Goal: Task Accomplishment & Management: Manage account settings

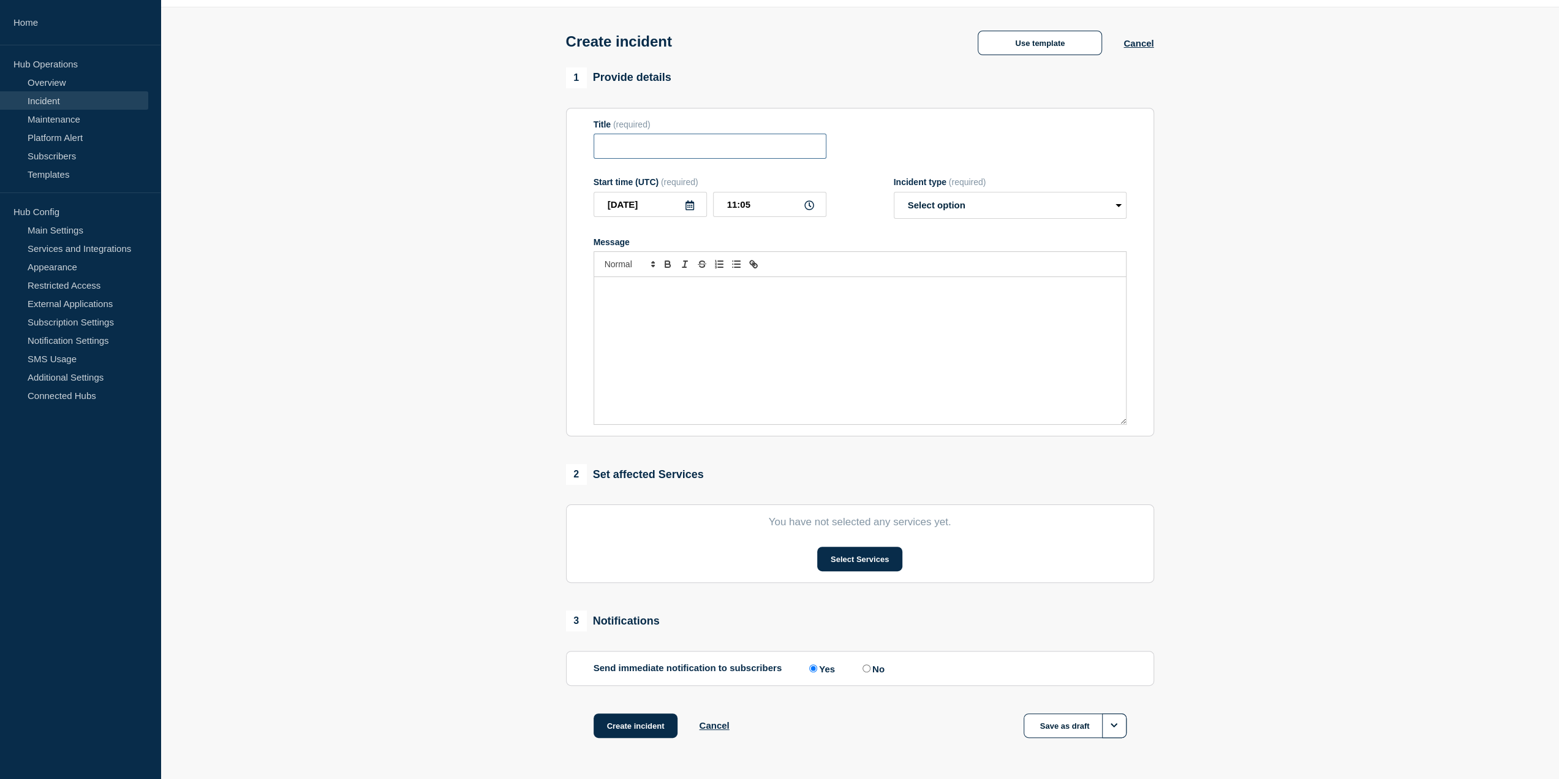
scroll to position [78, 0]
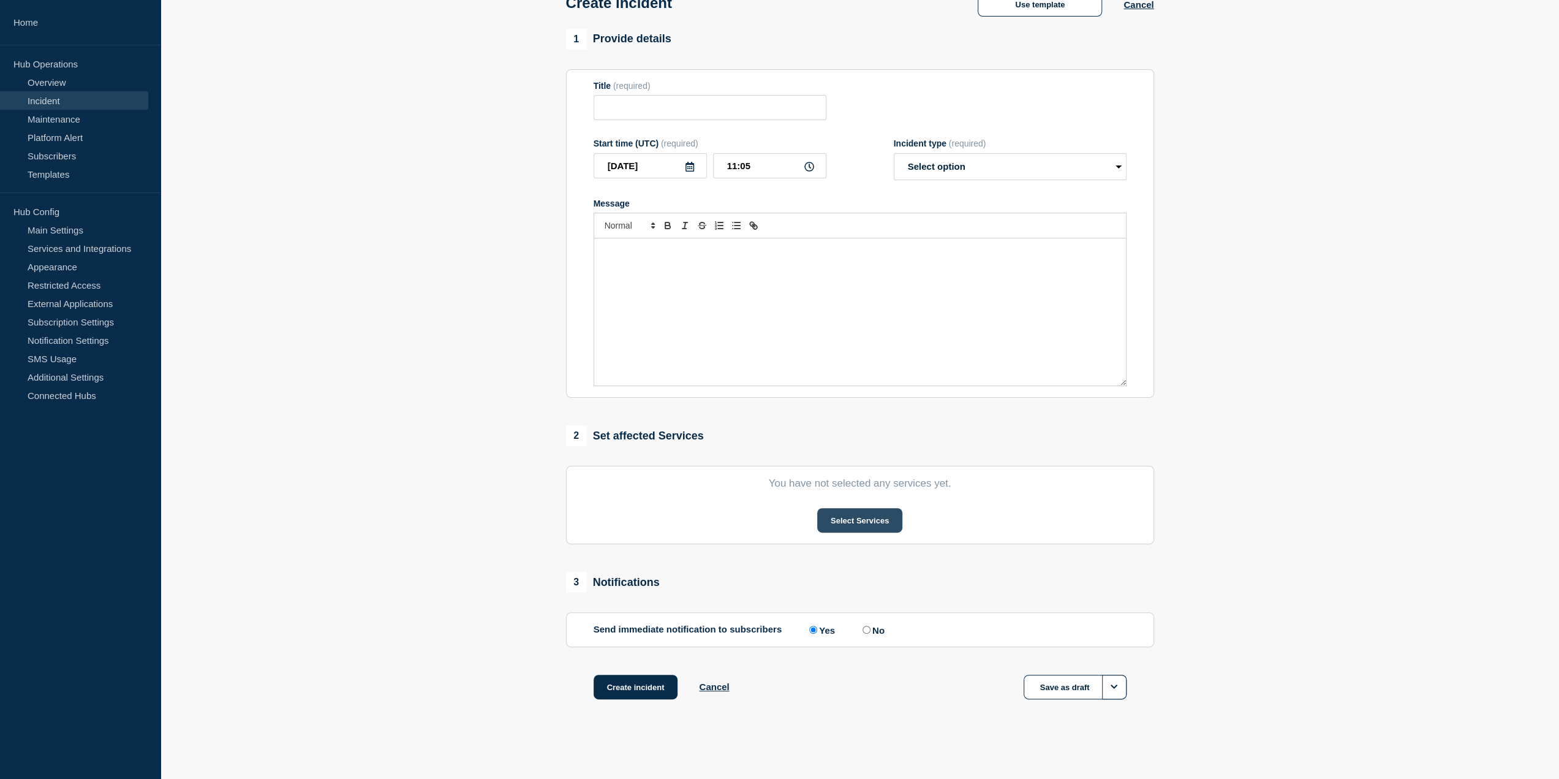
click at [891, 523] on button "Select Services" at bounding box center [859, 520] width 85 height 25
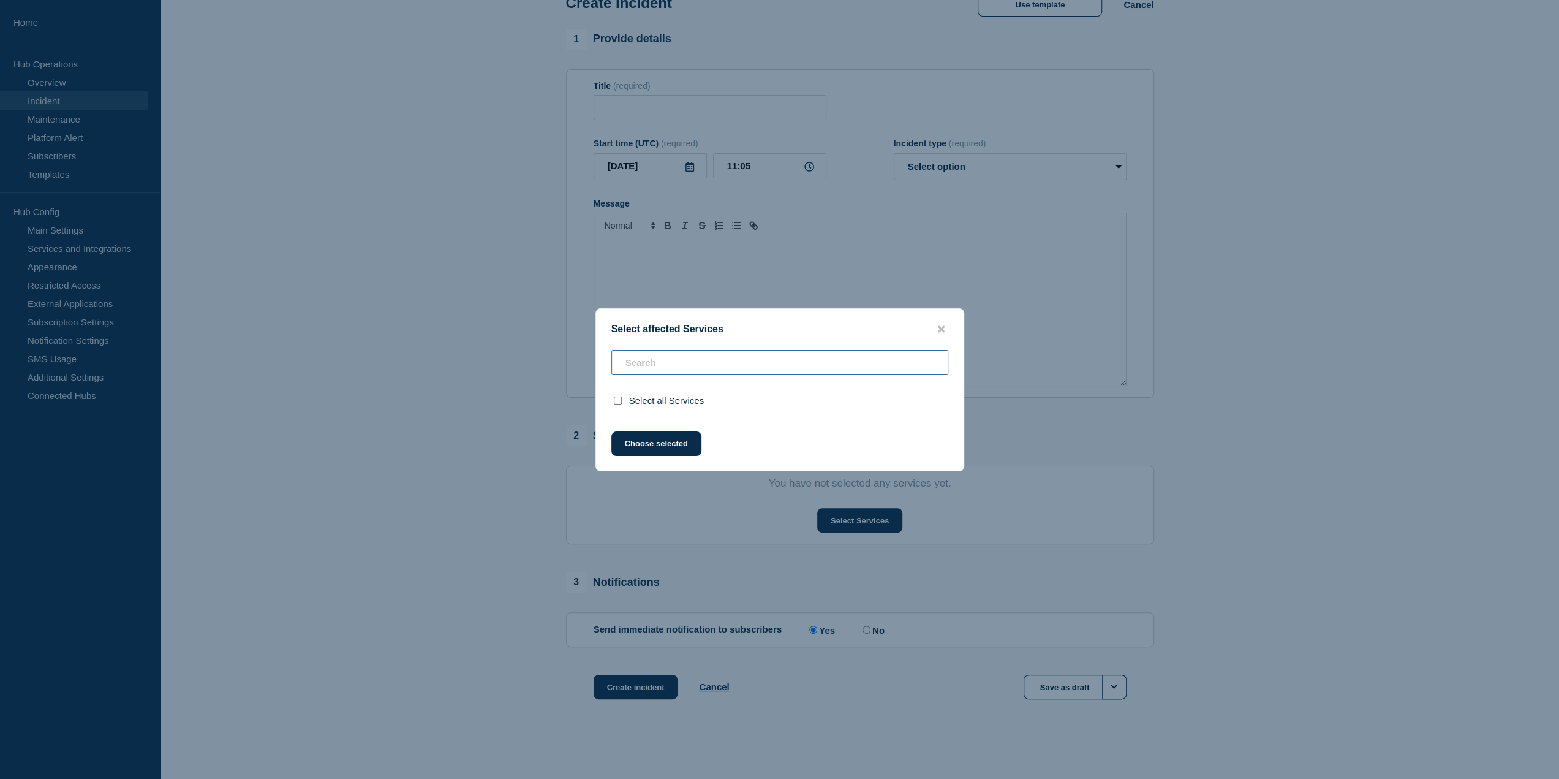
click at [741, 369] on input "text" at bounding box center [779, 362] width 337 height 25
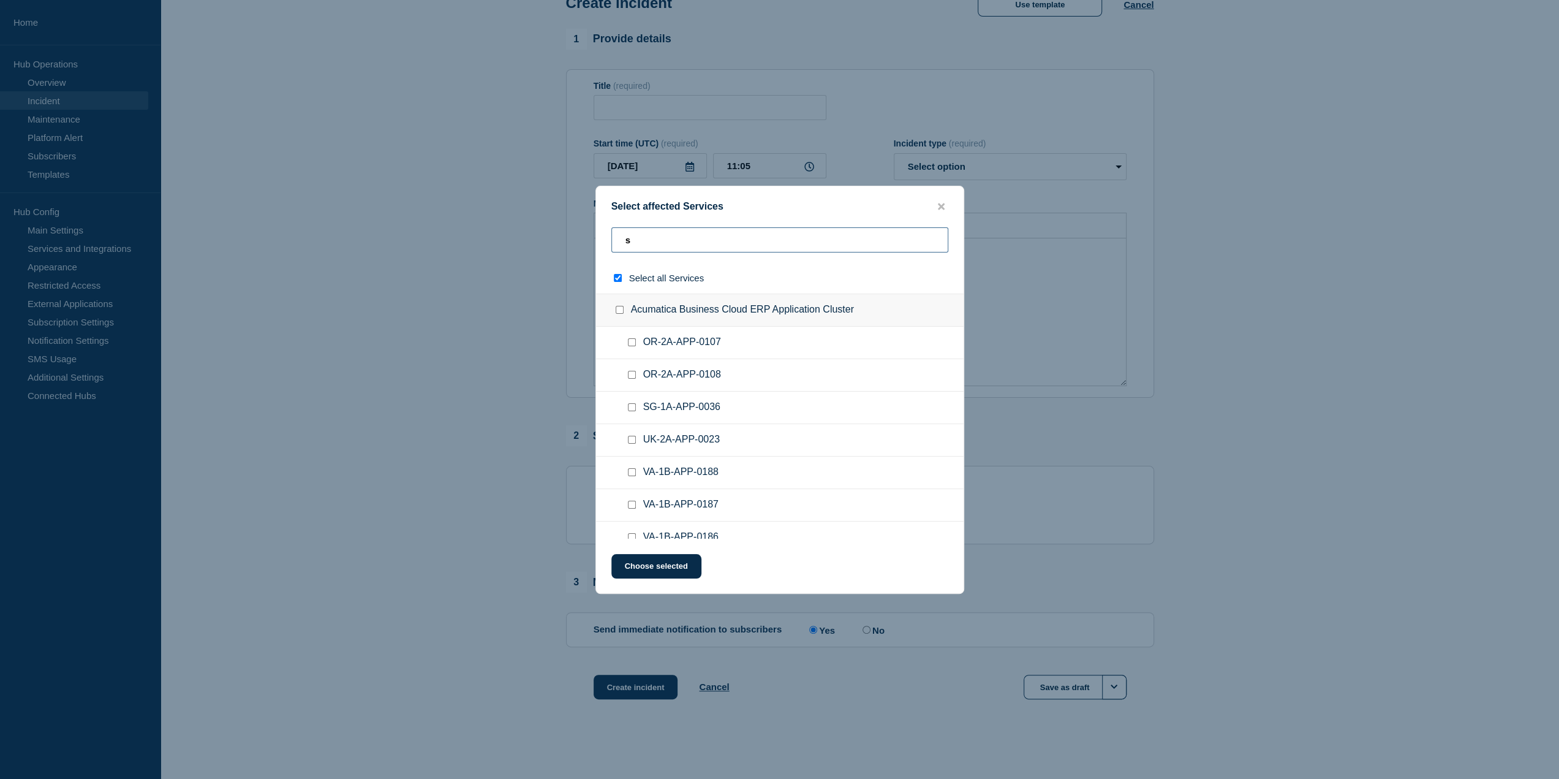
type input "sa"
checkbox input "true"
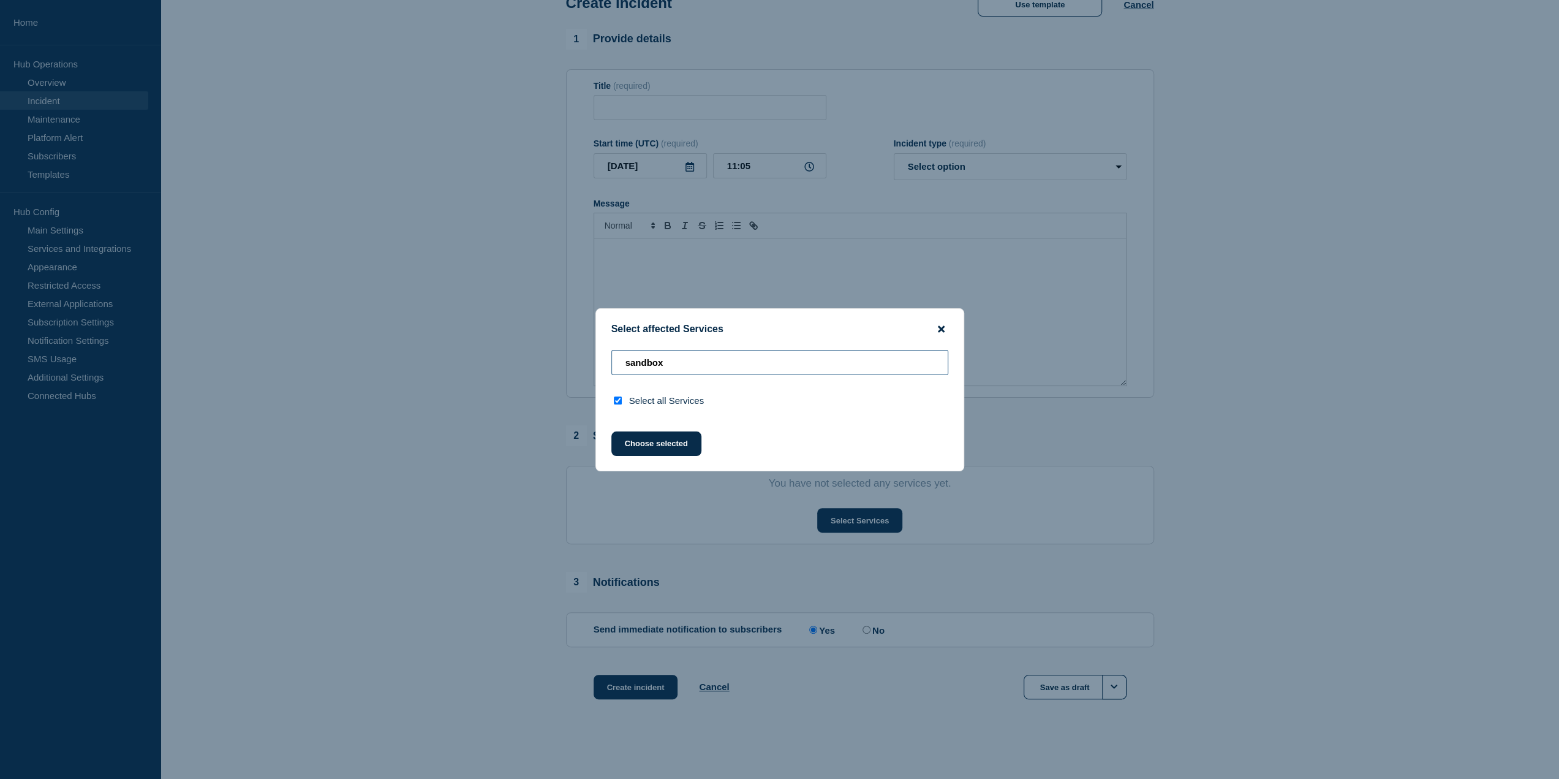
type input "sandbox"
click at [941, 327] on icon "close button" at bounding box center [941, 328] width 7 height 7
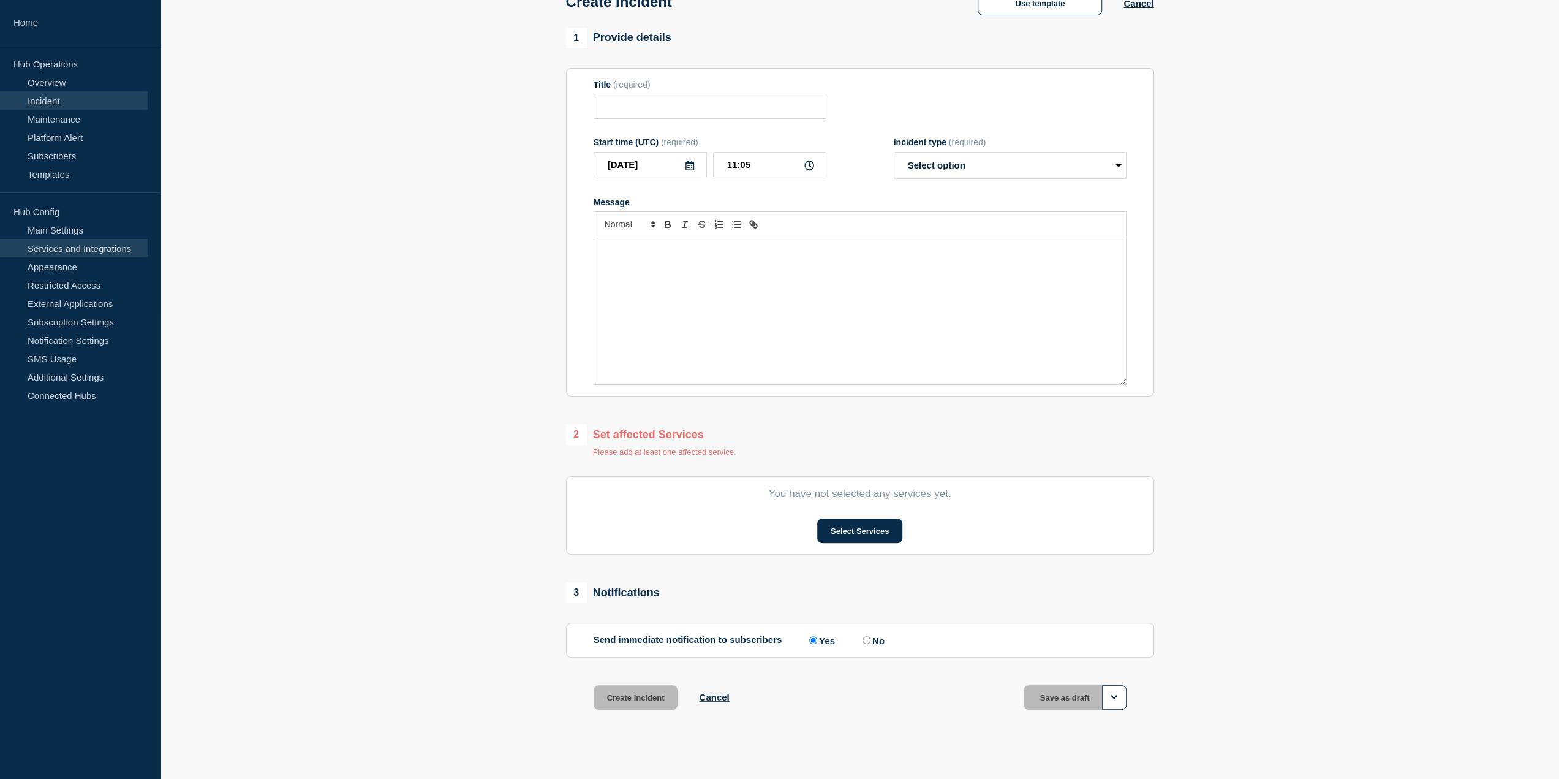
click at [89, 249] on link "Services and Integrations" at bounding box center [74, 248] width 148 height 18
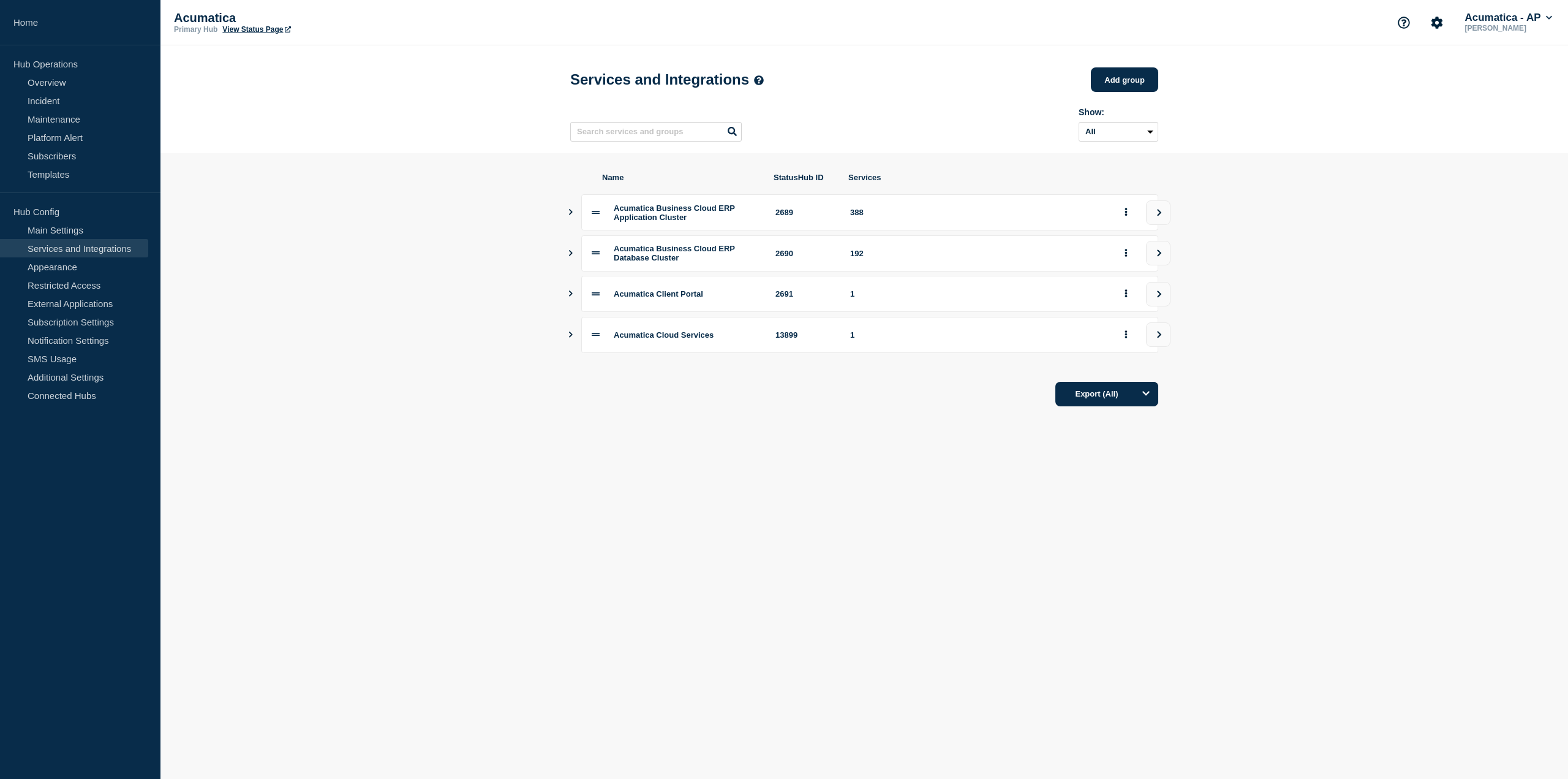
click at [807, 515] on body "Home Hub Operations Overview Incident Maintenance Platform Alert Subscribers Te…" at bounding box center [784, 389] width 1568 height 779
click at [567, 334] on section "Name StatusHub ID Services Acumatica Business Cloud ERP Application Cluster 268…" at bounding box center [865, 289] width 1408 height 273
click at [570, 338] on icon "Show services" at bounding box center [571, 334] width 8 height 6
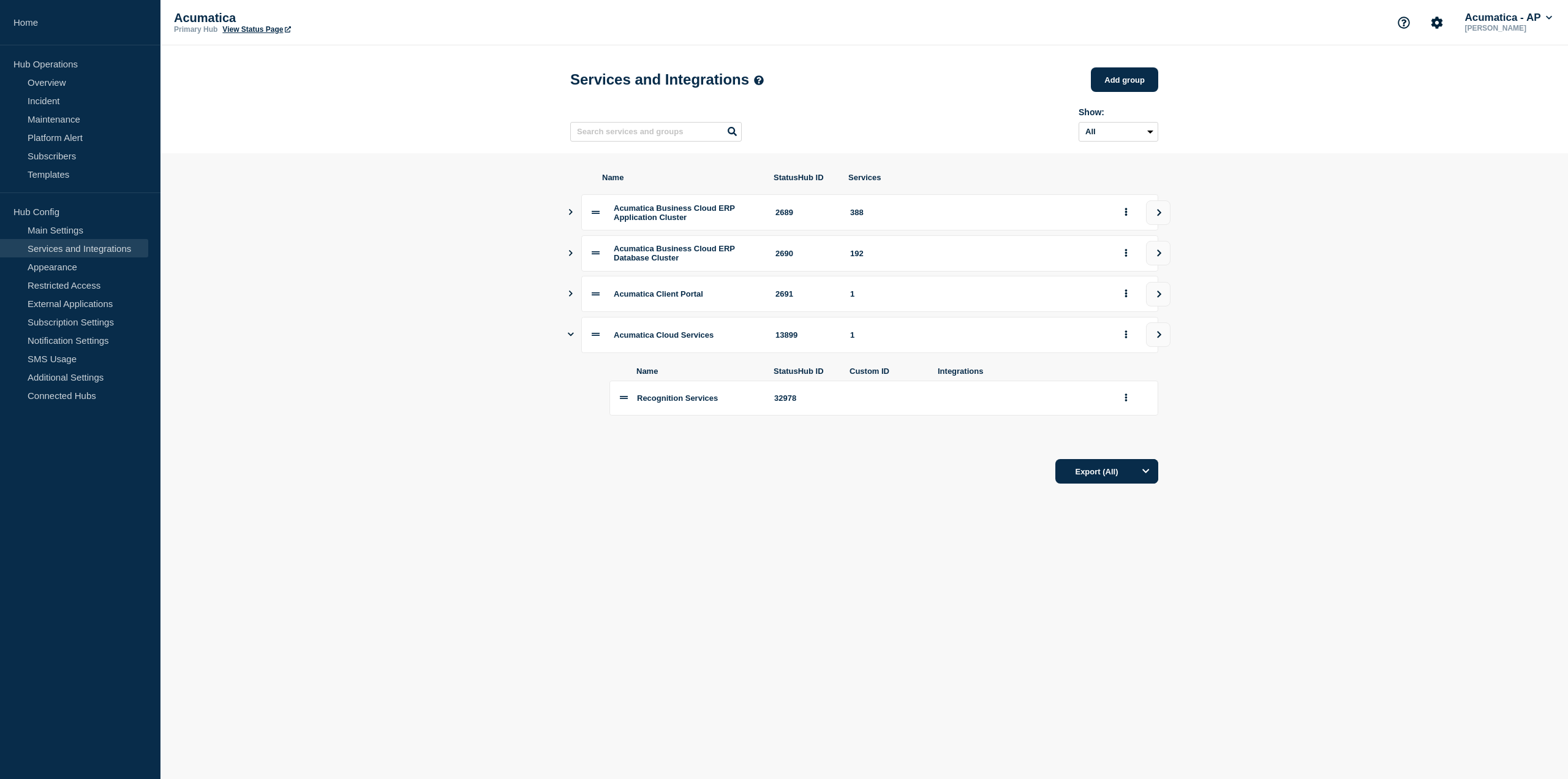
click at [573, 297] on icon "Show services" at bounding box center [571, 293] width 8 height 6
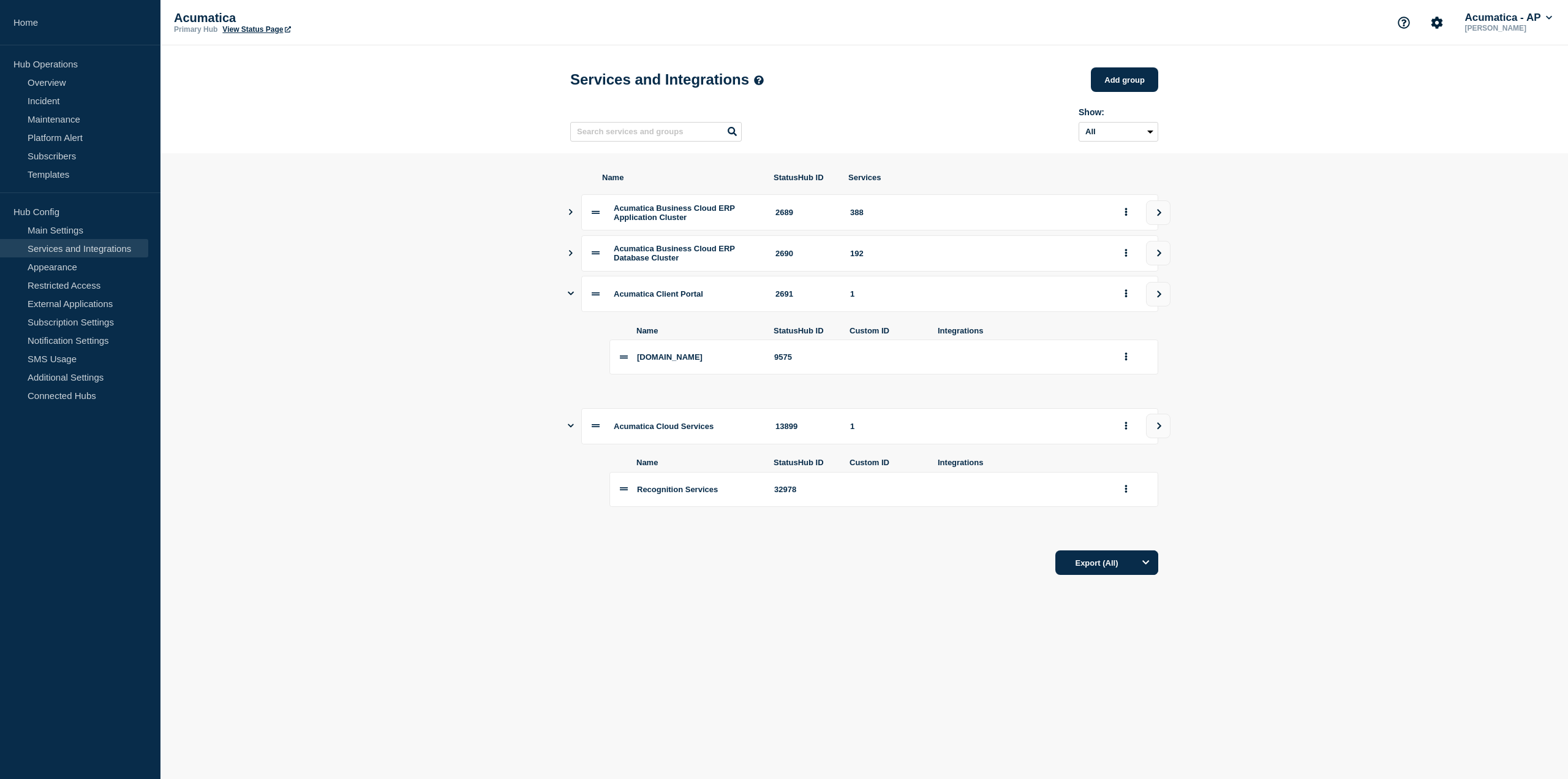
click at [570, 263] on button "Show services" at bounding box center [571, 253] width 6 height 36
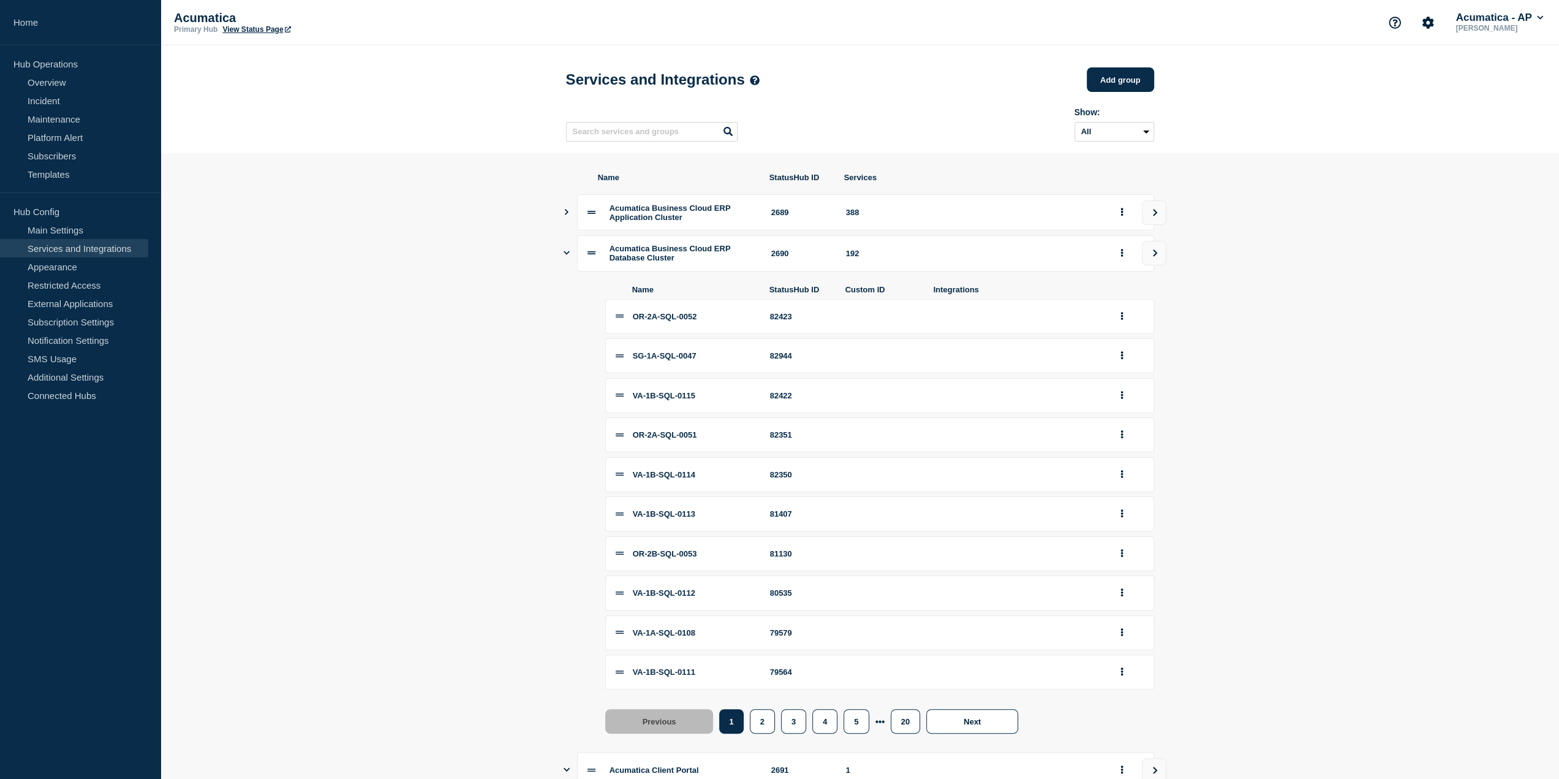
click at [571, 260] on div "Acumatica Business Cloud ERP Database Cluster 2690 192" at bounding box center [860, 253] width 588 height 36
click at [570, 260] on div "Acumatica Business Cloud ERP Database Cluster 2690 192" at bounding box center [860, 253] width 588 height 36
click at [567, 255] on icon "Show services" at bounding box center [567, 253] width 6 height 4
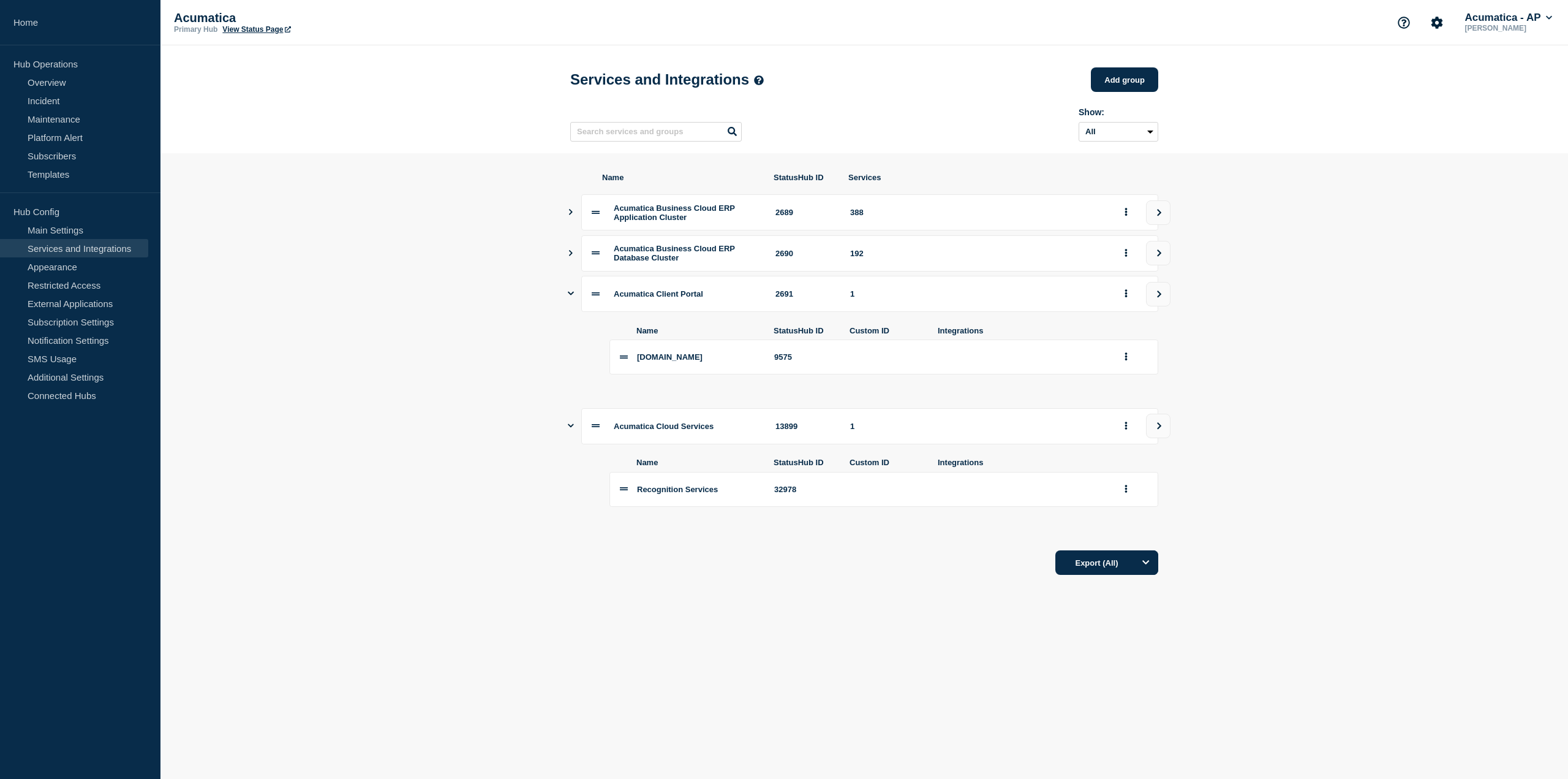
click at [570, 297] on icon "Show services" at bounding box center [571, 293] width 6 height 8
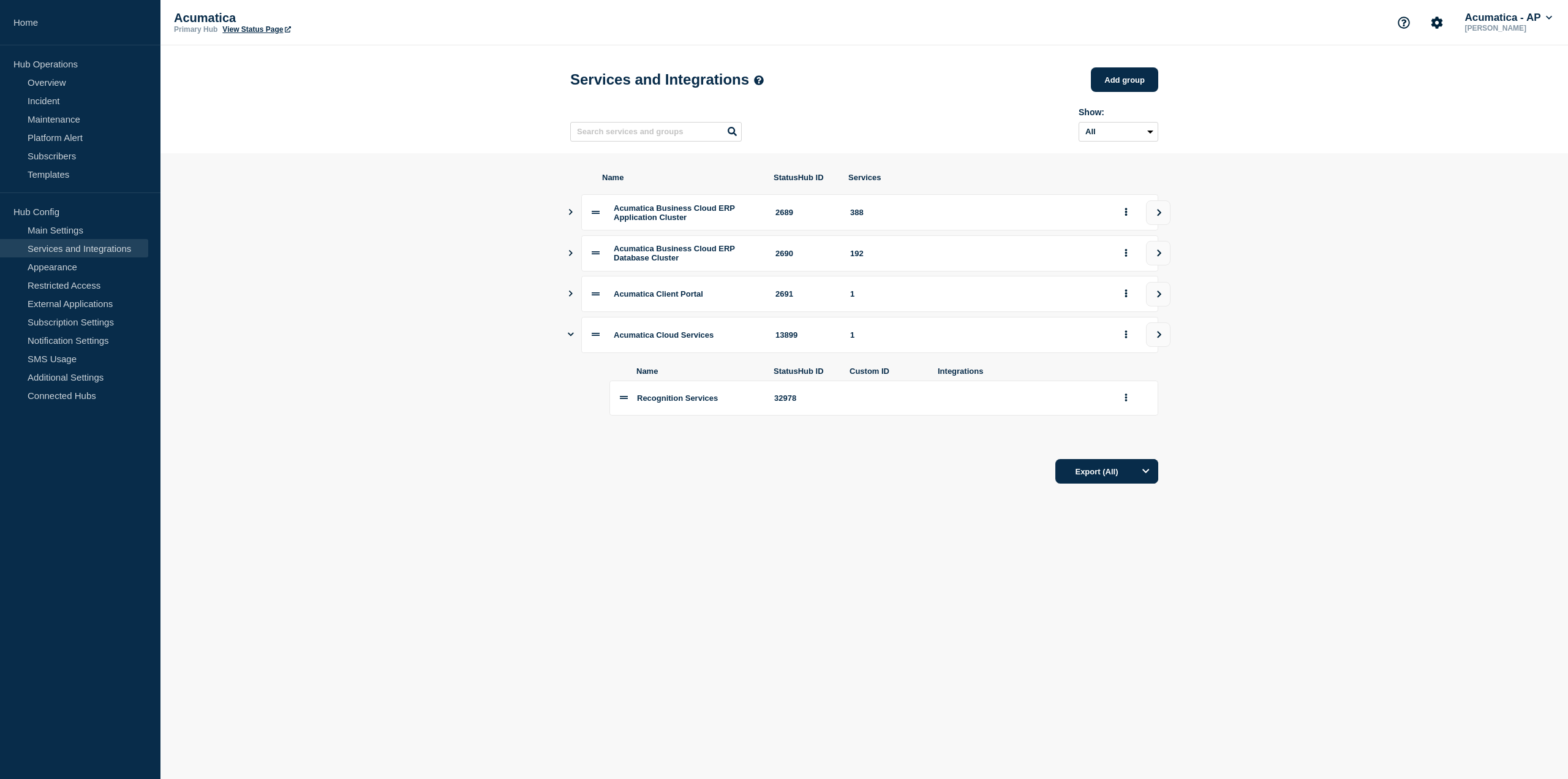
click at [569, 338] on icon "Show services" at bounding box center [571, 334] width 6 height 8
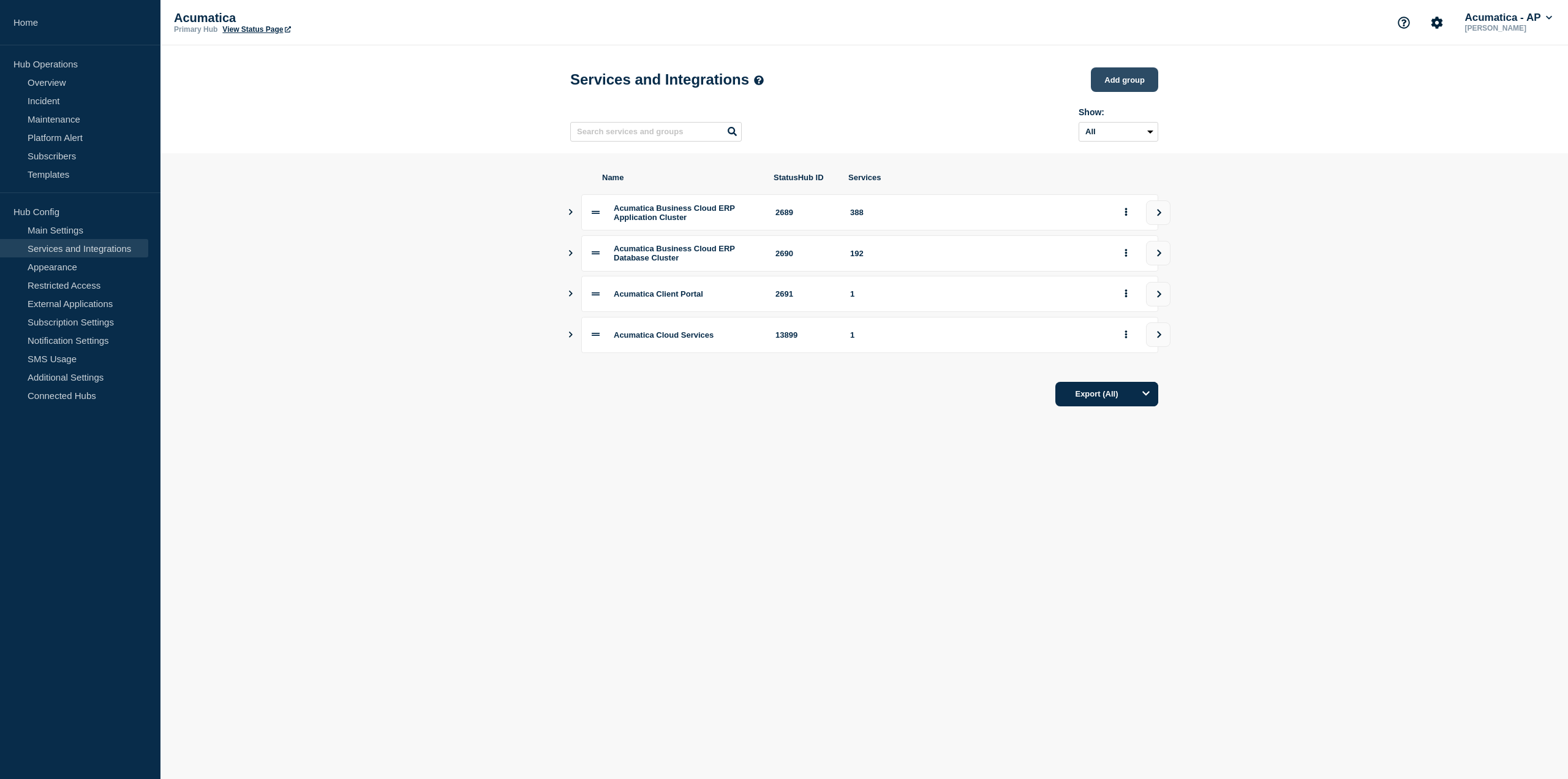
click at [1123, 85] on button "Add group" at bounding box center [1124, 79] width 67 height 25
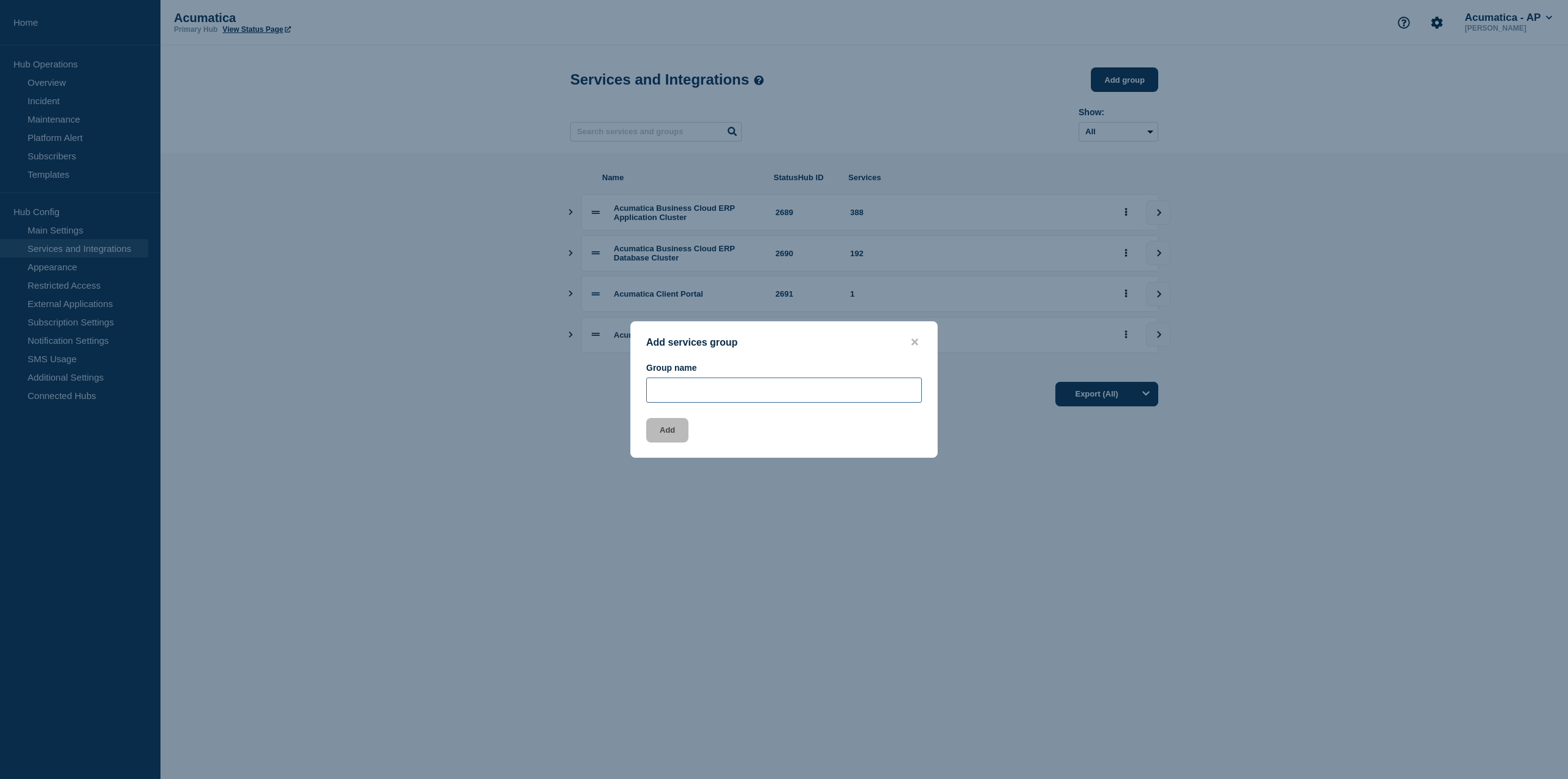
click at [790, 382] on input "Group name" at bounding box center [784, 389] width 276 height 25
click at [896, 379] on input "Acumatica Business Cloud ERP - General Sandbox" at bounding box center [784, 389] width 276 height 25
drag, startPoint x: 898, startPoint y: 390, endPoint x: 811, endPoint y: 393, distance: 87.7
click at [811, 393] on input "Acumatica Business Cloud ERP - General Sandboxes" at bounding box center [784, 389] width 276 height 25
type input "Acumatica Business Cloud ERP - Sandbox Cluster"
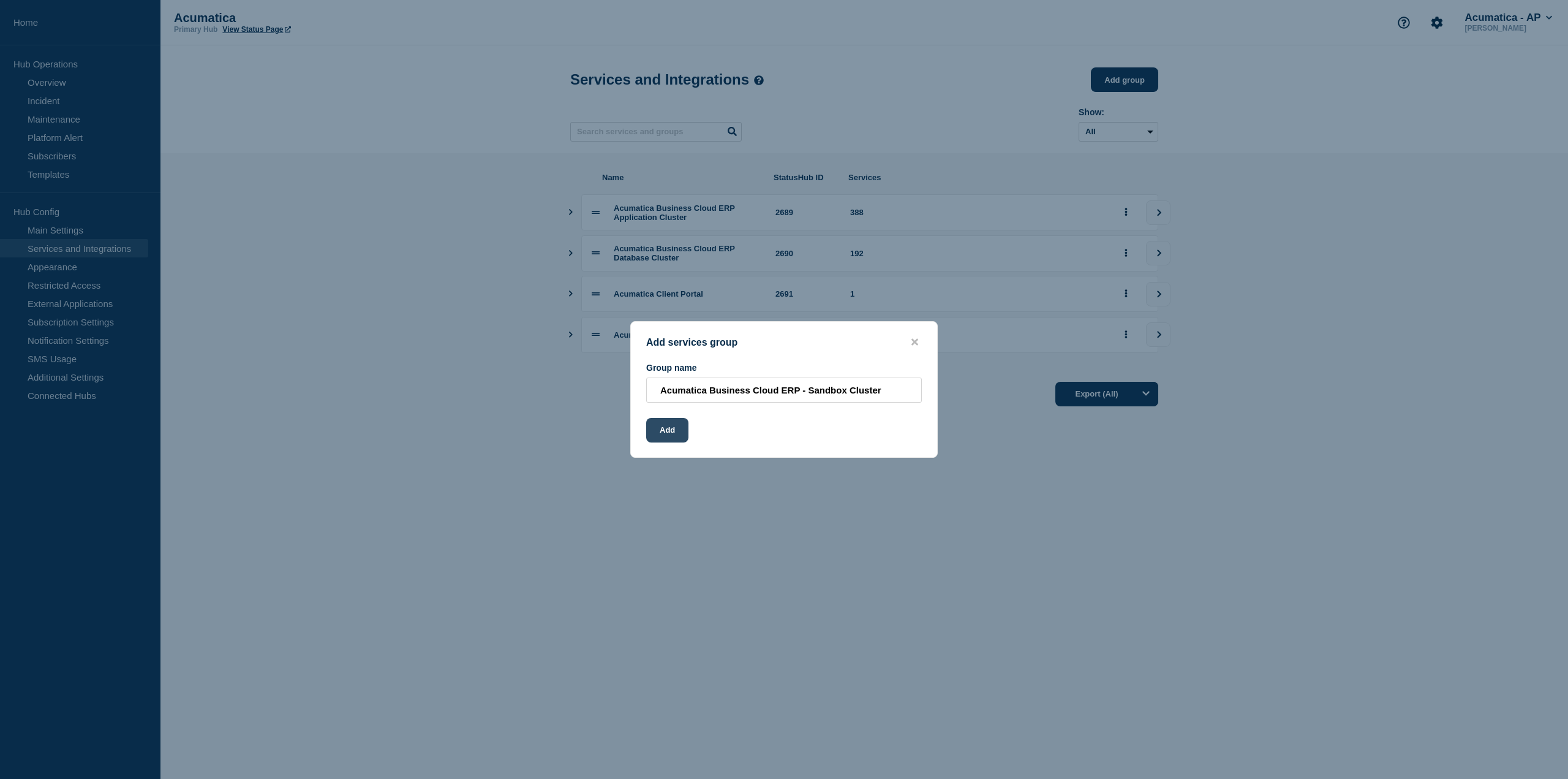
click at [673, 433] on button "Add" at bounding box center [667, 430] width 42 height 25
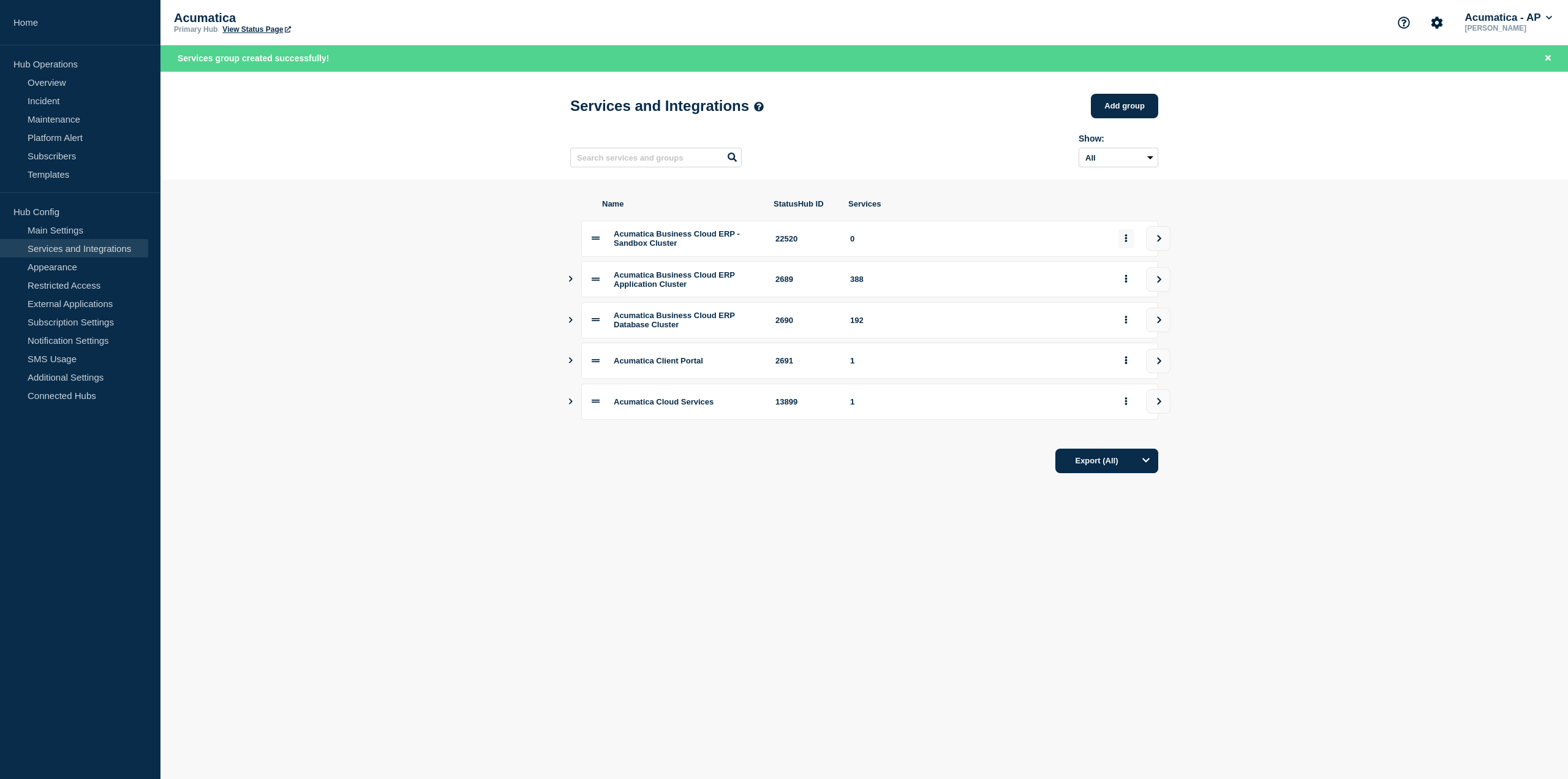
click at [1130, 244] on button "group actions" at bounding box center [1126, 238] width 15 height 19
drag, startPoint x: 1129, startPoint y: 272, endPoint x: 1128, endPoint y: 353, distance: 80.9
click at [1128, 353] on div "Edit Delete Move to Top Bottom" at bounding box center [1133, 305] width 61 height 96
click at [1128, 353] on button "Bottom" at bounding box center [1133, 344] width 61 height 19
click at [1161, 405] on icon "view group" at bounding box center [1159, 401] width 8 height 7
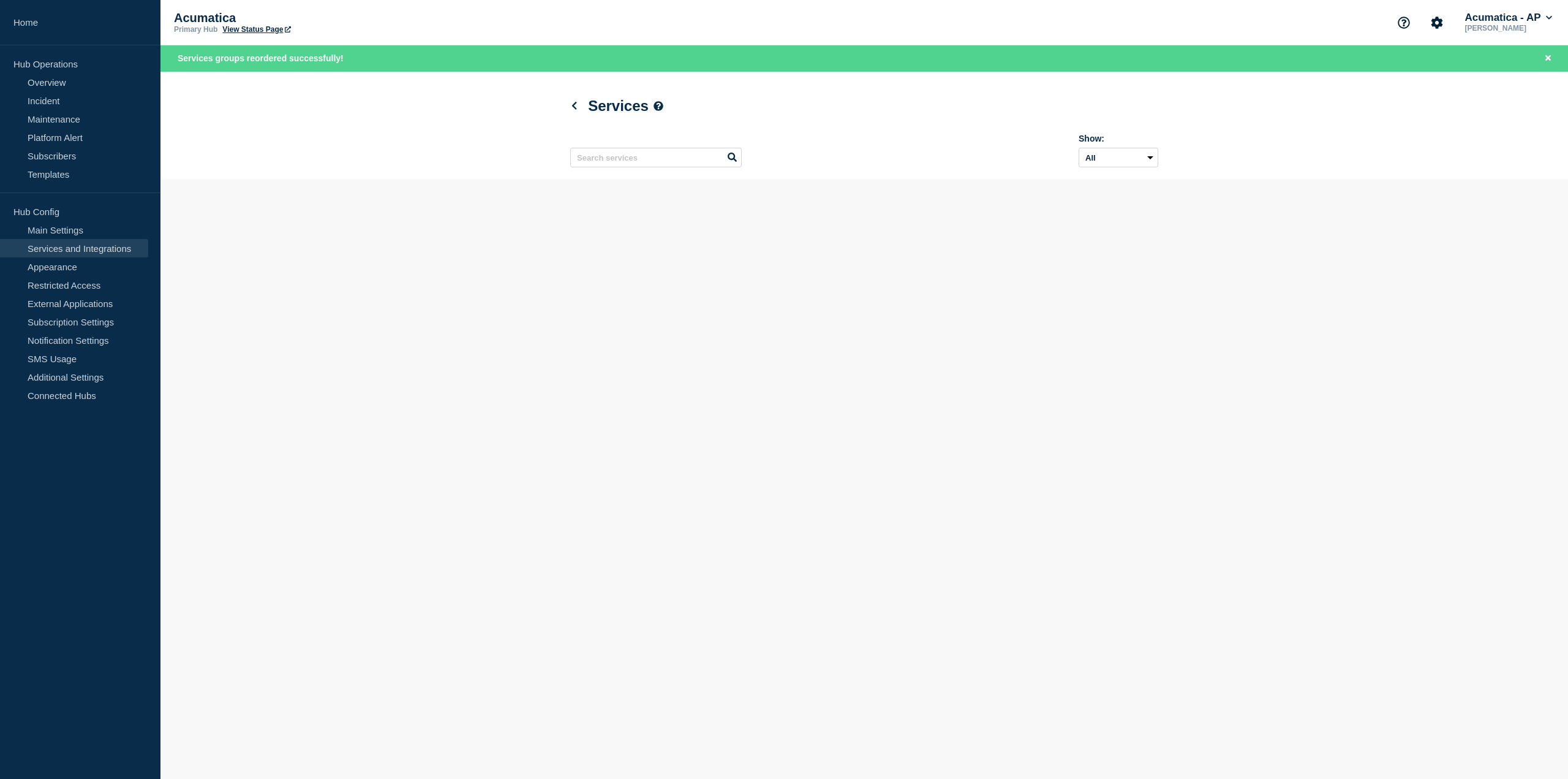
click at [1128, 407] on body "Home Hub Operations Overview Incident Maintenance Platform Alert Subscribers Te…" at bounding box center [784, 389] width 1568 height 779
click at [1127, 118] on link "Add service" at bounding box center [1122, 113] width 72 height 23
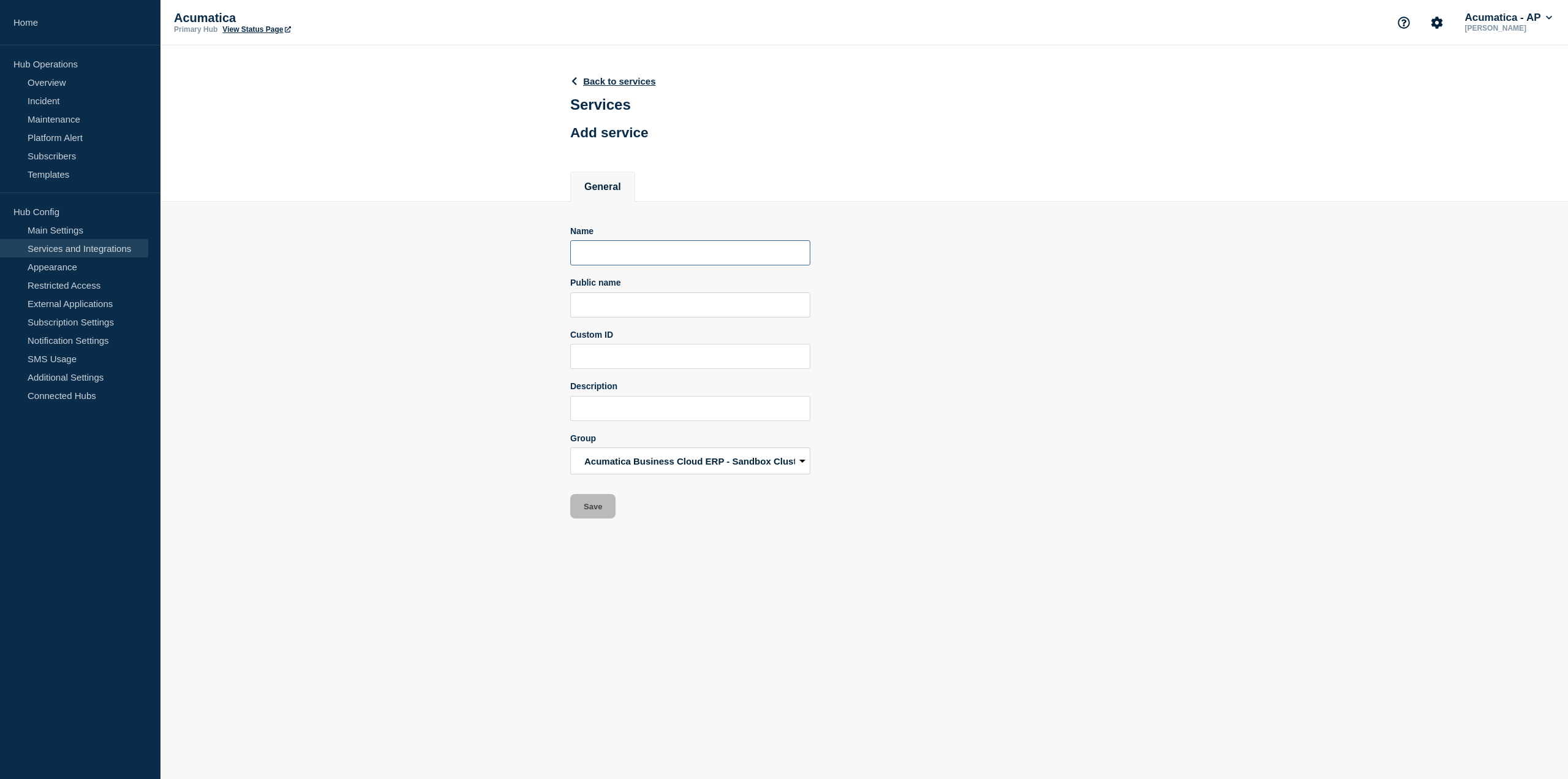
click at [691, 255] on input "Name" at bounding box center [690, 252] width 240 height 25
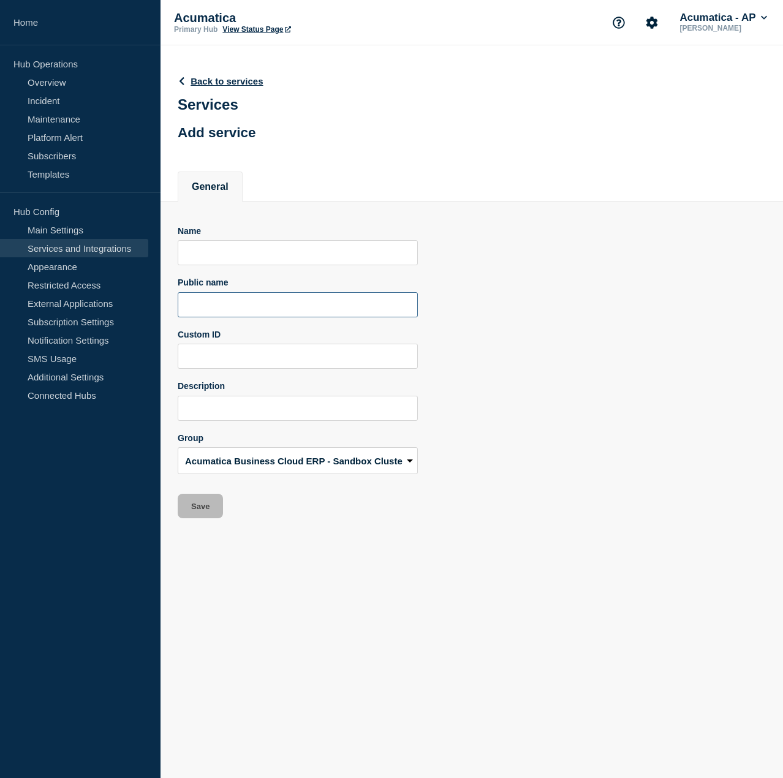
click at [321, 296] on input "Public name" at bounding box center [298, 304] width 240 height 25
paste input "ERP-App-US-West-2A-0107"
drag, startPoint x: 208, startPoint y: 309, endPoint x: 222, endPoint y: 308, distance: 14.1
click at [222, 308] on input "ERP-App-US-West-2A-0107" at bounding box center [298, 304] width 240 height 25
click at [214, 308] on input "ERP-App-US-West-2A-0107" at bounding box center [298, 304] width 240 height 25
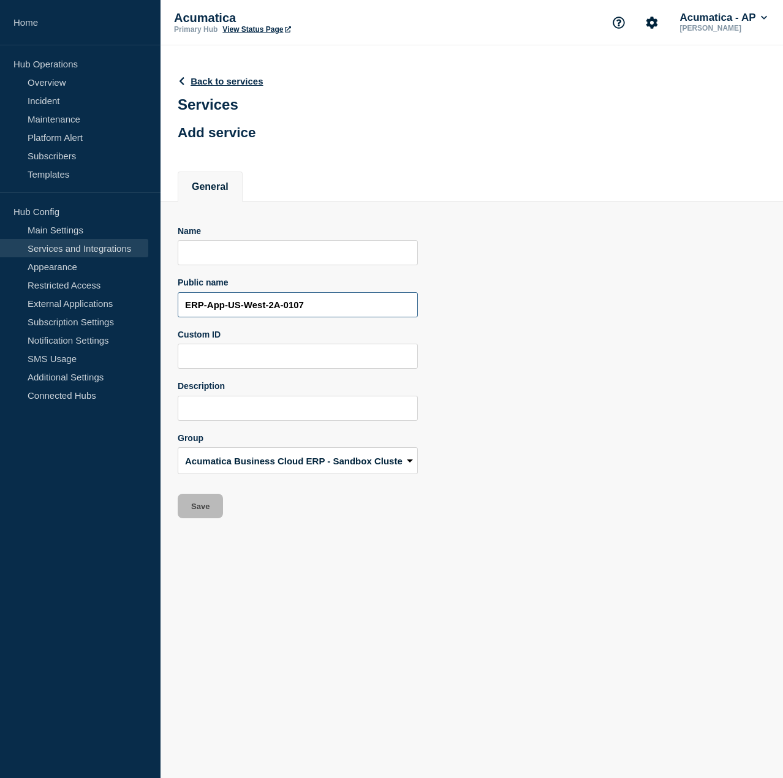
drag, startPoint x: 220, startPoint y: 307, endPoint x: 210, endPoint y: 308, distance: 10.5
click at [210, 308] on input "ERP-App-US-West-2A-0107" at bounding box center [298, 304] width 240 height 25
type input "ERP-Sandbox-[GEOGRAPHIC_DATA]-[GEOGRAPHIC_DATA]"
click at [358, 259] on input "Name" at bounding box center [298, 252] width 240 height 25
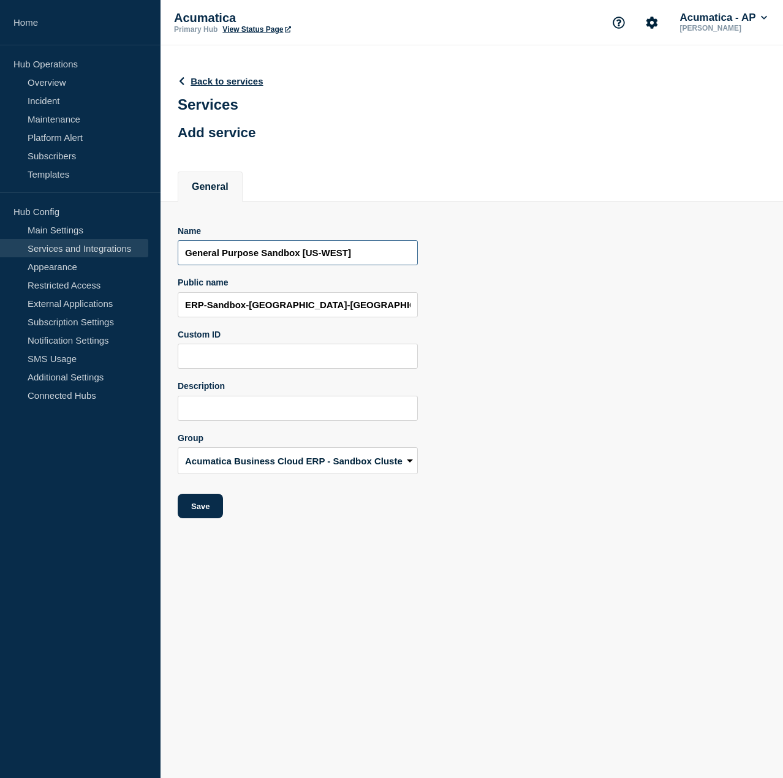
type input "General Purpose Sandbox [US-WEST]"
drag, startPoint x: 322, startPoint y: 307, endPoint x: 363, endPoint y: 336, distance: 50.5
click at [322, 307] on input "ERP-Sandbox-[GEOGRAPHIC_DATA]-[GEOGRAPHIC_DATA]" at bounding box center [298, 304] width 240 height 25
drag, startPoint x: 426, startPoint y: 532, endPoint x: 406, endPoint y: 531, distance: 20.9
click at [426, 532] on main "Back to services Services Add service General Name General Purpose Sandbox [US-…" at bounding box center [472, 290] width 622 height 491
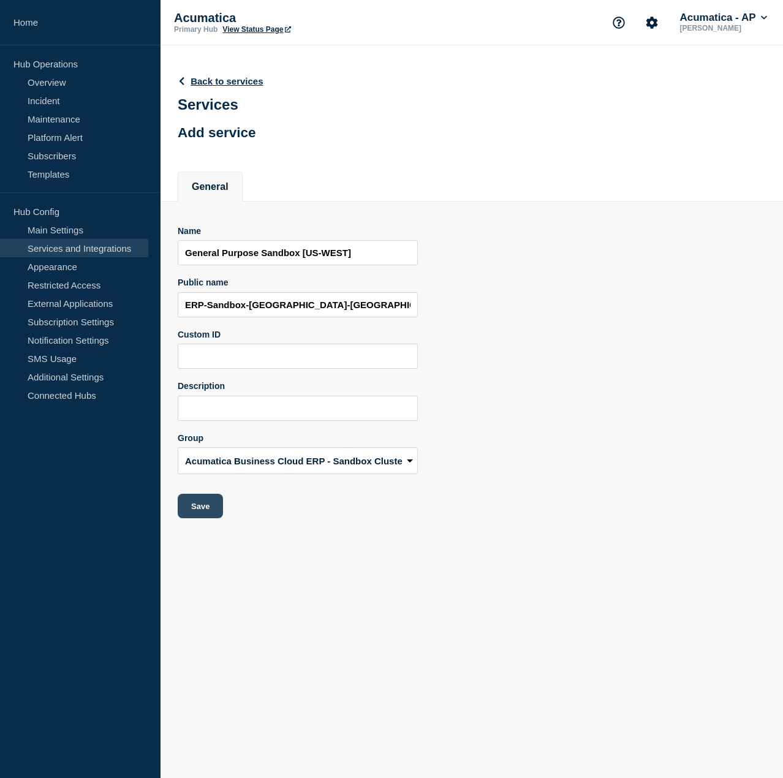
click at [214, 508] on button "Save" at bounding box center [200, 506] width 45 height 25
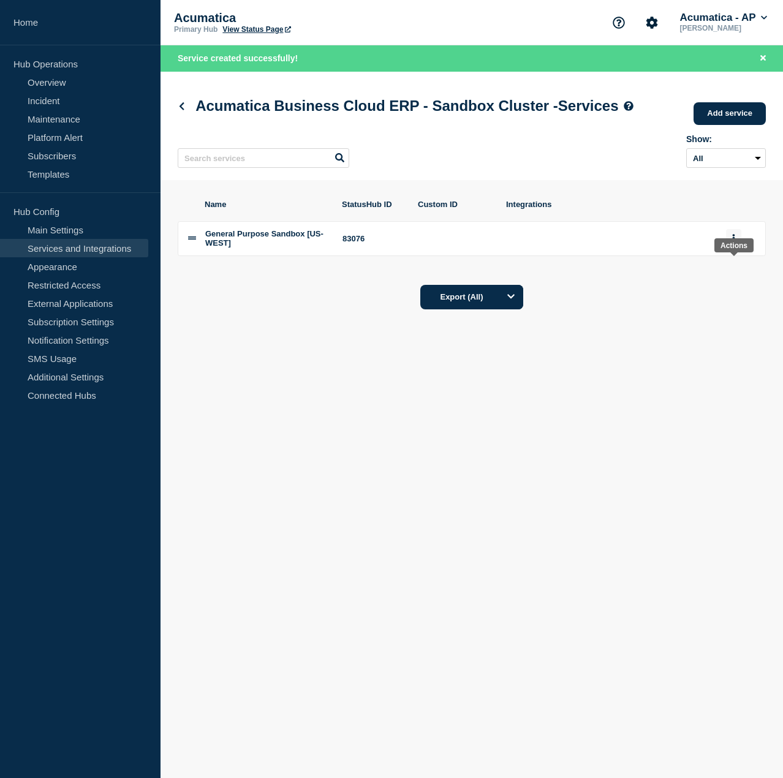
click at [733, 242] on icon "group actions" at bounding box center [733, 238] width 3 height 8
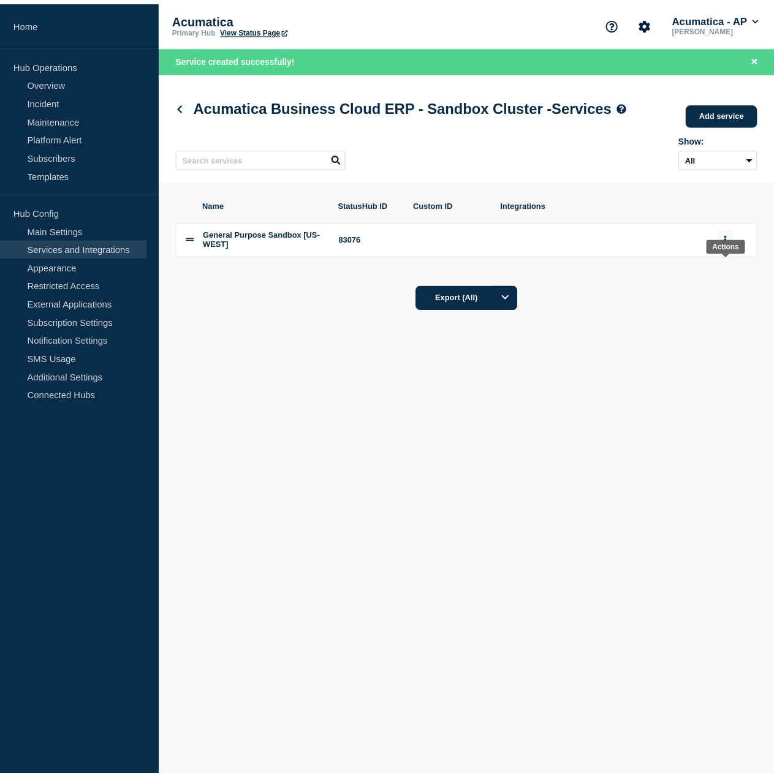
scroll to position [26, 0]
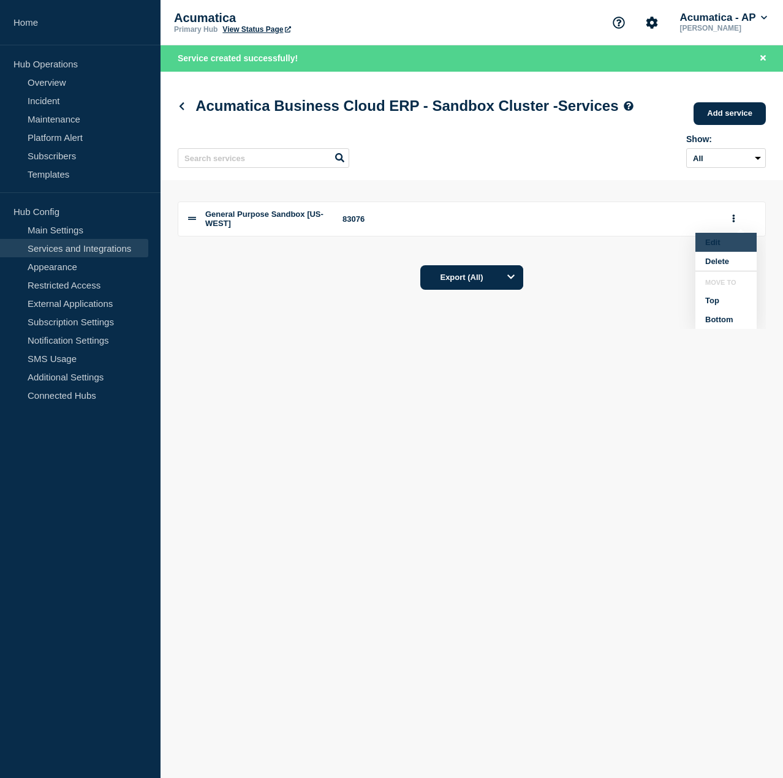
click at [713, 252] on button "Edit" at bounding box center [725, 242] width 61 height 19
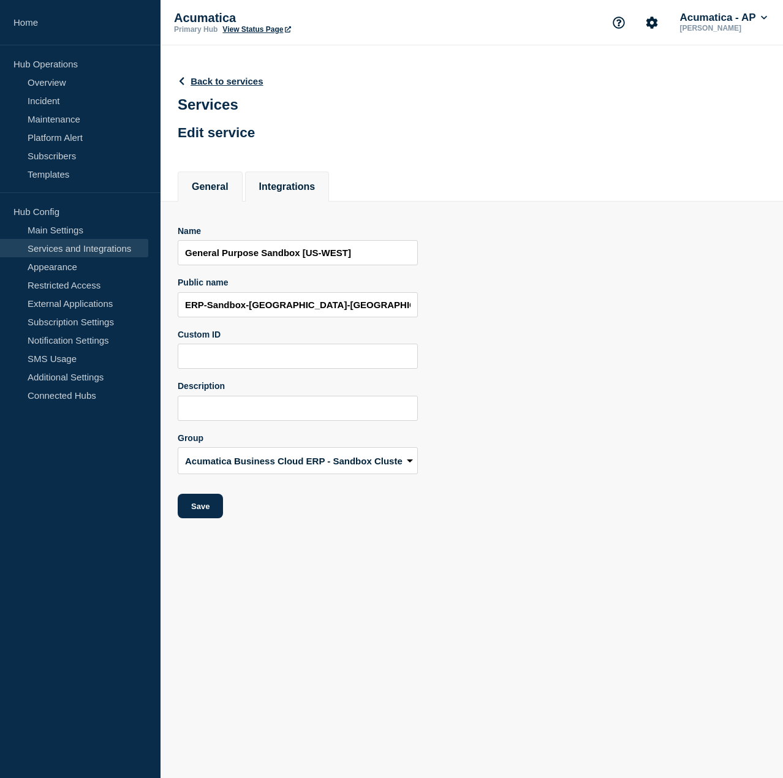
click at [313, 190] on button "Integrations" at bounding box center [287, 186] width 56 height 11
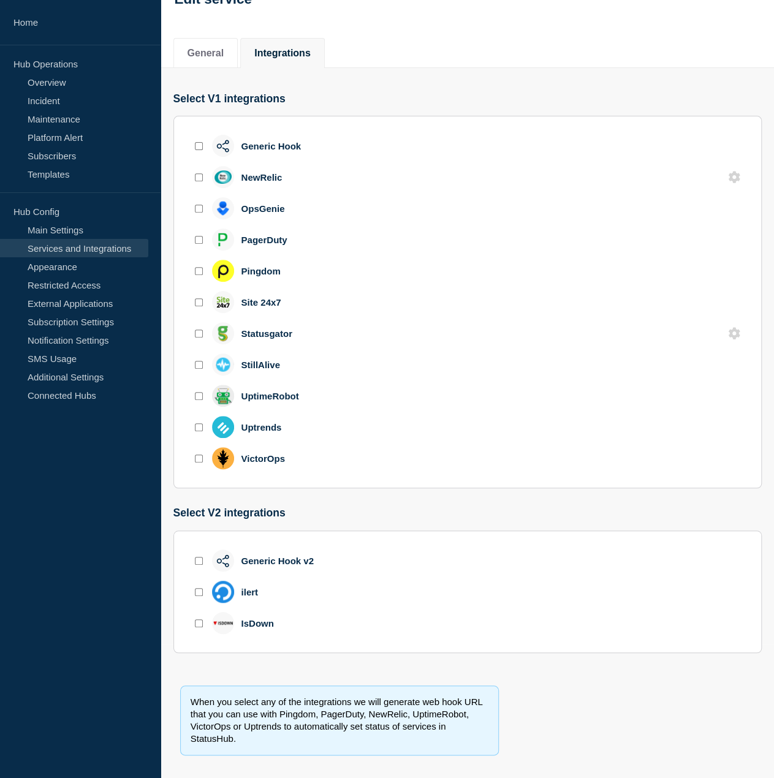
scroll to position [74, 0]
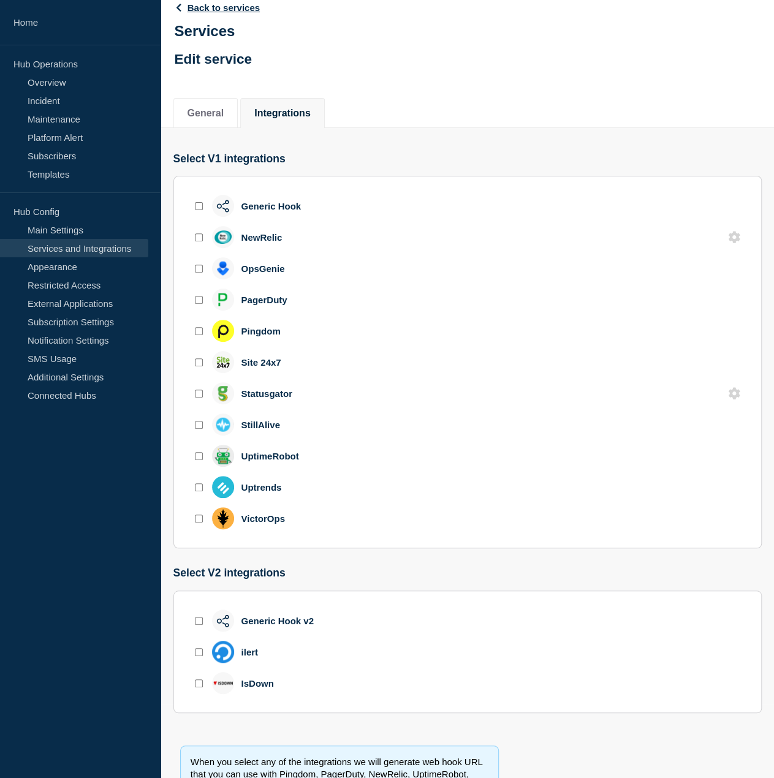
click at [220, 206] on img at bounding box center [222, 206] width 13 height 13
click at [200, 208] on input "enable generic_hook" at bounding box center [199, 206] width 8 height 8
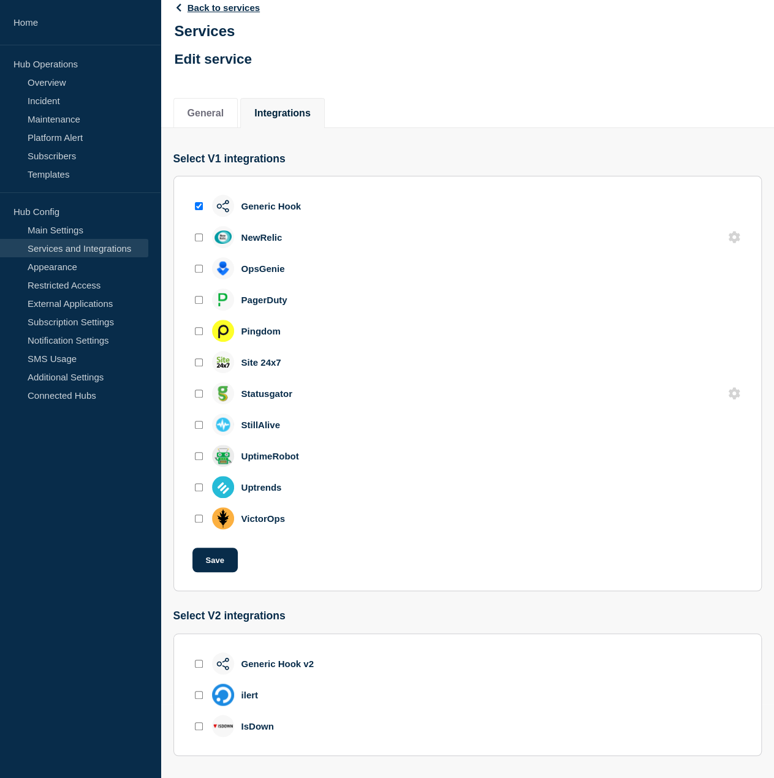
click at [239, 208] on div "Generic Hook" at bounding box center [246, 206] width 109 height 22
click at [200, 207] on input "enable generic_hook" at bounding box center [199, 206] width 8 height 8
checkbox input "false"
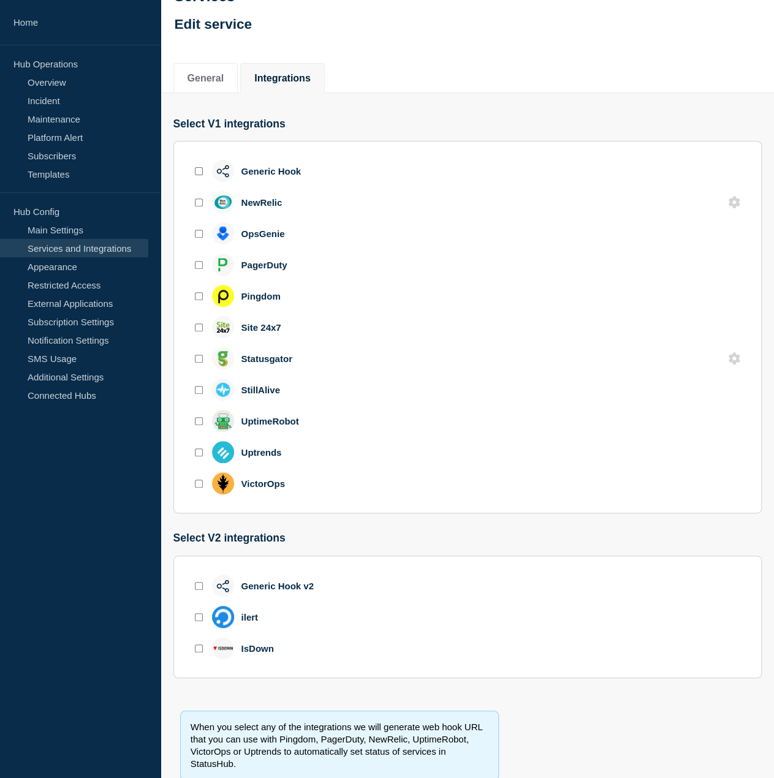
scroll to position [135, 0]
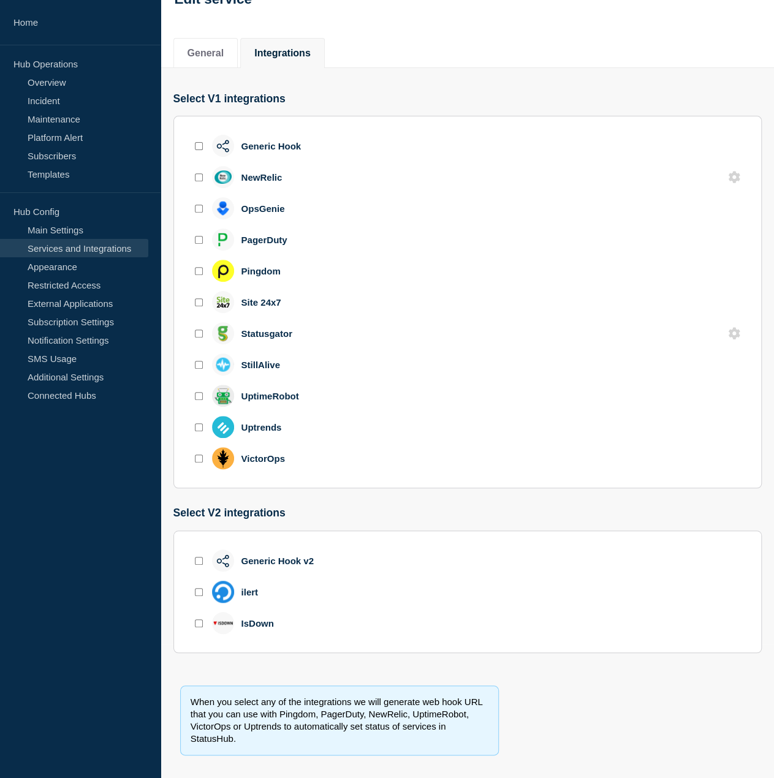
click at [195, 562] on input "enable generic_hook_v2" at bounding box center [199, 561] width 8 height 8
checkbox input "true"
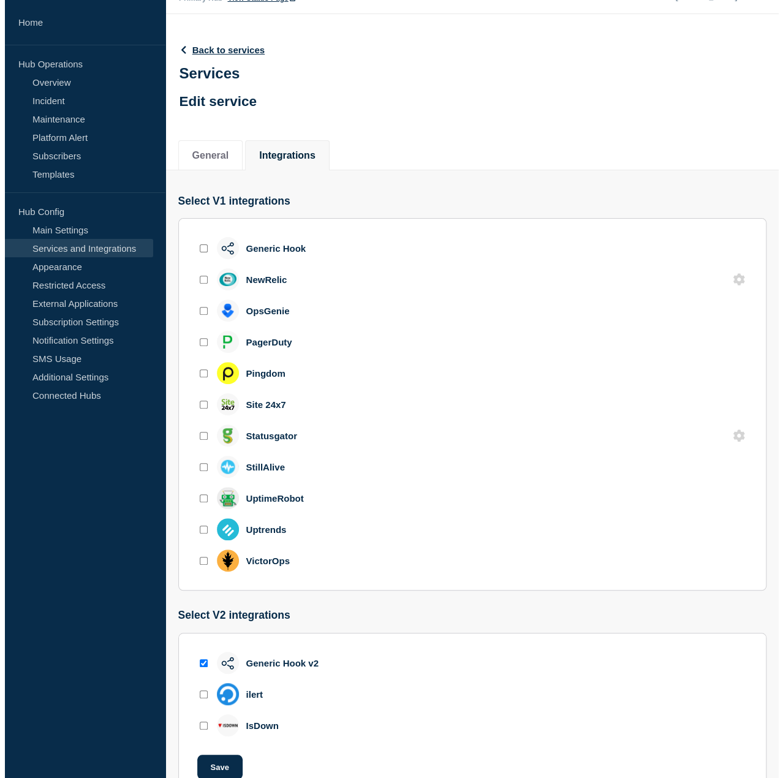
scroll to position [0, 0]
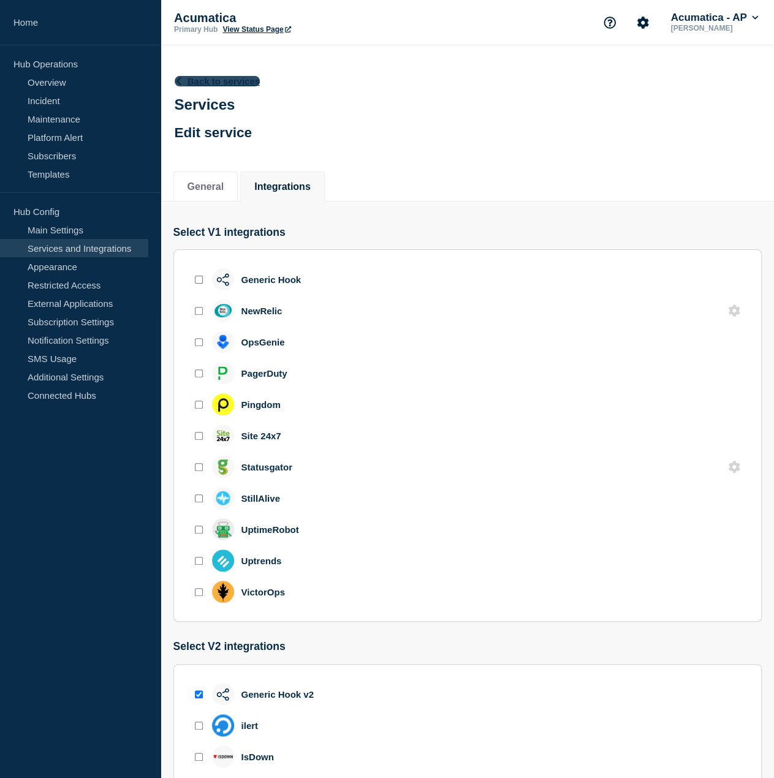
click at [228, 81] on link "Back to services" at bounding box center [218, 81] width 86 height 10
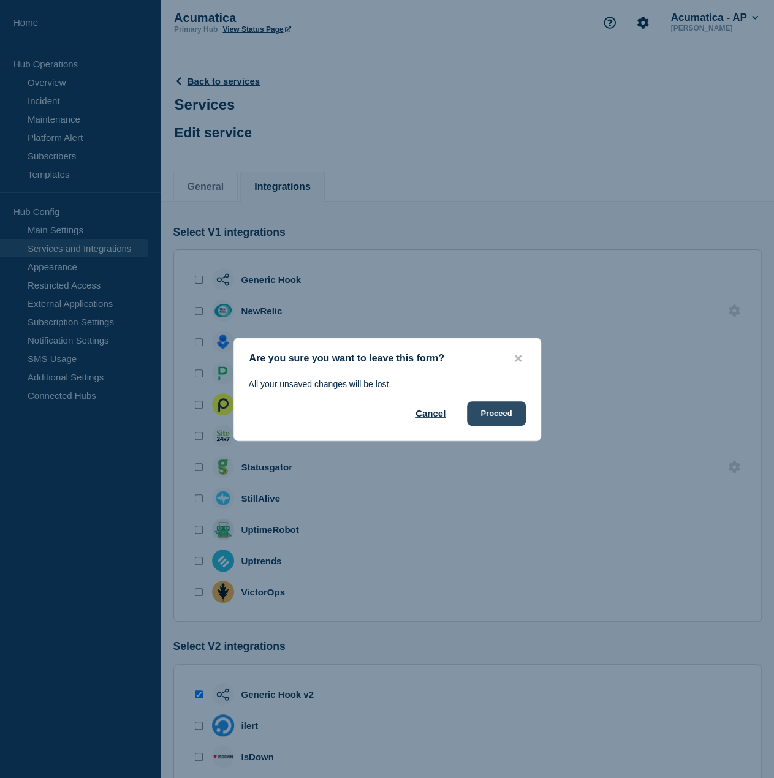
click at [477, 412] on button "Proceed" at bounding box center [496, 413] width 58 height 25
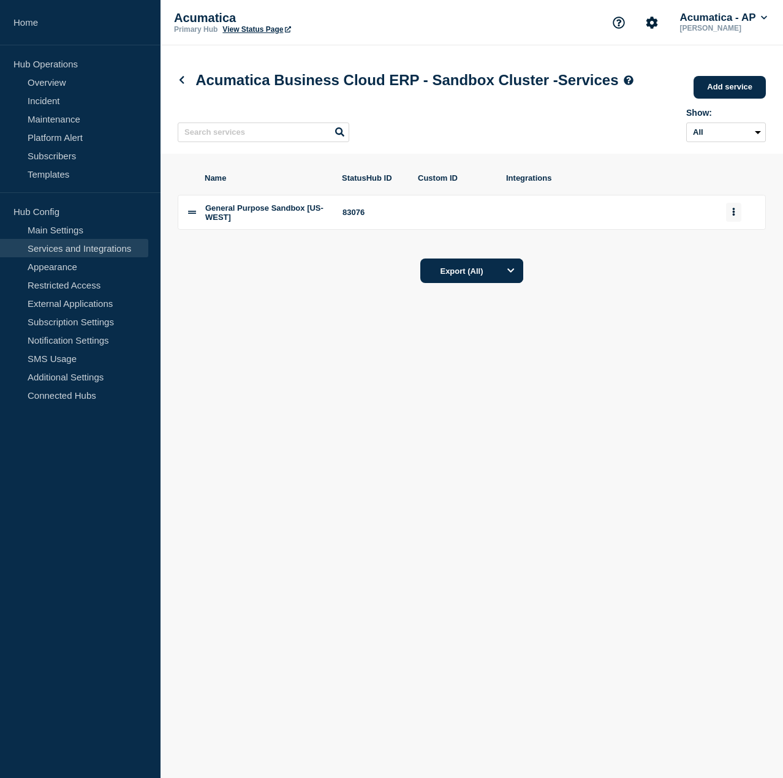
click at [733, 216] on icon "group actions" at bounding box center [734, 212] width 2 height 8
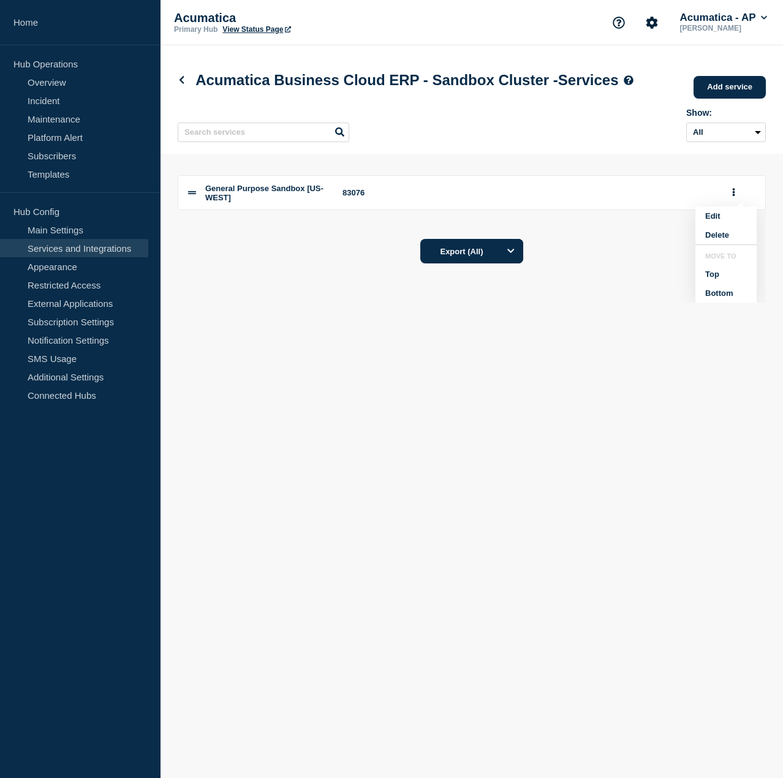
click at [651, 289] on div "Name StatusHub ID Custom ID Integrations General Purpose Sandbox [US-WEST] 8307…" at bounding box center [472, 237] width 588 height 129
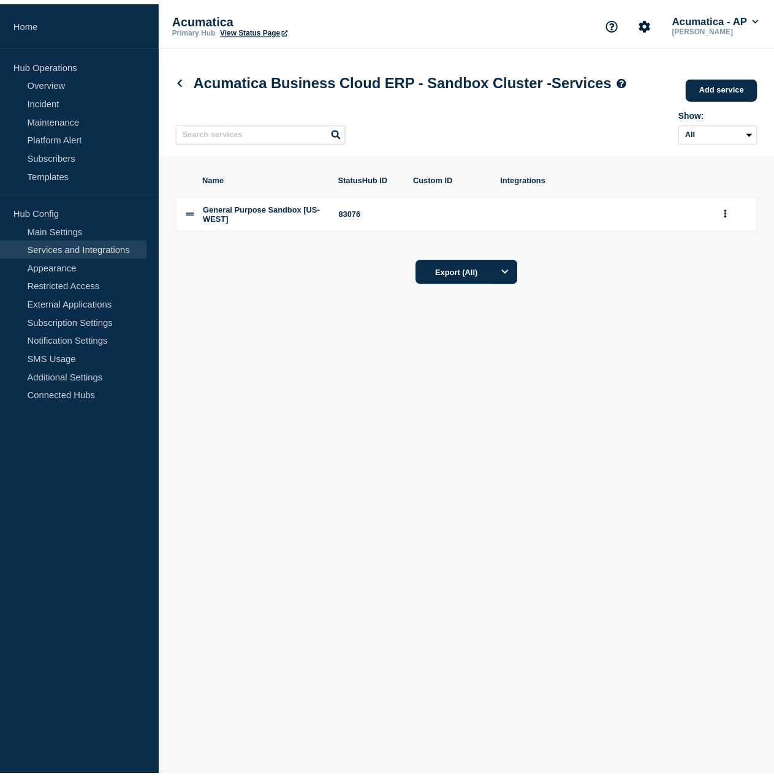
scroll to position [0, 0]
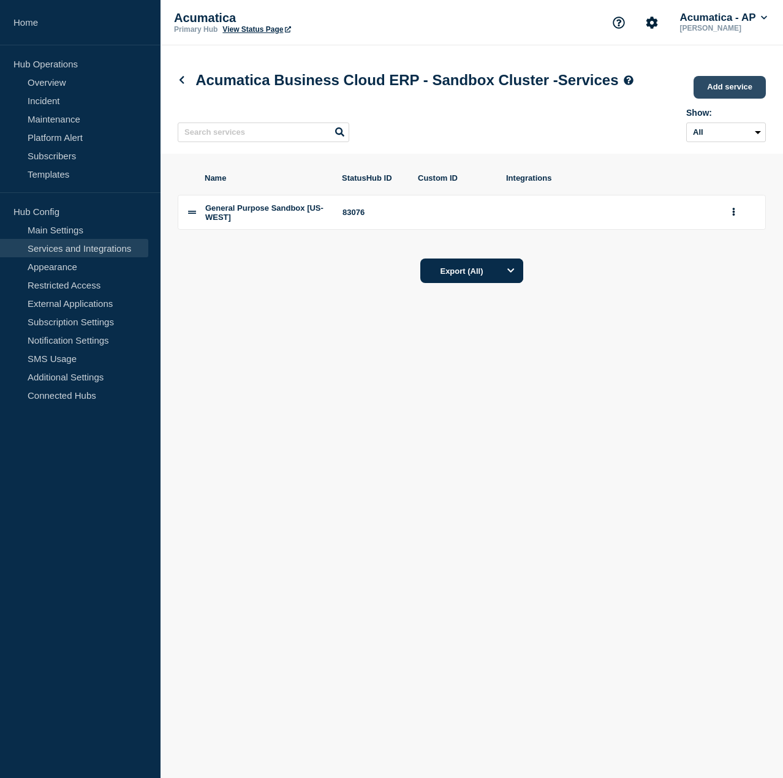
click at [717, 96] on link "Add service" at bounding box center [730, 87] width 72 height 23
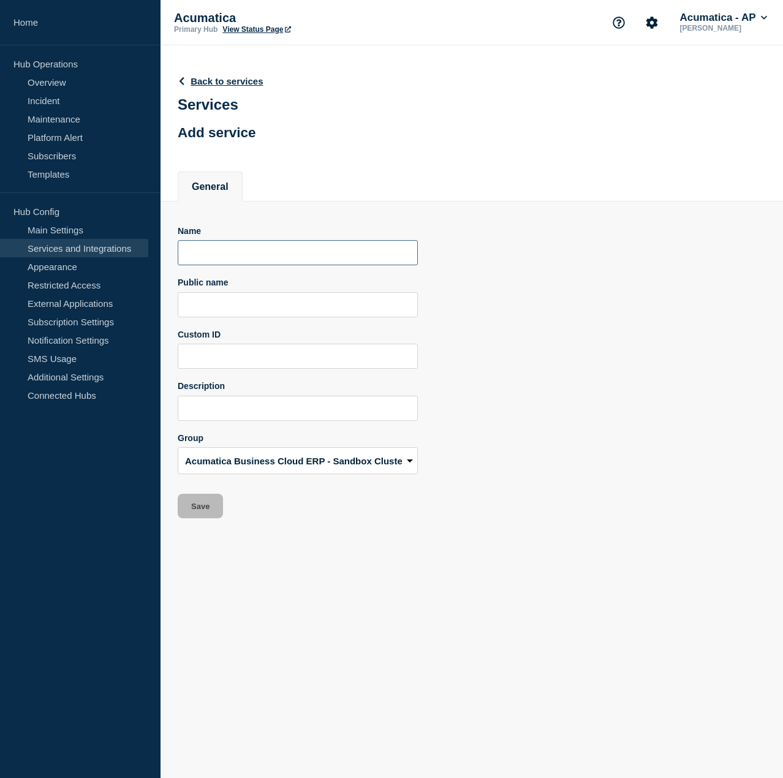
drag, startPoint x: 344, startPoint y: 262, endPoint x: 351, endPoint y: 263, distance: 7.5
click at [344, 262] on input "Name" at bounding box center [298, 252] width 240 height 25
paste input "General Purpose Sandbox [US-WEST]"
drag, startPoint x: 347, startPoint y: 257, endPoint x: 323, endPoint y: 257, distance: 23.9
click at [323, 257] on input "General Purpose Sandbox [US-WEST]" at bounding box center [298, 252] width 240 height 25
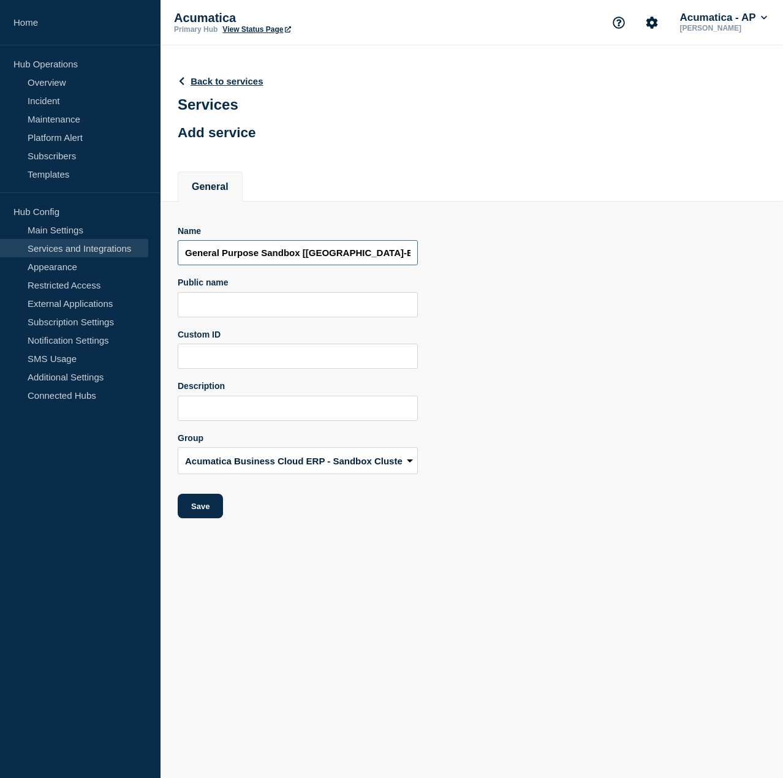
type input "General Purpose Sandbox [[GEOGRAPHIC_DATA]-EAST]"
click at [372, 317] on input "Public name" at bounding box center [298, 304] width 240 height 25
click at [372, 314] on input "Public name" at bounding box center [298, 304] width 240 height 25
paste input "ERP-Sandbox-[GEOGRAPHIC_DATA]-[GEOGRAPHIC_DATA]"
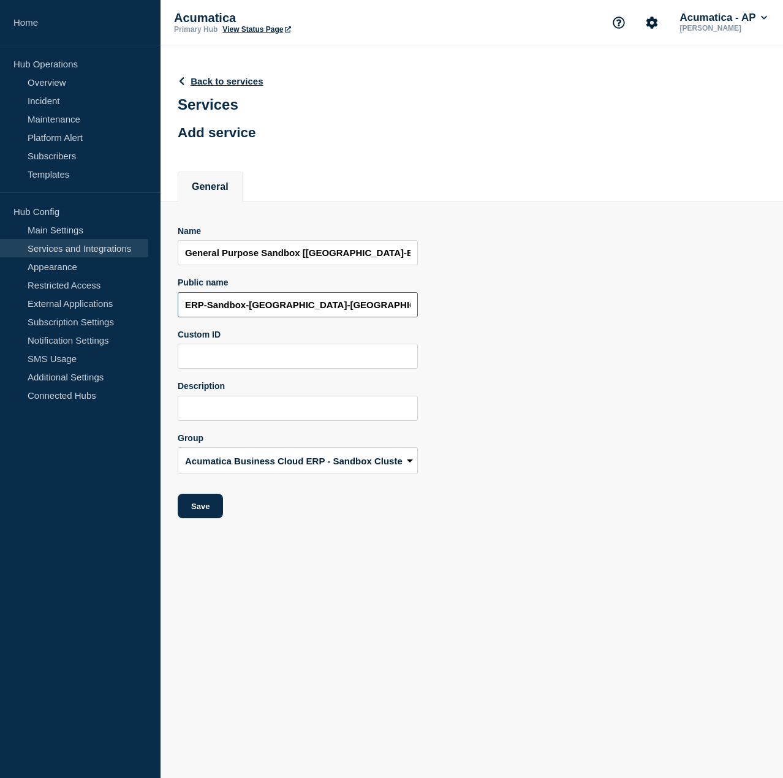
drag, startPoint x: 268, startPoint y: 308, endPoint x: 325, endPoint y: 312, distance: 57.7
click at [323, 311] on input "ERP-Sandbox-[GEOGRAPHIC_DATA]-[GEOGRAPHIC_DATA]" at bounding box center [298, 304] width 240 height 25
type input "ERP-Sandbox-[GEOGRAPHIC_DATA]-EAST"
click at [216, 509] on button "Save" at bounding box center [200, 506] width 45 height 25
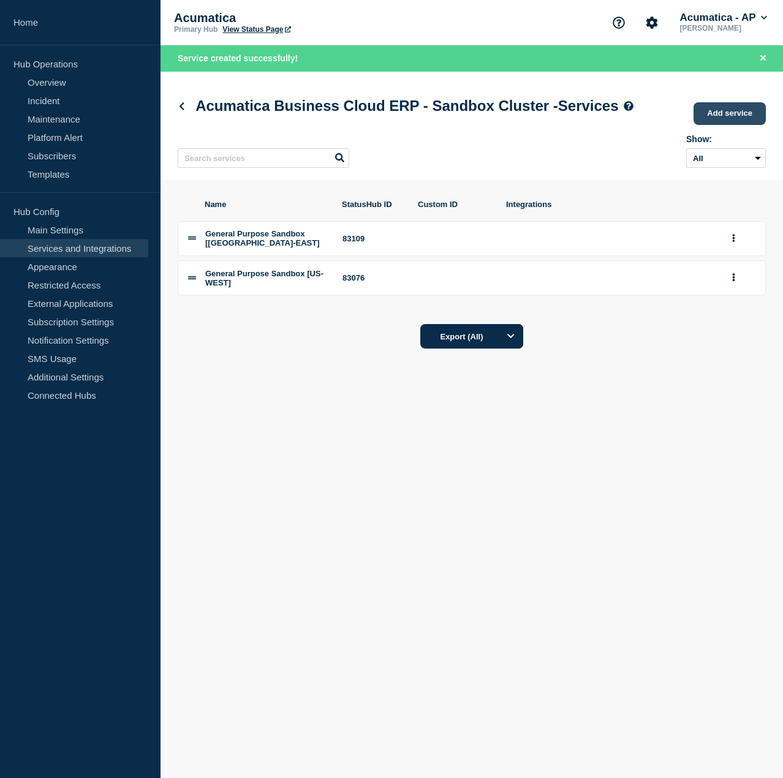
click at [716, 125] on link "Add service" at bounding box center [730, 113] width 72 height 23
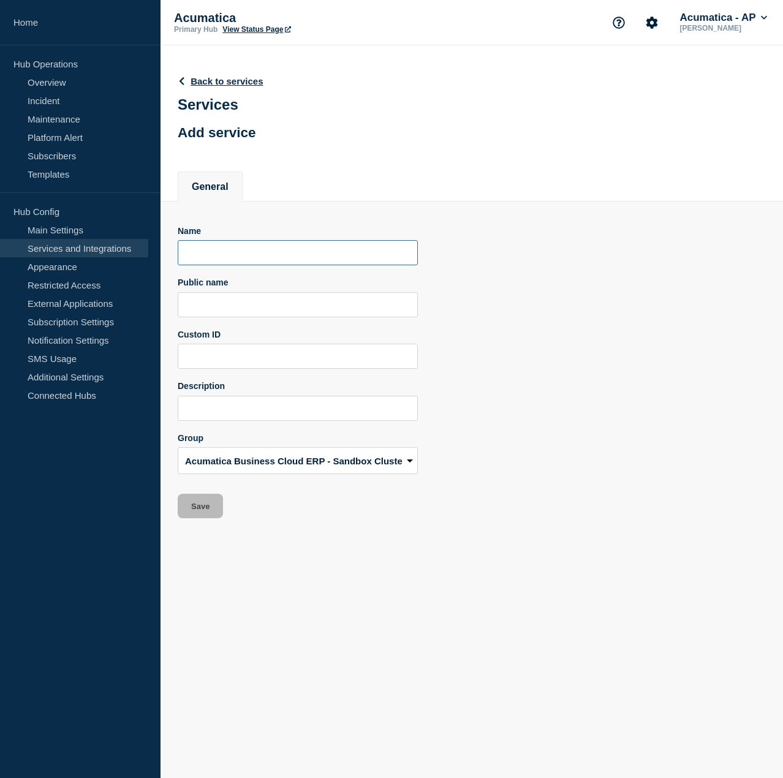
click at [357, 261] on input "Name" at bounding box center [298, 252] width 240 height 25
paste input "General Purpose Sandbox [US-WEST]"
drag, startPoint x: 304, startPoint y: 252, endPoint x: 349, endPoint y: 254, distance: 44.8
click at [349, 254] on input "General Purpose Sandbox [US-WEST]" at bounding box center [298, 252] width 240 height 25
type input "General Purpose Sandbox [SOUTHEAST]"
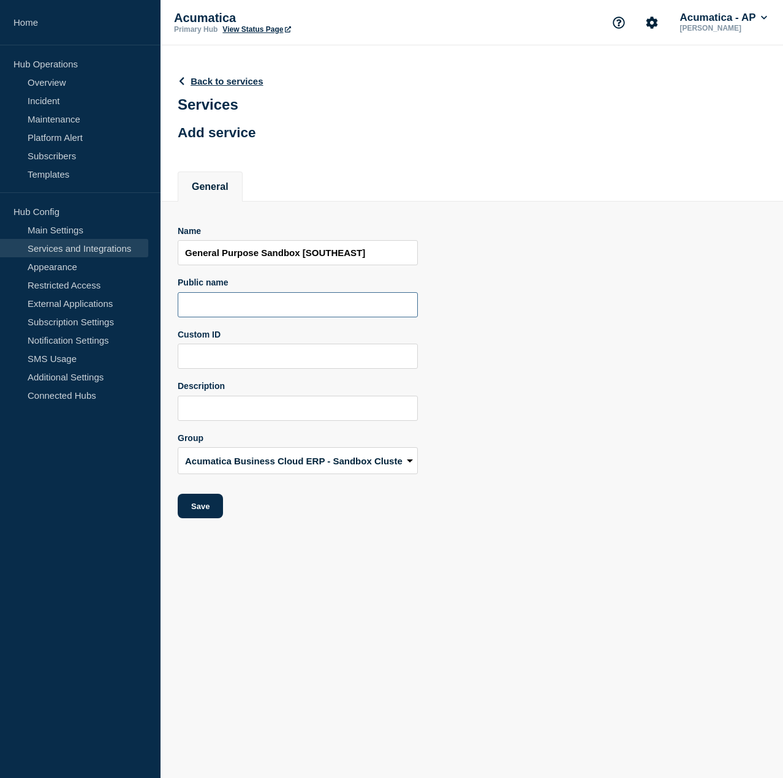
click at [358, 308] on input "Public name" at bounding box center [298, 304] width 240 height 25
paste input "ERP-Sandbox-[GEOGRAPHIC_DATA]-[GEOGRAPHIC_DATA]"
drag, startPoint x: 250, startPoint y: 304, endPoint x: 360, endPoint y: 307, distance: 110.3
click at [359, 307] on input "ERP-Sandbox-[GEOGRAPHIC_DATA]-[GEOGRAPHIC_DATA]" at bounding box center [298, 304] width 240 height 25
type input "ERP-Sandbox-AP-Southeast"
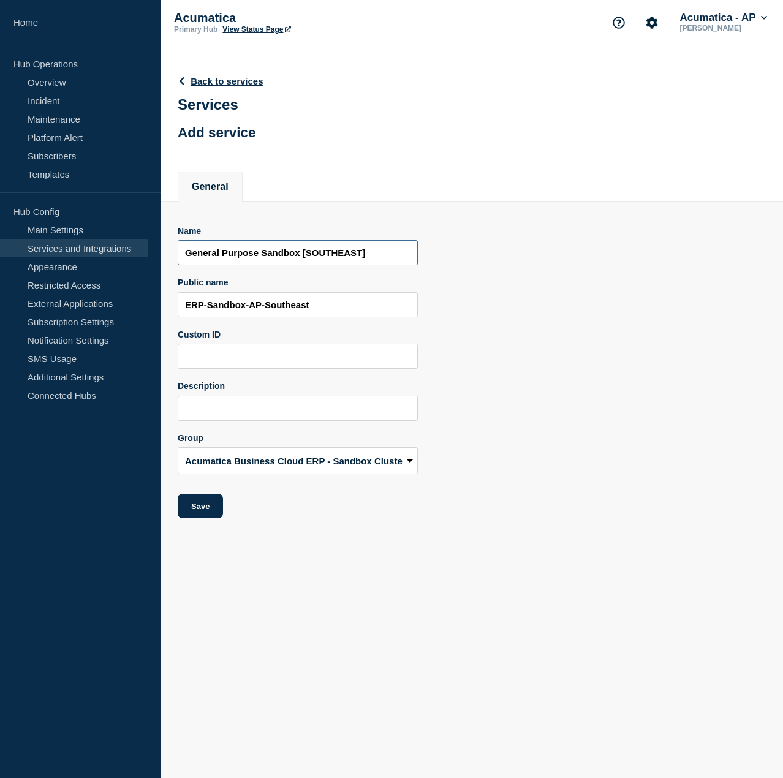
drag, startPoint x: 306, startPoint y: 252, endPoint x: 361, endPoint y: 252, distance: 54.5
click at [361, 252] on input "General Purpose Sandbox [SOUTHEAST]" at bounding box center [298, 252] width 240 height 25
type input "General Purpose Sandbox [AP-SOUTHEAST]"
drag, startPoint x: 218, startPoint y: 505, endPoint x: 447, endPoint y: 499, distance: 229.2
click at [218, 505] on button "Save" at bounding box center [200, 506] width 45 height 25
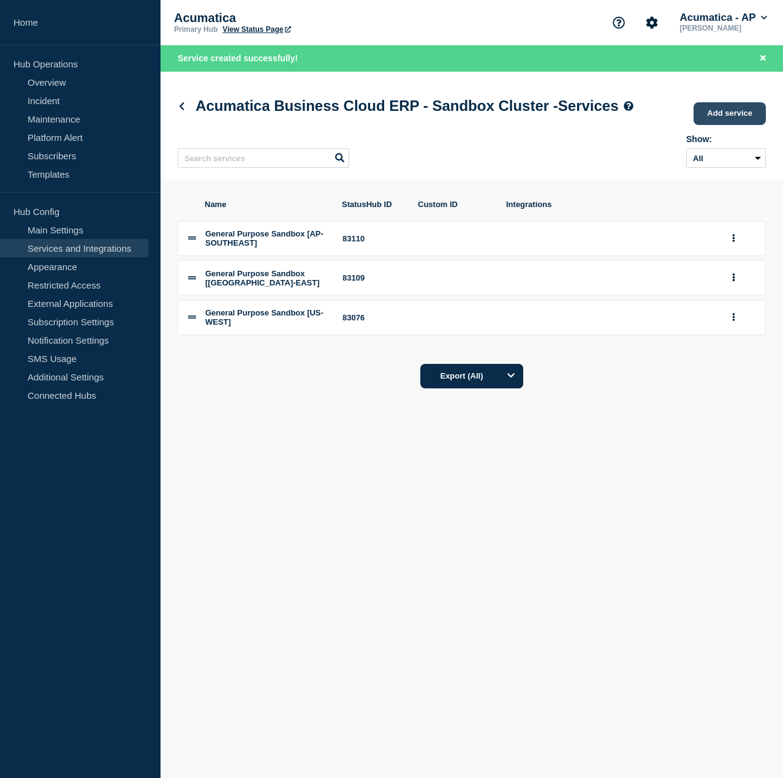
click at [739, 125] on link "Add service" at bounding box center [730, 113] width 72 height 23
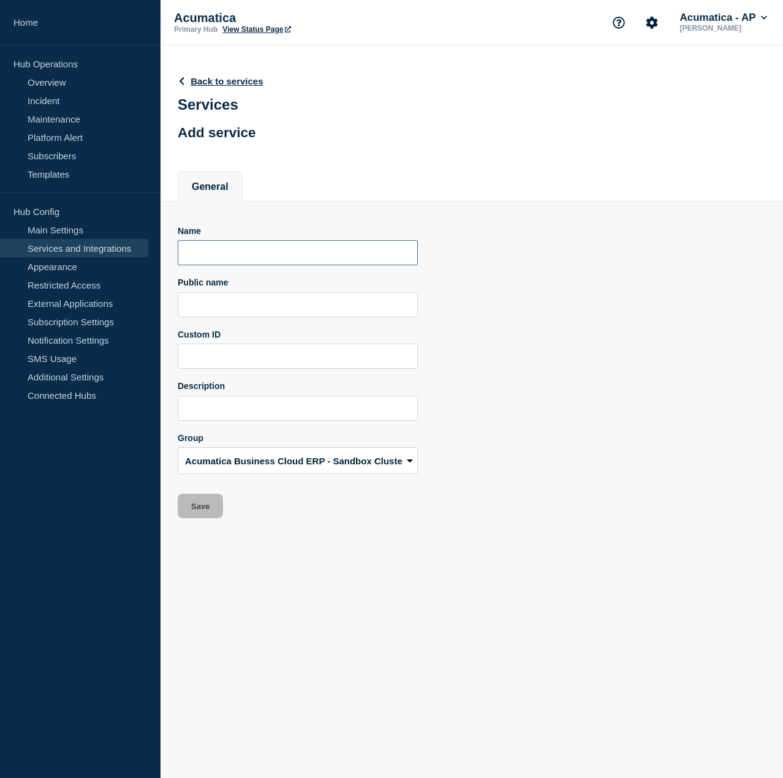
click at [327, 248] on input "Name" at bounding box center [298, 252] width 240 height 25
paste input "General Purpose Sandbox [US-WEST]"
drag, startPoint x: 307, startPoint y: 251, endPoint x: 346, endPoint y: 253, distance: 39.3
click at [346, 253] on input "General Purpose Sandbox [US-WEST]" at bounding box center [298, 252] width 240 height 25
type input "General Purpose Sandbox [[GEOGRAPHIC_DATA]]"
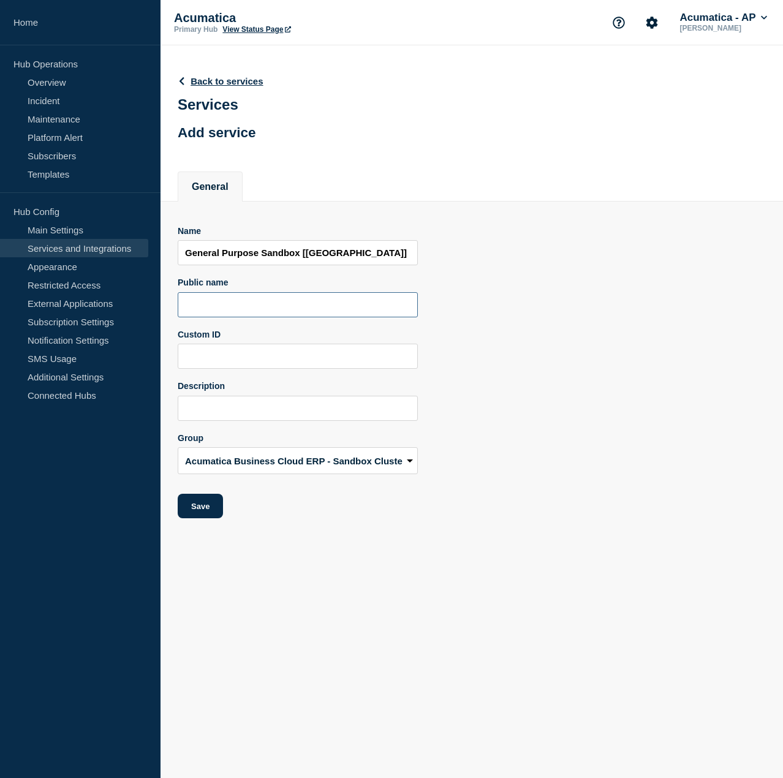
click at [319, 308] on input "Public name" at bounding box center [298, 304] width 240 height 25
paste input "ERP-Sandbox-[GEOGRAPHIC_DATA]-[GEOGRAPHIC_DATA]"
drag, startPoint x: 251, startPoint y: 308, endPoint x: 350, endPoint y: 311, distance: 99.9
click at [350, 311] on input "ERP-Sandbox-[GEOGRAPHIC_DATA]-[GEOGRAPHIC_DATA]" at bounding box center [298, 304] width 240 height 25
type input "ERP-Sandbox-[GEOGRAPHIC_DATA]"
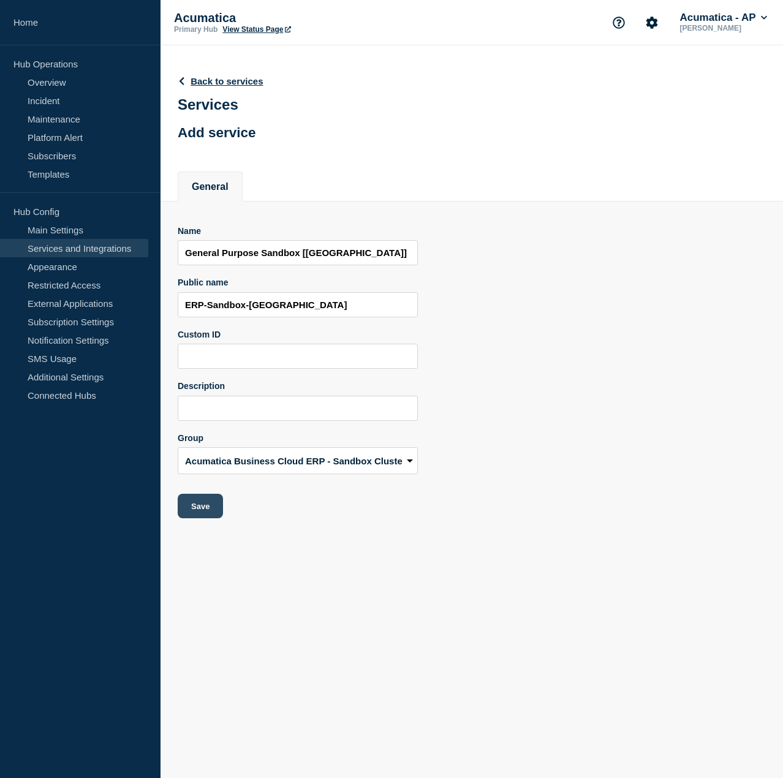
click at [195, 508] on button "Save" at bounding box center [200, 506] width 45 height 25
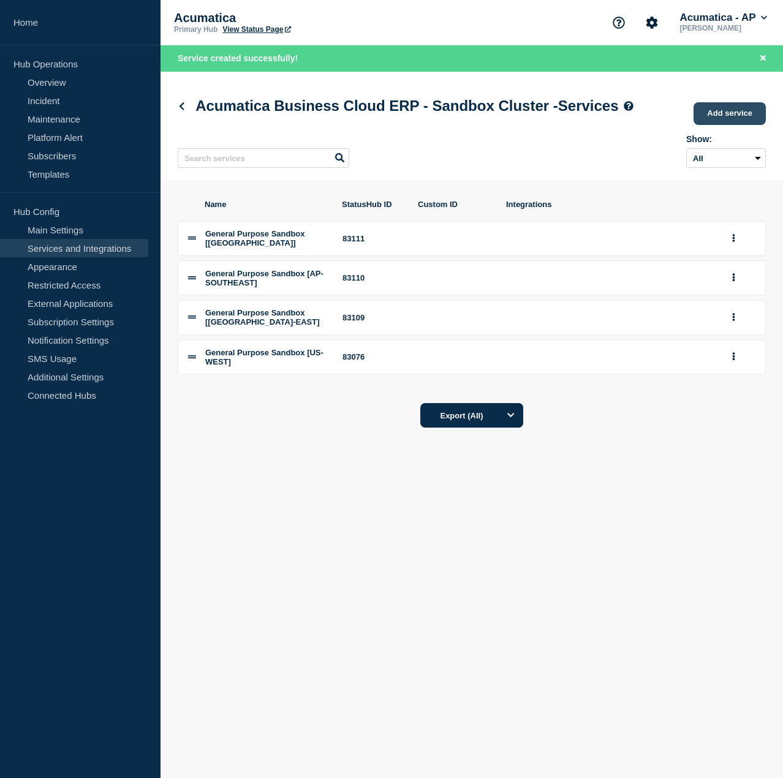
click at [741, 125] on link "Add service" at bounding box center [730, 113] width 72 height 23
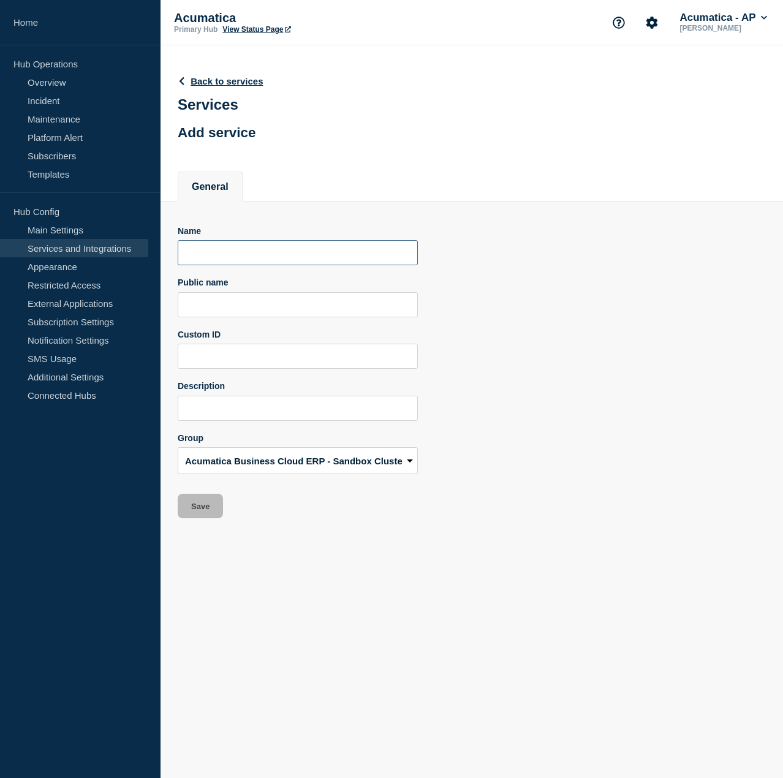
click at [313, 253] on input "Name" at bounding box center [298, 252] width 240 height 25
paste input "General Purpose Sandbox [US-WEST]"
drag, startPoint x: 308, startPoint y: 252, endPoint x: 346, endPoint y: 254, distance: 38.1
click at [346, 254] on input "General Purpose Sandbox [US-WEST]" at bounding box center [298, 252] width 240 height 25
type input "General Purpose Sandbox [EU-WEST]"
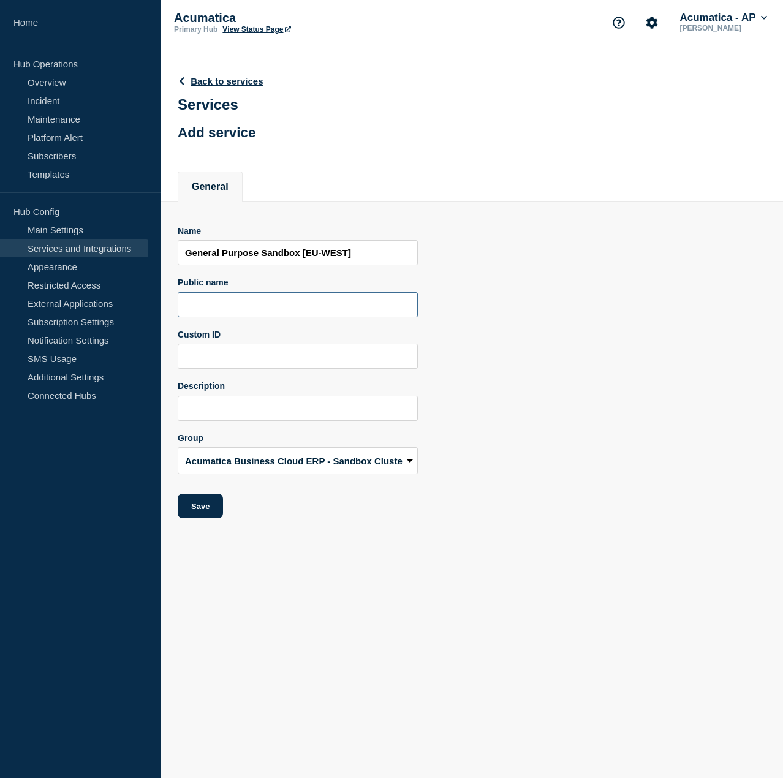
drag, startPoint x: 331, startPoint y: 297, endPoint x: 292, endPoint y: 304, distance: 39.4
click at [330, 297] on input "Public name" at bounding box center [298, 304] width 240 height 25
paste input "ERP-Sandbox-[GEOGRAPHIC_DATA]-[GEOGRAPHIC_DATA]"
click at [260, 303] on input "ERP-Sandbox-[GEOGRAPHIC_DATA]-[GEOGRAPHIC_DATA]" at bounding box center [298, 304] width 240 height 25
type input "ERP-Sandbox-[GEOGRAPHIC_DATA]-[GEOGRAPHIC_DATA]"
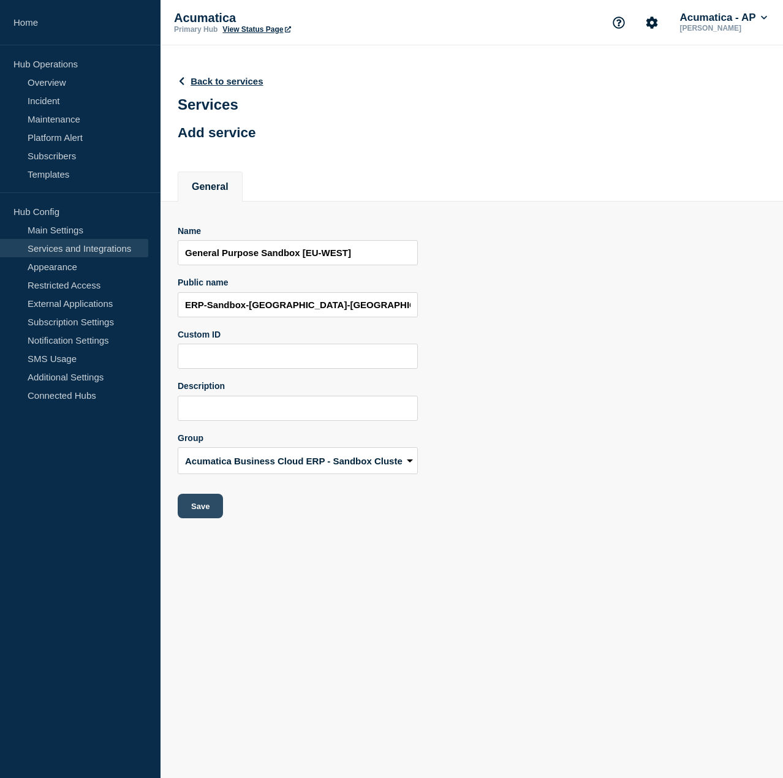
click at [186, 510] on button "Save" at bounding box center [200, 506] width 45 height 25
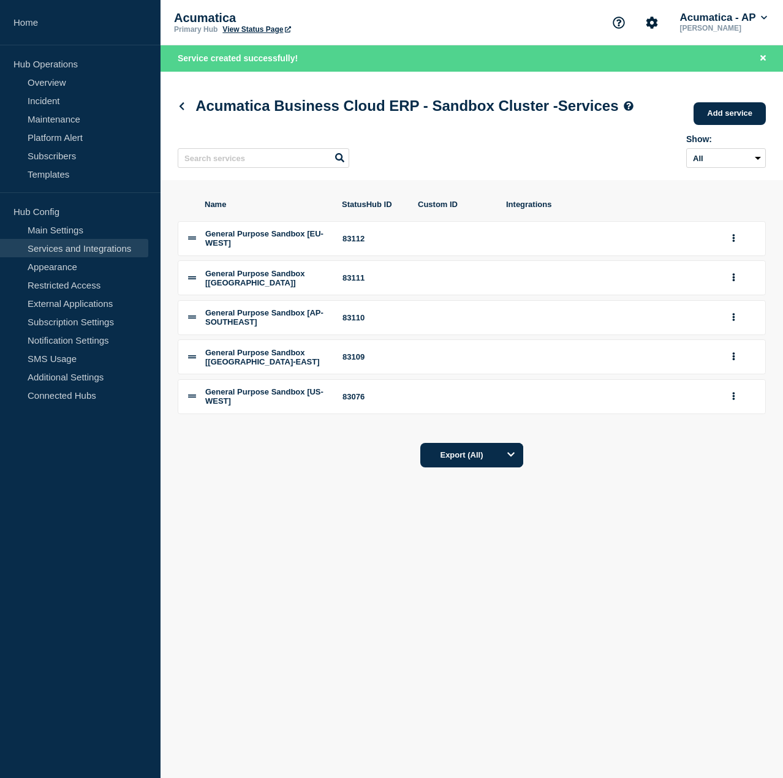
drag, startPoint x: 619, startPoint y: 623, endPoint x: 593, endPoint y: 595, distance: 38.2
click at [619, 623] on body "Home Hub Operations Overview Incident Maintenance Platform Alert Subscribers Te…" at bounding box center [391, 389] width 783 height 778
click at [736, 366] on button "group actions" at bounding box center [733, 356] width 15 height 19
click at [54, 99] on link "Incident" at bounding box center [74, 100] width 148 height 18
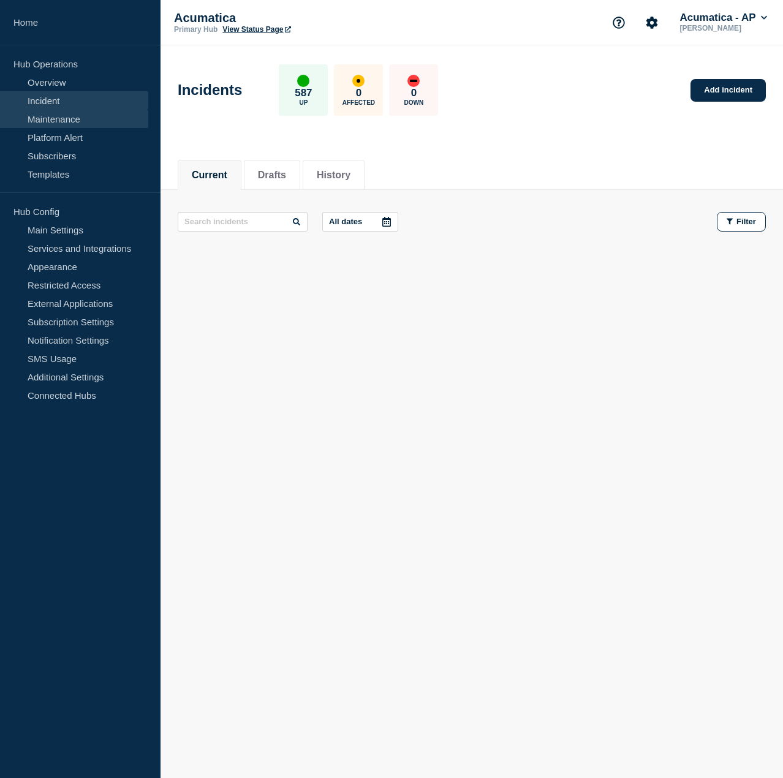
click at [85, 112] on link "Maintenance" at bounding box center [74, 119] width 148 height 18
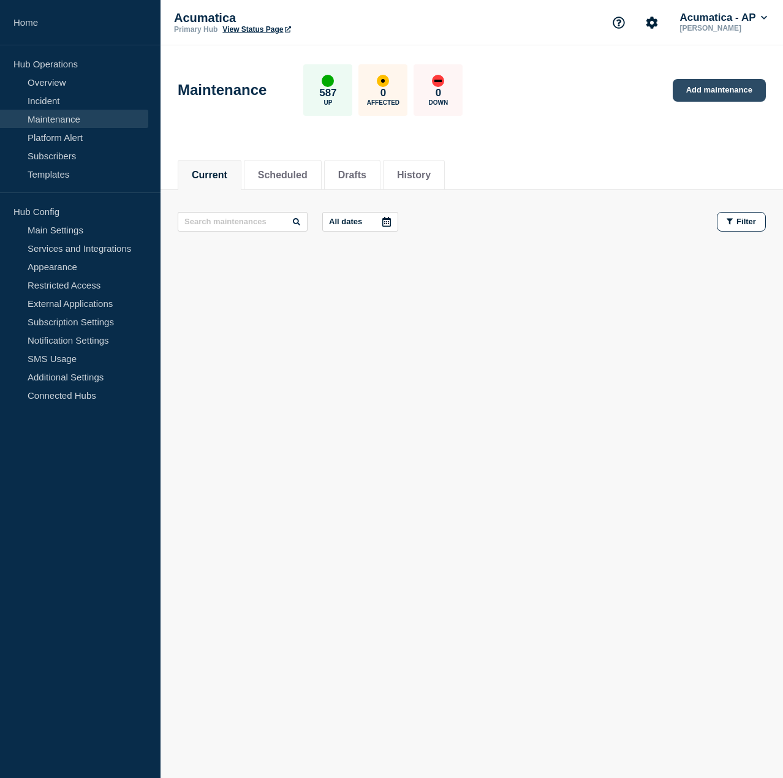
click at [707, 86] on link "Add maintenance" at bounding box center [719, 90] width 93 height 23
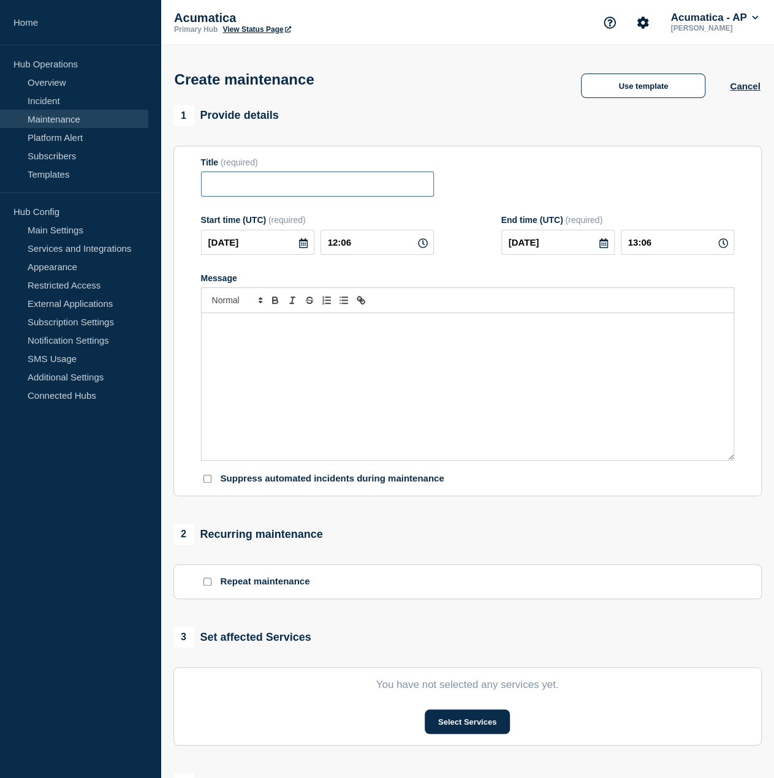
click at [378, 188] on input "Title" at bounding box center [317, 184] width 233 height 25
click at [95, 116] on link "Maintenance" at bounding box center [74, 119] width 148 height 18
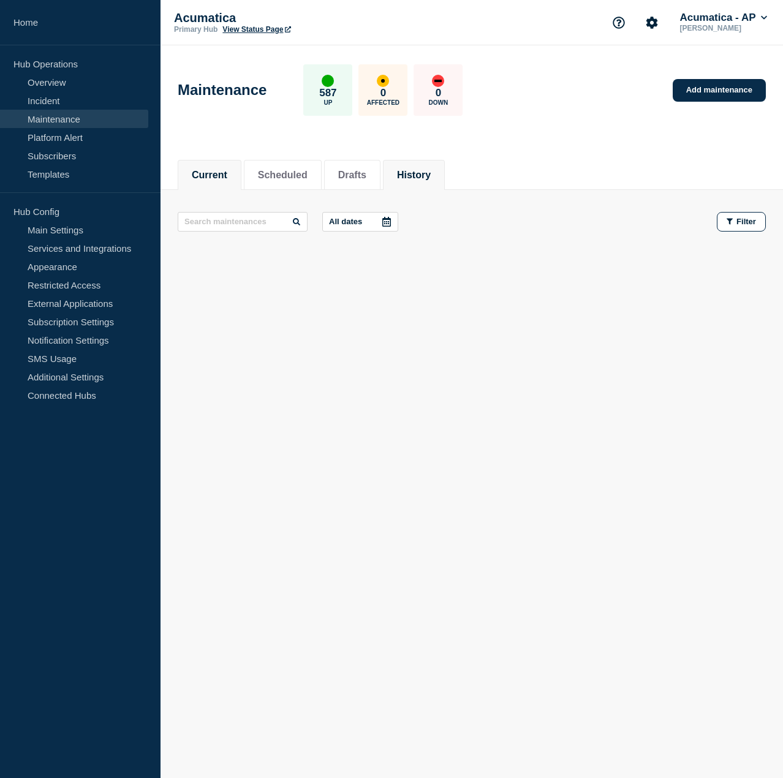
click at [414, 164] on li "History" at bounding box center [414, 175] width 62 height 30
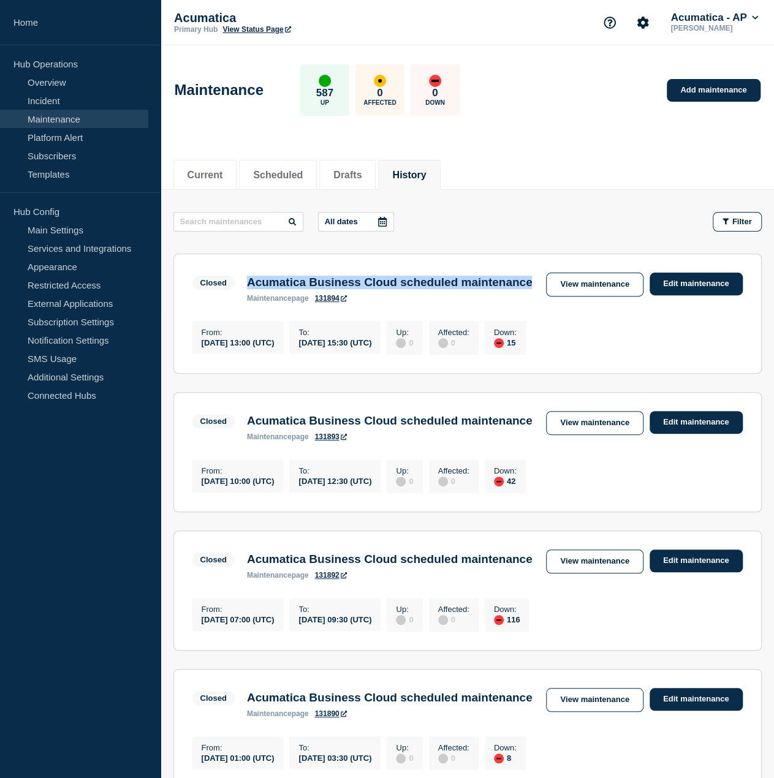
drag, startPoint x: 342, startPoint y: 299, endPoint x: 246, endPoint y: 283, distance: 96.9
click at [247, 283] on h3 "Acumatica Business Cloud scheduled maintenance" at bounding box center [389, 282] width 285 height 13
copy h3 "Acumatica Business Cloud scheduled maintenance"
click at [621, 287] on link "View maintenance" at bounding box center [594, 285] width 97 height 24
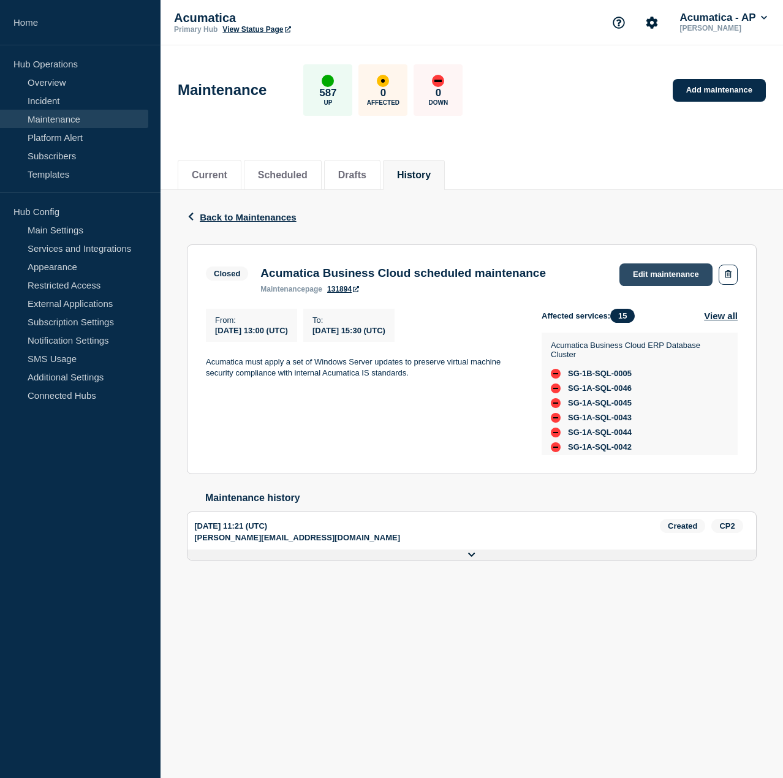
click at [666, 276] on link "Edit maintenance" at bounding box center [665, 274] width 93 height 23
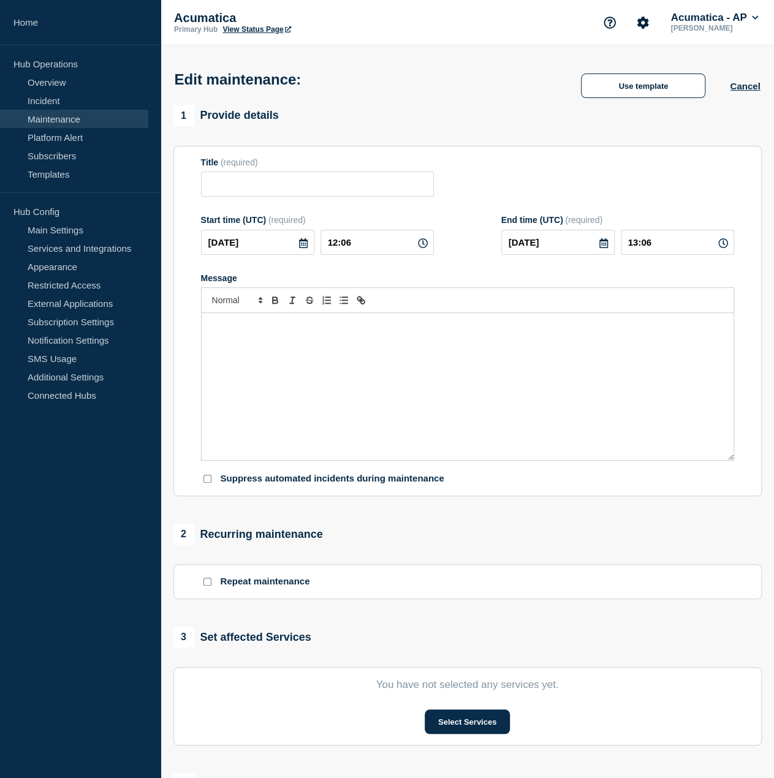
type input "Acumatica Business Cloud scheduled maintenance"
type input "[DATE]"
type input "13:00"
type input "[DATE]"
type input "15:30"
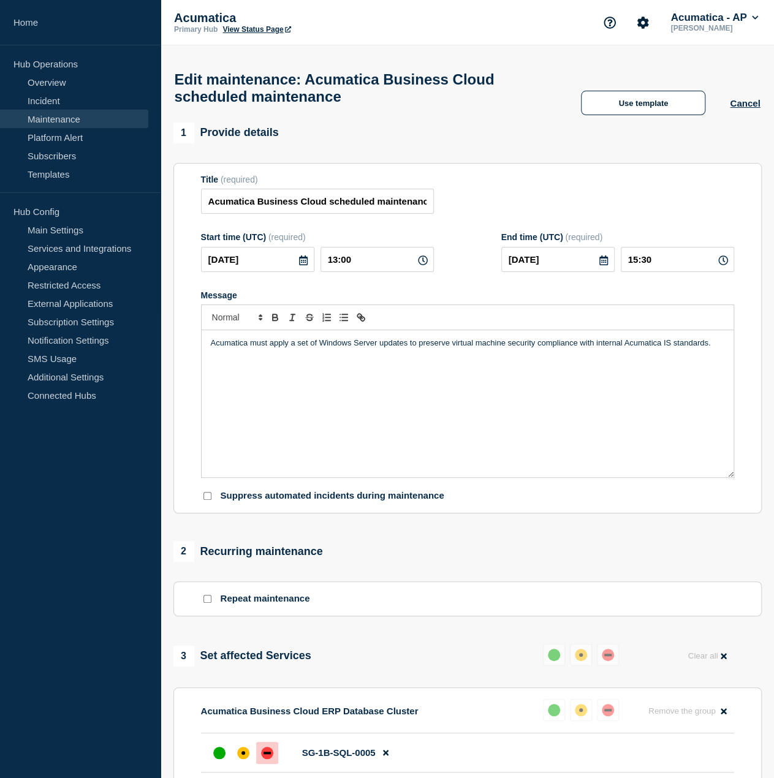
click at [91, 119] on link "Maintenance" at bounding box center [74, 119] width 148 height 18
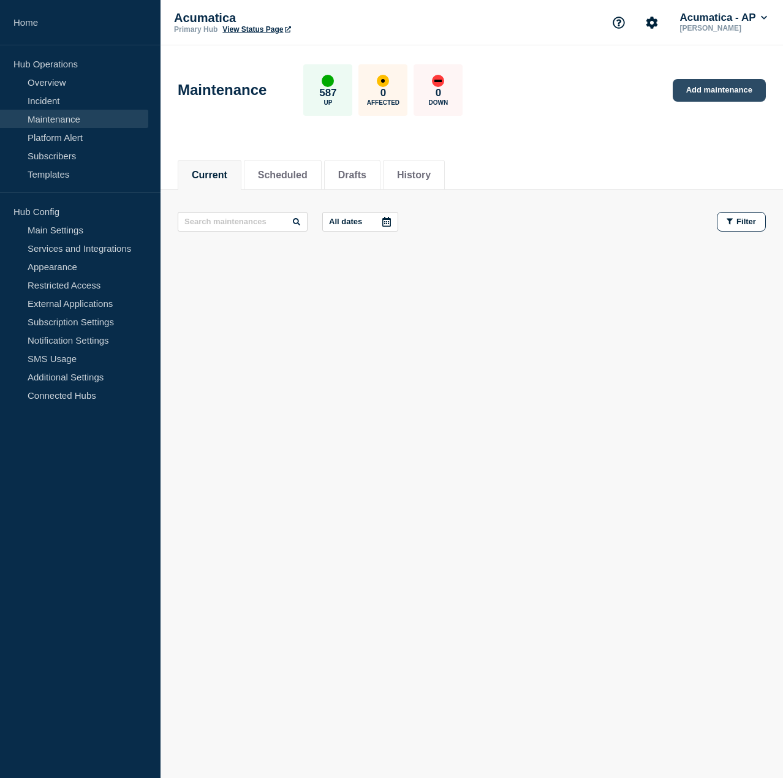
click at [708, 89] on link "Add maintenance" at bounding box center [719, 90] width 93 height 23
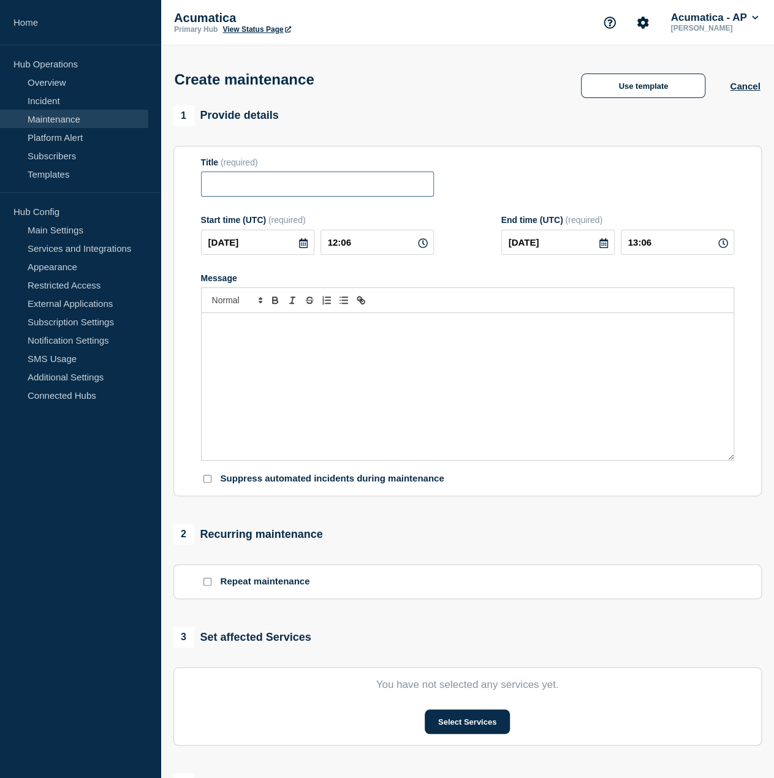
click at [315, 184] on input "Title" at bounding box center [317, 184] width 233 height 25
paste input "Acumatica Business Cloud scheduled maintenance"
drag, startPoint x: 240, startPoint y: 184, endPoint x: 56, endPoint y: 183, distance: 183.2
click at [56, 183] on div "Home Hub Operations Overview Incident Maintenance Platform Alert Subscribers Te…" at bounding box center [387, 532] width 774 height 1065
click at [252, 184] on input "Acumatica Business Cloud scheduled maintenance" at bounding box center [317, 184] width 233 height 25
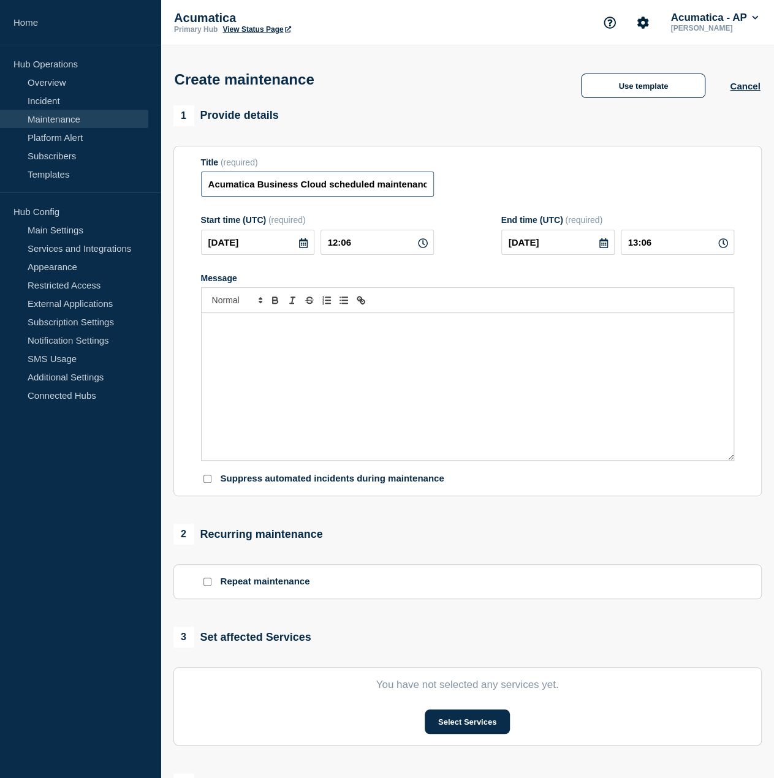
scroll to position [0, 6]
drag, startPoint x: 328, startPoint y: 187, endPoint x: 429, endPoint y: 186, distance: 100.5
click at [429, 186] on input "Acumatica Business Cloud scheduled maintenance" at bounding box center [317, 184] width 233 height 25
click at [397, 188] on input "Acumatica Business Cloud scheduled maintenance" at bounding box center [317, 184] width 233 height 25
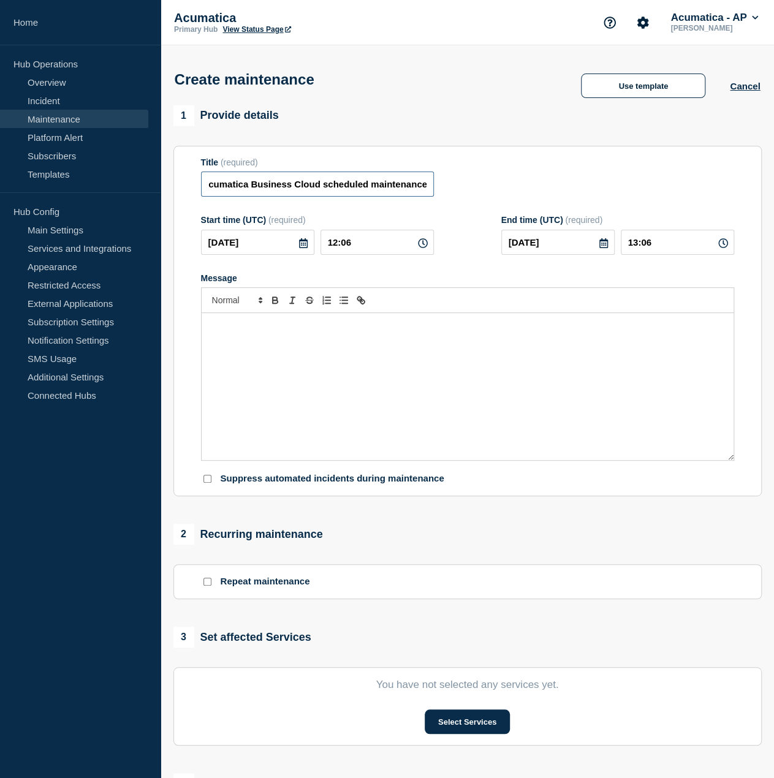
click at [338, 187] on input "SANDBOX - Acumatica Business Cloud scheduled maintenance" at bounding box center [317, 184] width 233 height 25
type input "SANDBOX - Acumatica Business Cloud Maintenance"
click at [305, 248] on icon at bounding box center [303, 243] width 10 height 10
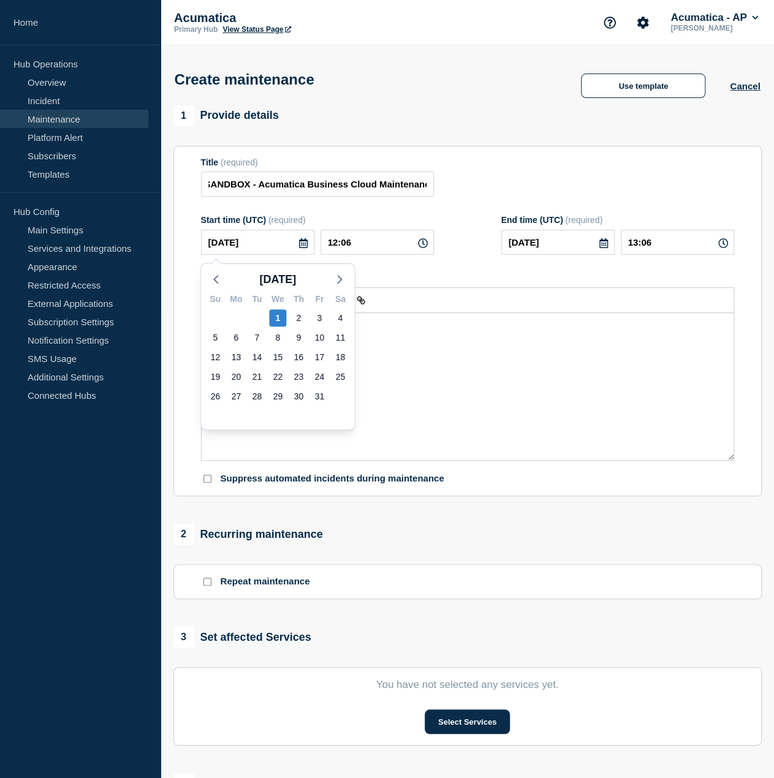
scroll to position [0, 0]
click at [283, 316] on div "1" at bounding box center [277, 317] width 17 height 17
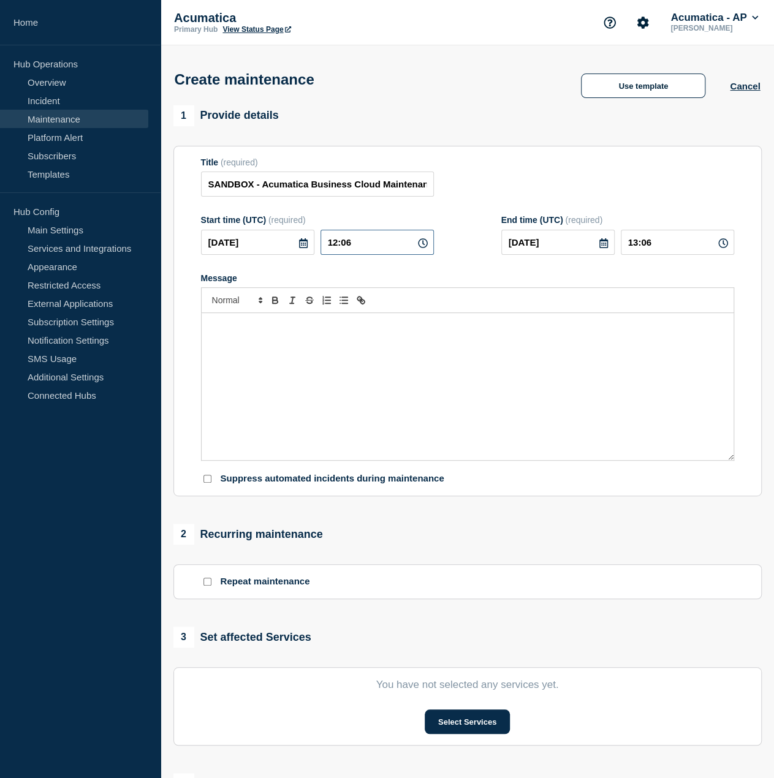
click at [355, 243] on input "12:06" at bounding box center [376, 242] width 113 height 25
drag, startPoint x: 336, startPoint y: 244, endPoint x: 306, endPoint y: 255, distance: 31.8
click at [311, 249] on div "[DATE] 12:06" at bounding box center [317, 242] width 233 height 25
type input "11:06"
type input "12:06"
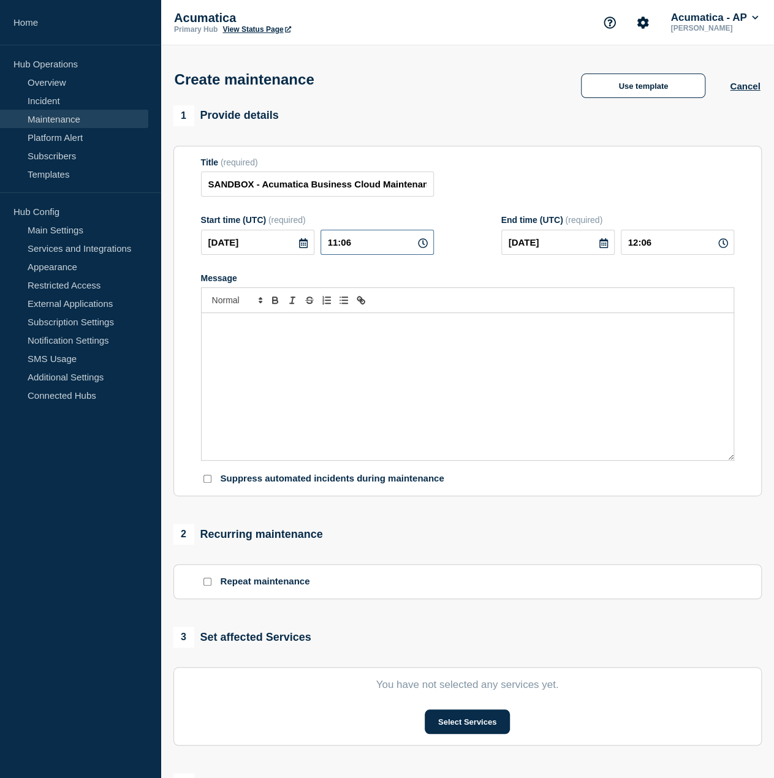
type input "11:26"
type input "12:26"
type input "11:25"
type input "12:25"
type input "10:25"
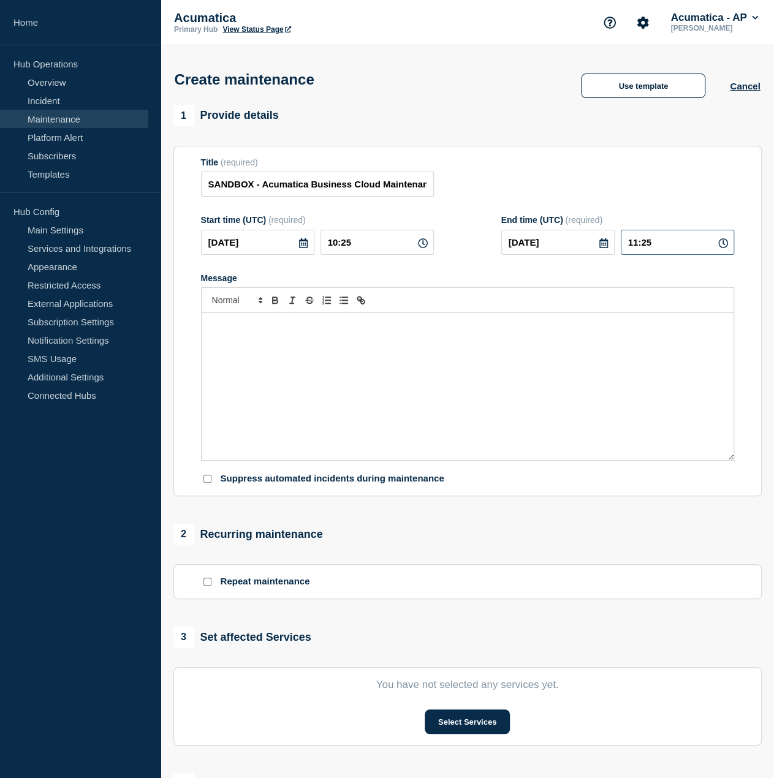
click at [659, 247] on input "11:25" at bounding box center [677, 242] width 113 height 25
drag, startPoint x: 638, startPoint y: 244, endPoint x: 620, endPoint y: 244, distance: 18.4
click at [621, 244] on input "11:25" at bounding box center [677, 242] width 113 height 25
click at [635, 241] on input "12:10" at bounding box center [677, 242] width 113 height 25
type input "11:10"
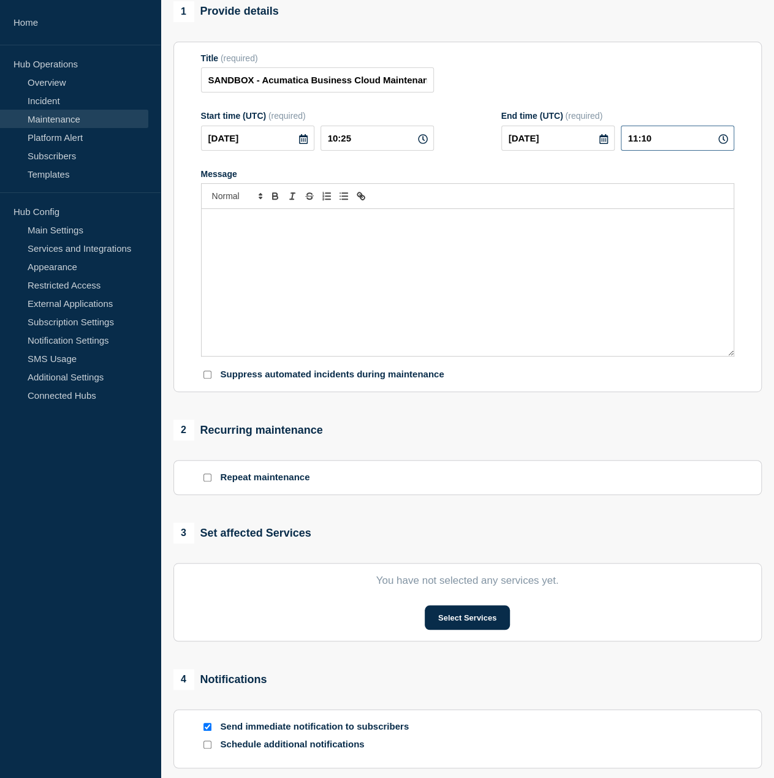
scroll to position [184, 0]
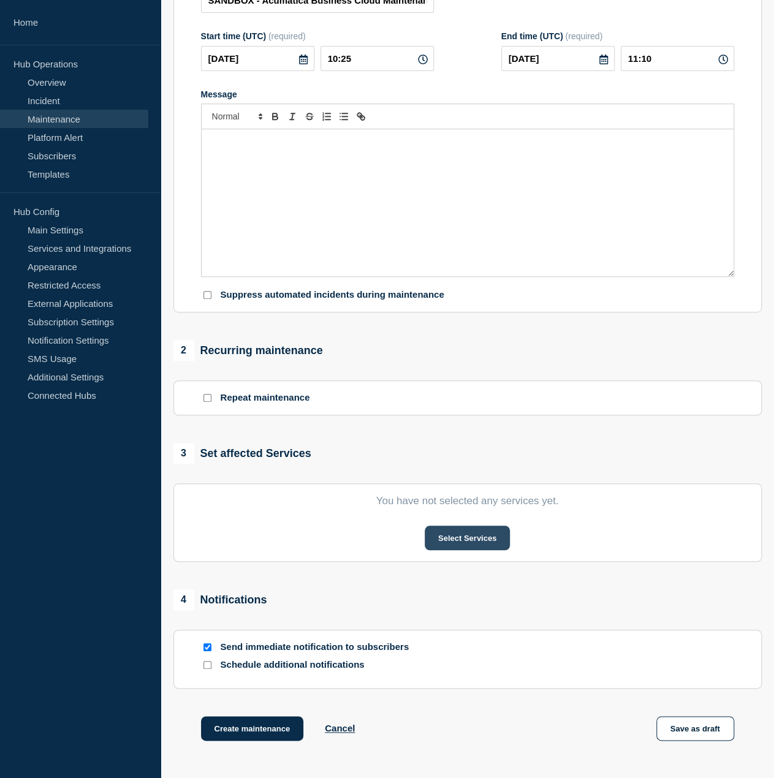
click at [458, 548] on button "Select Services" at bounding box center [467, 538] width 85 height 25
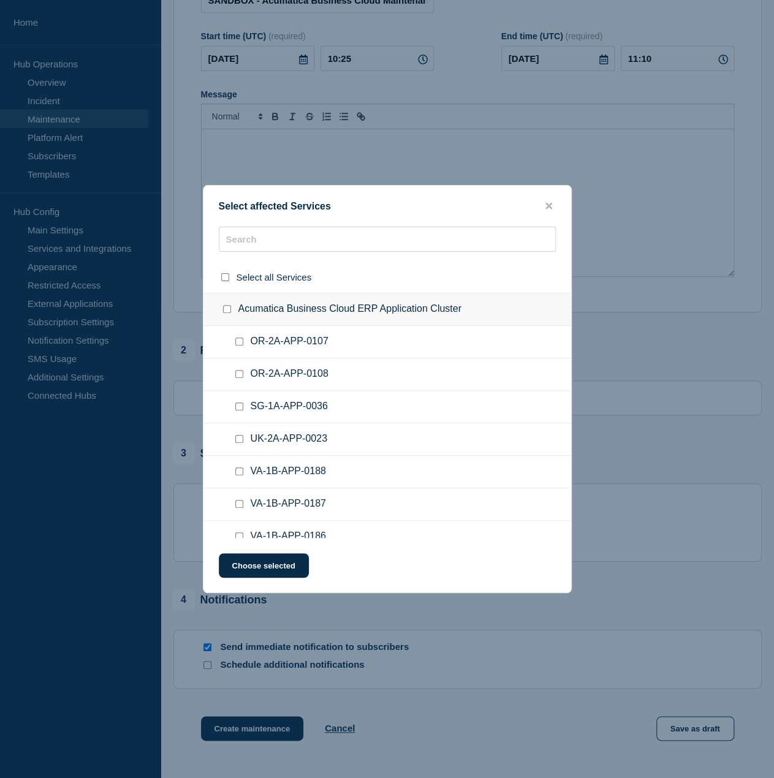
click at [364, 356] on ul "OR-2A-APP-0107" at bounding box center [387, 342] width 368 height 32
click at [368, 249] on input "text" at bounding box center [387, 239] width 337 height 25
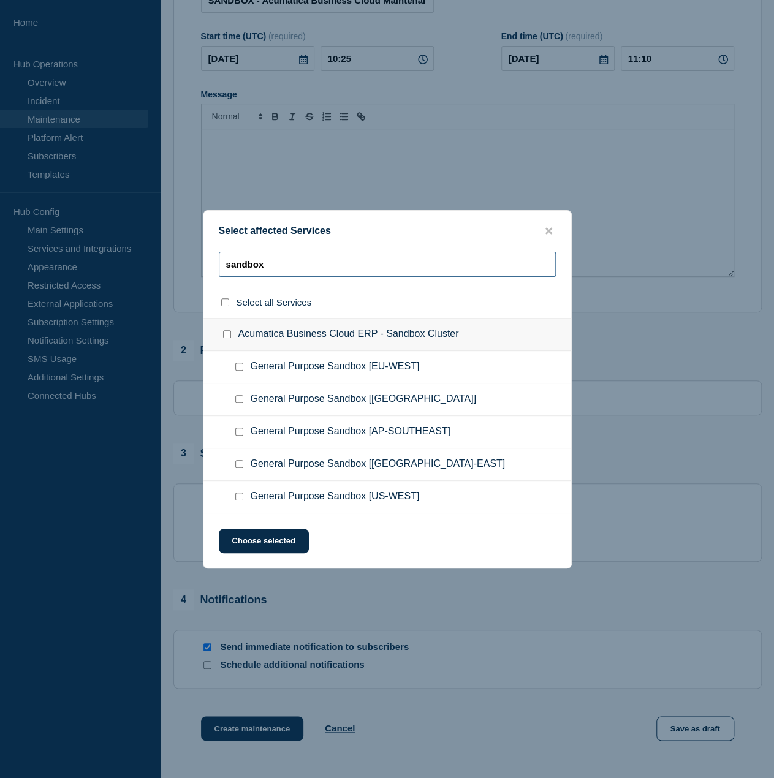
type input "sandbox"
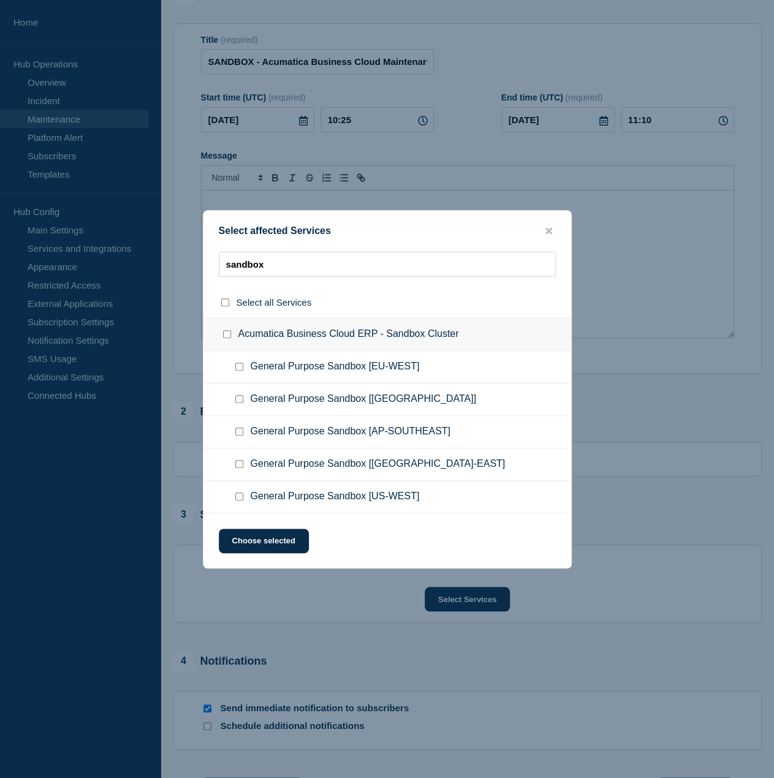
click at [238, 497] on checkbox"] "General Purpose Sandbox [US-WEST] checkbox" at bounding box center [239, 497] width 8 height 8
checkbox checkbox"] "true"
click at [252, 540] on button "Choose selected" at bounding box center [264, 541] width 90 height 25
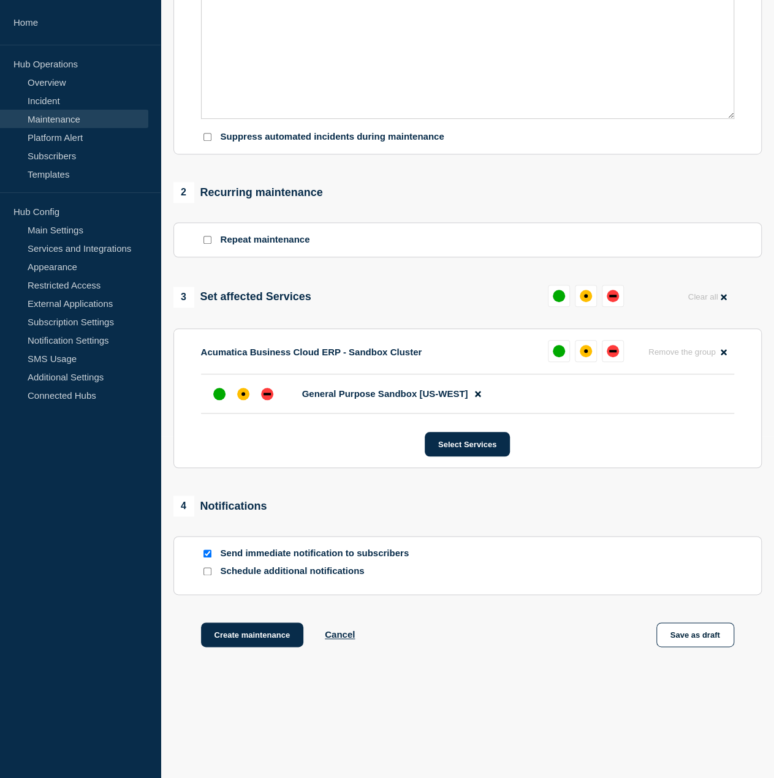
scroll to position [354, 0]
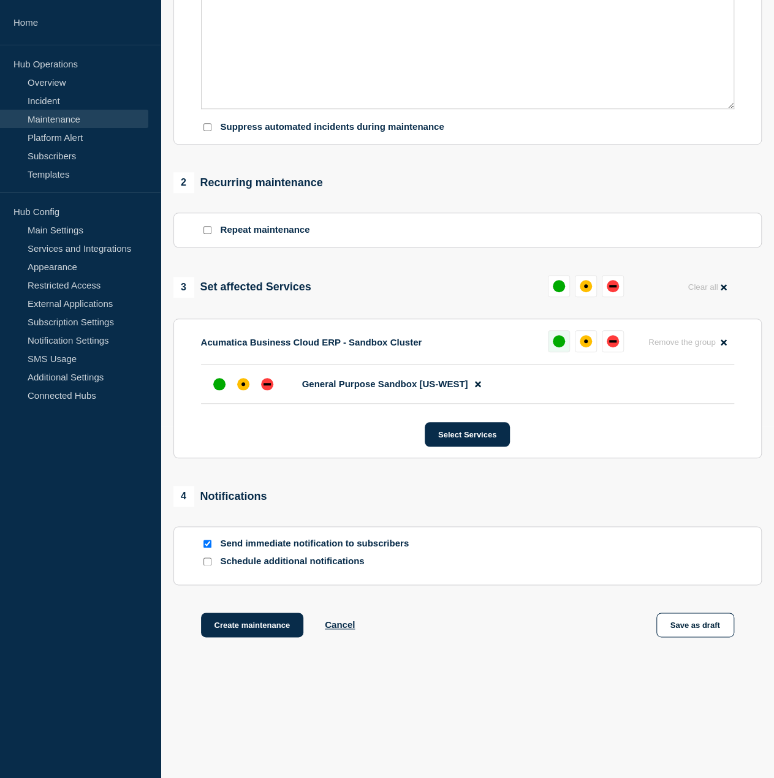
click at [563, 342] on div "up" at bounding box center [559, 341] width 12 height 12
click at [206, 543] on input "Send immediate notification to subscribers" at bounding box center [207, 544] width 8 height 8
checkbox input "false"
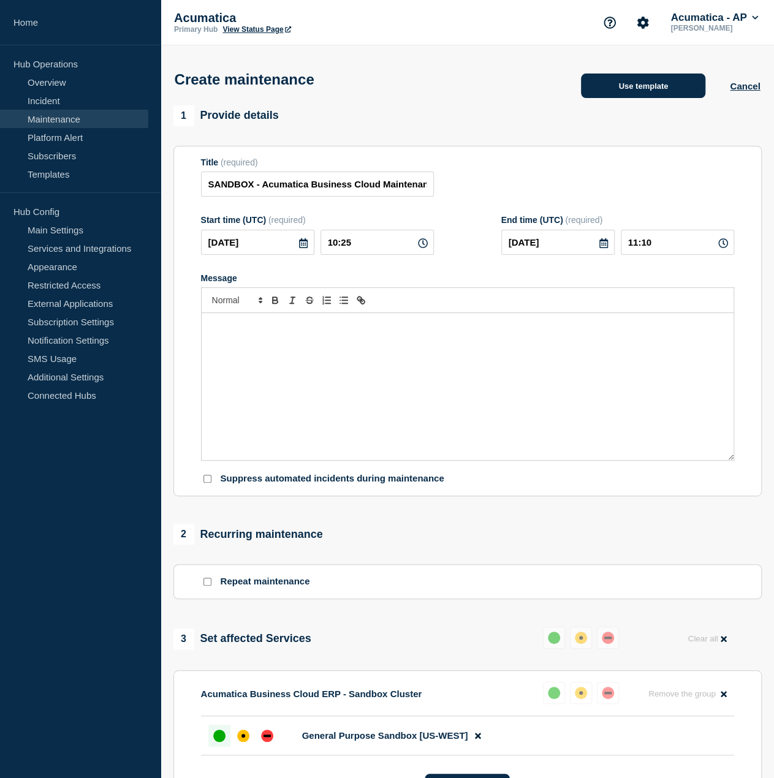
click at [652, 85] on button "Use template" at bounding box center [643, 86] width 124 height 25
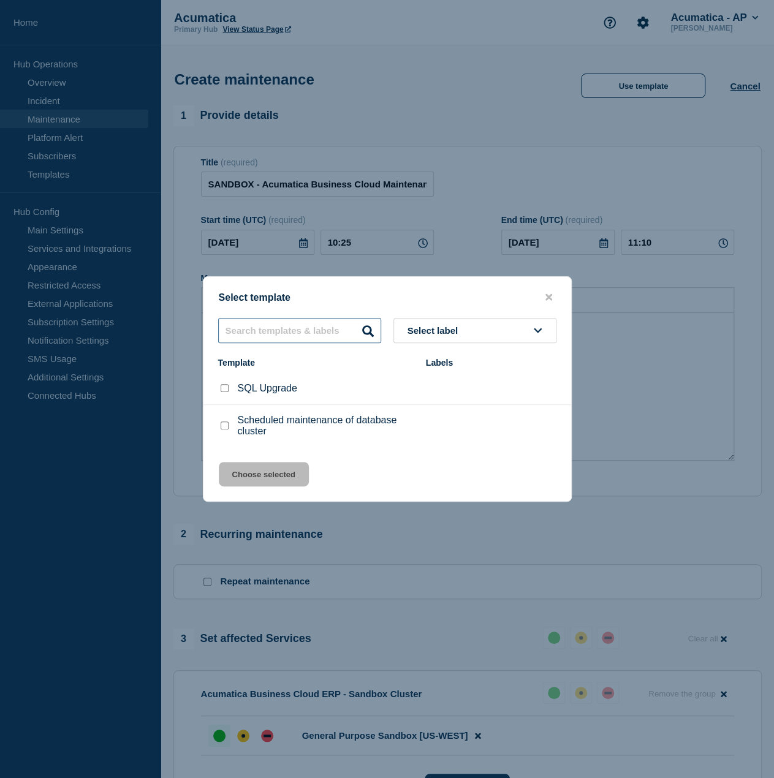
click at [324, 330] on input "text" at bounding box center [299, 330] width 163 height 25
click at [448, 323] on button "Select label" at bounding box center [474, 330] width 163 height 25
click at [549, 292] on icon "close button" at bounding box center [548, 297] width 7 height 10
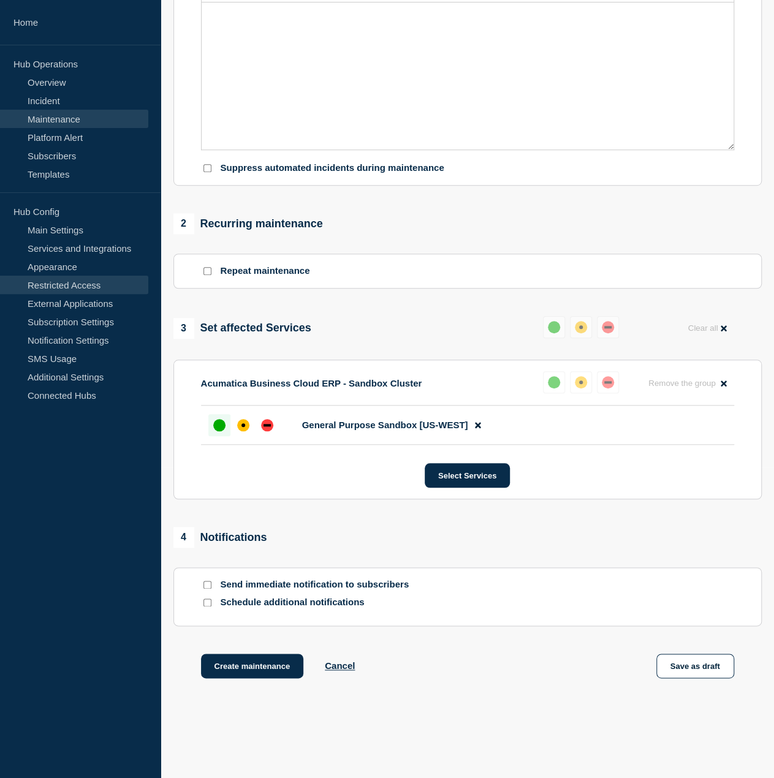
scroll to position [293, 0]
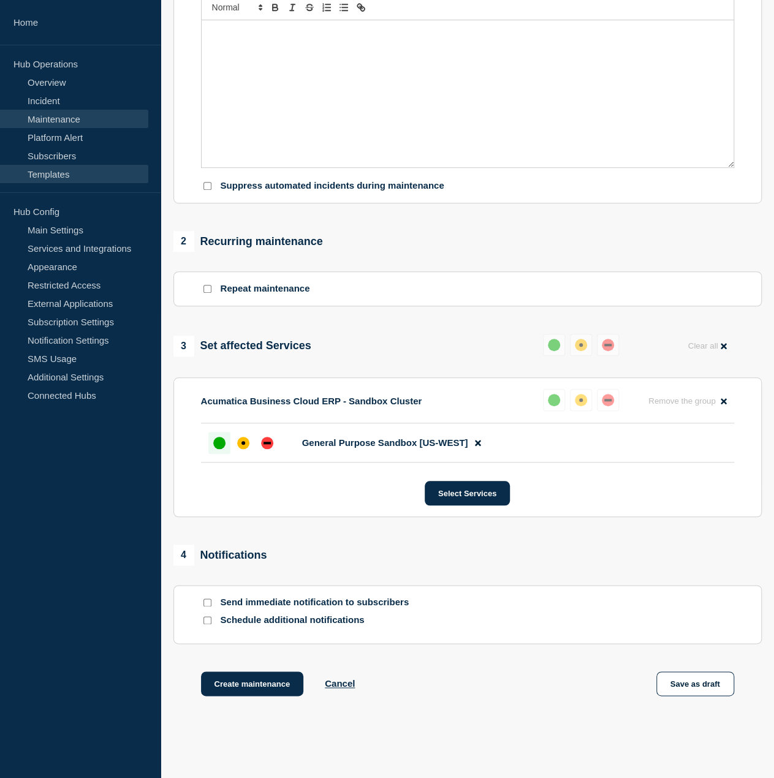
click at [74, 173] on link "Templates" at bounding box center [74, 174] width 148 height 18
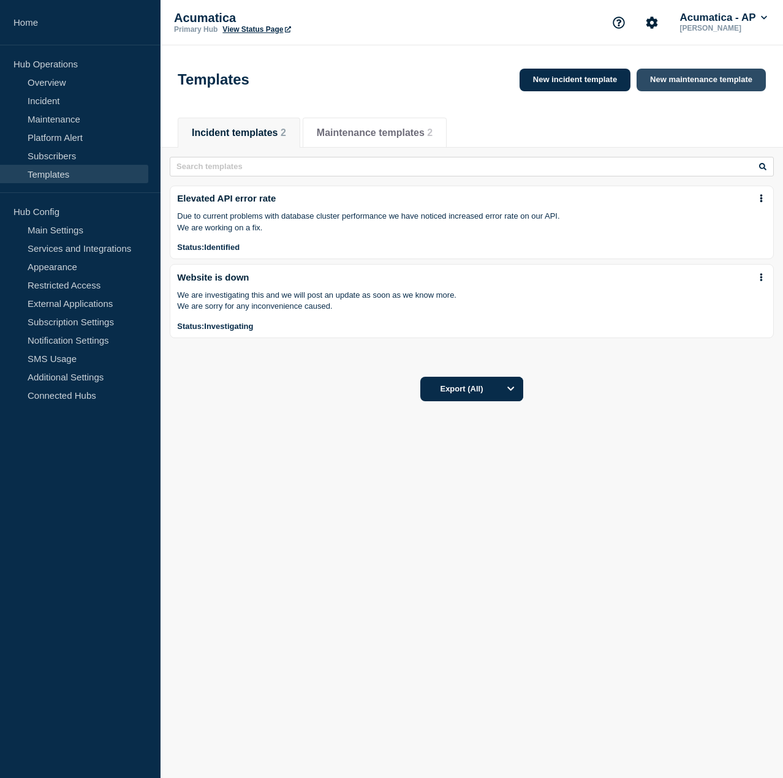
click at [695, 88] on link "New maintenance template" at bounding box center [701, 80] width 129 height 23
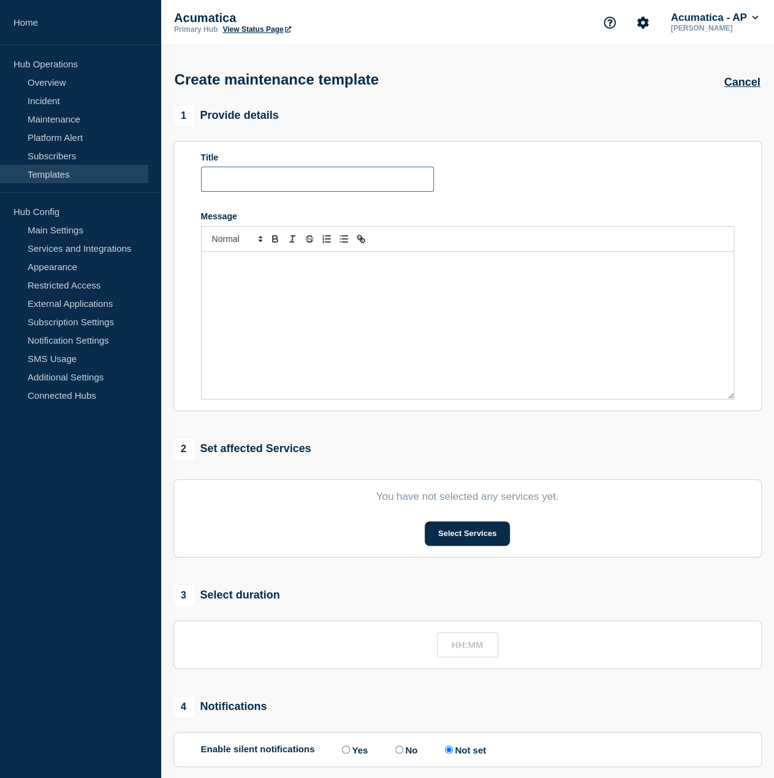
click at [389, 175] on input "Title" at bounding box center [317, 179] width 233 height 25
paste input "Acumatica Business Cloud scheduled maintenance"
drag, startPoint x: 401, startPoint y: 179, endPoint x: 9, endPoint y: 170, distance: 392.2
click at [9, 170] on div "Home Hub Operations Overview Incident Maintenance Platform Alert Subscribers Te…" at bounding box center [387, 469] width 774 height 939
click at [263, 176] on input "Acumatica Business Cloud scheduled maintenance" at bounding box center [317, 179] width 233 height 25
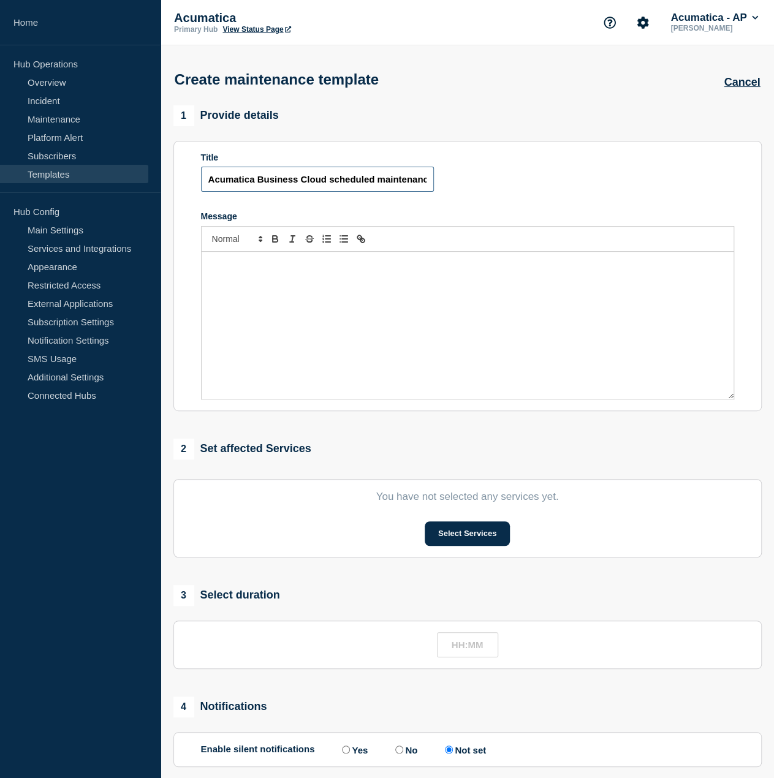
drag, startPoint x: 224, startPoint y: 181, endPoint x: 152, endPoint y: 180, distance: 72.3
click at [152, 180] on div "Home Hub Operations Overview Incident Maintenance Platform Alert Subscribers Te…" at bounding box center [387, 469] width 774 height 939
click at [243, 179] on input "Acumatica Business Cloud scheduled maintenance" at bounding box center [317, 179] width 233 height 25
drag, startPoint x: 331, startPoint y: 178, endPoint x: 374, endPoint y: 173, distance: 43.8
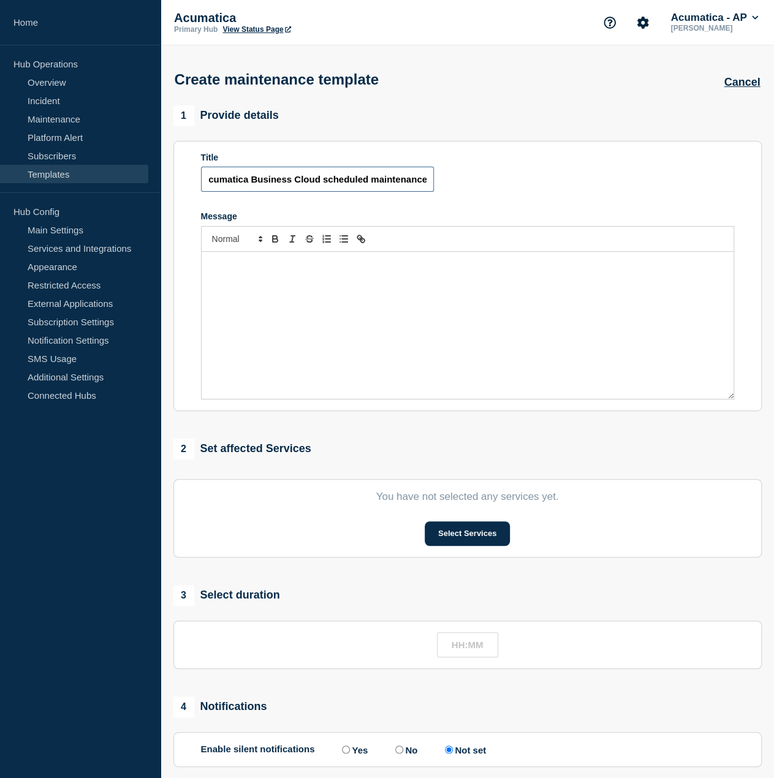
click at [374, 173] on input "SANDBOX - Acumatica Business Cloud scheduled maintenance" at bounding box center [317, 179] width 233 height 25
type input "SANDBOX - Acumatica Business Cloud Maintenance"
click at [465, 264] on p "Message" at bounding box center [467, 264] width 513 height 11
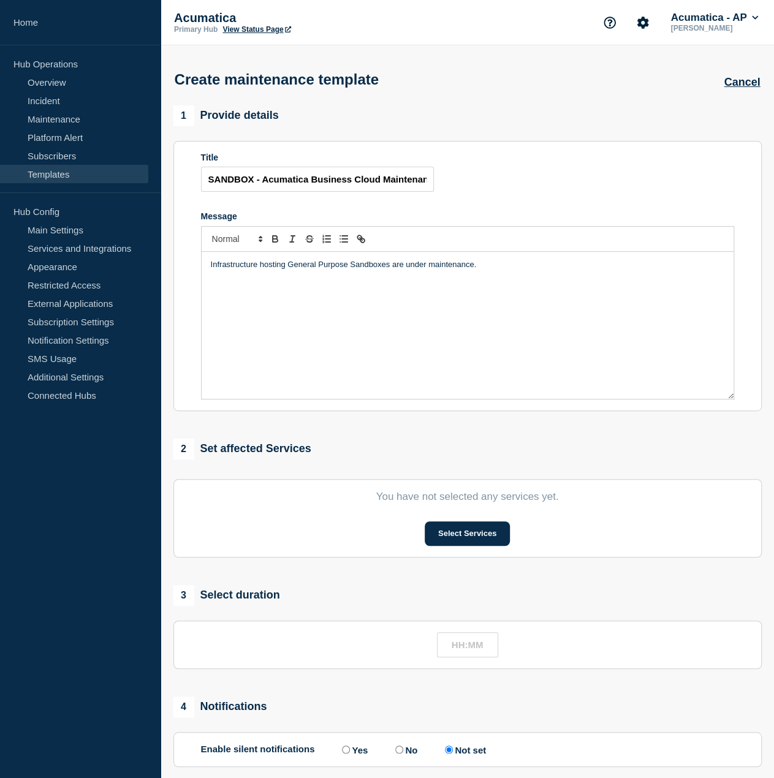
click at [396, 269] on p "Infrastructure hosting General Purpose Sandboxes are under maintenance." at bounding box center [467, 264] width 513 height 11
click at [432, 265] on p "Maintenance is being performed on our infrastructure hosting General Purpose Sa…" at bounding box center [467, 264] width 513 height 11
click at [270, 268] on p "Maintenance is being performed on our infrastructure hosting General Purpose Sa…" at bounding box center [467, 264] width 513 height 11
click at [299, 268] on p "Maintenance is being performed on our infrastructure hosting General Purpose Sa…" at bounding box center [467, 264] width 513 height 11
click at [415, 270] on p "Maintenance is being performed on our infrastructure hosting General Purpose Sa…" at bounding box center [467, 264] width 513 height 11
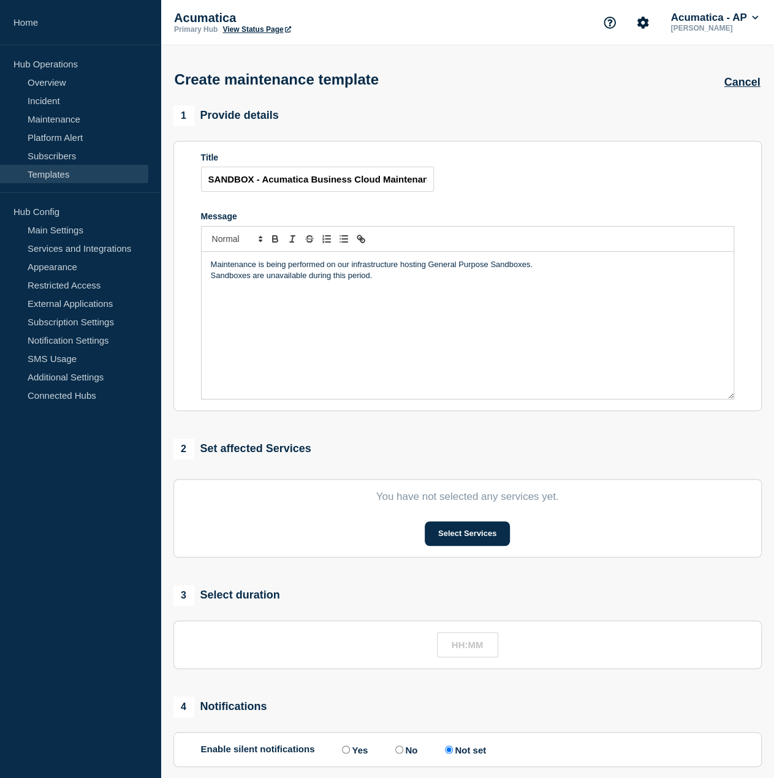
click at [571, 347] on div "Maintenance is being performed on our infrastructure hosting General Purpose Sa…" at bounding box center [468, 325] width 532 height 147
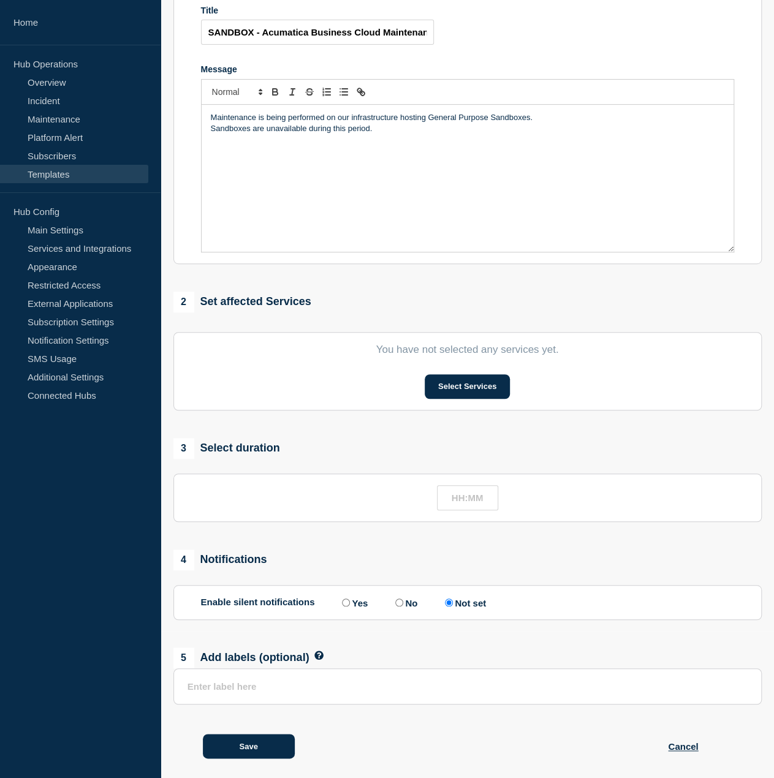
scroll to position [161, 0]
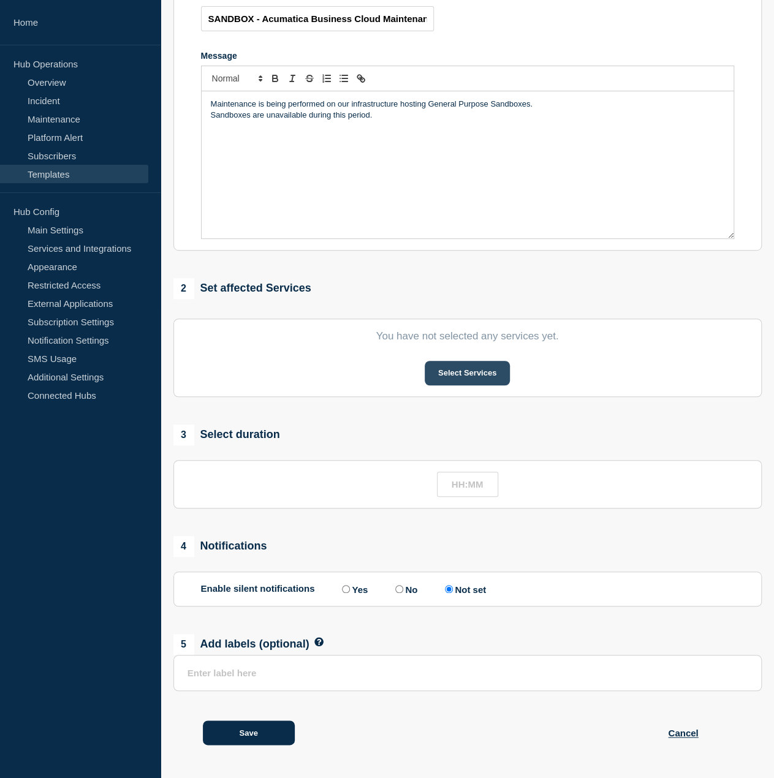
click at [491, 367] on button "Select Services" at bounding box center [467, 373] width 85 height 25
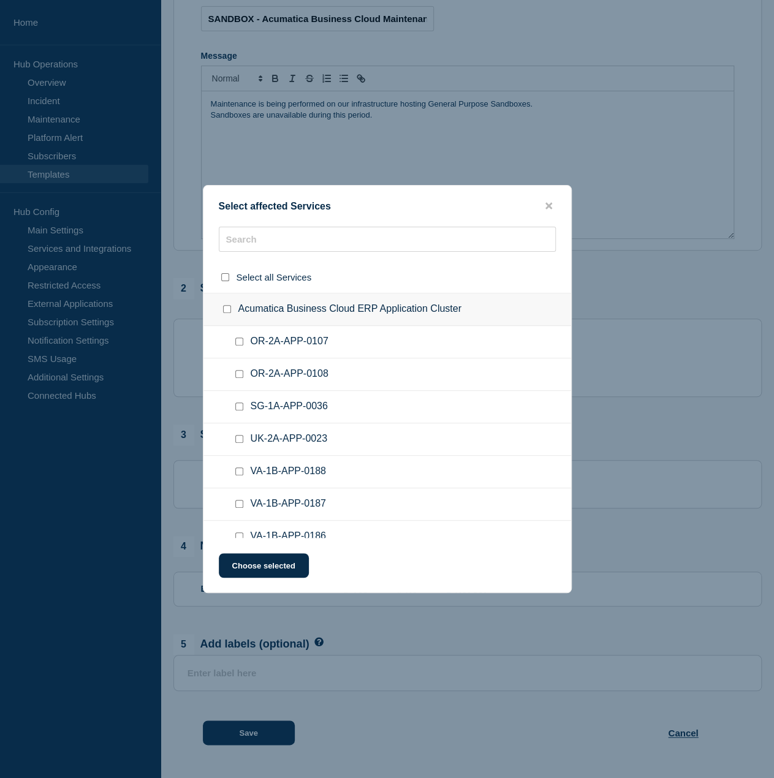
click at [457, 363] on ul "OR-2A-APP-0108" at bounding box center [387, 374] width 368 height 32
click at [390, 239] on input "text" at bounding box center [387, 239] width 337 height 25
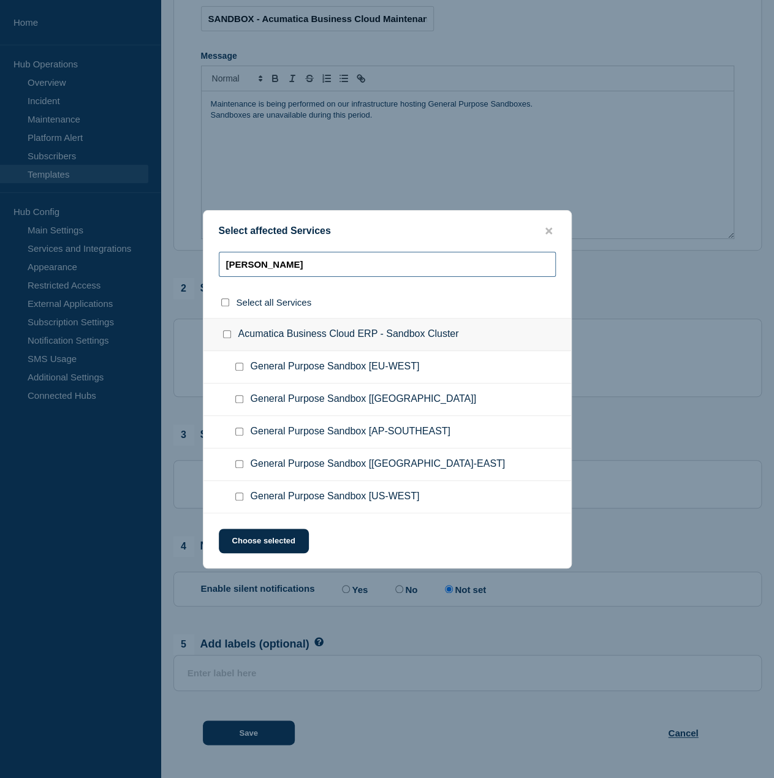
type input "[PERSON_NAME]"
click at [236, 494] on checkbox"] "General Purpose Sandbox [US-WEST] checkbox" at bounding box center [239, 497] width 8 height 8
checkbox checkbox"] "true"
click at [548, 230] on icon "close button" at bounding box center [548, 230] width 7 height 7
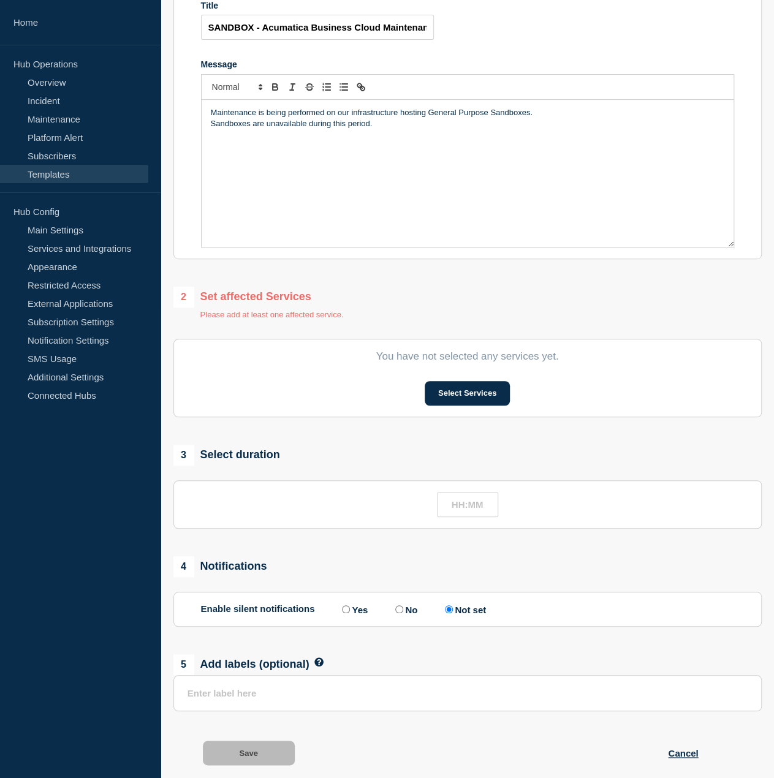
scroll to position [173, 0]
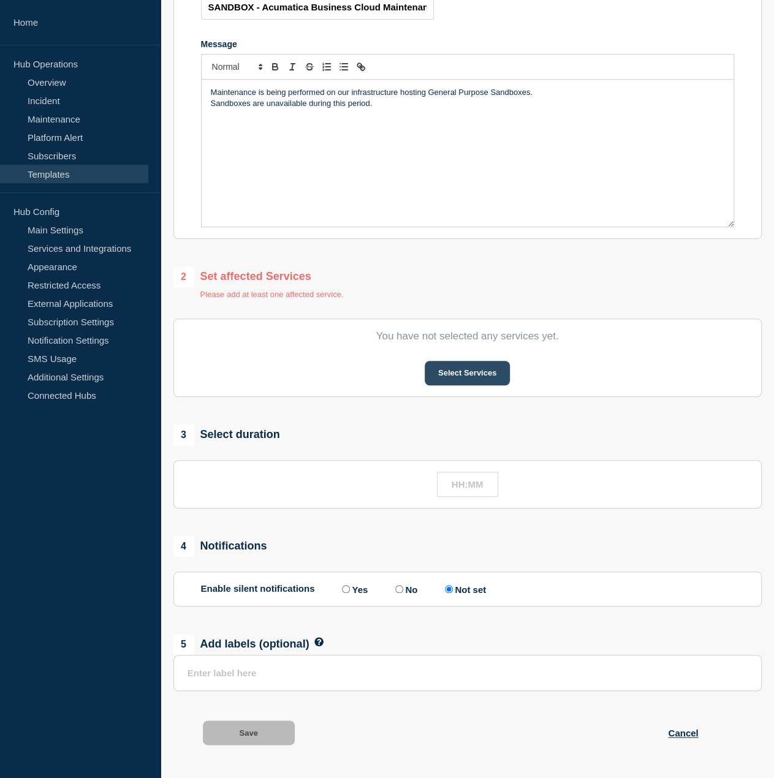
click at [488, 371] on button "Select Services" at bounding box center [467, 373] width 85 height 25
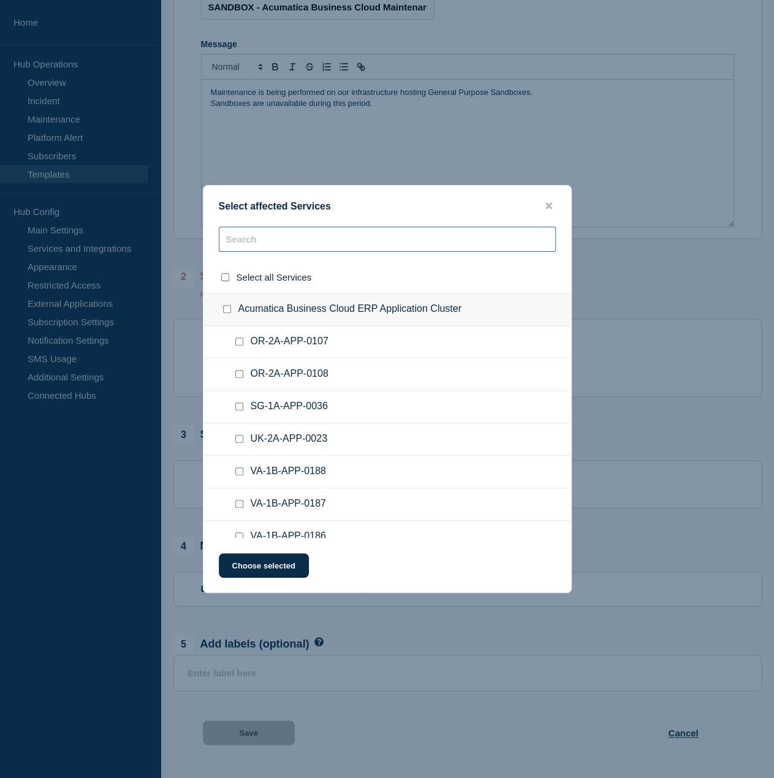
click at [380, 244] on input "text" at bounding box center [387, 239] width 337 height 25
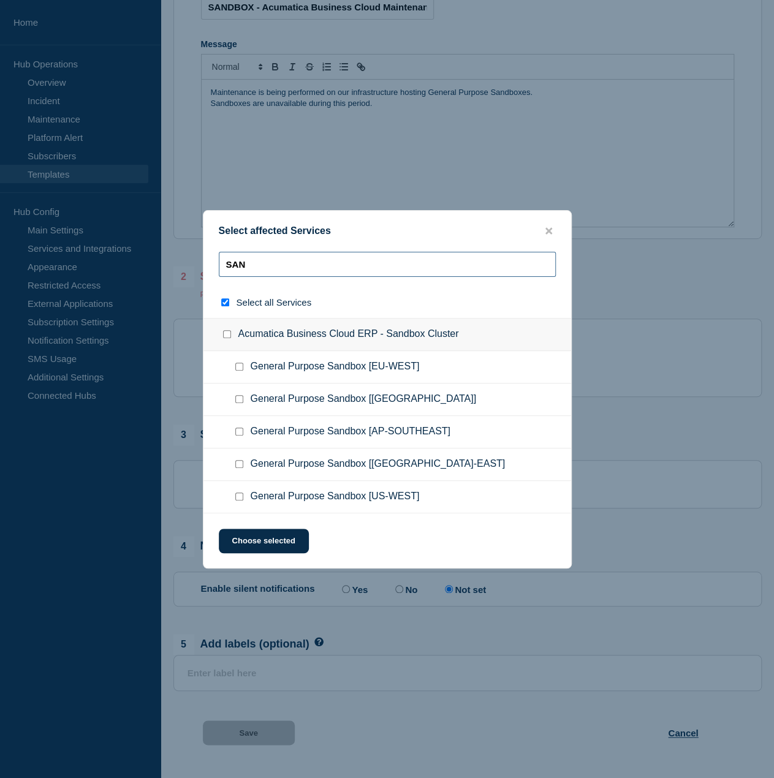
type input "SANB"
checkbox input "true"
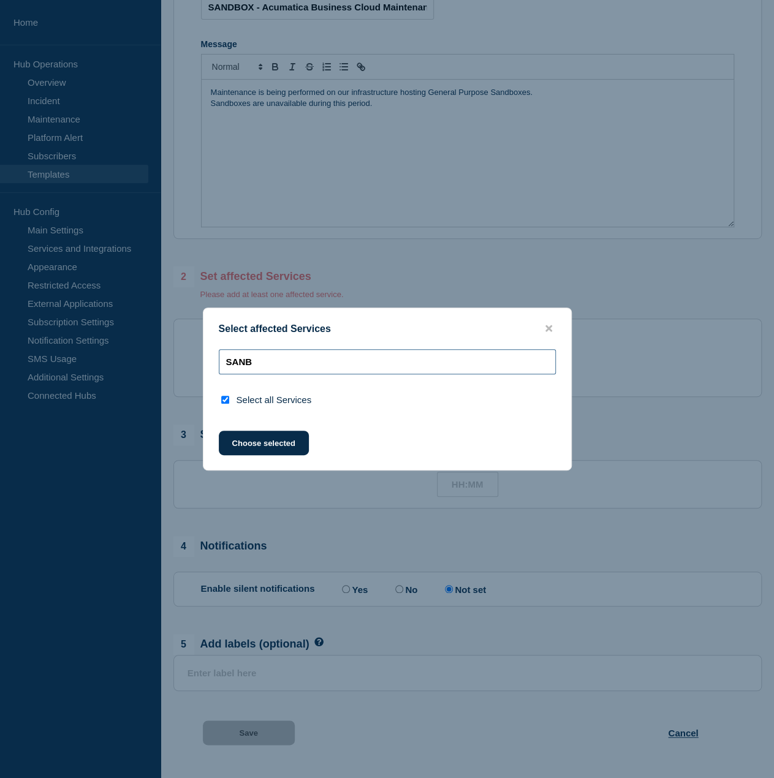
type input "SAN"
checkbox input "false"
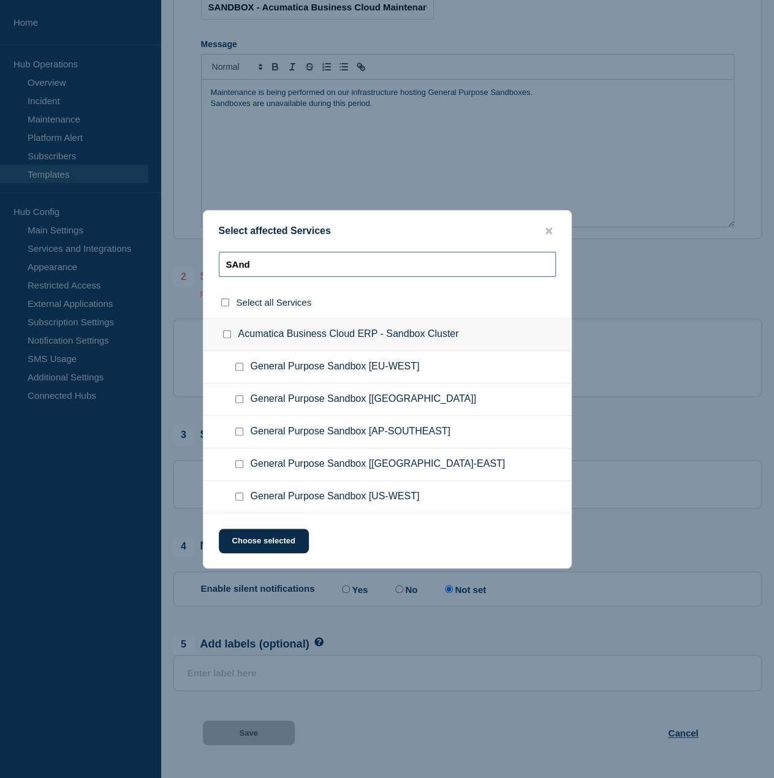
type input "SAnd"
click at [236, 502] on div at bounding box center [242, 497] width 18 height 12
click at [238, 494] on checkbox"] "General Purpose Sandbox [US-WEST] checkbox" at bounding box center [239, 497] width 8 height 8
checkbox checkbox"] "true"
click at [256, 535] on button "Choose selected" at bounding box center [264, 541] width 90 height 25
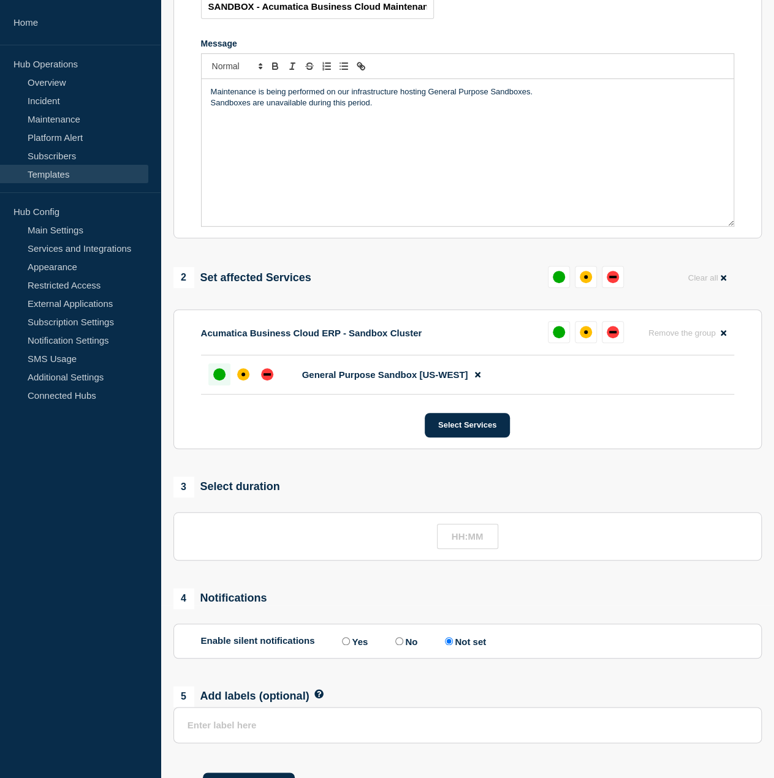
click at [213, 378] on div "up" at bounding box center [219, 374] width 12 height 12
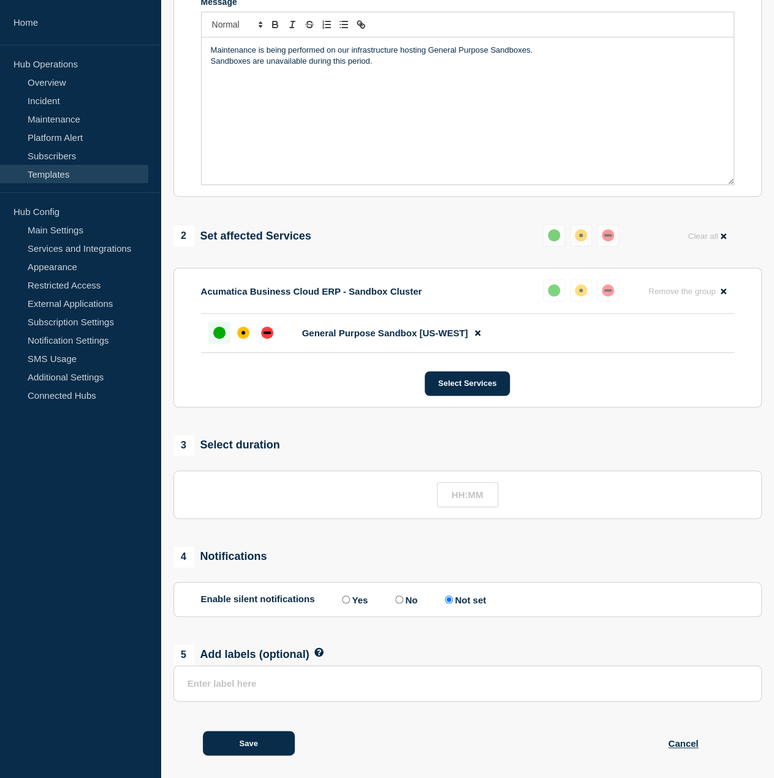
scroll to position [226, 0]
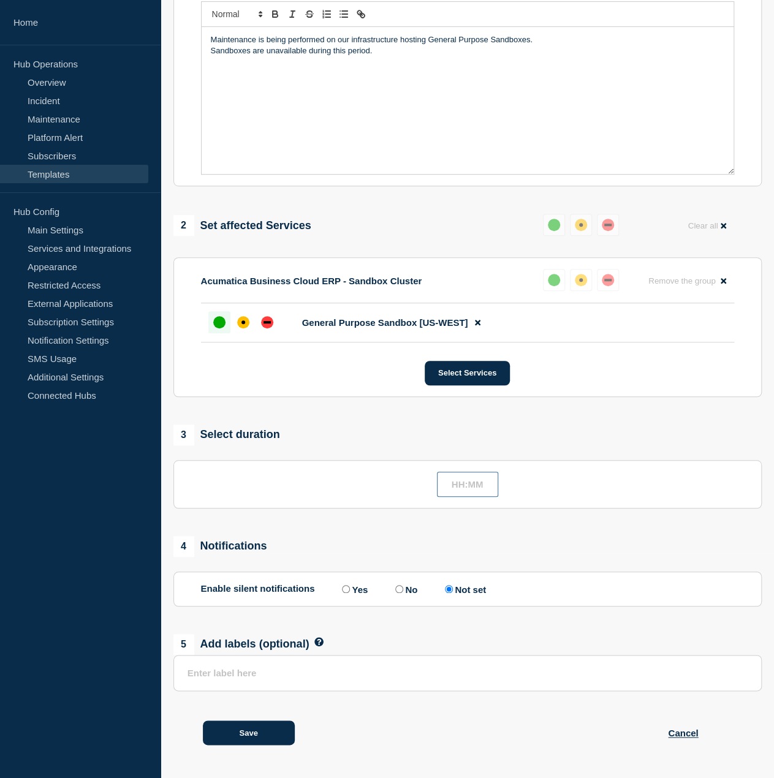
click at [484, 485] on input "text" at bounding box center [467, 484] width 61 height 25
type input "__:__"
type input "01:00"
click at [505, 520] on div "1 Provide details Title SANDBOX - Acumatica Business Cloud Maintenance Message …" at bounding box center [467, 321] width 602 height 880
click at [277, 726] on button "Save" at bounding box center [249, 732] width 92 height 25
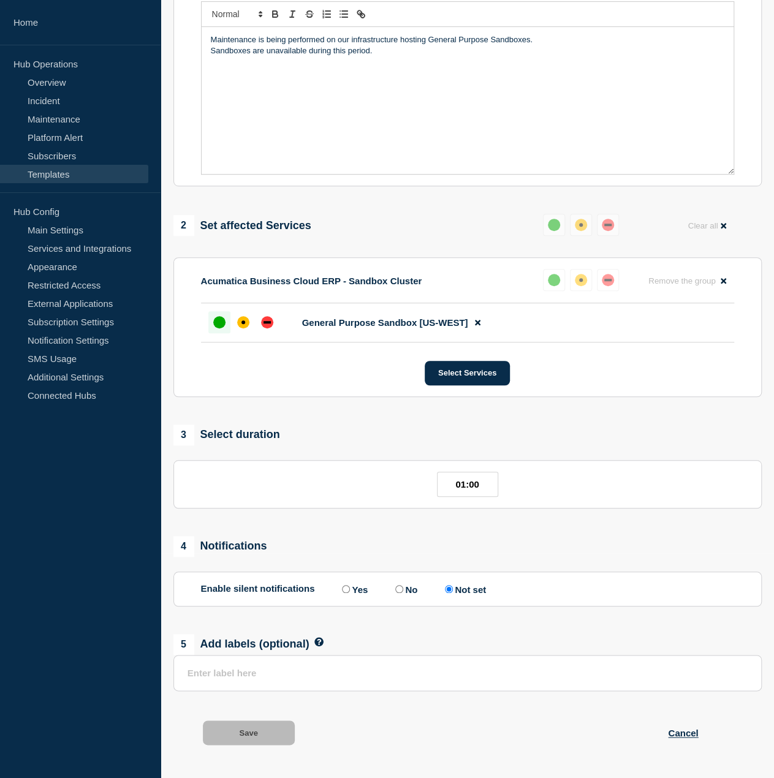
scroll to position [252, 0]
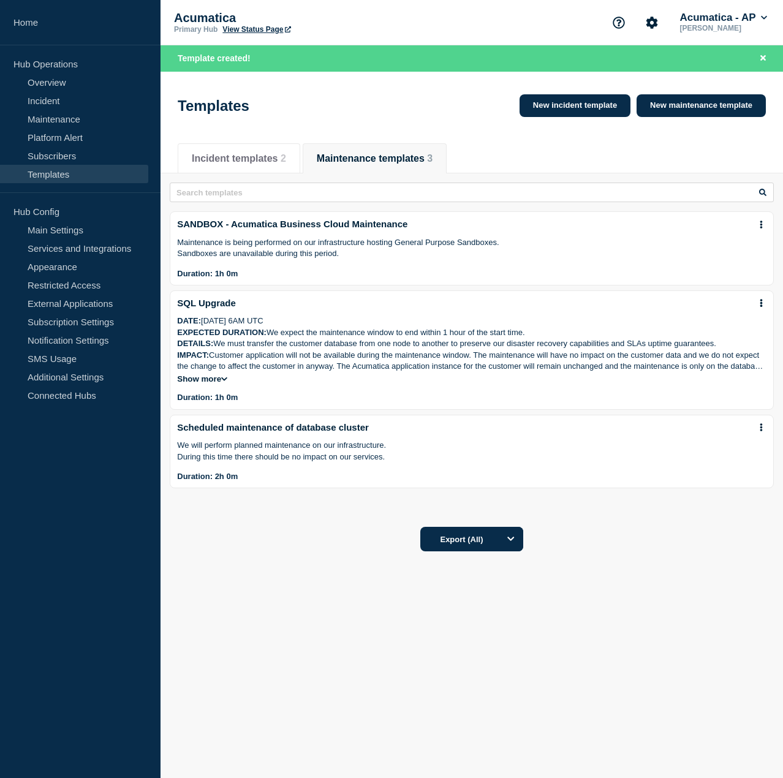
click at [763, 230] on button at bounding box center [761, 224] width 10 height 10
click at [758, 264] on link "Edit" at bounding box center [758, 261] width 15 height 10
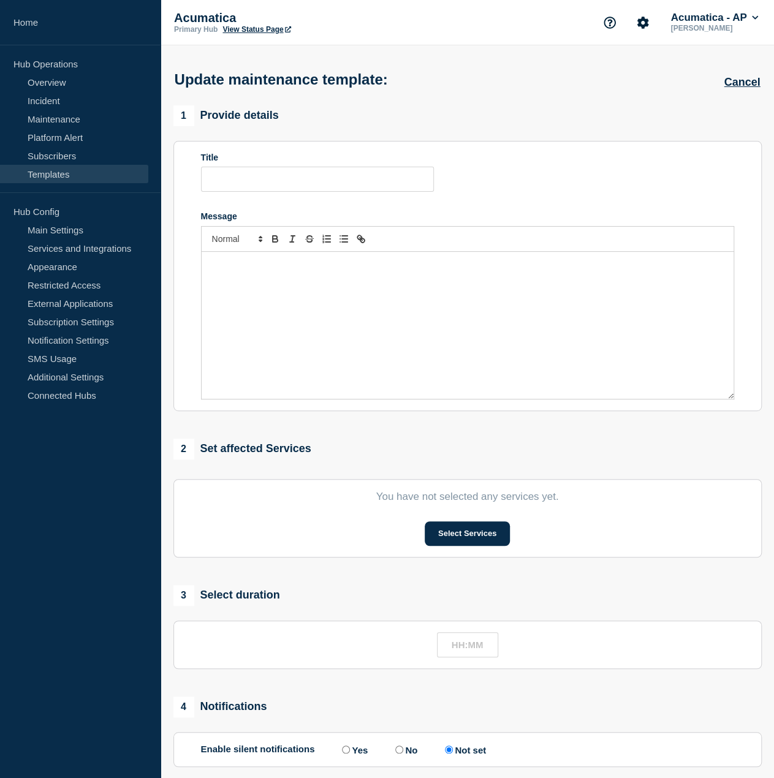
type input "SANDBOX - Acumatica Business Cloud Maintenance"
type input "01:00"
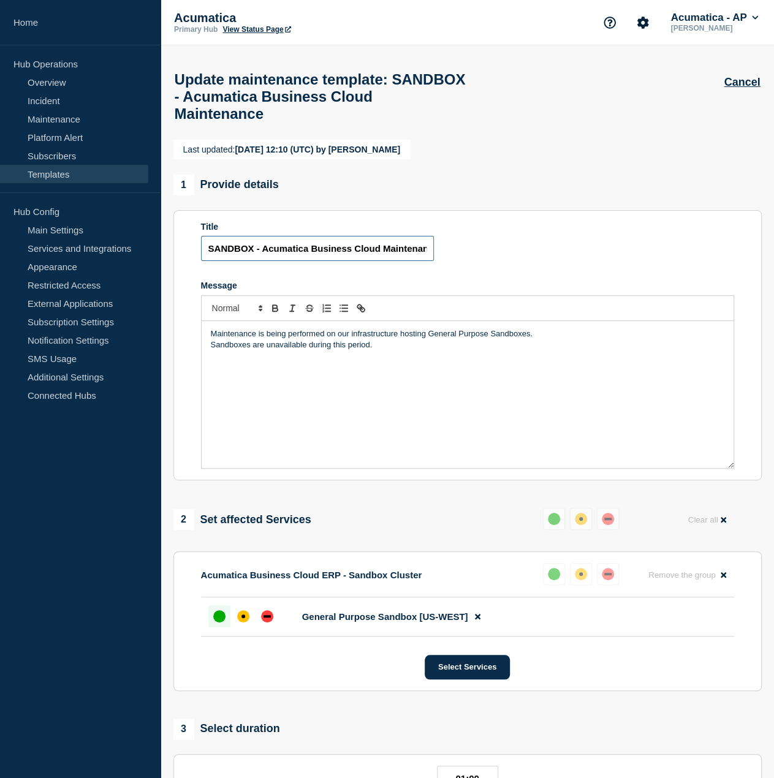
click at [366, 256] on input "SANDBOX - Acumatica Business Cloud Maintenance" at bounding box center [317, 248] width 233 height 25
click at [207, 260] on input "SANDBOX - Acumatica Business Cloud Maintenance" at bounding box center [317, 248] width 233 height 25
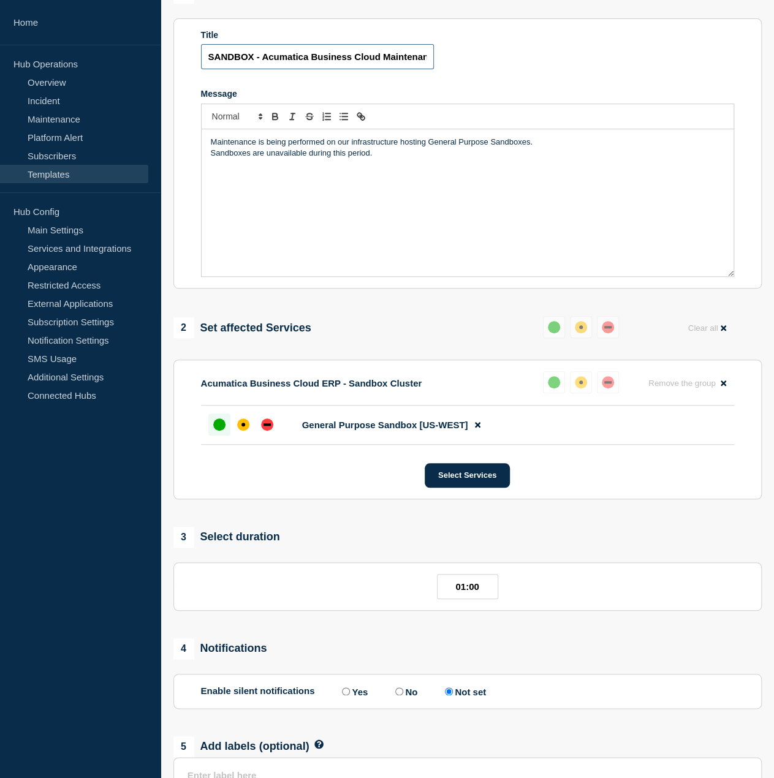
scroll to position [303, 0]
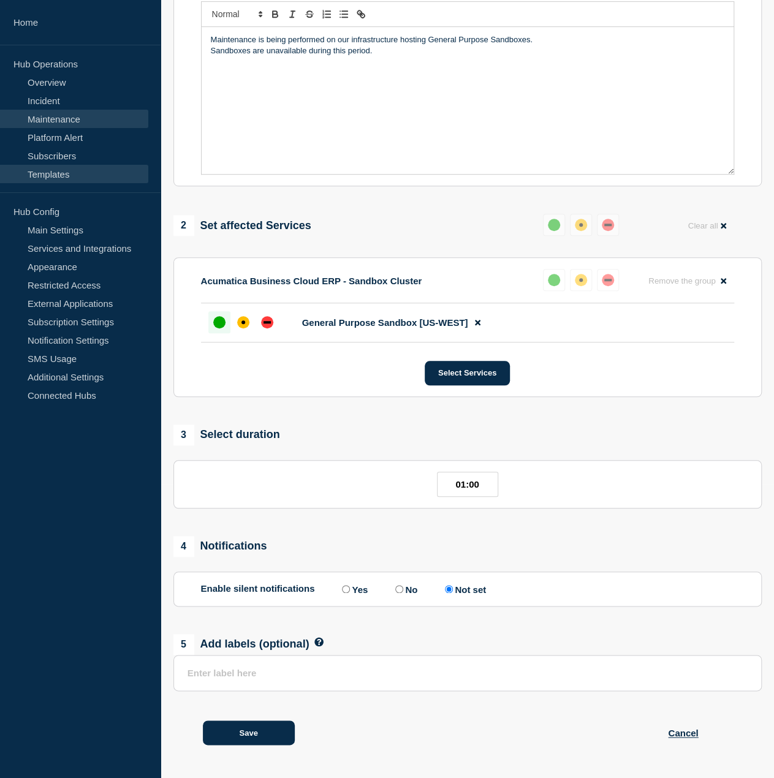
click at [70, 125] on link "Maintenance" at bounding box center [74, 119] width 148 height 18
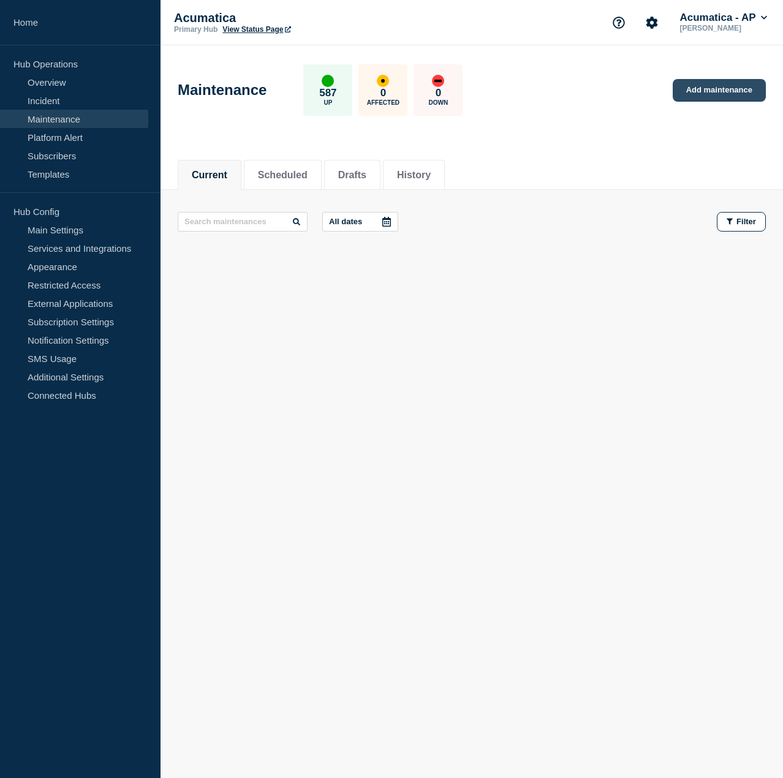
click at [701, 96] on link "Add maintenance" at bounding box center [719, 90] width 93 height 23
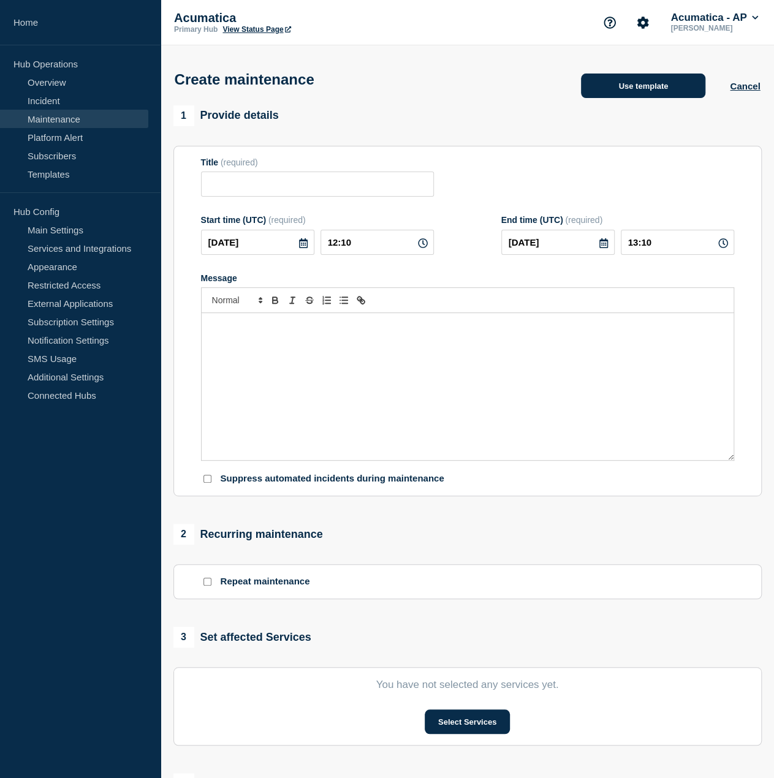
click at [615, 94] on button "Use template" at bounding box center [643, 86] width 124 height 25
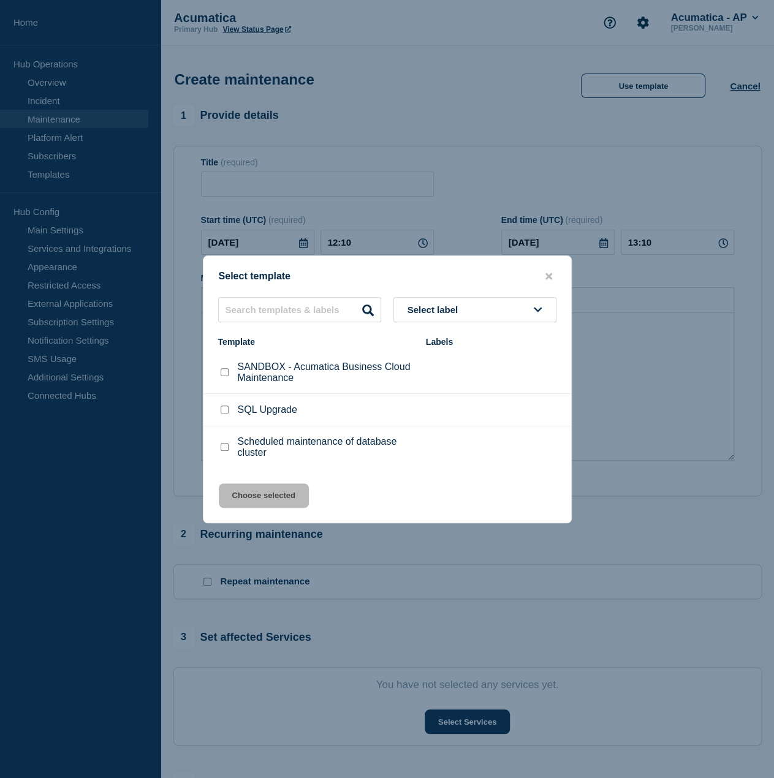
click at [224, 380] on div "SANDBOX - Acumatica Business Cloud Maintenance" at bounding box center [315, 372] width 195 height 22
click at [224, 375] on input "SANDBOX - Acumatica Business Cloud Maintenance checkbox" at bounding box center [225, 372] width 8 height 8
checkbox input "true"
click at [264, 499] on button "Choose selected" at bounding box center [264, 495] width 90 height 25
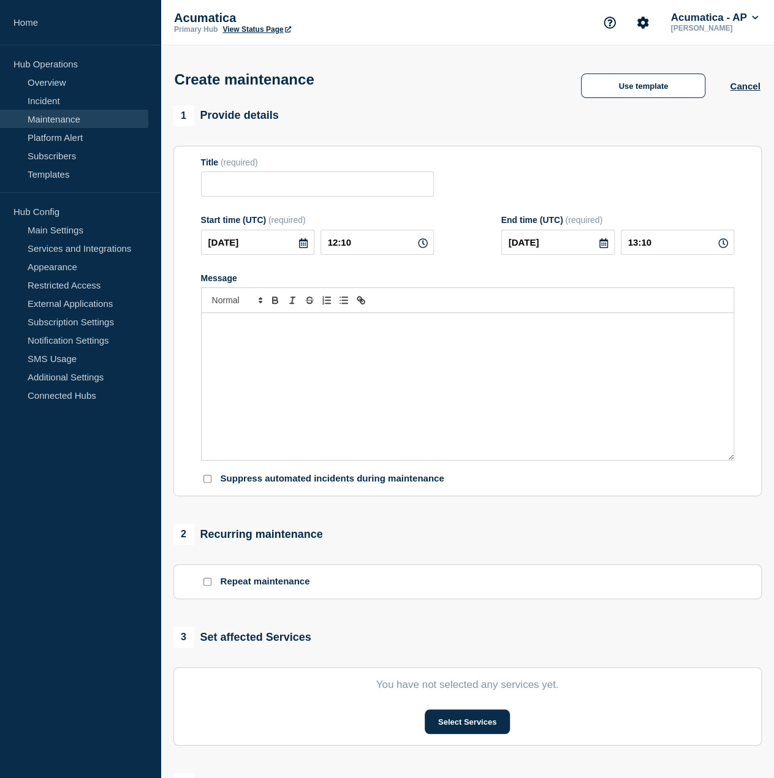
type input "SANDBOX - Acumatica Business Cloud Maintenance"
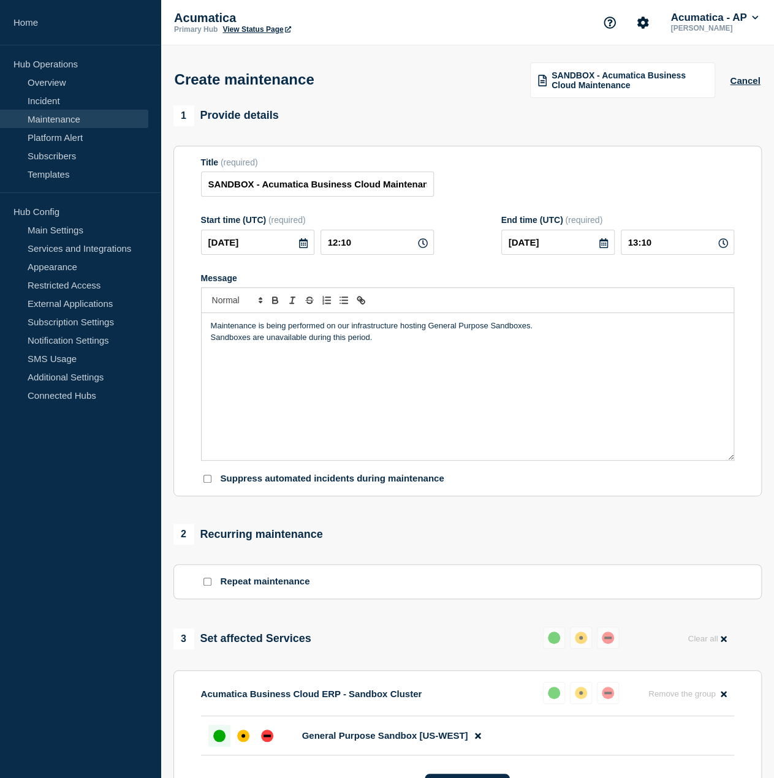
scroll to position [184, 0]
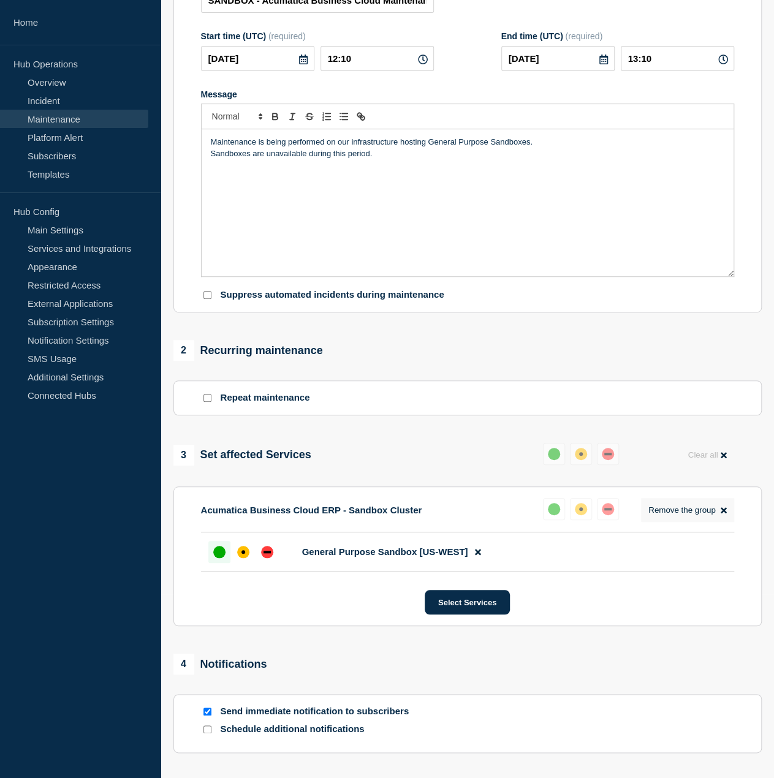
click at [729, 515] on button "Remove the group Remove" at bounding box center [687, 510] width 93 height 24
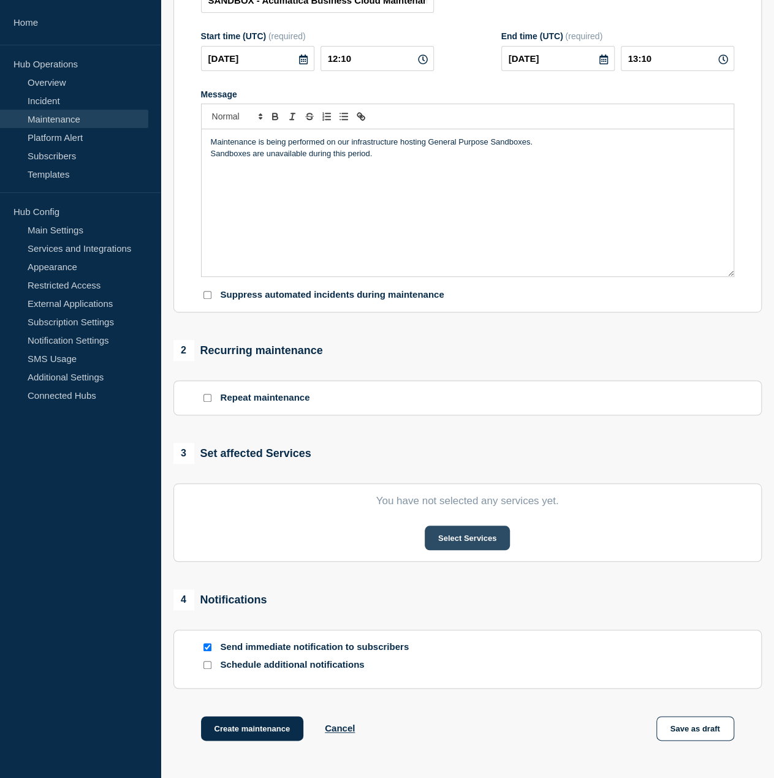
click at [488, 536] on button "Select Services" at bounding box center [467, 538] width 85 height 25
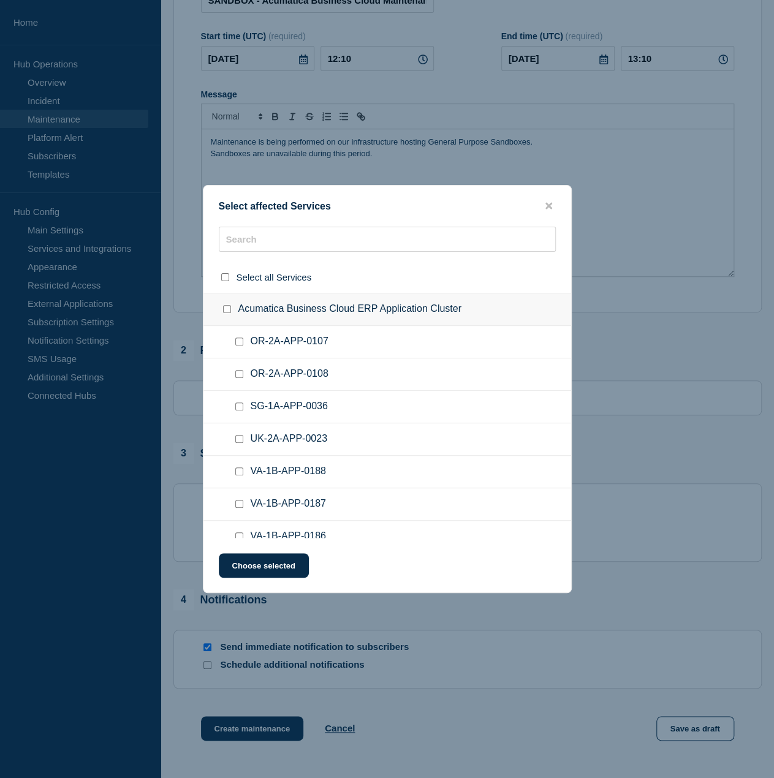
click at [447, 362] on ul "OR-2A-APP-0108" at bounding box center [387, 374] width 368 height 32
click at [433, 251] on div at bounding box center [387, 244] width 368 height 35
click at [438, 238] on input "text" at bounding box center [387, 239] width 337 height 25
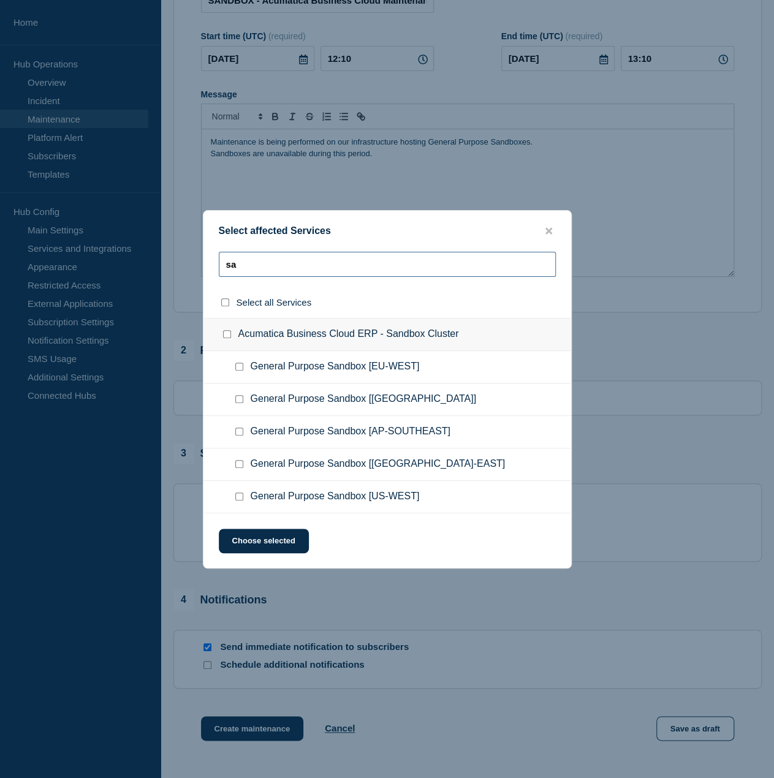
type input "s"
type input "sandbox"
click at [236, 368] on checkbox"] "General Purpose Sandbox [EU-WEST] checkbox" at bounding box center [239, 367] width 8 height 8
checkbox checkbox"] "true"
click at [278, 540] on button "Choose selected" at bounding box center [264, 541] width 90 height 25
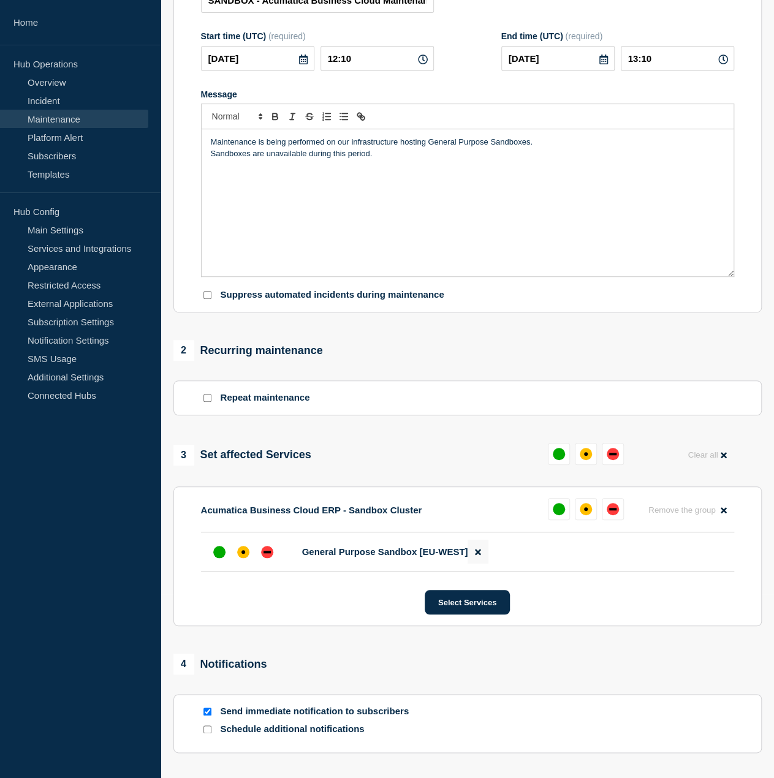
click at [477, 552] on icon at bounding box center [478, 552] width 6 height 8
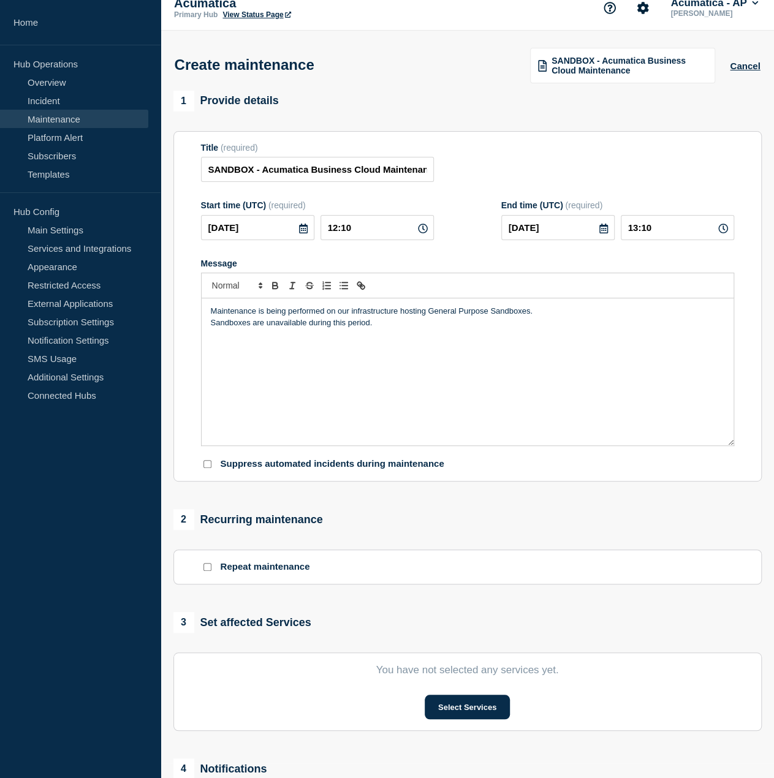
scroll to position [0, 0]
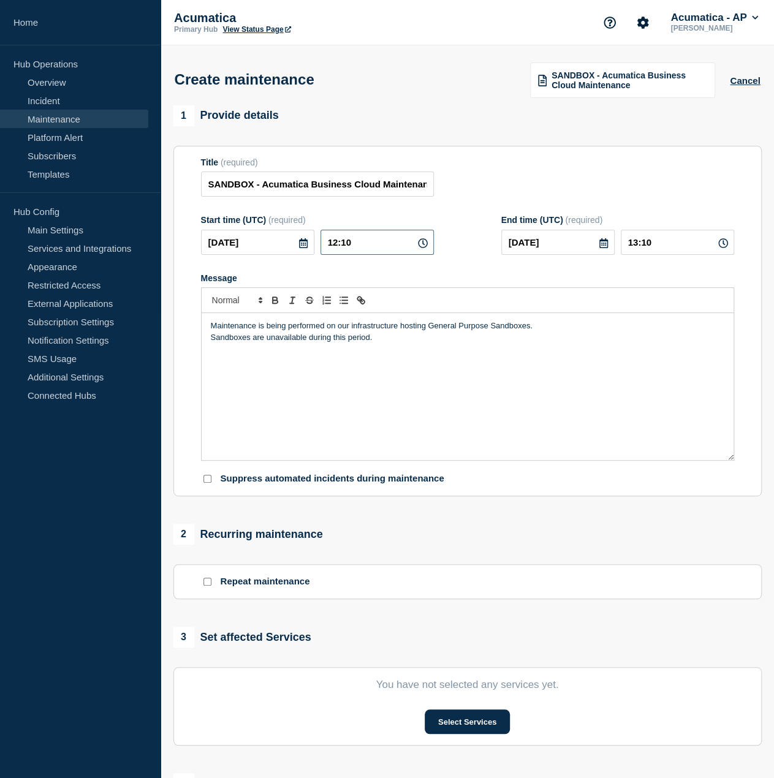
click at [335, 242] on input "12:10" at bounding box center [376, 242] width 113 height 25
type input "10:10"
type input "11:10"
drag, startPoint x: 343, startPoint y: 243, endPoint x: 402, endPoint y: 251, distance: 59.3
click at [358, 245] on input "10:10" at bounding box center [376, 242] width 113 height 25
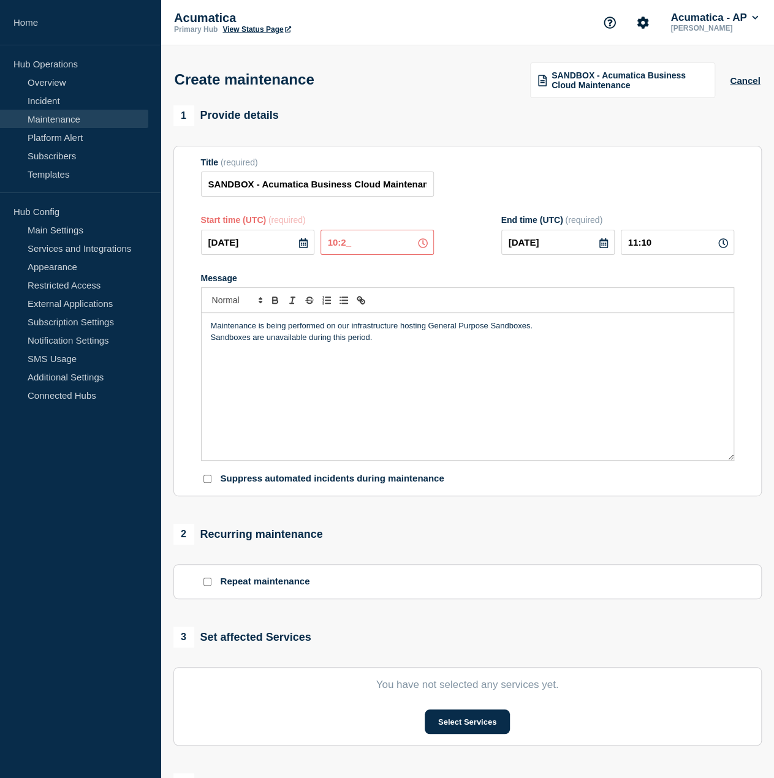
type input "10:25"
drag, startPoint x: 643, startPoint y: 246, endPoint x: 738, endPoint y: 252, distance: 94.5
click at [719, 251] on input "11:25" at bounding box center [677, 242] width 113 height 25
type input "11:10"
click at [666, 364] on div "Maintenance is being performed on our infrastructure hosting General Purpose Sa…" at bounding box center [468, 386] width 532 height 147
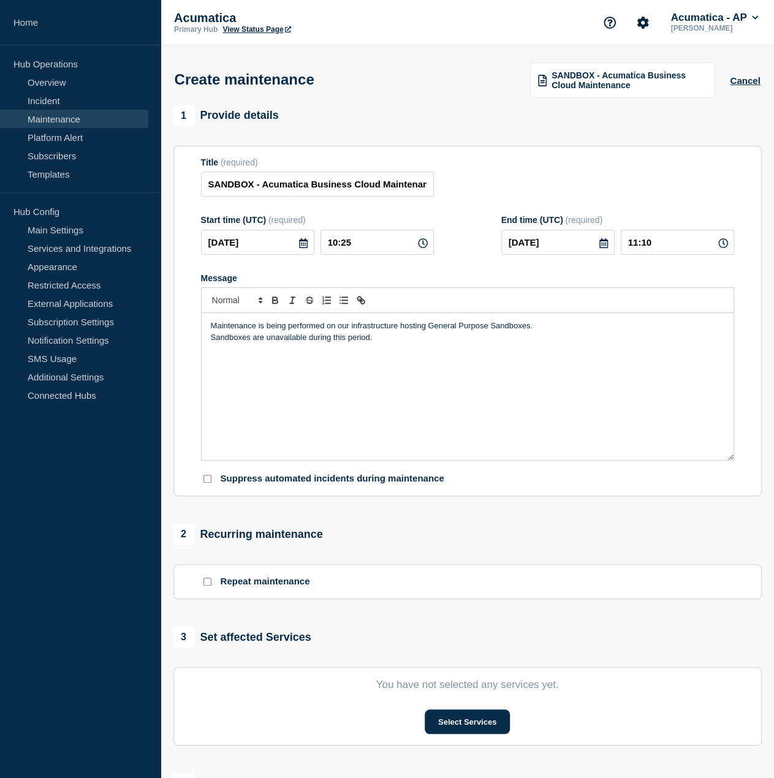
click at [251, 339] on p "Sandboxes are unavailable during this period." at bounding box center [467, 337] width 513 height 11
click at [431, 351] on div "Maintenance is being performed on our infrastructure hosting General Purpose Sa…" at bounding box center [468, 386] width 532 height 147
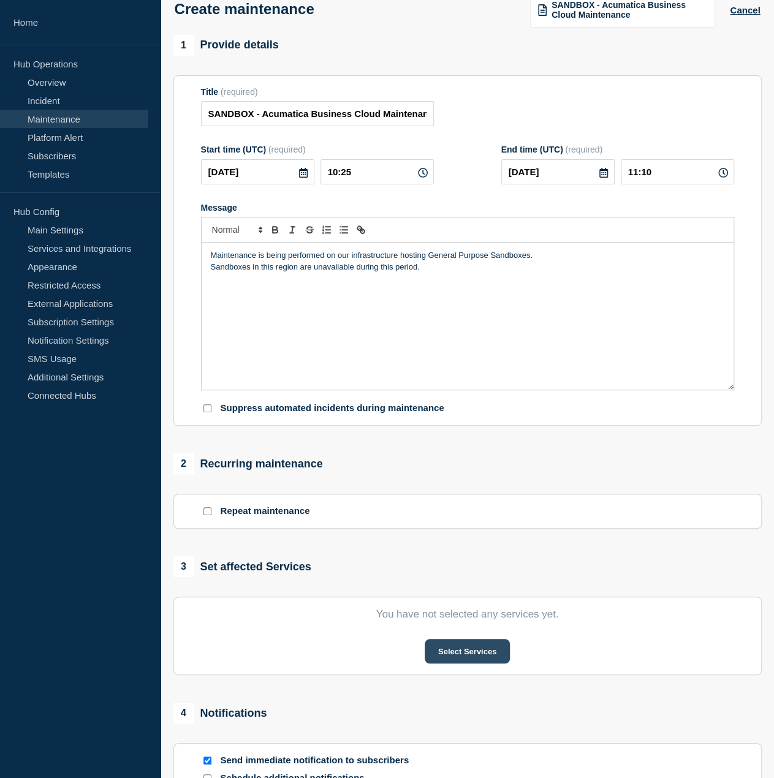
scroll to position [245, 0]
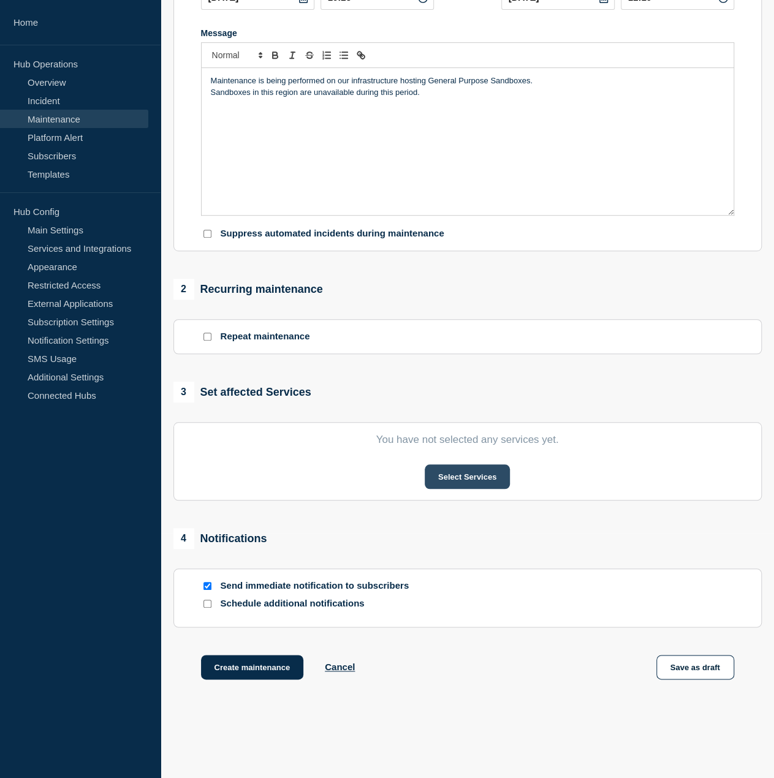
click at [459, 479] on button "Select Services" at bounding box center [467, 476] width 85 height 25
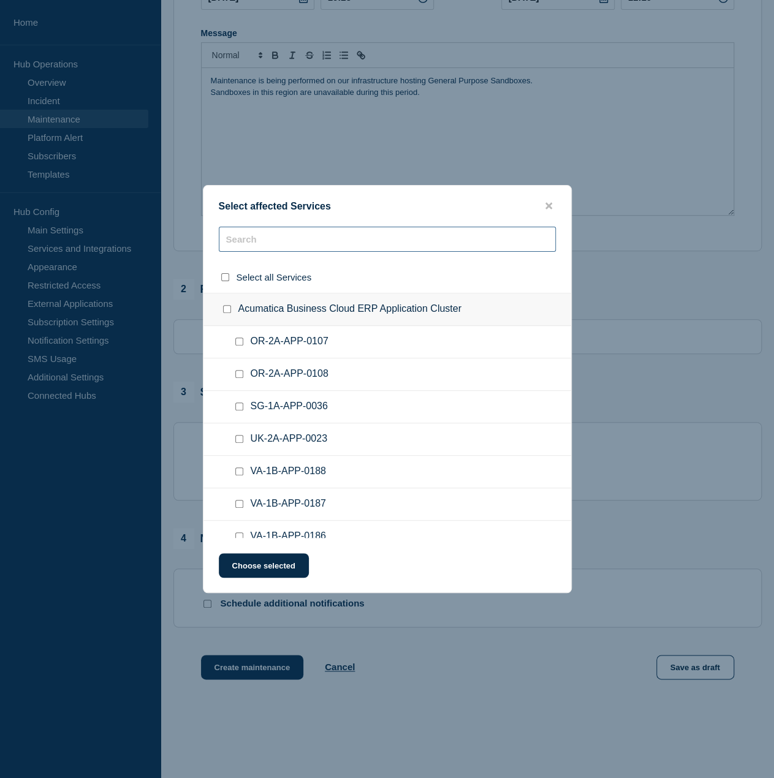
click at [382, 245] on input "text" at bounding box center [387, 239] width 337 height 25
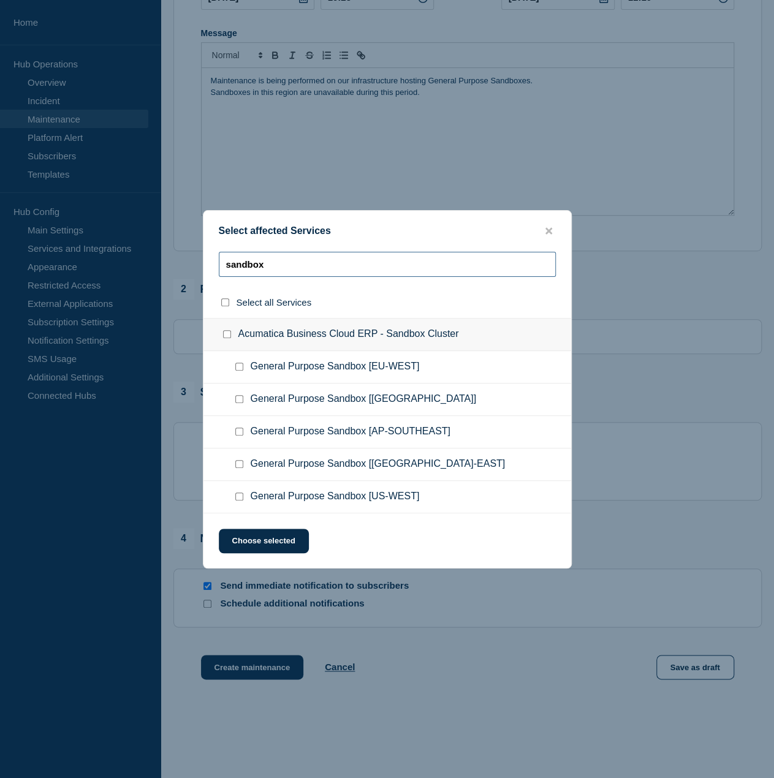
type input "sandbox"
click at [234, 500] on div at bounding box center [242, 497] width 18 height 12
click at [235, 499] on checkbox"] "General Purpose Sandbox [US-WEST] checkbox" at bounding box center [239, 497] width 8 height 8
checkbox checkbox"] "true"
click at [249, 537] on button "Choose selected" at bounding box center [264, 541] width 90 height 25
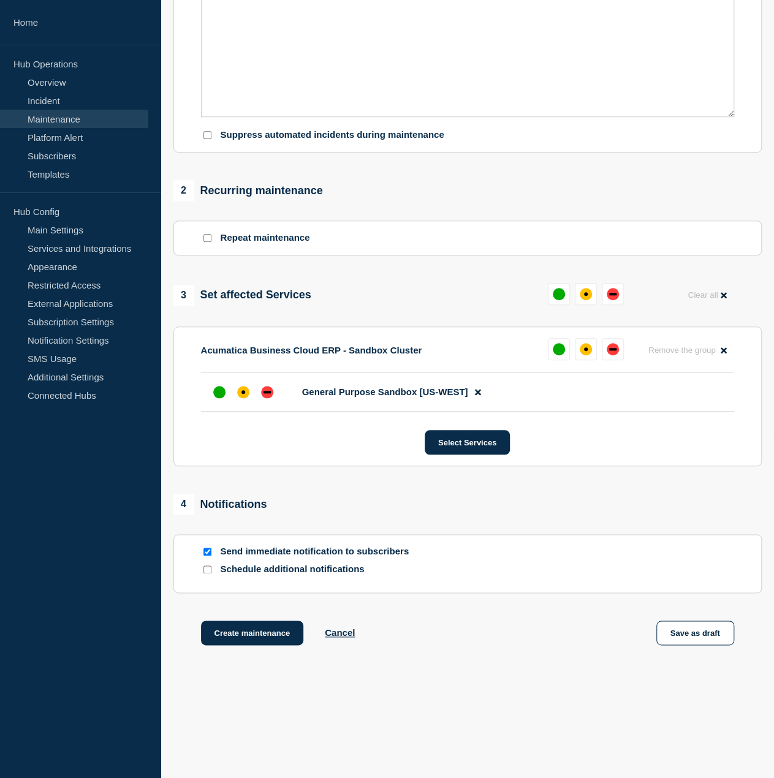
scroll to position [354, 0]
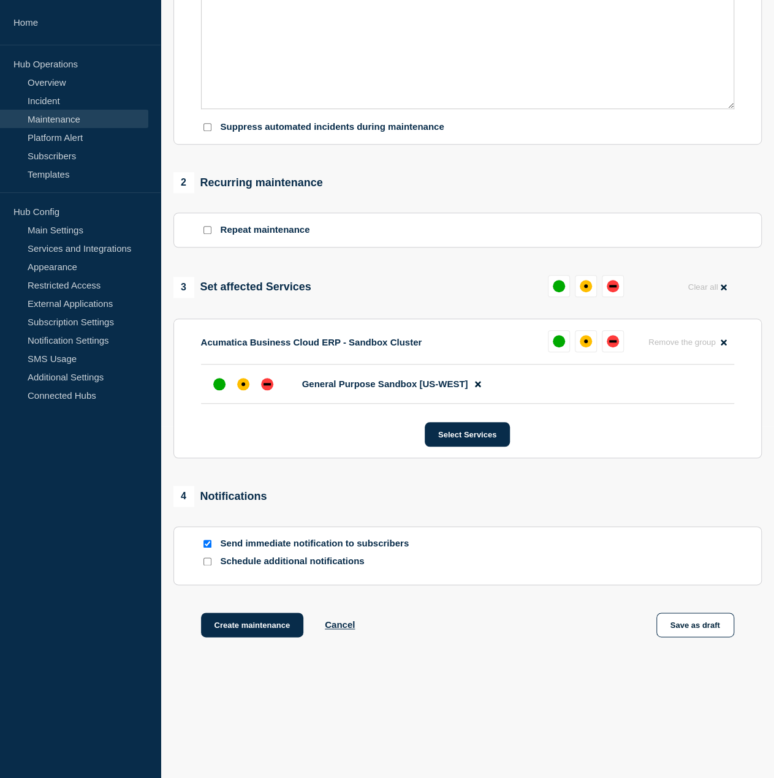
click at [388, 542] on p "Send immediate notification to subscribers" at bounding box center [319, 544] width 196 height 12
click at [208, 544] on input "Send immediate notification to subscribers" at bounding box center [207, 544] width 8 height 8
checkbox input "false"
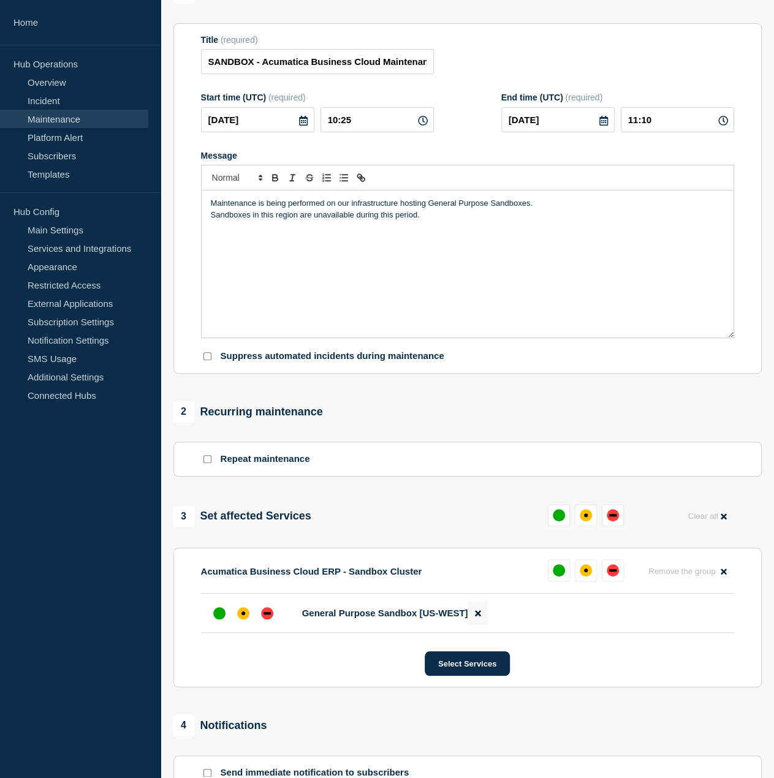
scroll to position [0, 0]
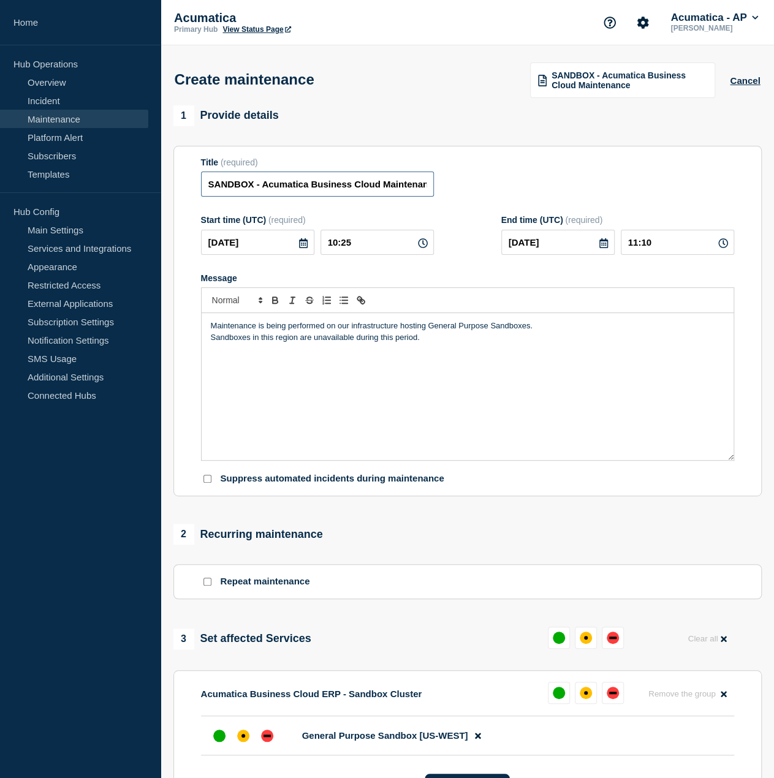
click at [297, 186] on input "SANDBOX - Acumatica Business Cloud Maintenance" at bounding box center [317, 184] width 233 height 25
drag, startPoint x: 262, startPoint y: 188, endPoint x: 509, endPoint y: 189, distance: 246.9
click at [509, 189] on div "Title (required) SANDBOX - Acumatica Business Cloud Maintenance" at bounding box center [467, 177] width 533 height 40
click at [350, 189] on input "SANDBOX - Acumatica Business Cloud Maintenance" at bounding box center [317, 184] width 233 height 25
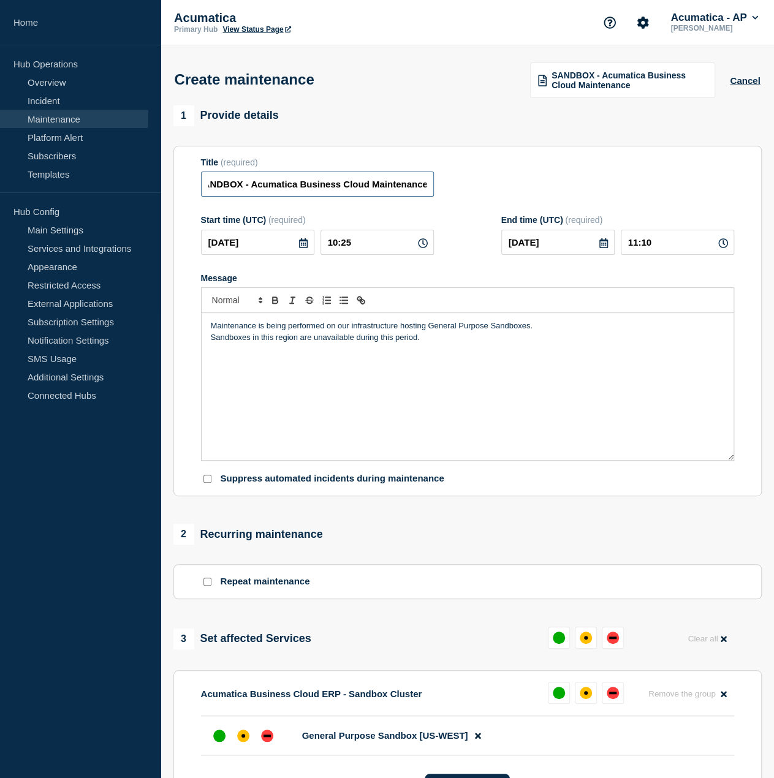
scroll to position [0, 0]
drag, startPoint x: 371, startPoint y: 186, endPoint x: 108, endPoint y: 184, distance: 262.8
click at [108, 184] on div "Home Hub Operations Overview Incident Maintenance Platform Alert Subscribers Te…" at bounding box center [387, 565] width 774 height 1130
click at [276, 187] on input "SANDBOX - Acumatica Business Cloud Maintenance" at bounding box center [317, 184] width 233 height 25
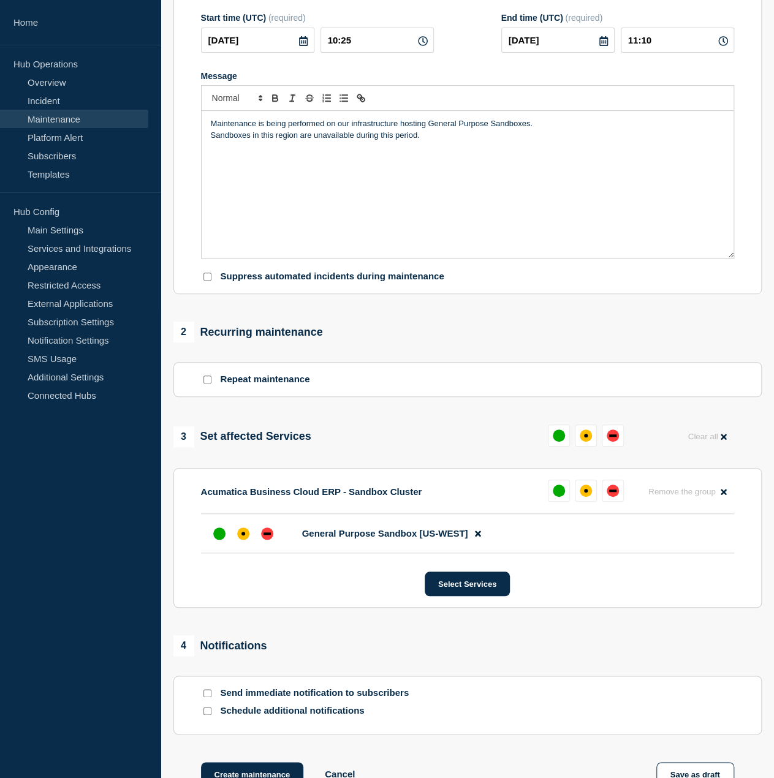
scroll to position [354, 0]
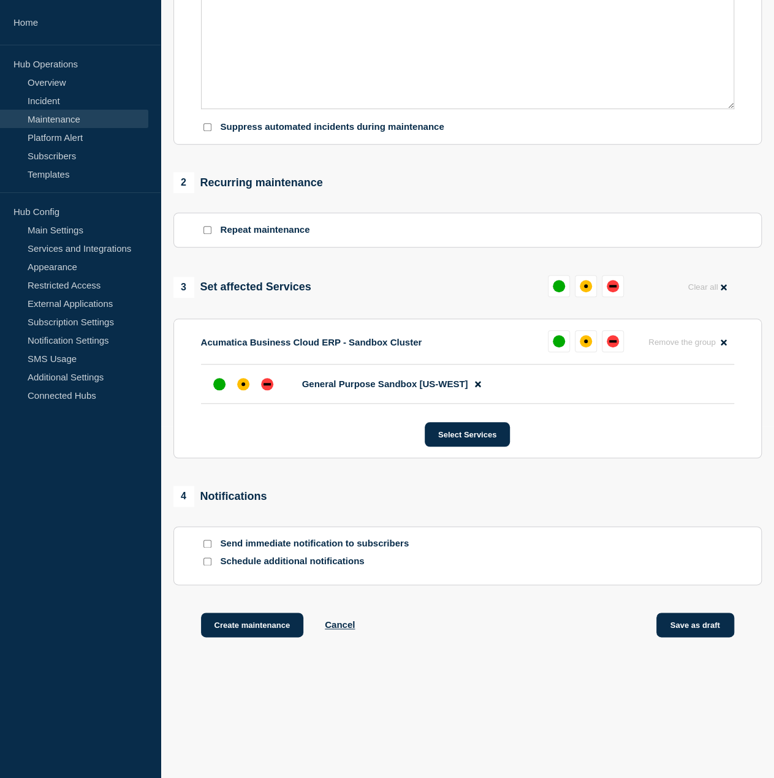
click at [663, 622] on button "Save as draft" at bounding box center [695, 625] width 78 height 25
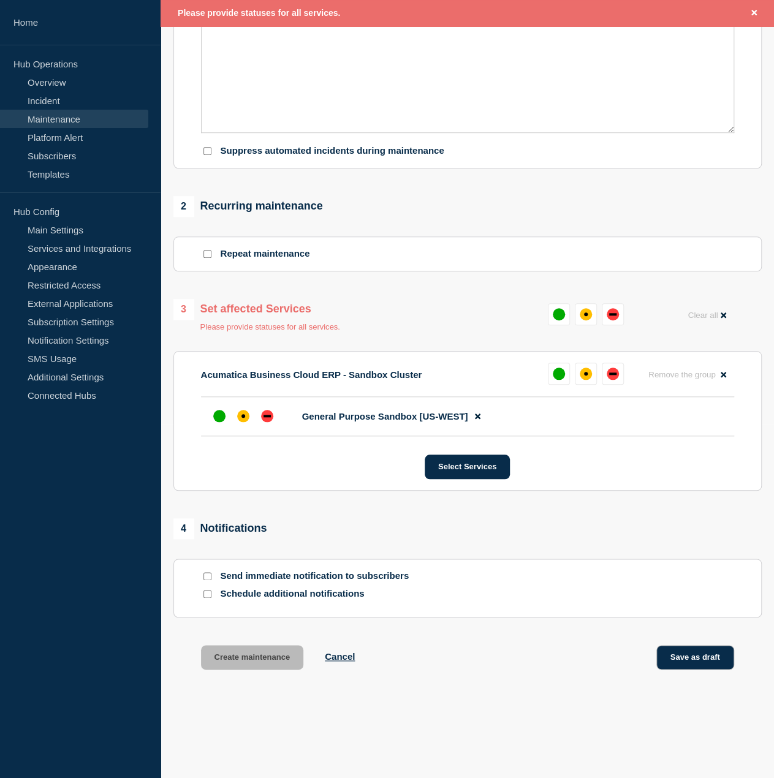
scroll to position [380, 0]
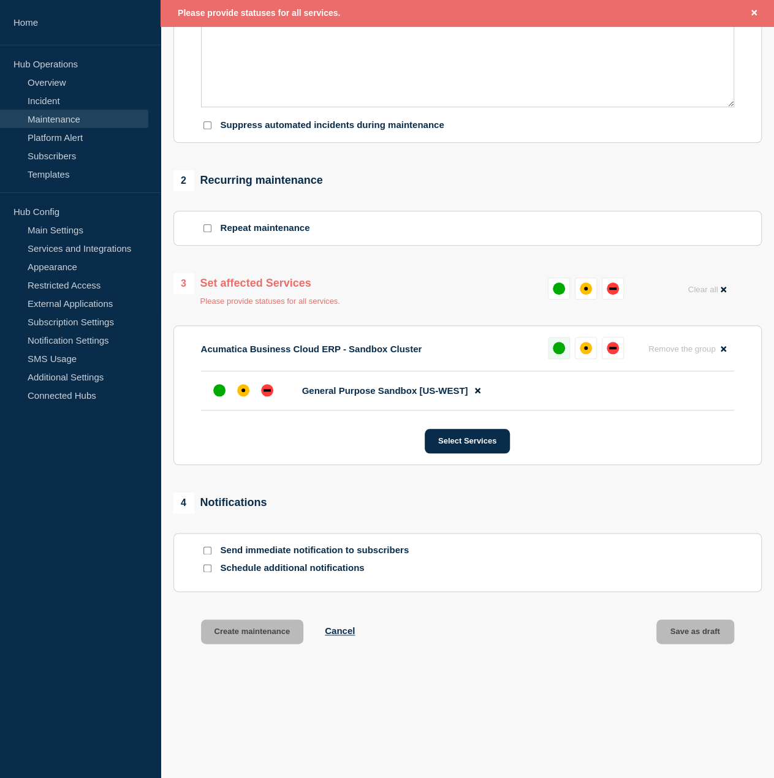
click at [560, 354] on div "up" at bounding box center [559, 348] width 12 height 12
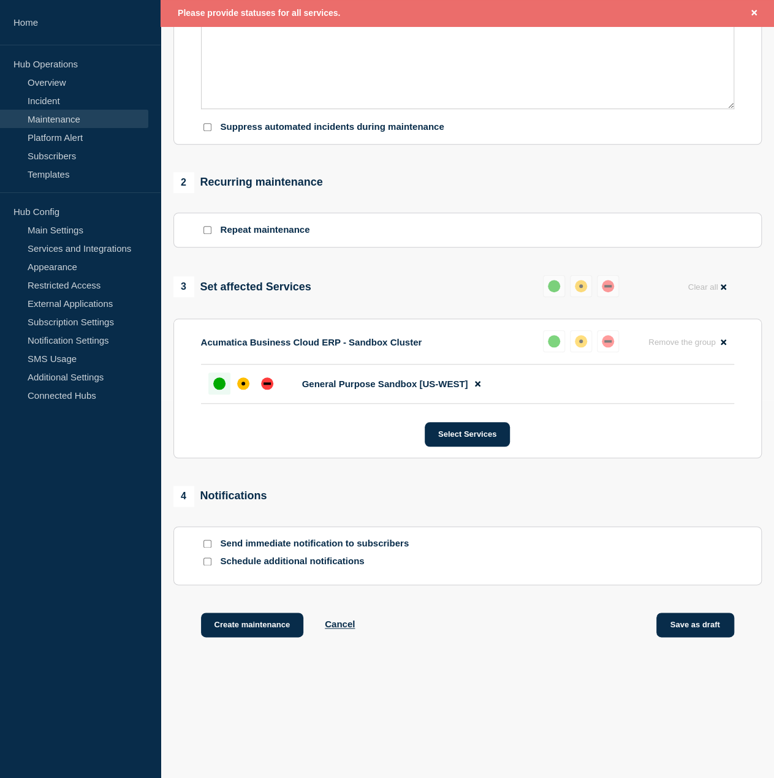
click at [694, 622] on button "Save as draft" at bounding box center [695, 625] width 78 height 25
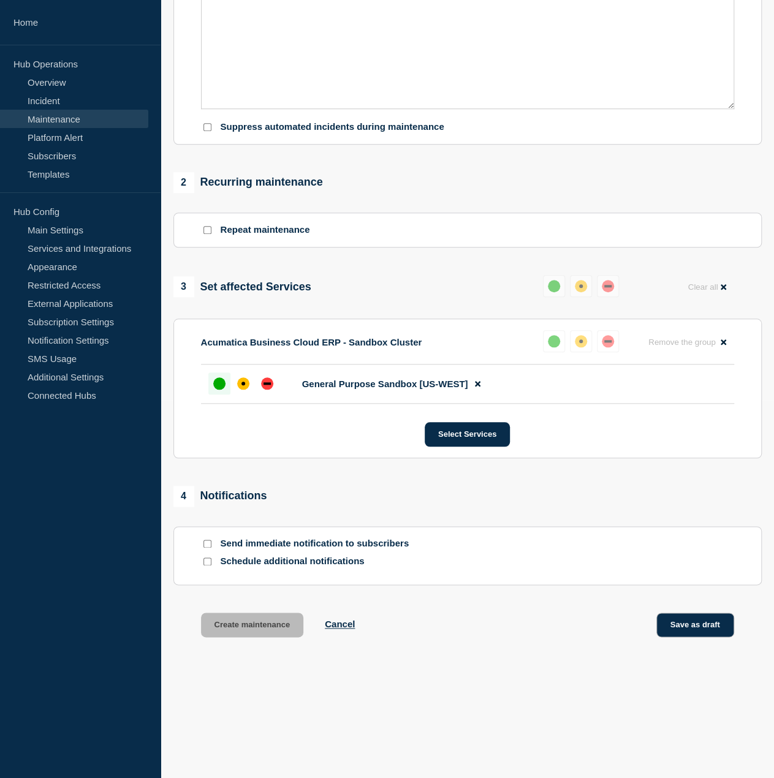
scroll to position [354, 0]
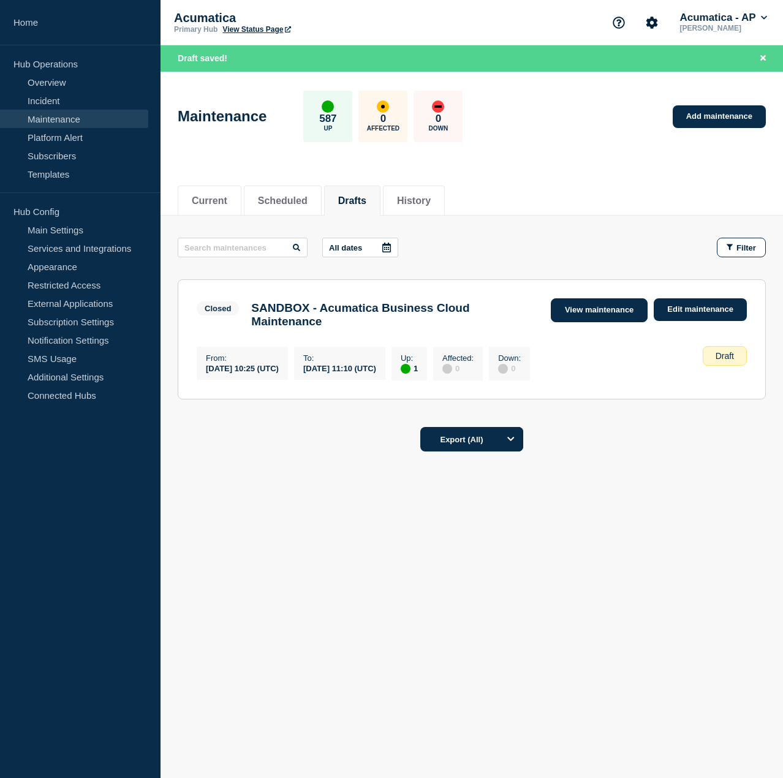
click at [618, 314] on link "View maintenance" at bounding box center [599, 310] width 97 height 24
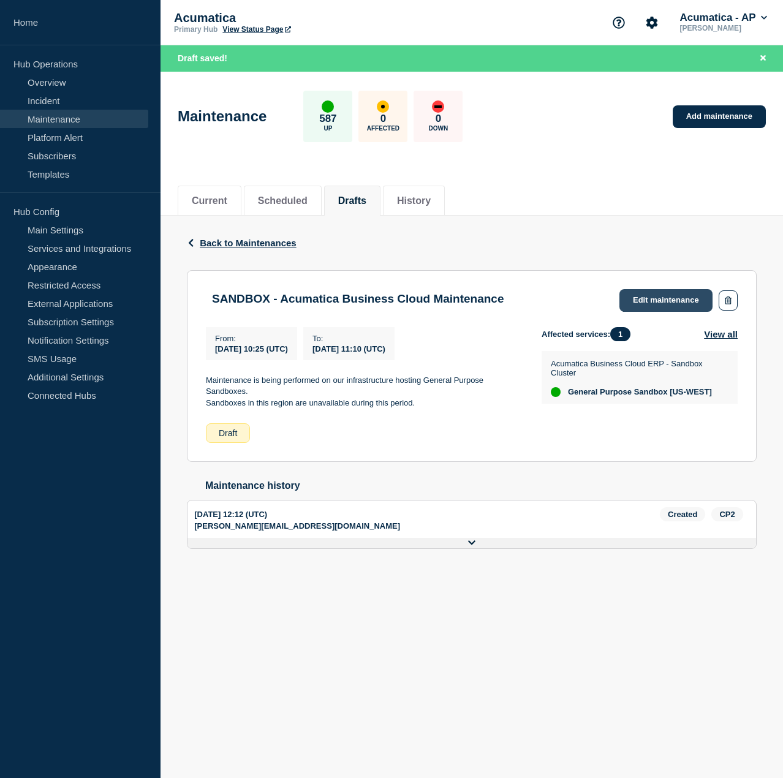
click at [674, 301] on link "Edit maintenance" at bounding box center [665, 300] width 93 height 23
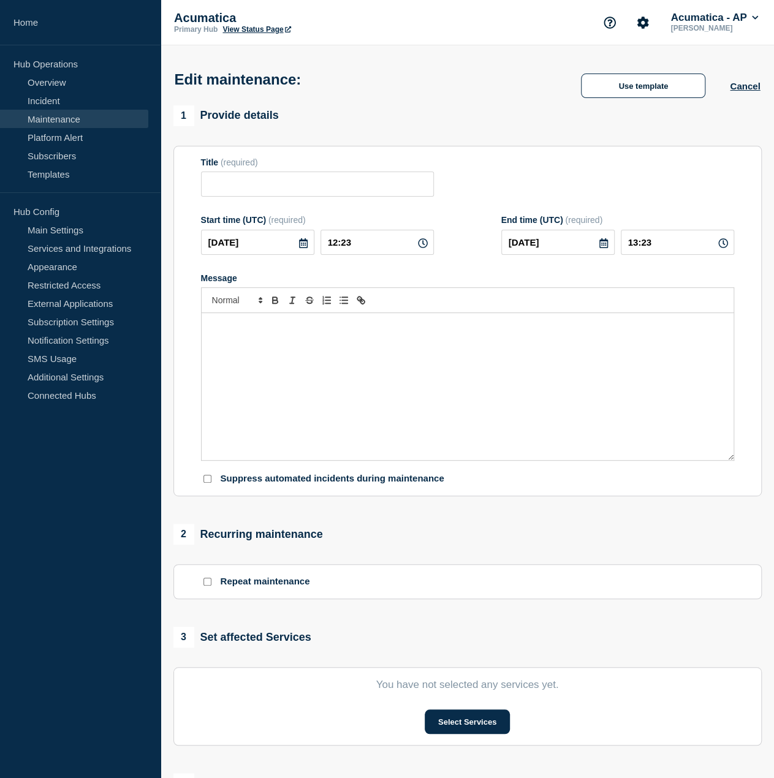
type input "SANDBOX - Acumatica Business Cloud Maintenance"
type input "10:25"
type input "11:10"
checkbox input "false"
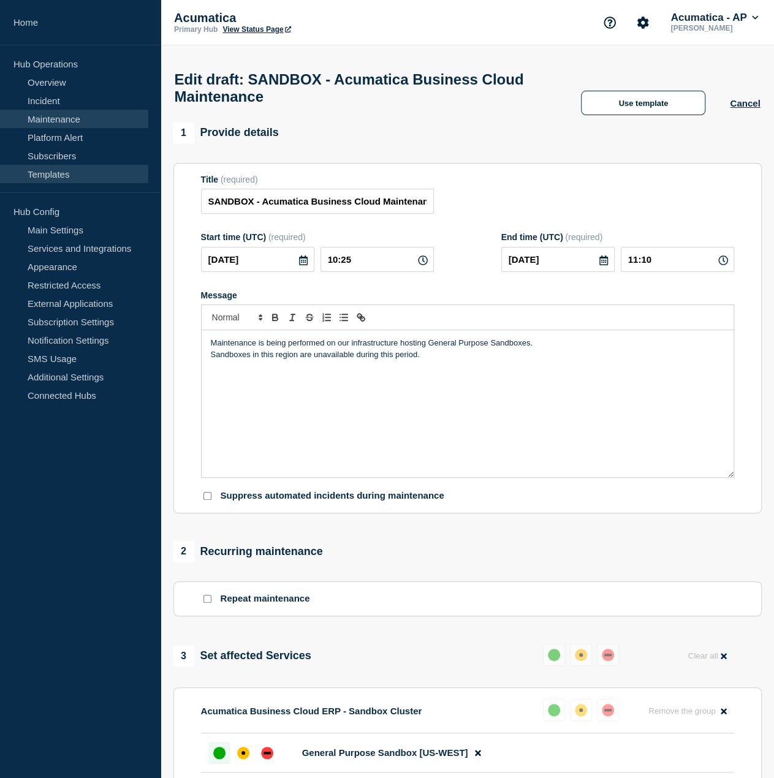
click at [72, 166] on link "Templates" at bounding box center [74, 174] width 148 height 18
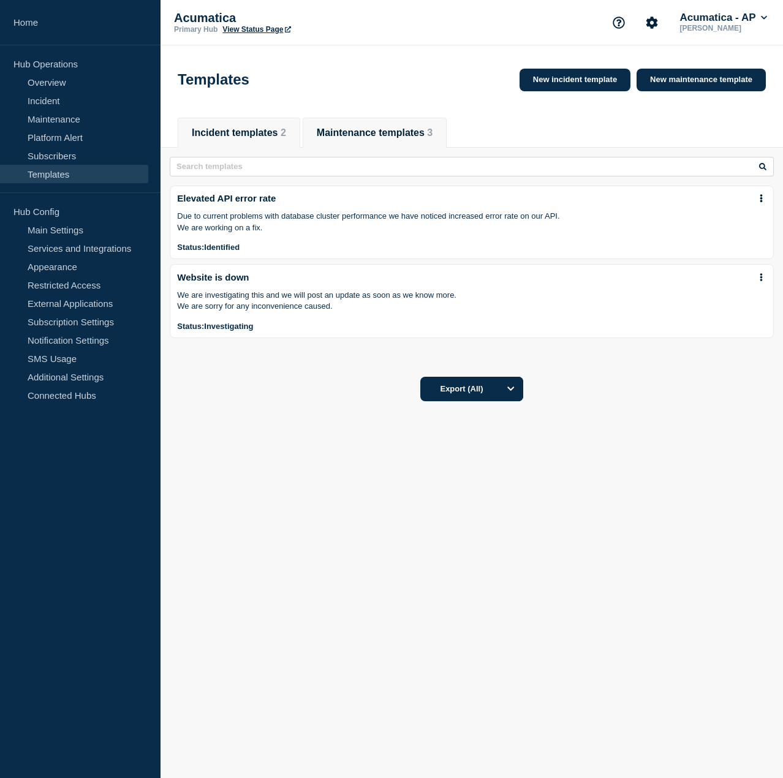
click at [425, 138] on button "Maintenance templates 3" at bounding box center [375, 132] width 116 height 11
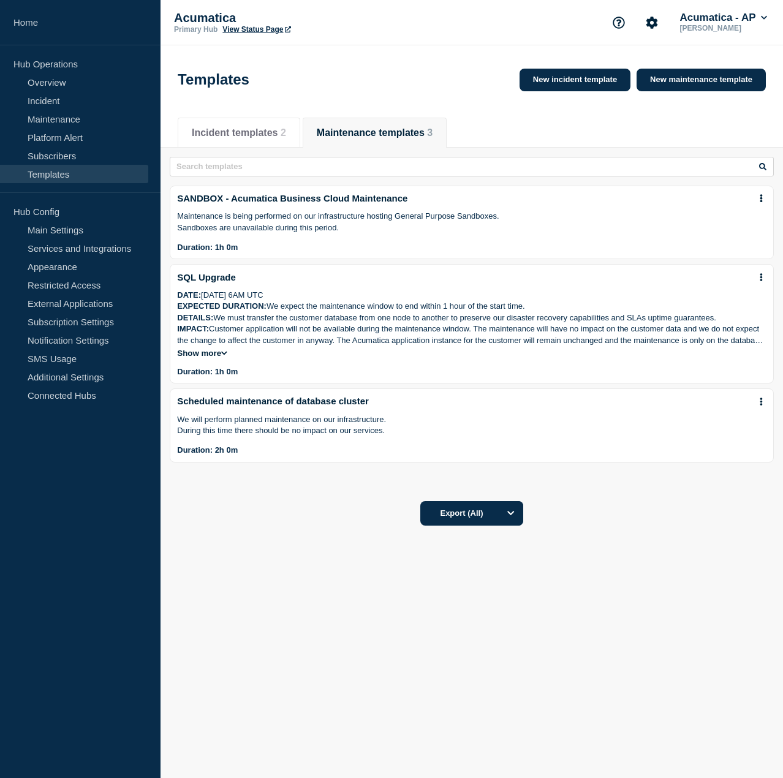
click at [760, 198] on button at bounding box center [761, 199] width 10 height 10
click at [754, 232] on link "Edit" at bounding box center [758, 235] width 15 height 10
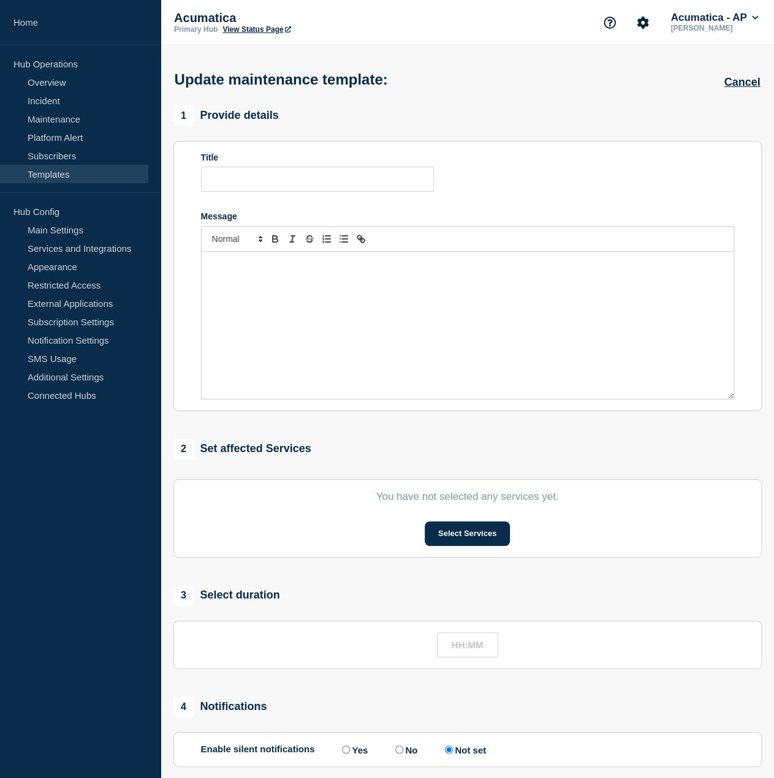
type input "SANDBOX - Acumatica Business Cloud Maintenance"
type input "01:00"
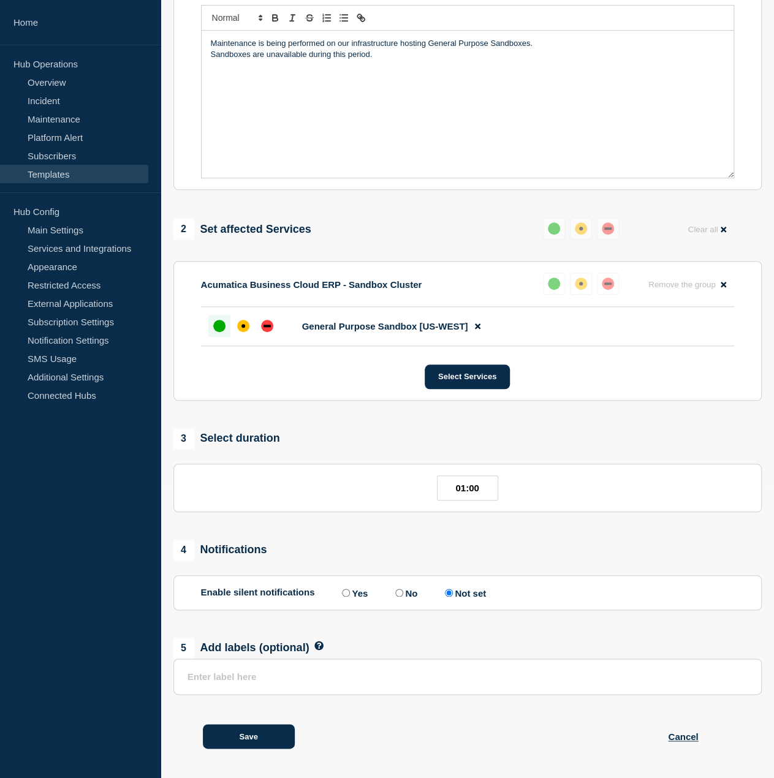
scroll to position [303, 0]
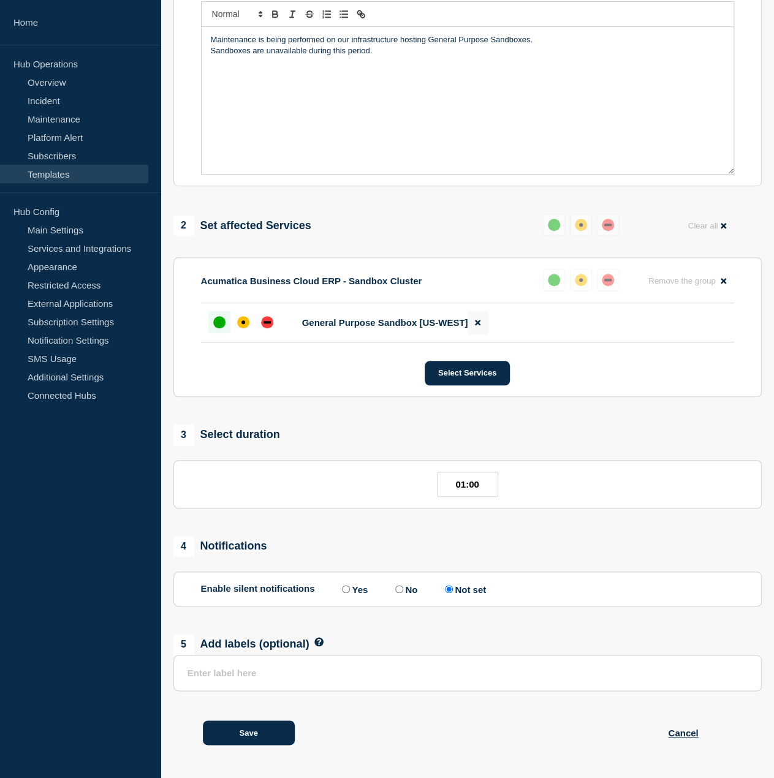
click at [480, 323] on icon at bounding box center [478, 323] width 6 height 8
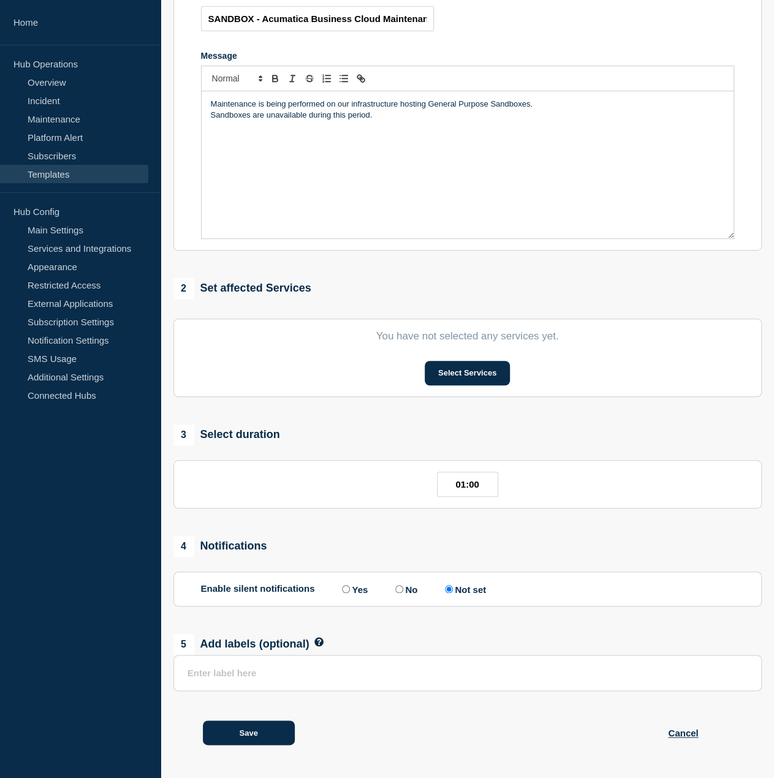
scroll to position [238, 0]
click at [484, 368] on button "Select Services" at bounding box center [467, 373] width 85 height 25
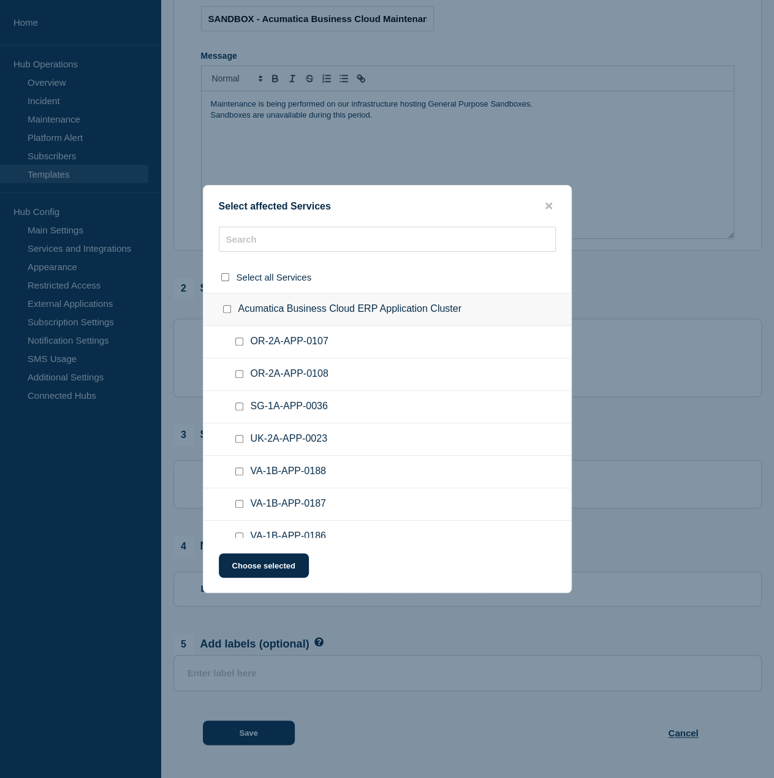
click at [361, 365] on ul "OR-2A-APP-0108" at bounding box center [387, 374] width 368 height 32
click at [373, 248] on input "text" at bounding box center [387, 239] width 337 height 25
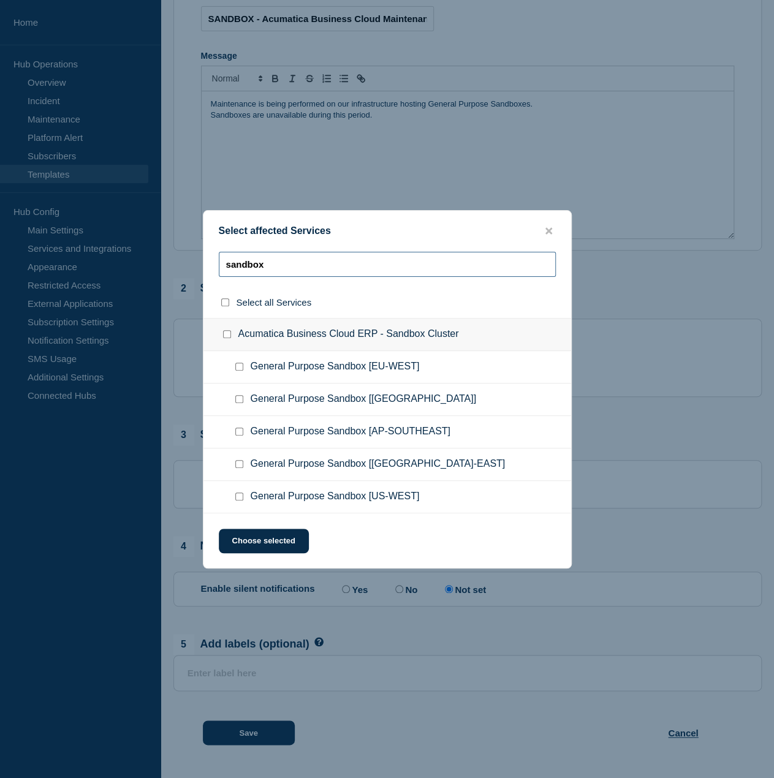
type input "sandbox"
click at [240, 368] on checkbox"] "General Purpose Sandbox [EU-WEST] checkbox" at bounding box center [239, 367] width 8 height 8
checkbox checkbox"] "true"
click at [241, 395] on div at bounding box center [242, 399] width 18 height 12
click at [240, 399] on checkbox"] "General Purpose Sandbox [CANADA] checkbox" at bounding box center [239, 399] width 8 height 8
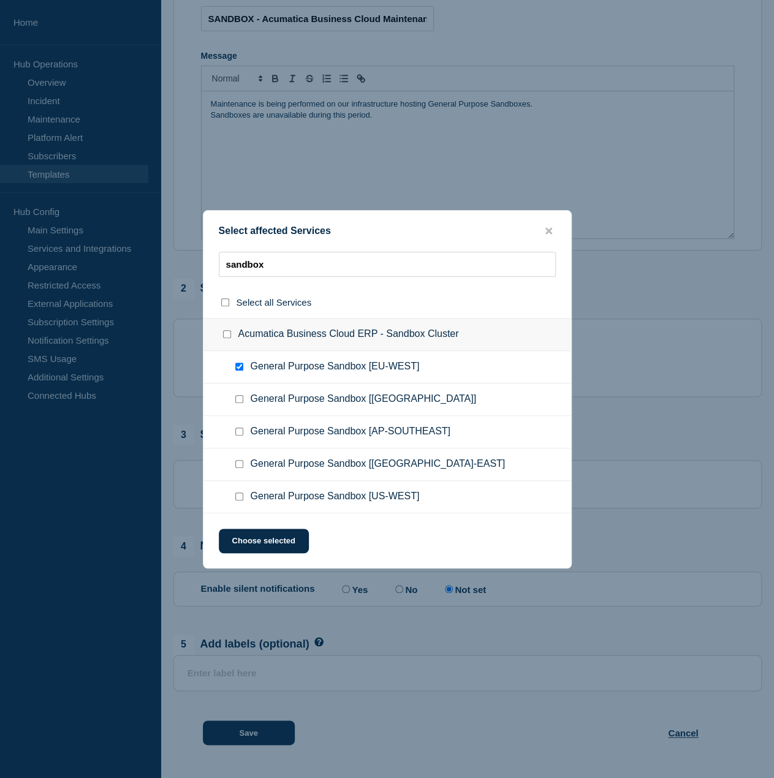
checkbox checkbox"] "true"
click at [236, 434] on checkbox"] "General Purpose Sandbox [AP-SOUTHEAST] checkbox" at bounding box center [239, 432] width 8 height 8
checkbox checkbox"] "true"
click at [236, 464] on checkbox"] "General Purpose Sandbox [US-EAST] checkbox" at bounding box center [239, 464] width 8 height 8
checkbox checkbox"] "true"
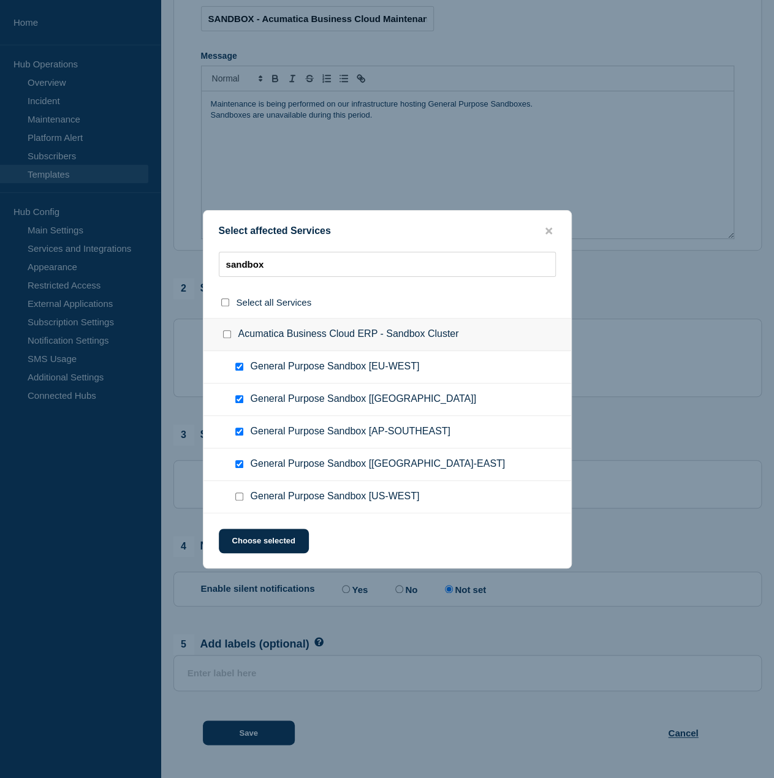
click at [238, 493] on checkbox"] "General Purpose Sandbox [US-WEST] checkbox" at bounding box center [239, 497] width 8 height 8
checkbox checkbox"] "true"
checkbox input "true"
click at [249, 532] on button "Choose selected" at bounding box center [264, 541] width 90 height 25
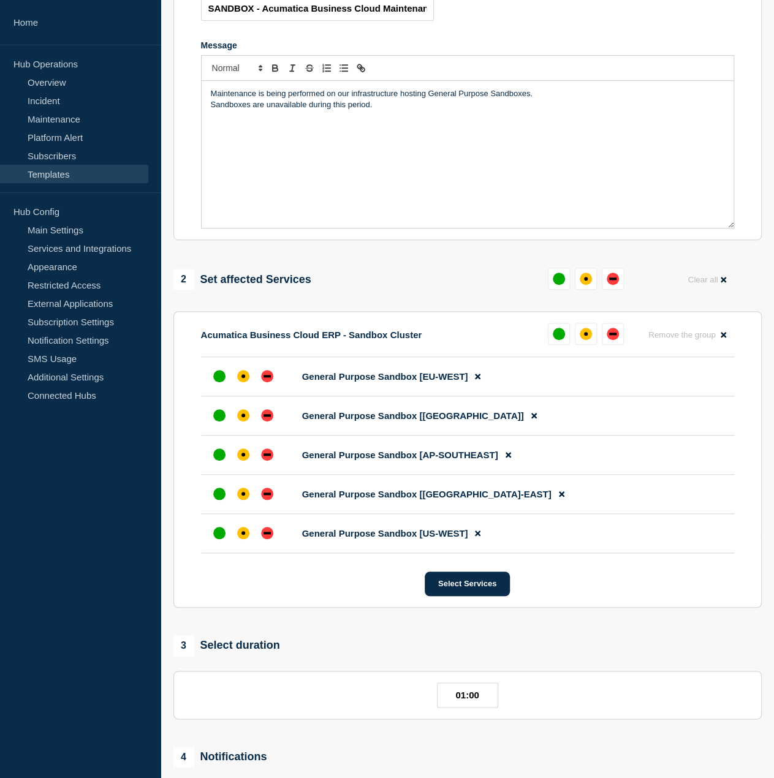
scroll to position [0, 0]
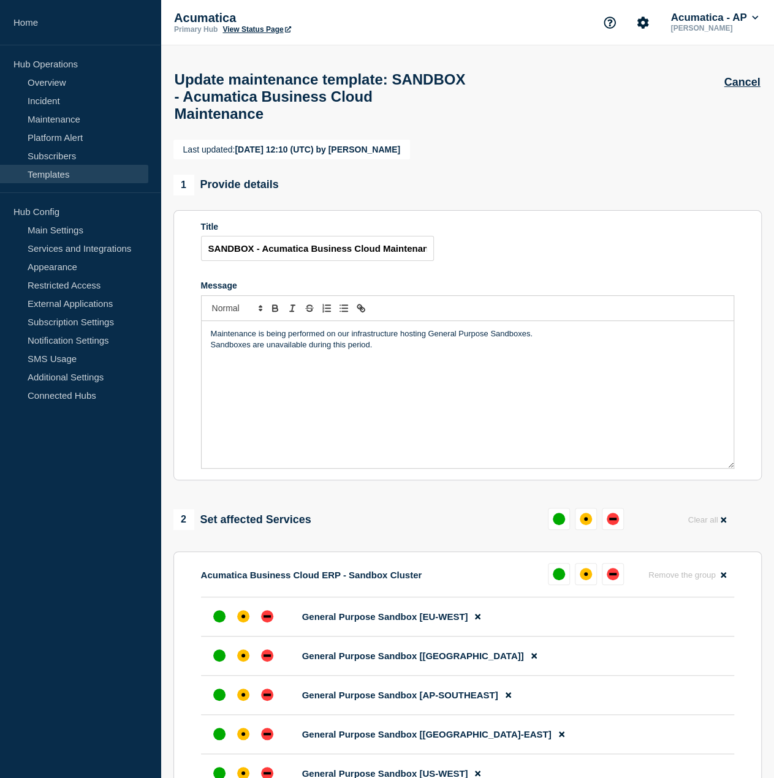
click at [236, 350] on p "Sandboxes are unavailable during this period." at bounding box center [467, 344] width 513 height 11
click at [250, 350] on p "Sandboxes are unavailable during this period." at bounding box center [467, 344] width 513 height 11
click at [292, 367] on div "Maintenance is being performed on our infrastructure hosting General Purpose Sa…" at bounding box center [468, 394] width 532 height 147
click at [244, 350] on p "Sandboxes are unavailable during this period." at bounding box center [467, 344] width 513 height 11
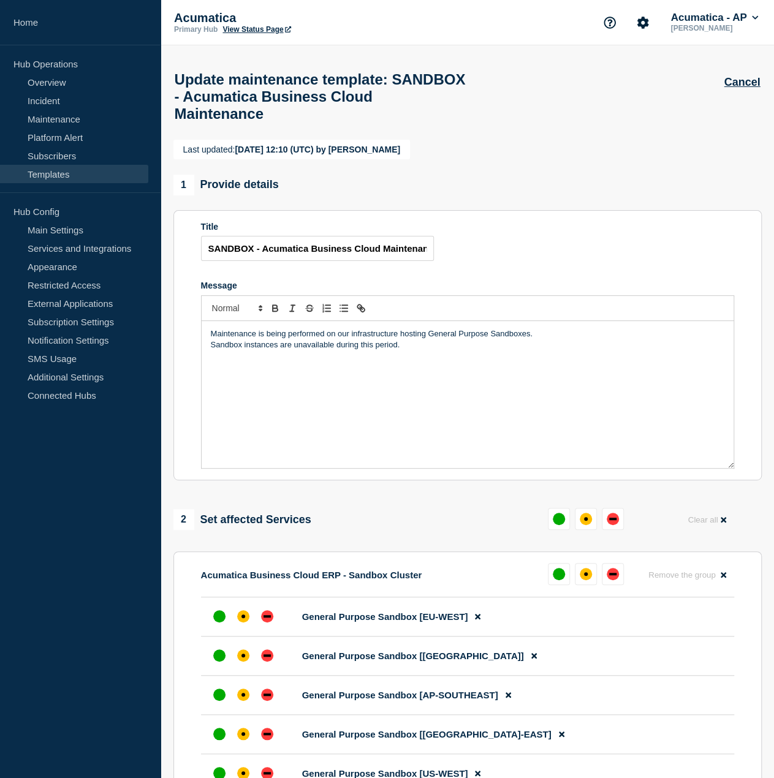
click at [319, 350] on p "Sandbox instances are unavailable during this period." at bounding box center [467, 344] width 513 height 11
click at [444, 350] on p "Sandbox instances are unavailable during this period." at bounding box center [467, 344] width 513 height 11
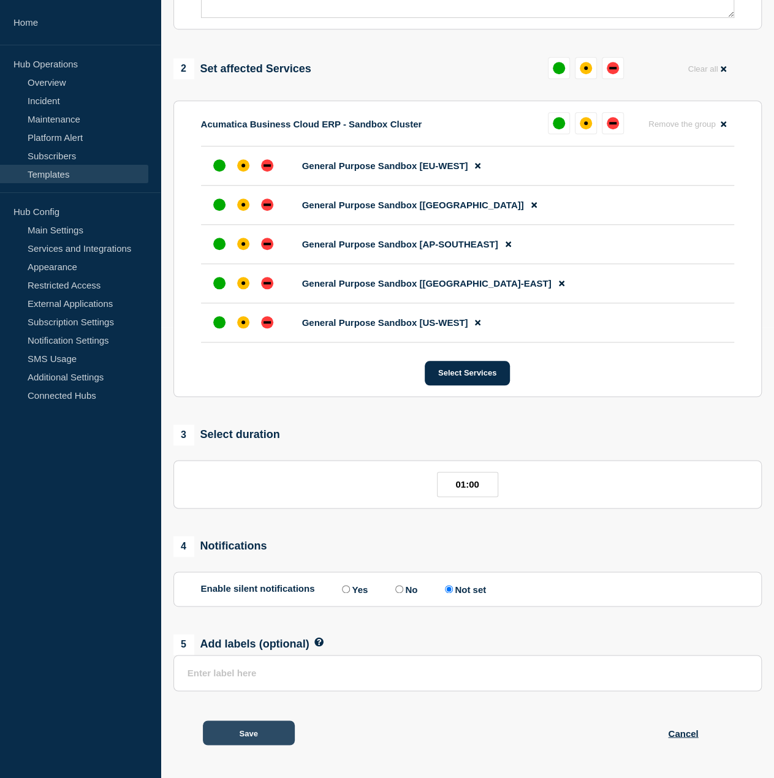
click at [270, 731] on button "Save" at bounding box center [249, 732] width 92 height 25
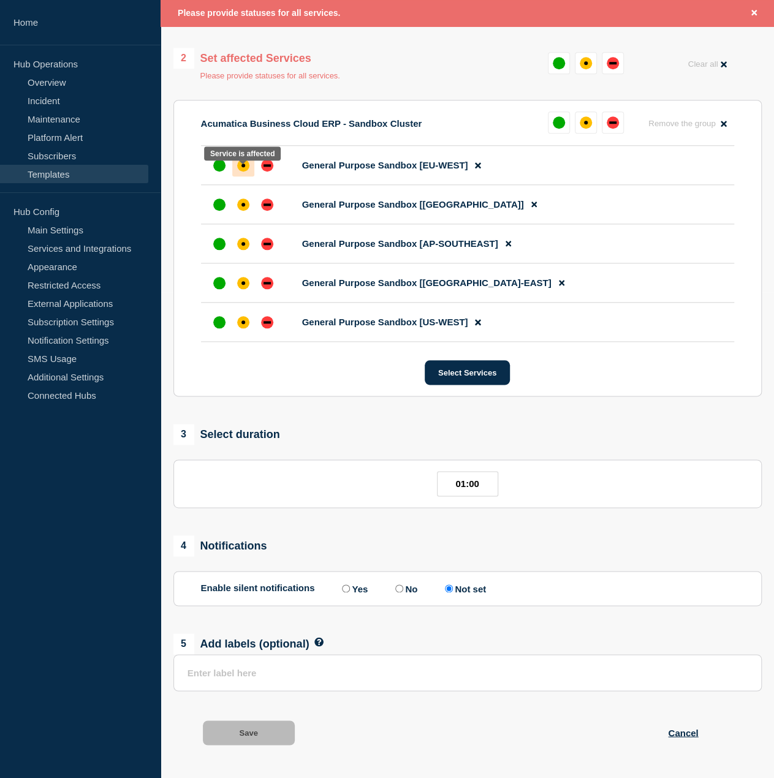
click at [248, 176] on div at bounding box center [243, 165] width 22 height 22
click at [243, 208] on div "affected" at bounding box center [243, 204] width 12 height 12
click at [242, 242] on div at bounding box center [243, 244] width 22 height 22
click at [243, 284] on div at bounding box center [243, 283] width 22 height 22
click at [245, 328] on div "affected" at bounding box center [243, 322] width 12 height 12
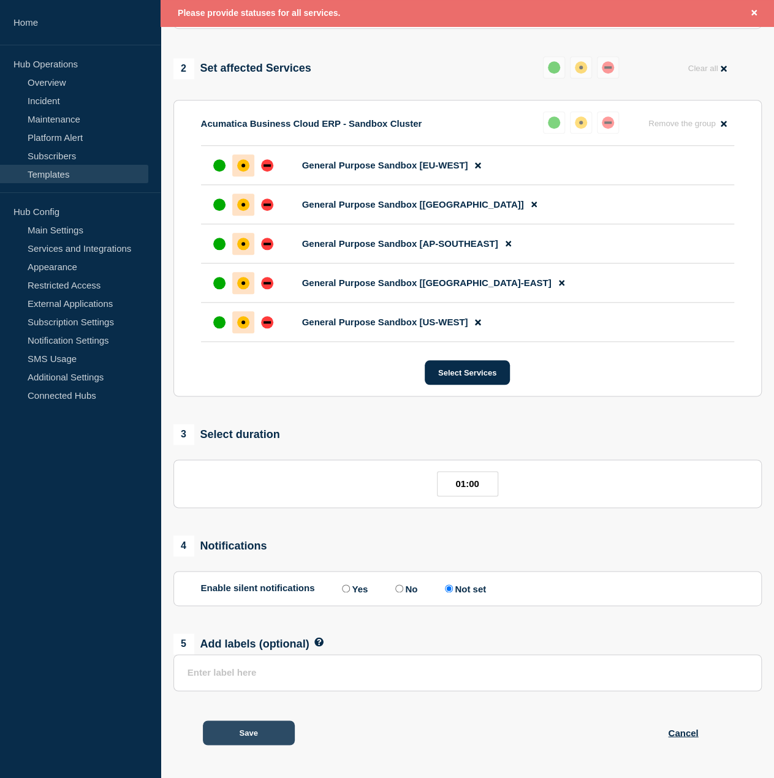
click at [284, 731] on button "Save" at bounding box center [249, 732] width 92 height 25
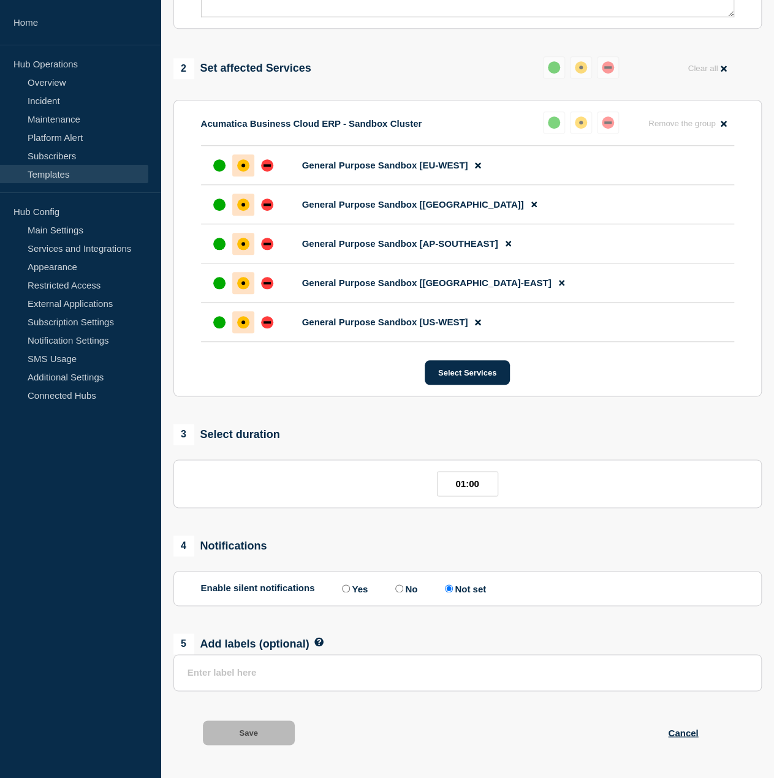
scroll to position [459, 0]
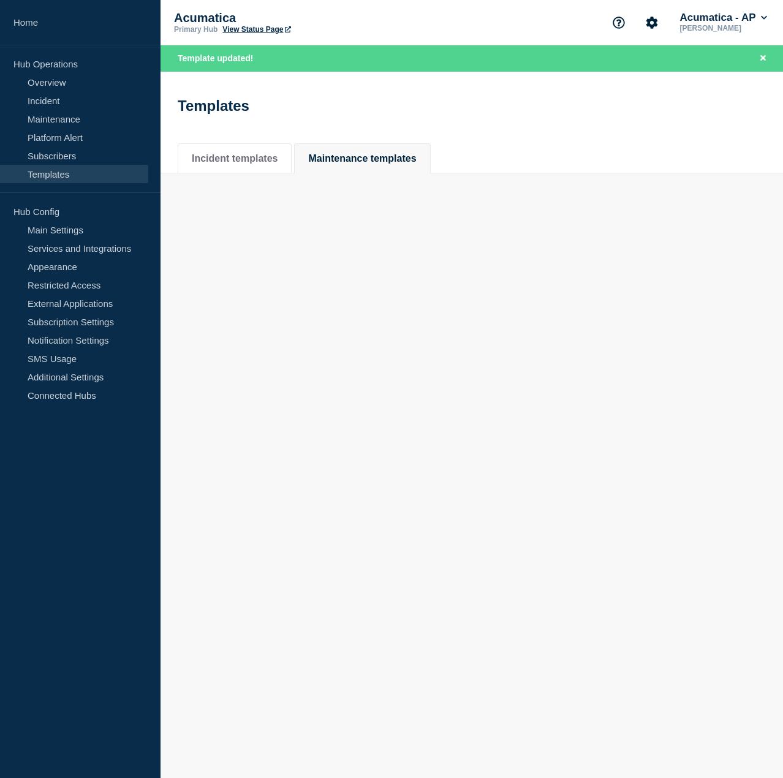
click at [104, 168] on link "Templates" at bounding box center [74, 174] width 148 height 18
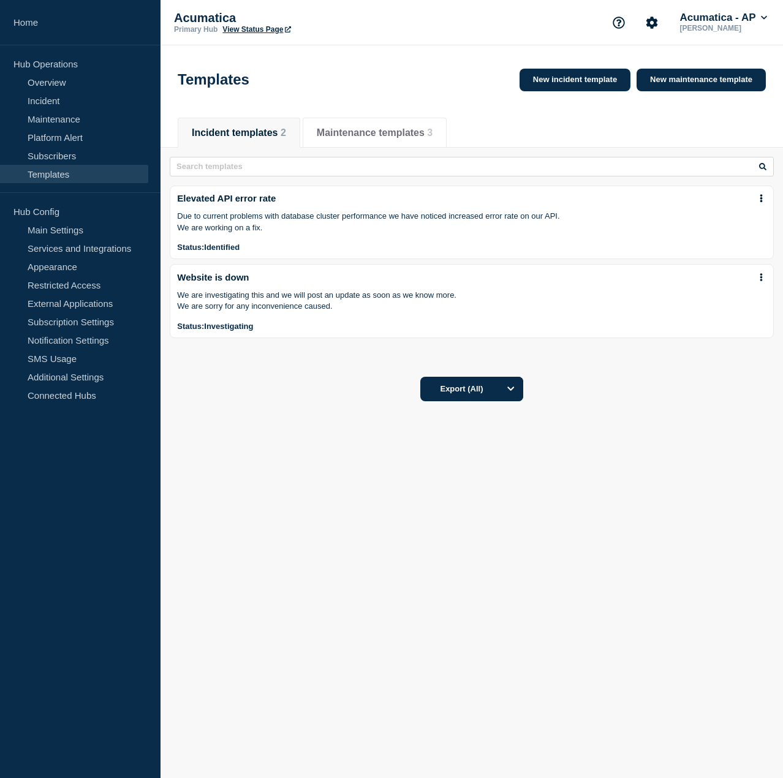
click at [365, 113] on div "Incident templates 2 Maintenance templates 3 Sort by: Newest Oldest Status: All…" at bounding box center [472, 126] width 588 height 42
click at [366, 134] on button "Maintenance templates 3" at bounding box center [375, 132] width 116 height 11
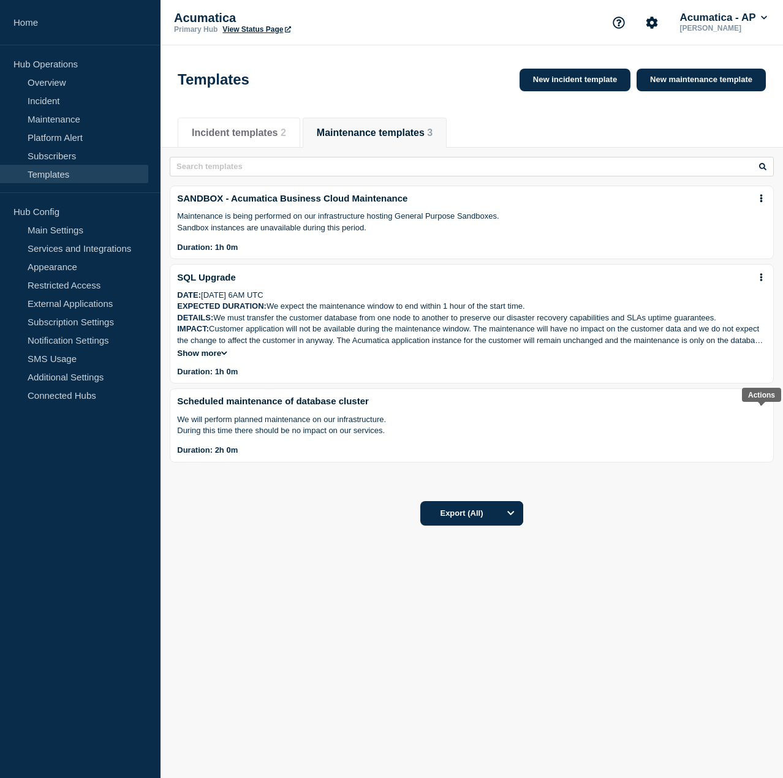
click at [762, 406] on body "Home Hub Operations Overview Incident Maintenance Platform Alert Subscribers Te…" at bounding box center [391, 389] width 783 height 778
click at [762, 406] on icon at bounding box center [761, 402] width 2 height 8
click at [760, 438] on link "Edit" at bounding box center [758, 442] width 15 height 10
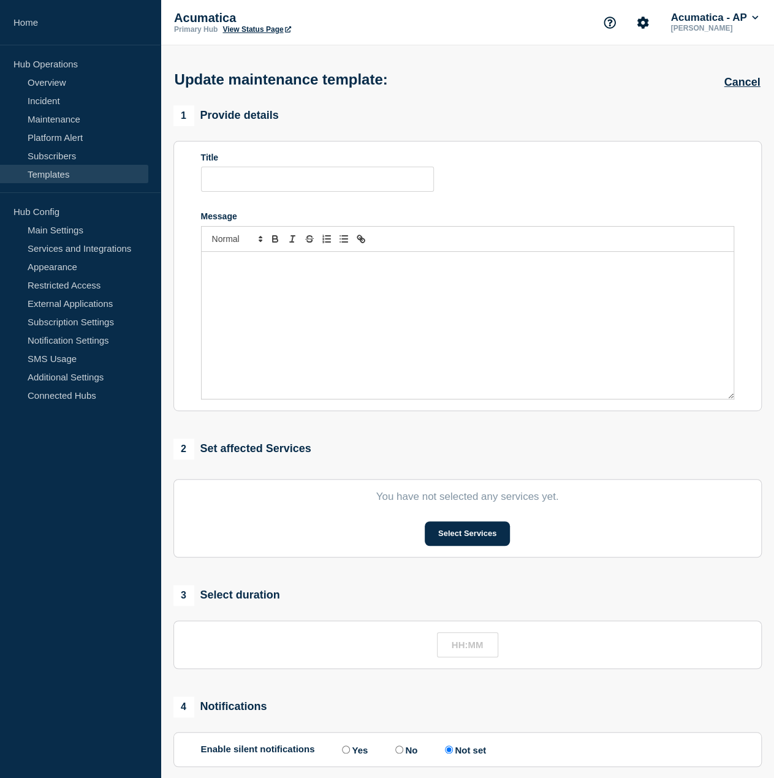
type input "Scheduled maintenance of database cluster"
type input "02:00"
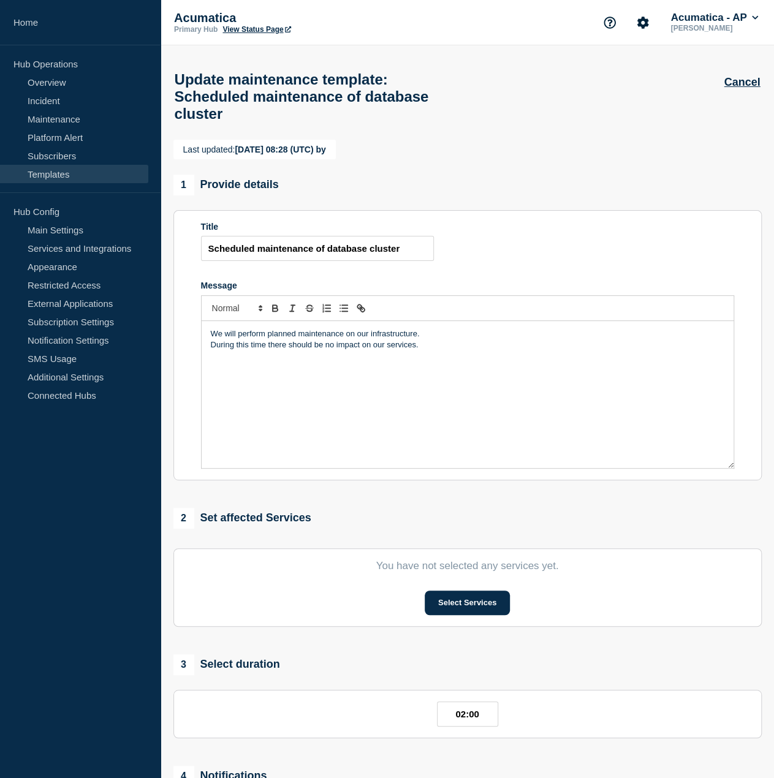
click at [108, 173] on link "Templates" at bounding box center [74, 174] width 148 height 18
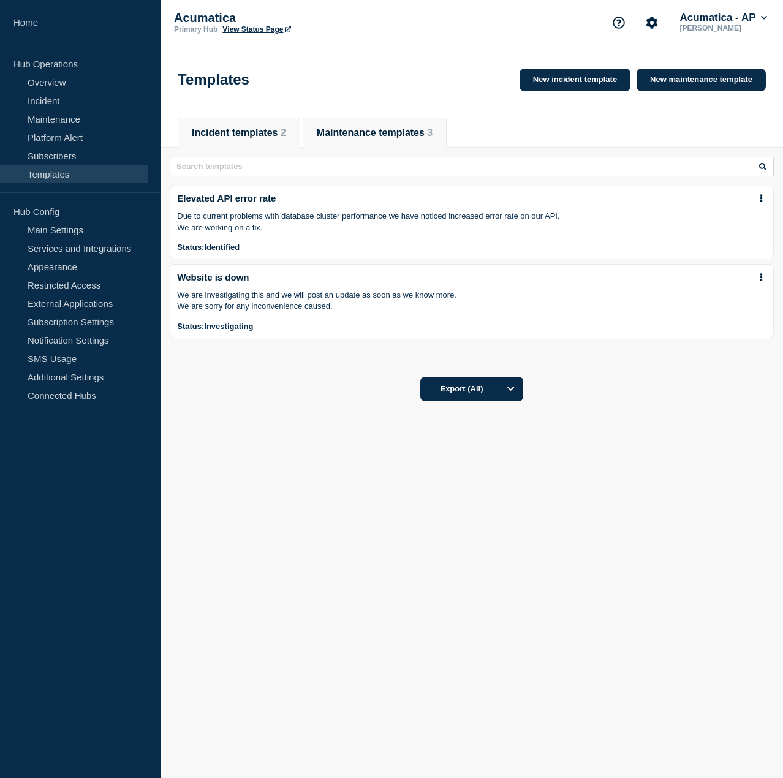
click at [406, 143] on li "Maintenance templates 3" at bounding box center [375, 133] width 144 height 30
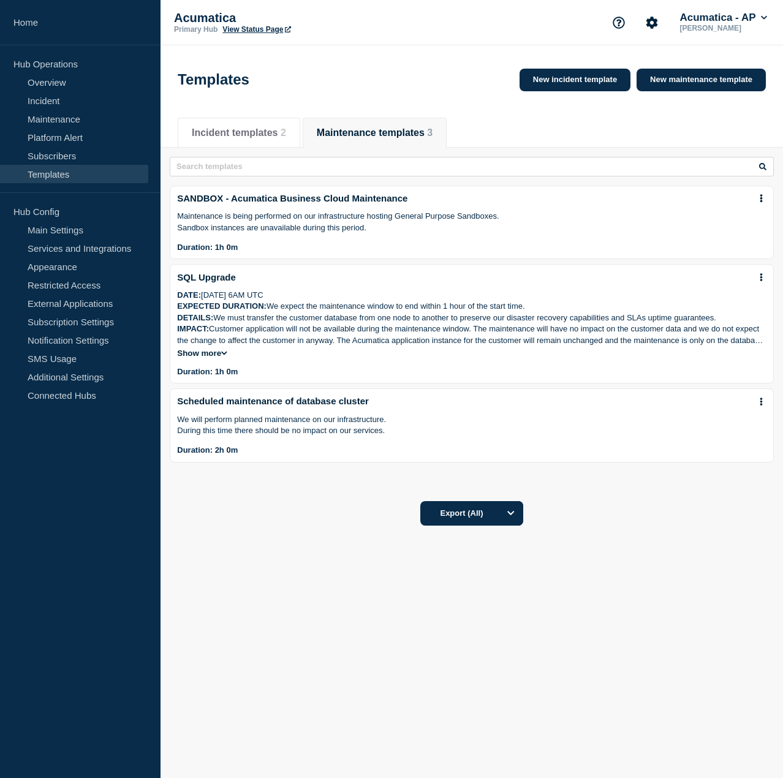
click at [763, 203] on button at bounding box center [761, 199] width 10 height 10
click at [758, 237] on link "Edit" at bounding box center [758, 235] width 15 height 10
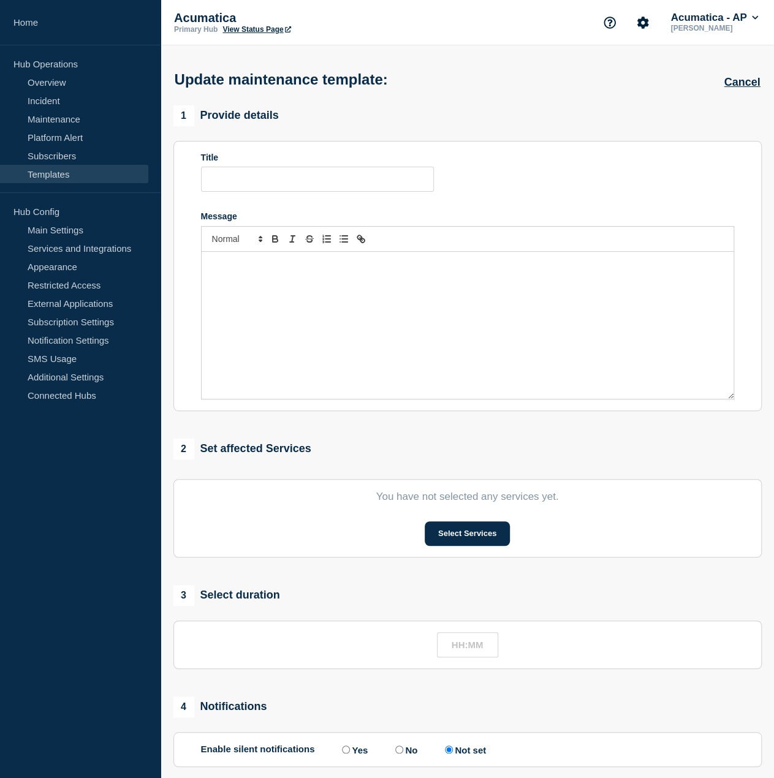
type input "SANDBOX - Acumatica Business Cloud Maintenance"
type input "01:00"
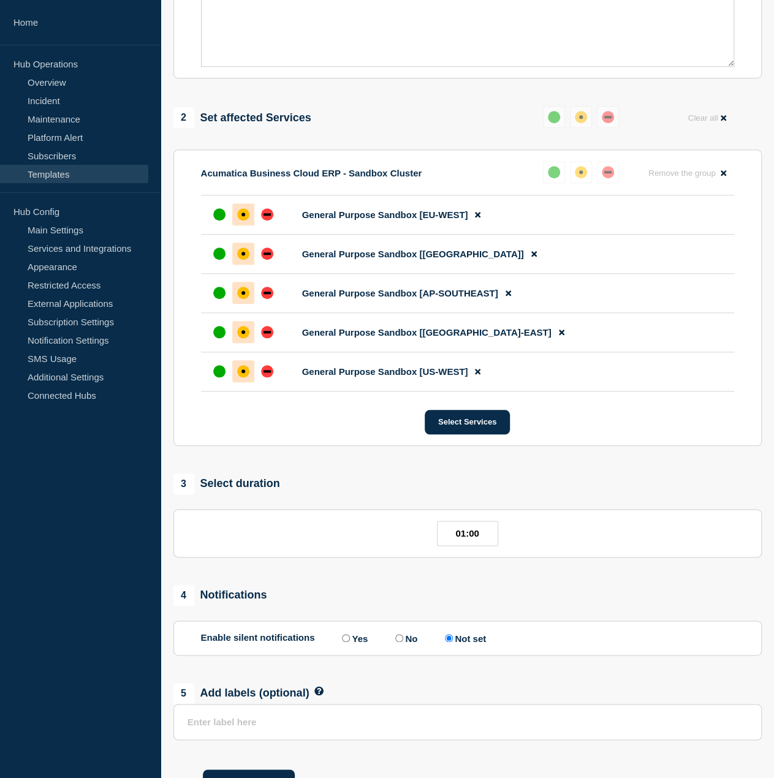
scroll to position [459, 0]
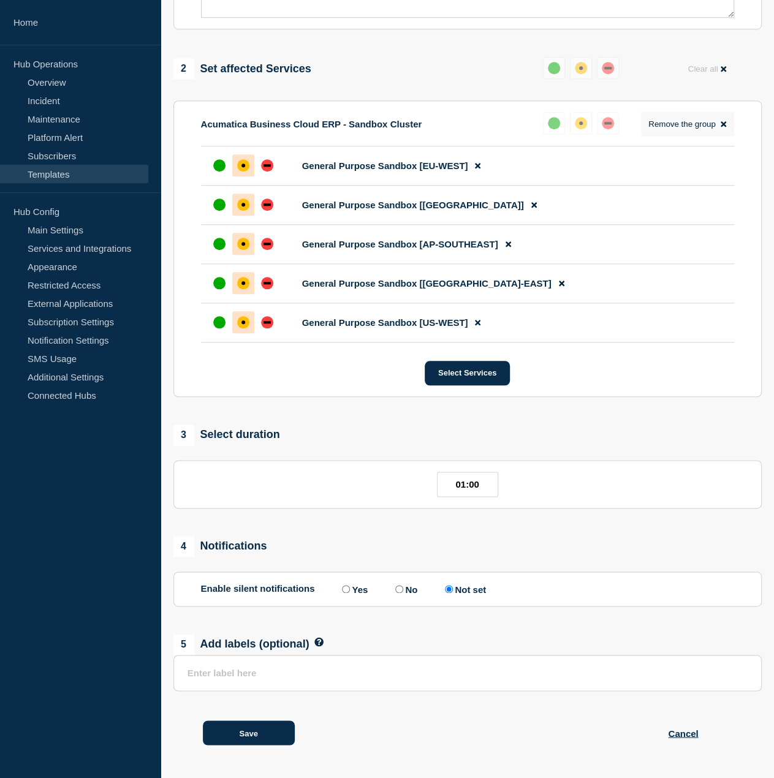
click at [723, 124] on icon at bounding box center [723, 124] width 6 height 6
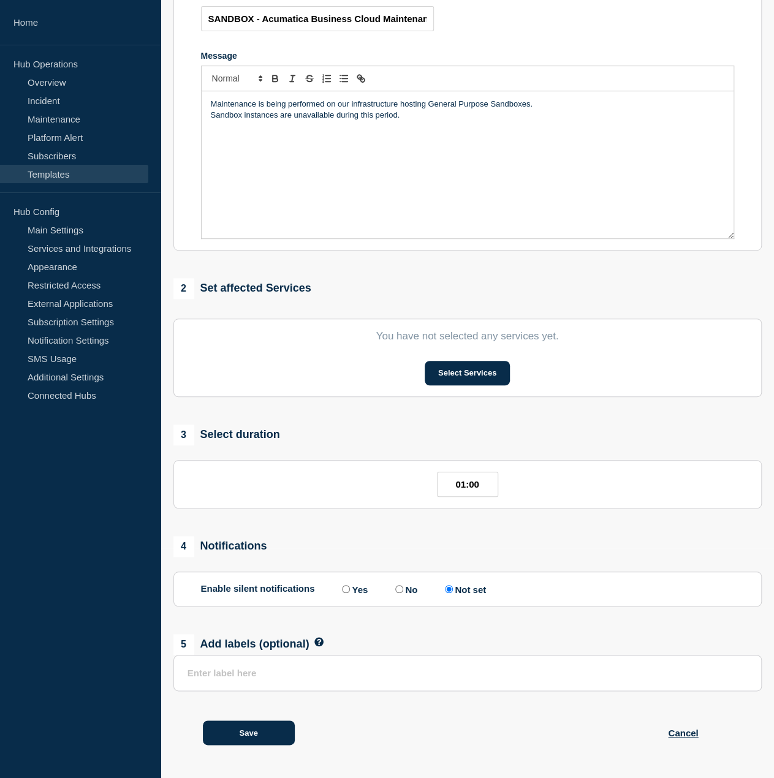
scroll to position [238, 0]
click at [274, 725] on button "Save" at bounding box center [249, 732] width 92 height 25
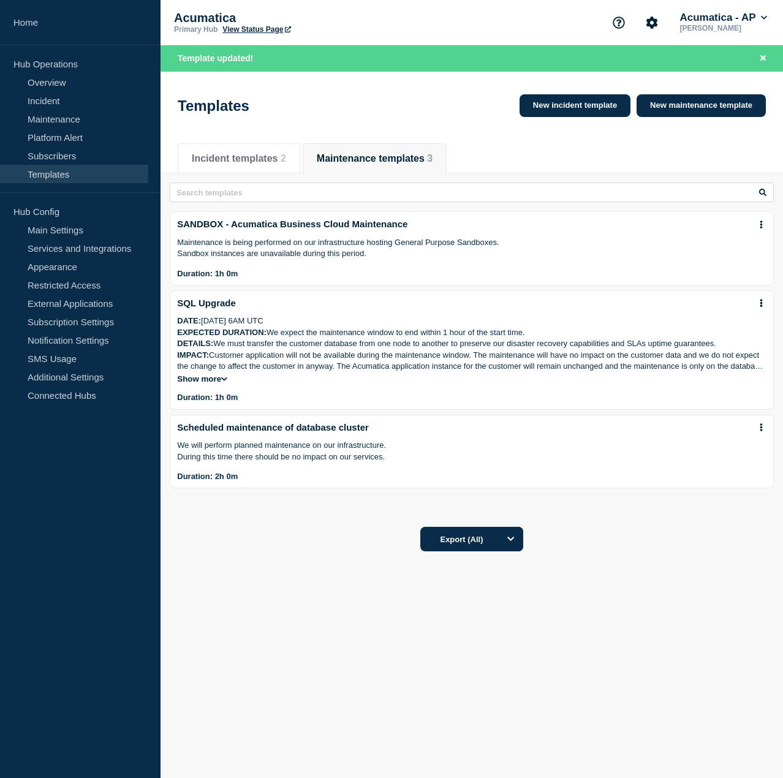
click at [760, 227] on icon at bounding box center [761, 225] width 3 height 8
click at [753, 257] on link "Edit" at bounding box center [758, 261] width 15 height 10
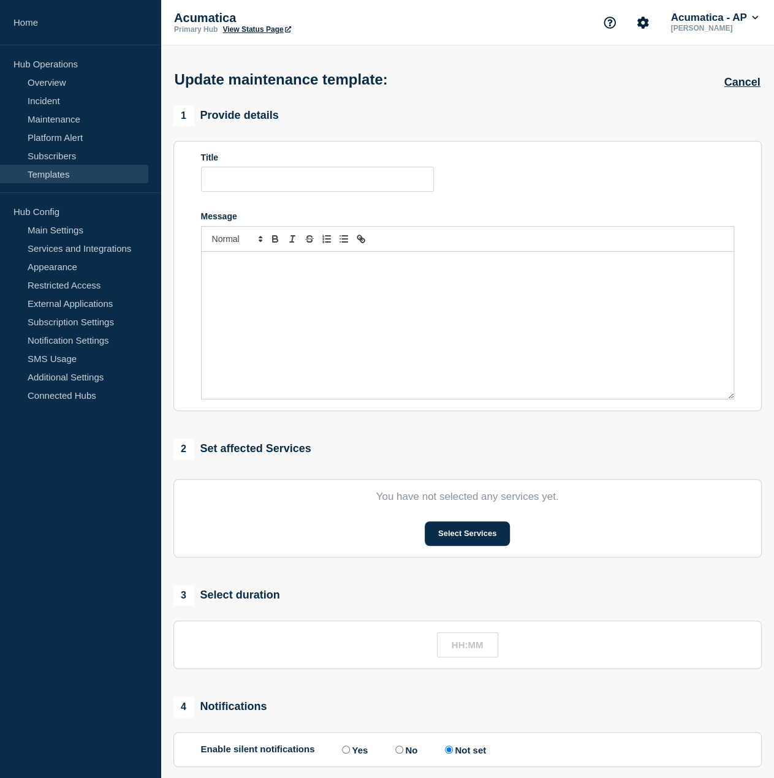
type input "SANDBOX - Acumatica Business Cloud Maintenance"
type input "01:00"
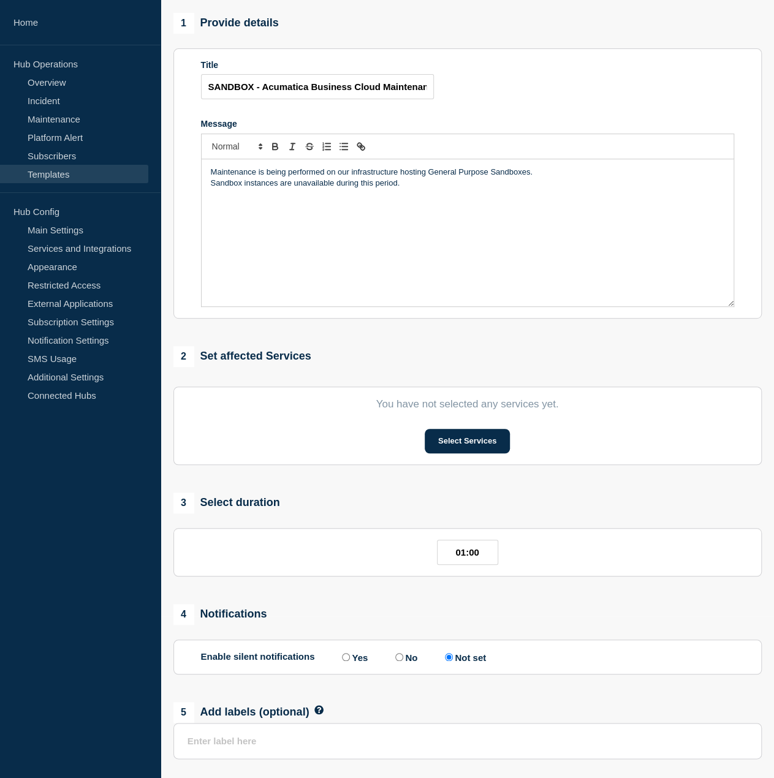
scroll to position [238, 0]
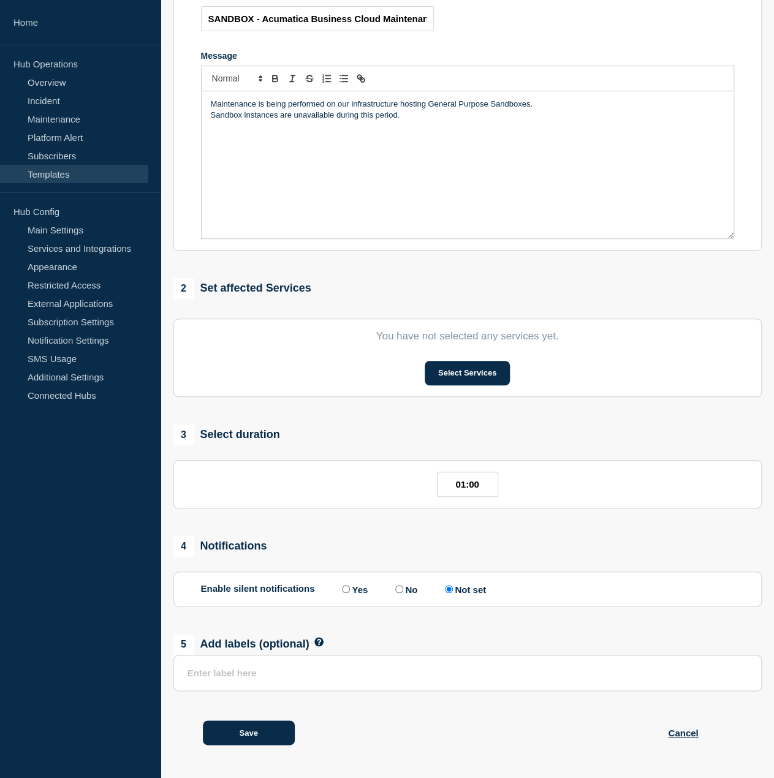
click at [80, 172] on link "Templates" at bounding box center [74, 174] width 148 height 18
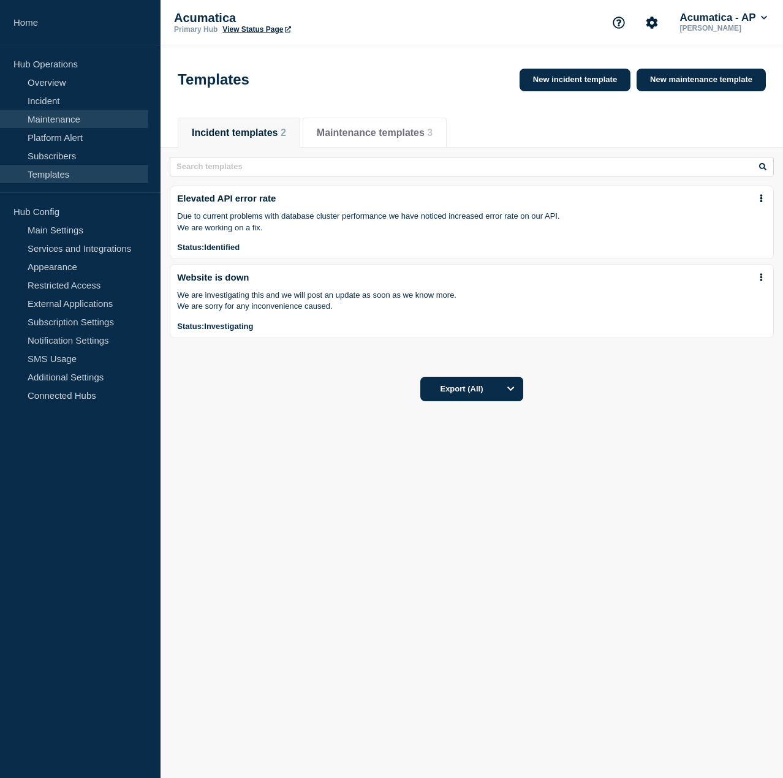
click at [87, 115] on link "Maintenance" at bounding box center [74, 119] width 148 height 18
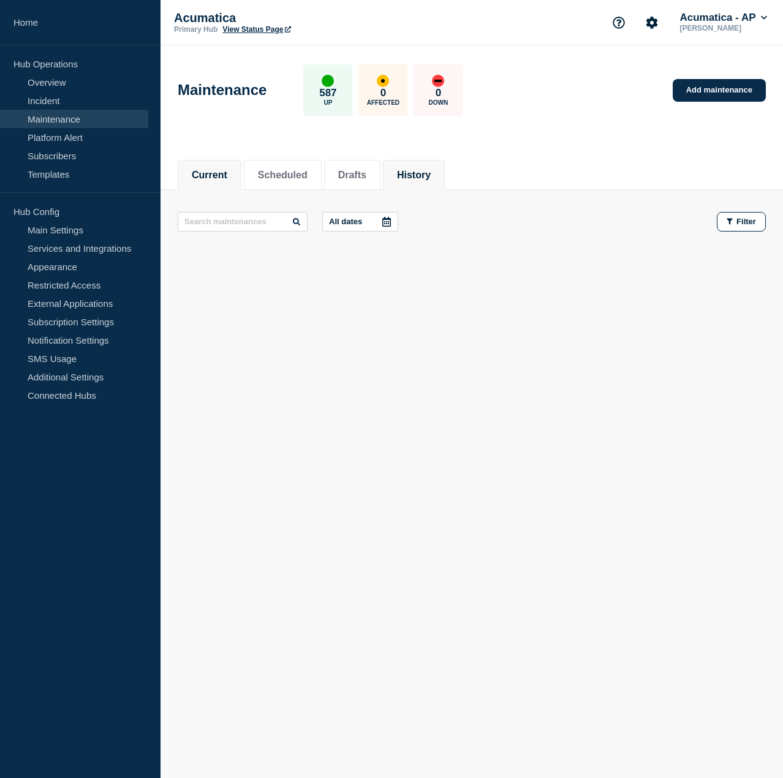
click at [414, 160] on li "History" at bounding box center [414, 175] width 62 height 30
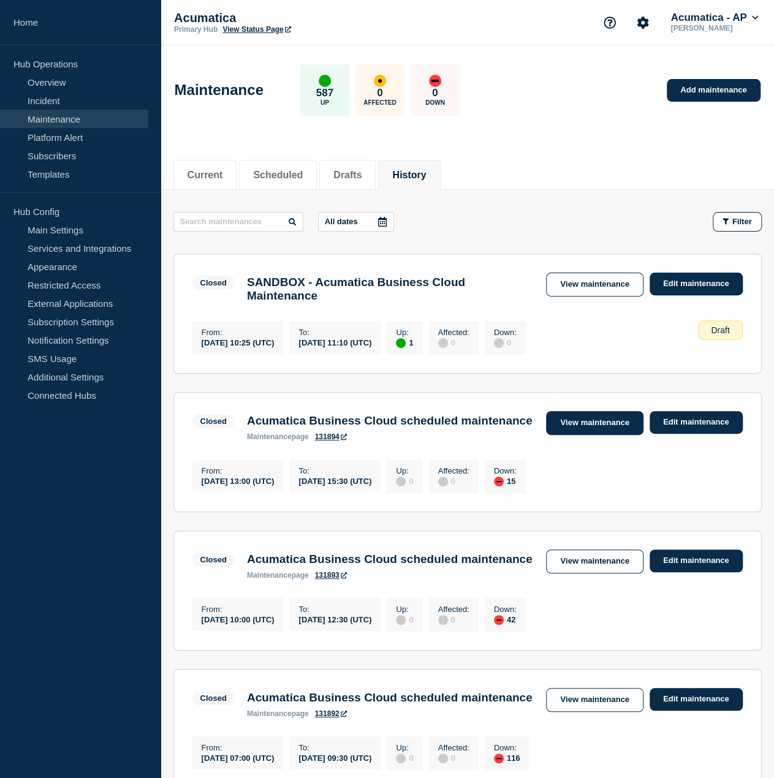
click at [593, 429] on link "View maintenance" at bounding box center [594, 423] width 97 height 24
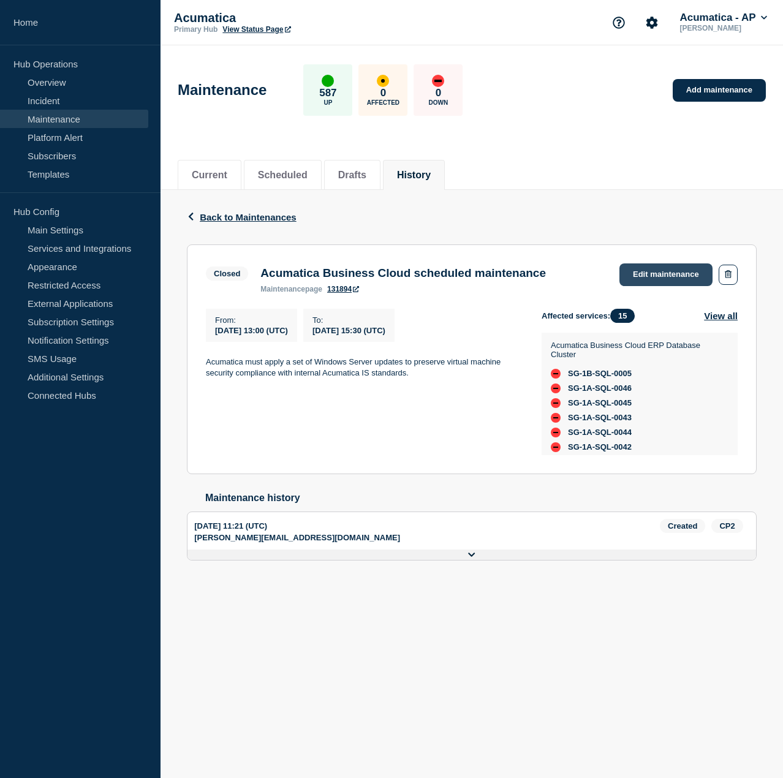
click at [641, 270] on link "Edit maintenance" at bounding box center [665, 274] width 93 height 23
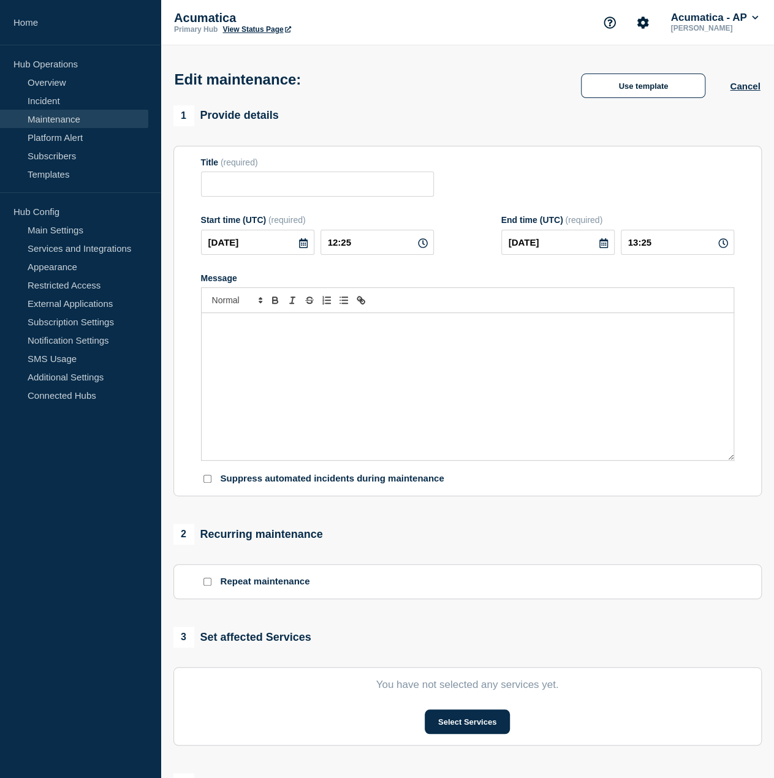
type input "Acumatica Business Cloud scheduled maintenance"
type input "[DATE]"
type input "13:00"
type input "[DATE]"
type input "15:30"
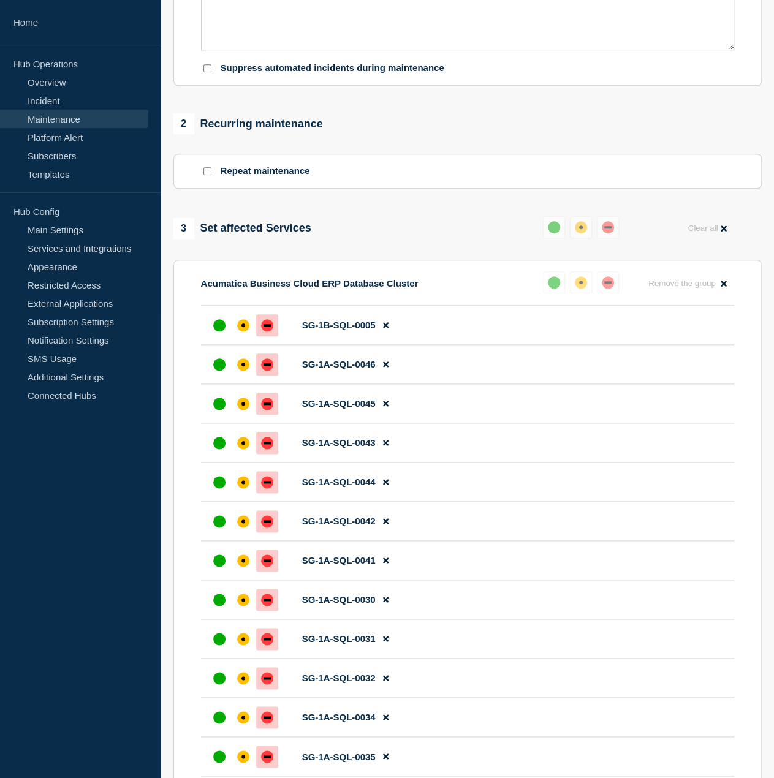
scroll to position [429, 0]
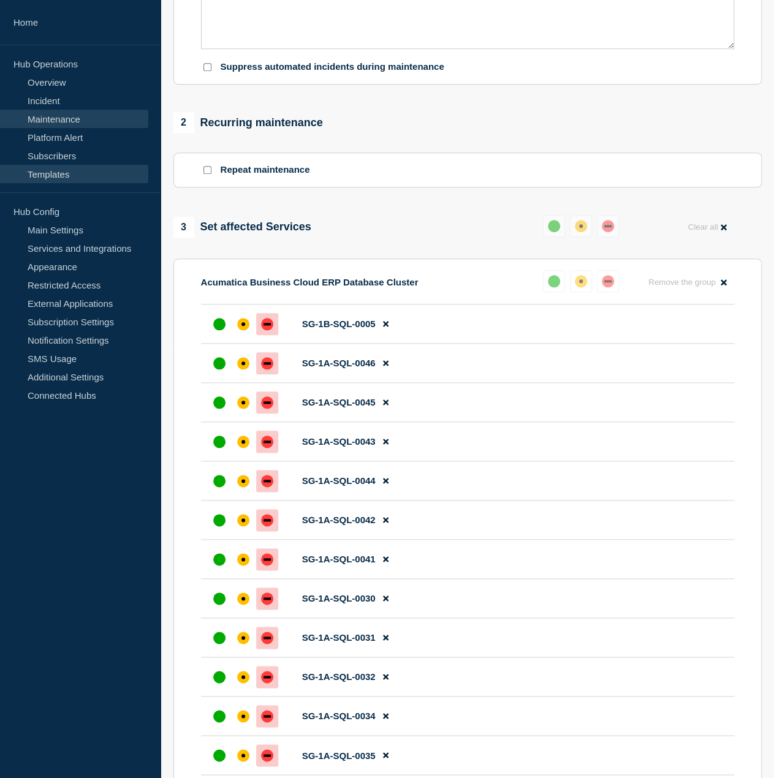
click at [75, 170] on link "Templates" at bounding box center [74, 174] width 148 height 18
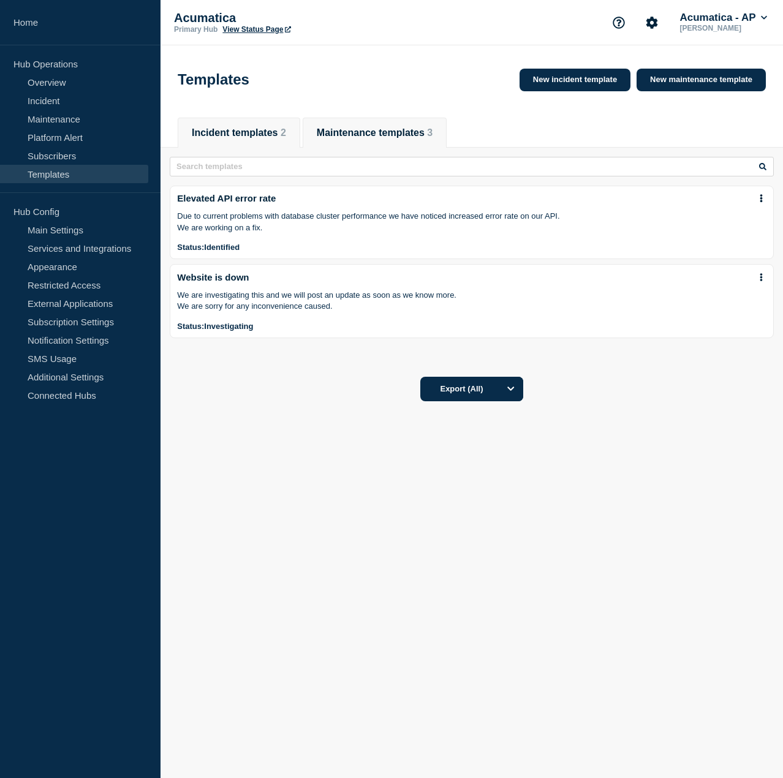
click at [432, 133] on button "Maintenance templates 3" at bounding box center [375, 132] width 116 height 11
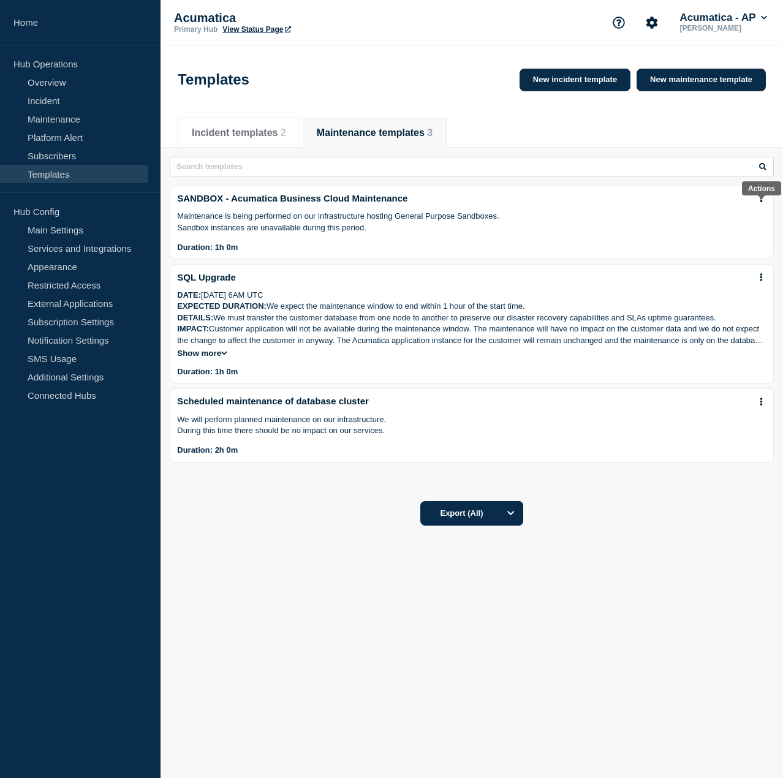
click at [758, 203] on button at bounding box center [761, 199] width 10 height 10
click at [755, 230] on link "Edit" at bounding box center [758, 235] width 15 height 10
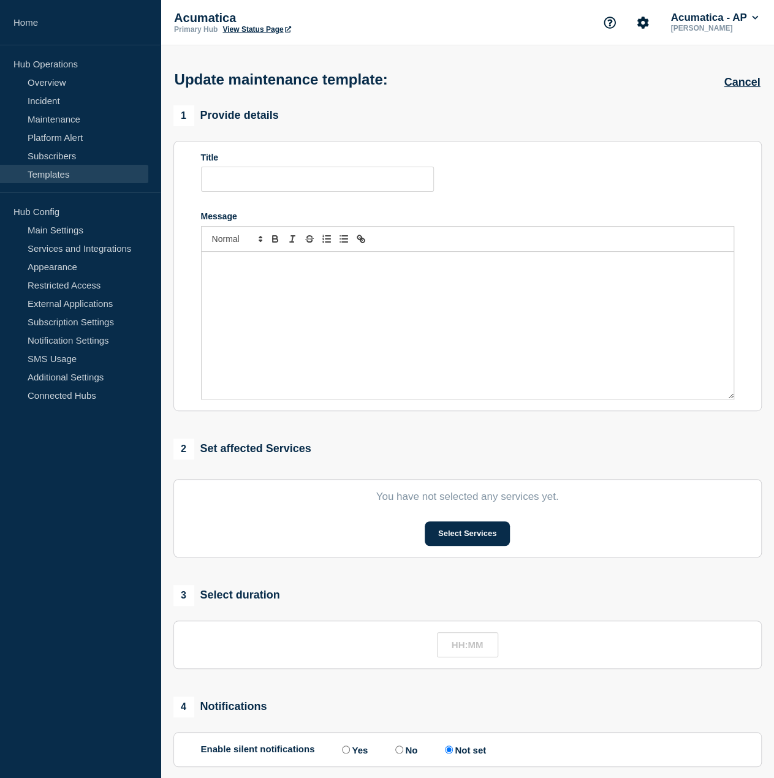
type input "SANDBOX - Acumatica Business Cloud Maintenance"
type input "01:00"
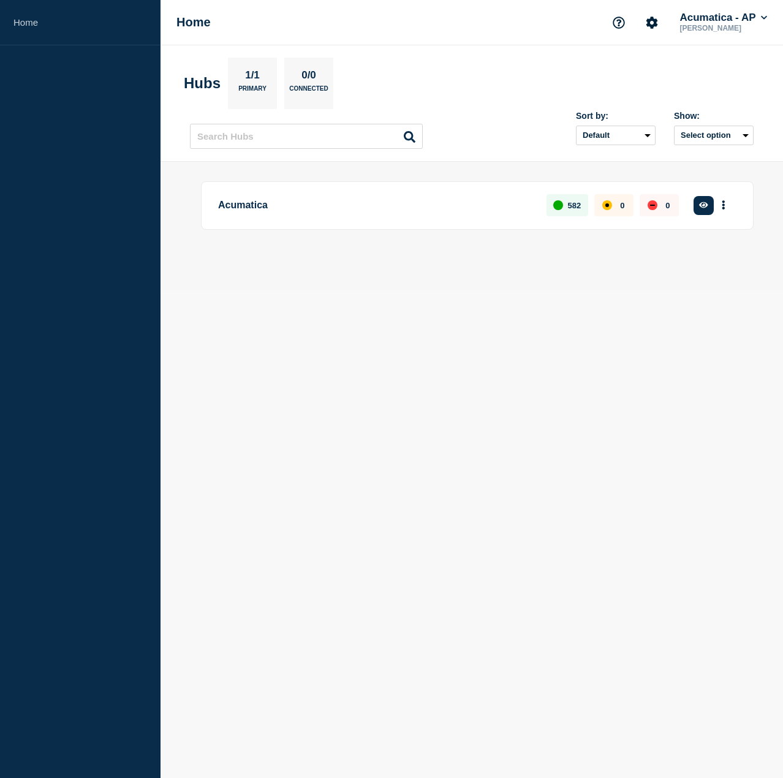
drag, startPoint x: 319, startPoint y: 88, endPoint x: 330, endPoint y: 93, distance: 12.4
click at [319, 88] on p "Connected" at bounding box center [308, 91] width 39 height 13
click at [727, 205] on button "More actions" at bounding box center [724, 205] width 16 height 23
drag, startPoint x: 535, startPoint y: 251, endPoint x: 491, endPoint y: 240, distance: 46.1
click at [532, 250] on div at bounding box center [472, 247] width 564 height 10
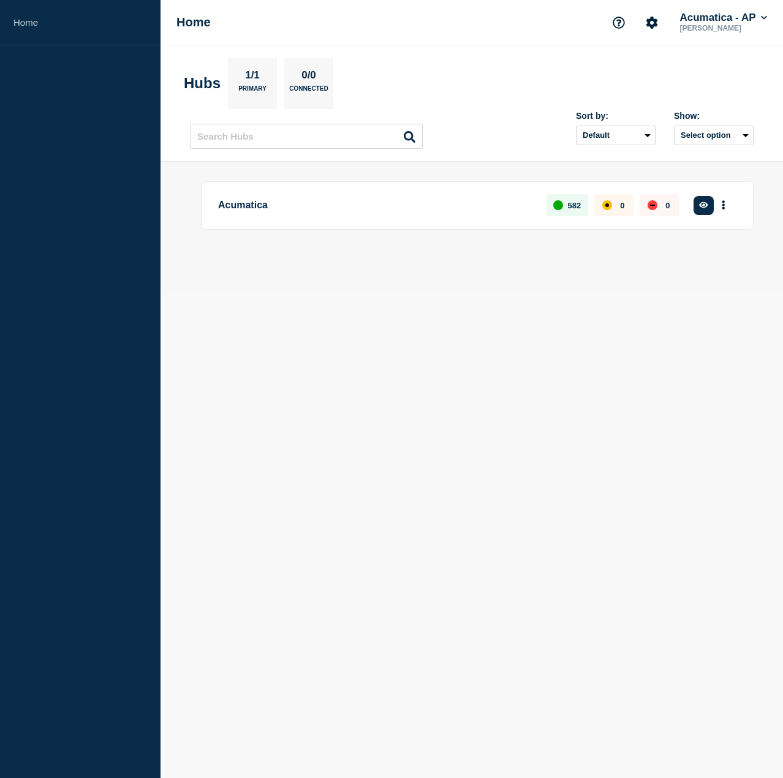
click at [285, 213] on p "Acumatica" at bounding box center [375, 205] width 314 height 23
click at [48, 23] on link "Home" at bounding box center [80, 22] width 161 height 45
click at [734, 22] on button "Acumatica - AP" at bounding box center [723, 18] width 93 height 12
click at [732, 18] on button "Acumatica - AP" at bounding box center [723, 18] width 93 height 12
click at [725, 206] on icon "More actions" at bounding box center [724, 204] width 4 height 9
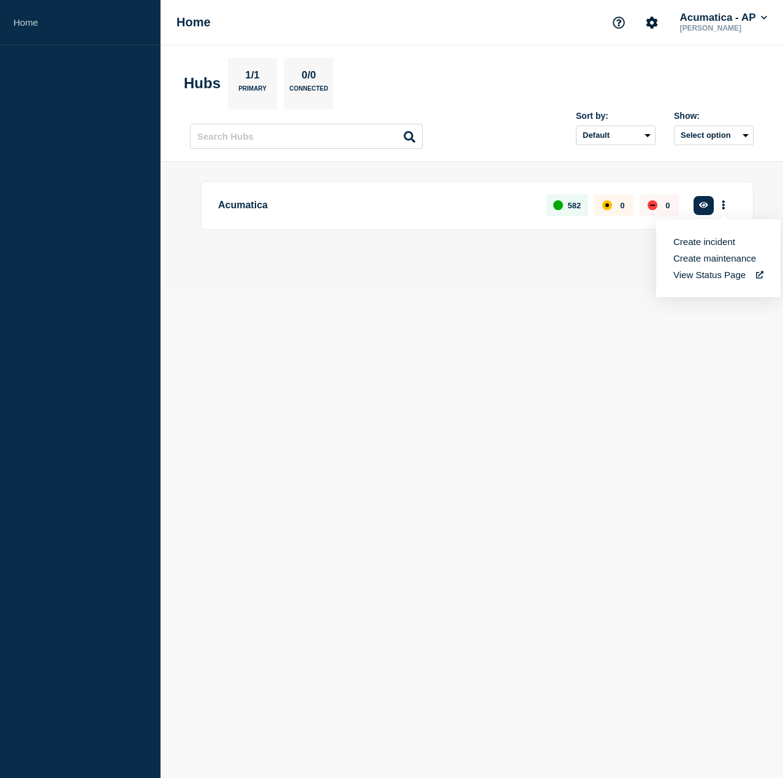
click at [463, 273] on main "Acumatica 582 0 0 Create incident See overview" at bounding box center [472, 226] width 622 height 129
click at [189, 28] on h1 "Home" at bounding box center [193, 22] width 34 height 14
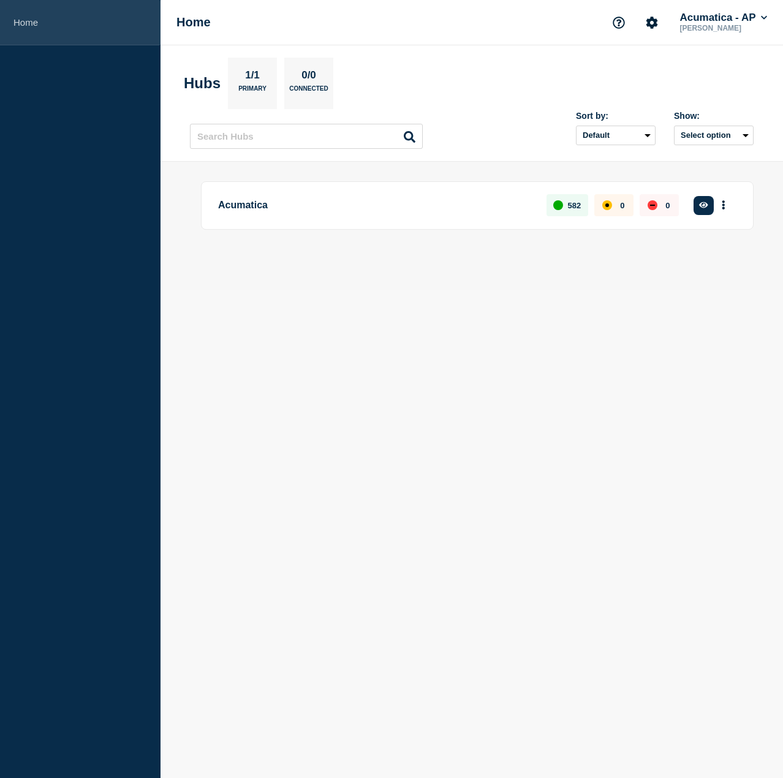
click at [37, 25] on link "Home" at bounding box center [80, 22] width 161 height 45
click at [83, 15] on link "Home" at bounding box center [80, 22] width 161 height 45
click at [16, 20] on link "Home" at bounding box center [80, 22] width 161 height 45
click at [724, 204] on icon "More actions" at bounding box center [723, 205] width 2 height 9
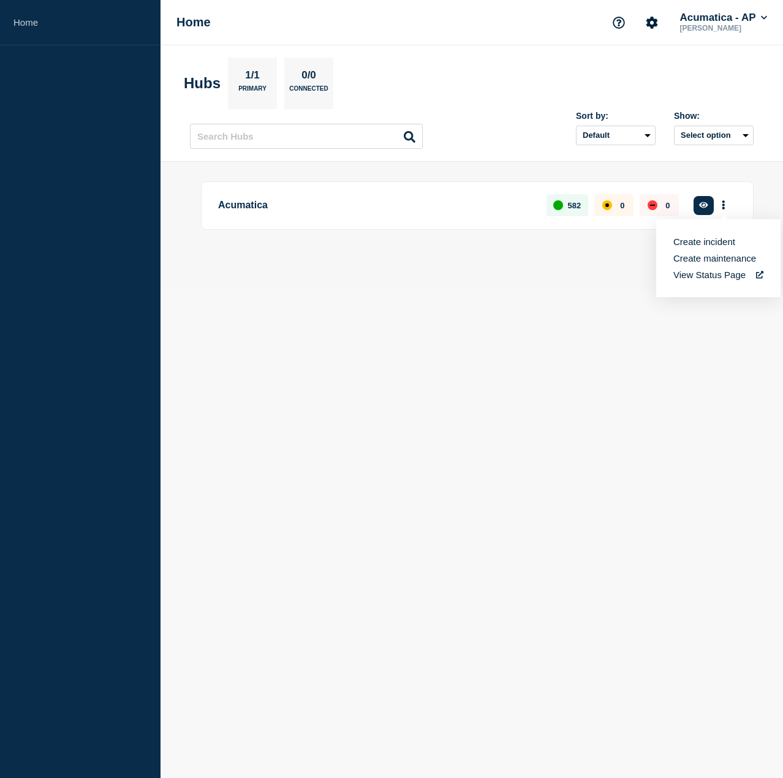
drag, startPoint x: 336, startPoint y: 208, endPoint x: 277, endPoint y: 204, distance: 59.6
click at [336, 208] on p "Acumatica" at bounding box center [375, 205] width 314 height 23
click at [276, 203] on p "Acumatica" at bounding box center [375, 205] width 314 height 23
click at [727, 202] on button "More actions" at bounding box center [724, 205] width 16 height 23
click at [729, 238] on button "Create incident" at bounding box center [704, 241] width 62 height 10
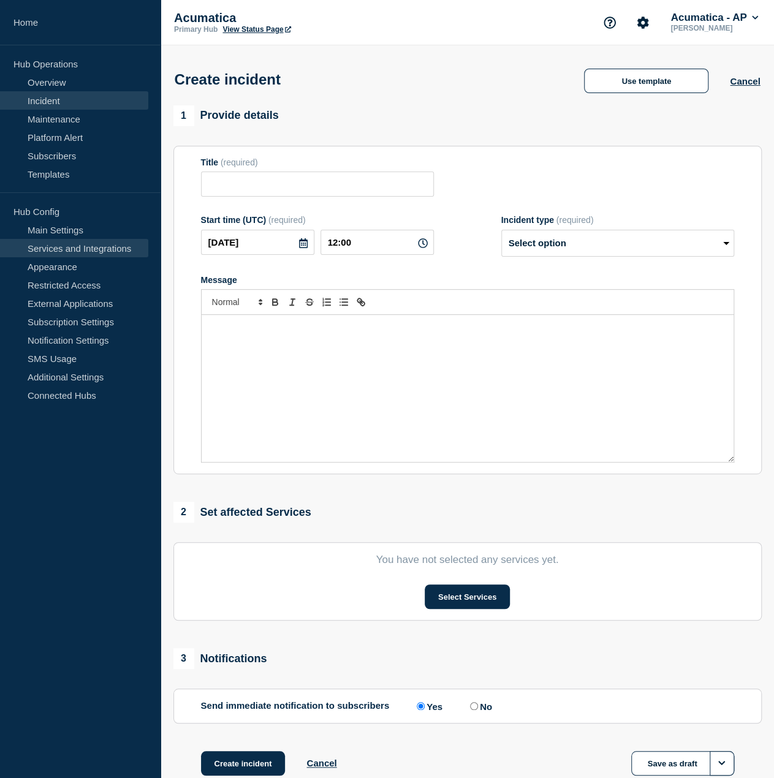
click at [80, 249] on link "Services and Integrations" at bounding box center [74, 248] width 148 height 18
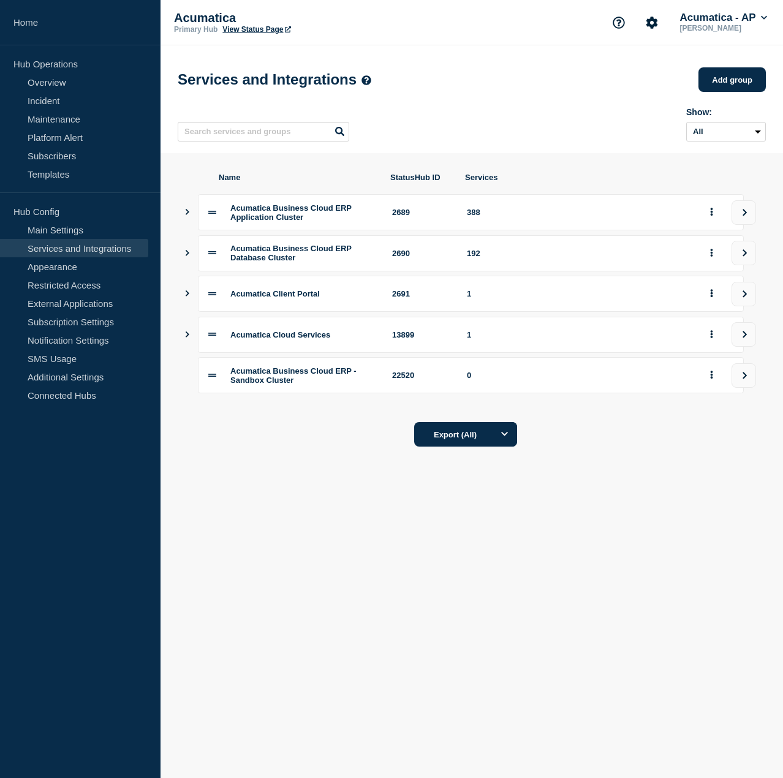
click at [344, 221] on div "Acumatica Business Cloud ERP Application Cluster" at bounding box center [303, 212] width 147 height 18
click at [181, 216] on div "Name StatusHub ID Services Acumatica Business Cloud ERP Application Cluster 268…" at bounding box center [472, 319] width 588 height 293
click at [183, 216] on div "Name StatusHub ID Services Acumatica Business Cloud ERP Application Cluster 268…" at bounding box center [472, 319] width 588 height 293
click at [743, 216] on icon "view group" at bounding box center [745, 212] width 8 height 7
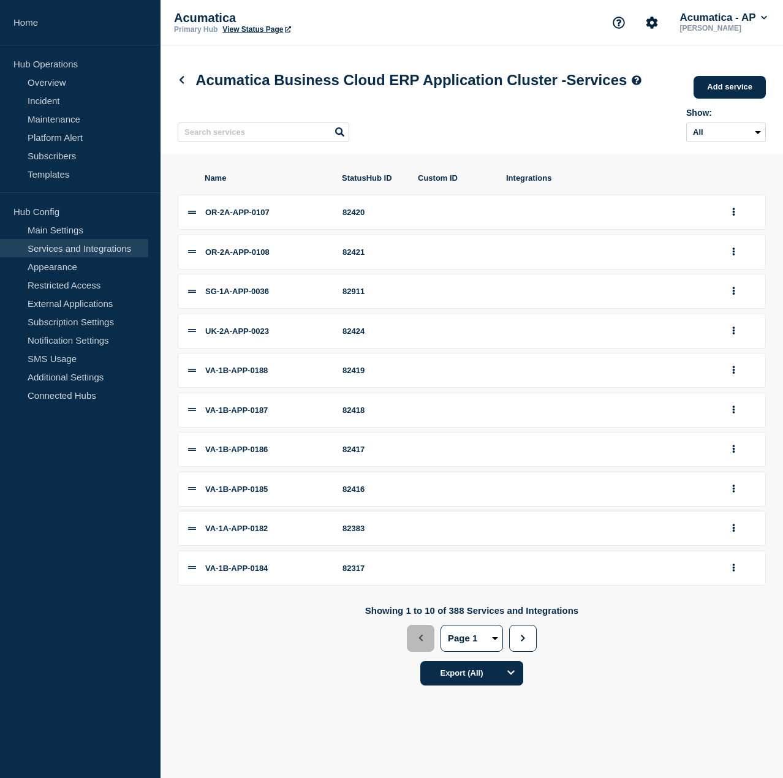
click at [184, 230] on li "OR-2A-APP-0107 82420" at bounding box center [472, 212] width 588 height 35
click at [191, 216] on icon at bounding box center [192, 212] width 8 height 8
click at [320, 217] on div "OR-2A-APP-0107" at bounding box center [266, 212] width 123 height 9
drag, startPoint x: 724, startPoint y: 234, endPoint x: 741, endPoint y: 235, distance: 17.2
click at [726, 230] on li "OR-2A-APP-0107 82420" at bounding box center [472, 212] width 588 height 35
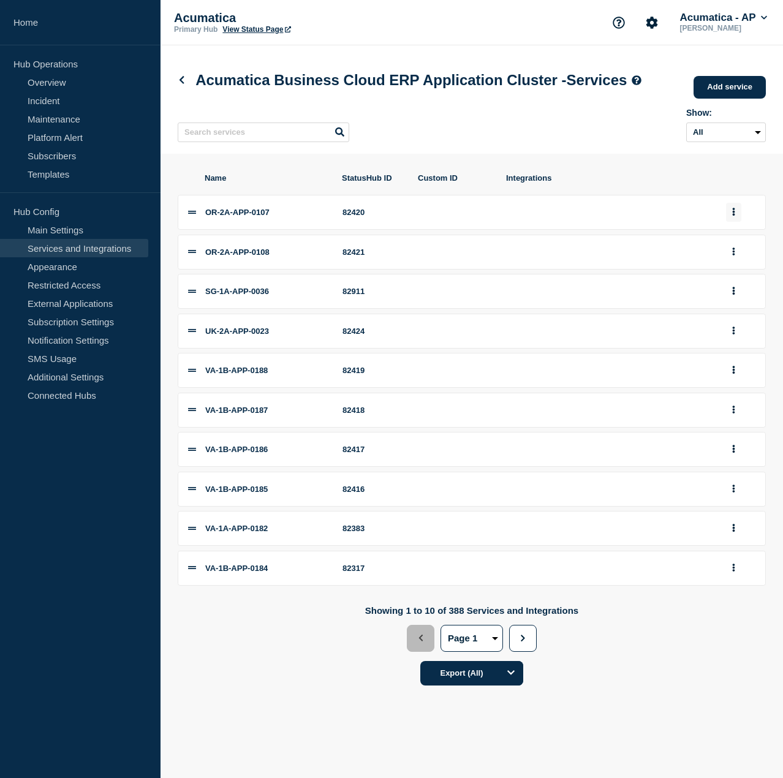
click at [741, 222] on div at bounding box center [740, 212] width 29 height 19
click at [738, 222] on button "group actions" at bounding box center [733, 212] width 15 height 19
click at [734, 244] on button "Edit" at bounding box center [735, 234] width 61 height 19
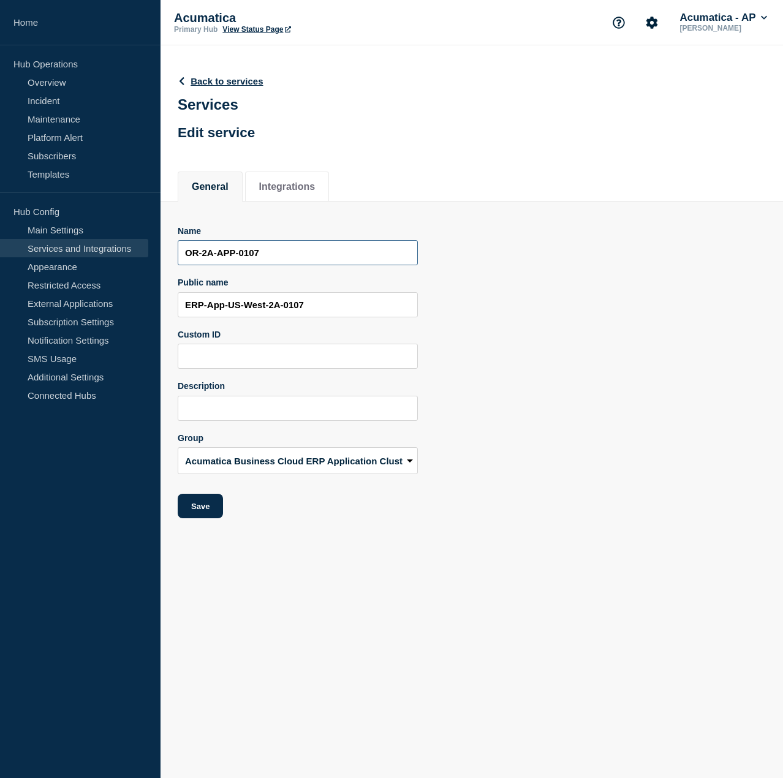
click at [292, 257] on input "OR-2A-APP-0107" at bounding box center [298, 252] width 240 height 25
drag, startPoint x: 365, startPoint y: 304, endPoint x: 12, endPoint y: 298, distance: 353.5
click at [129, 301] on div "Home Hub Operations Overview Incident Maintenance Platform Alert Subscribers Te…" at bounding box center [391, 268] width 783 height 537
click at [415, 309] on input "ERP-App-US-West-2A-0107" at bounding box center [298, 304] width 240 height 25
click at [241, 78] on link "Back to services" at bounding box center [221, 81] width 86 height 10
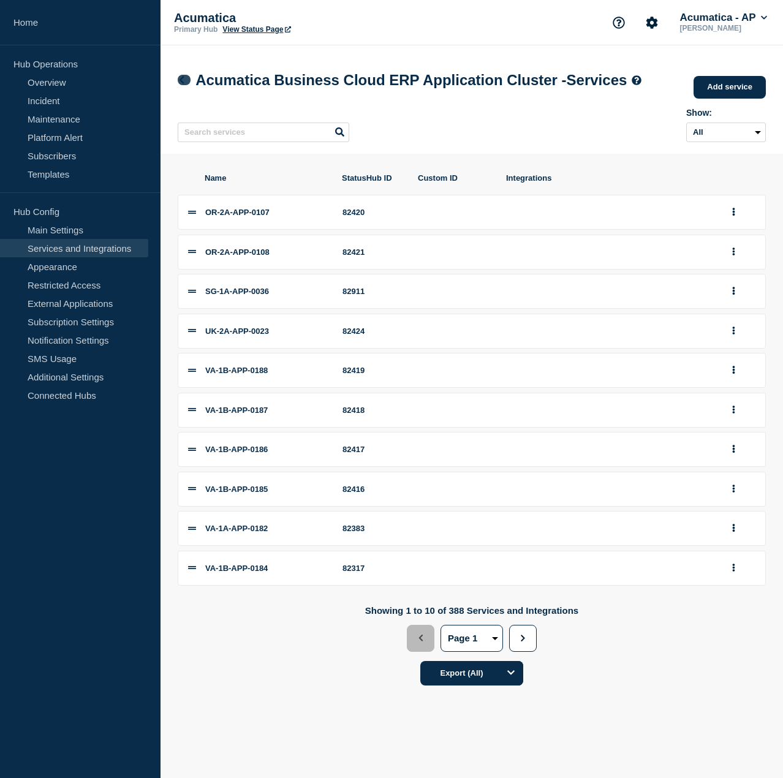
click at [183, 84] on icon at bounding box center [182, 80] width 5 height 8
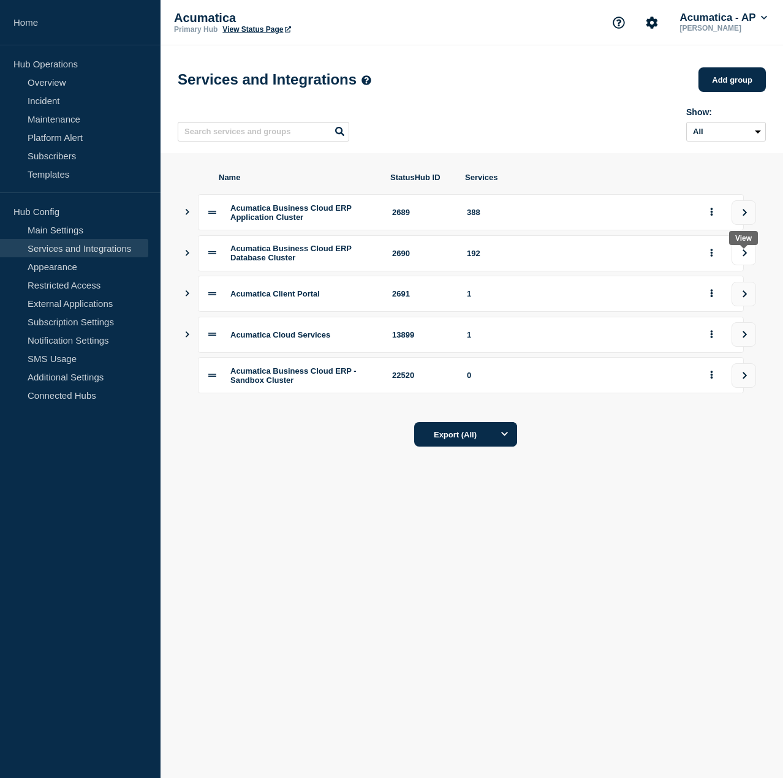
click at [747, 257] on icon "view group" at bounding box center [745, 252] width 8 height 7
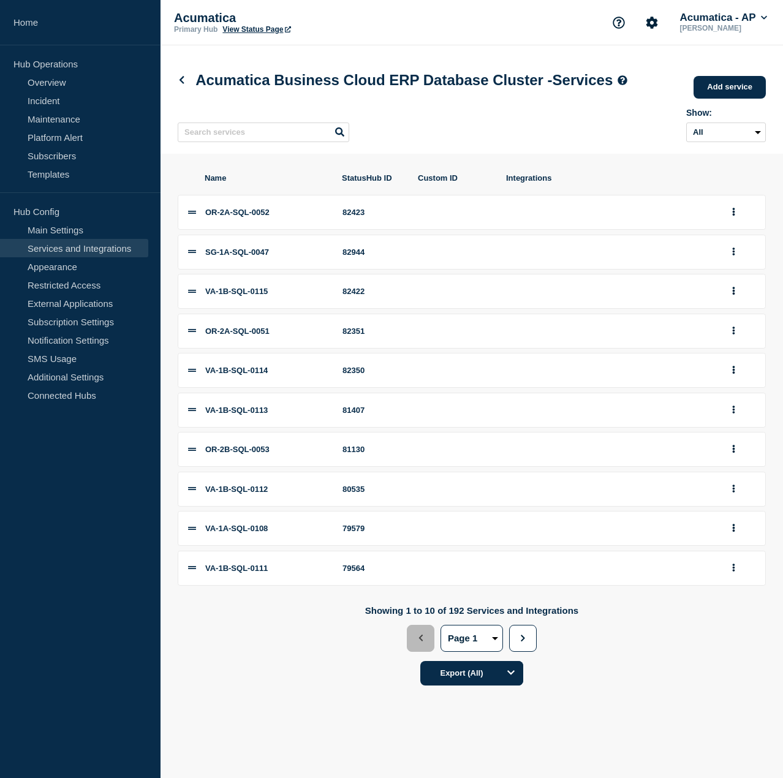
click at [725, 230] on li "OR-2A-SQL-0052 82423" at bounding box center [472, 212] width 588 height 35
click at [743, 222] on div at bounding box center [740, 212] width 29 height 19
click at [735, 216] on icon "group actions" at bounding box center [734, 212] width 2 height 8
click at [740, 244] on button "Edit" at bounding box center [735, 234] width 61 height 19
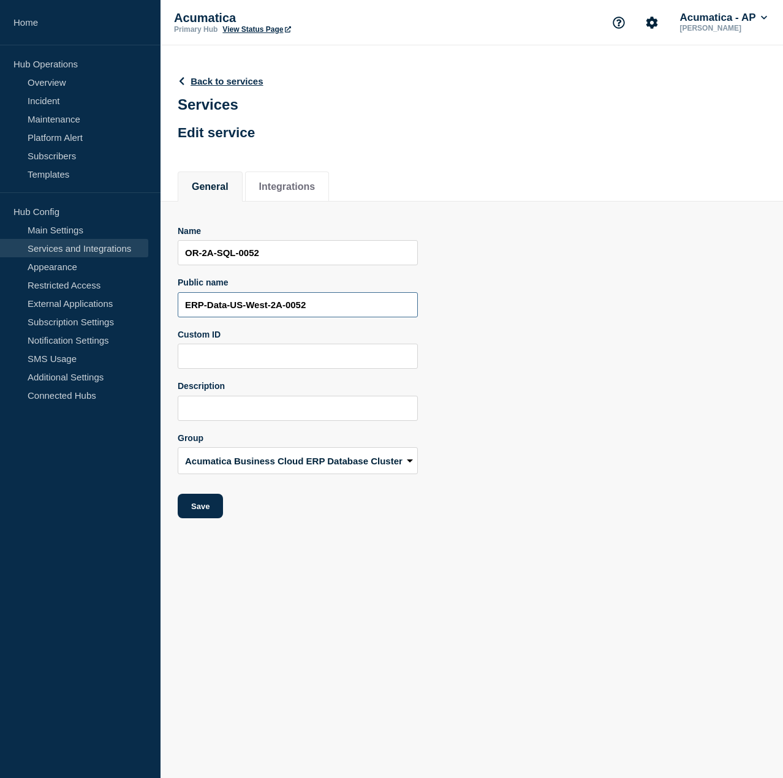
click at [366, 304] on input "ERP-Data-US-West-2A-0052" at bounding box center [298, 304] width 240 height 25
click at [212, 82] on link "Back to services" at bounding box center [221, 81] width 86 height 10
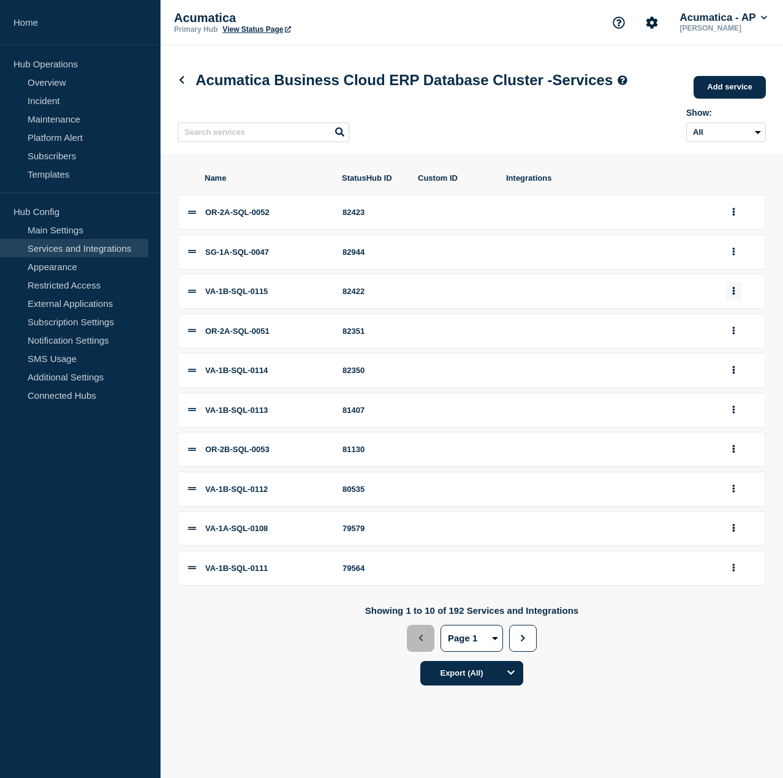
click at [736, 301] on button "group actions" at bounding box center [733, 291] width 15 height 19
click at [734, 323] on button "Edit" at bounding box center [735, 313] width 61 height 19
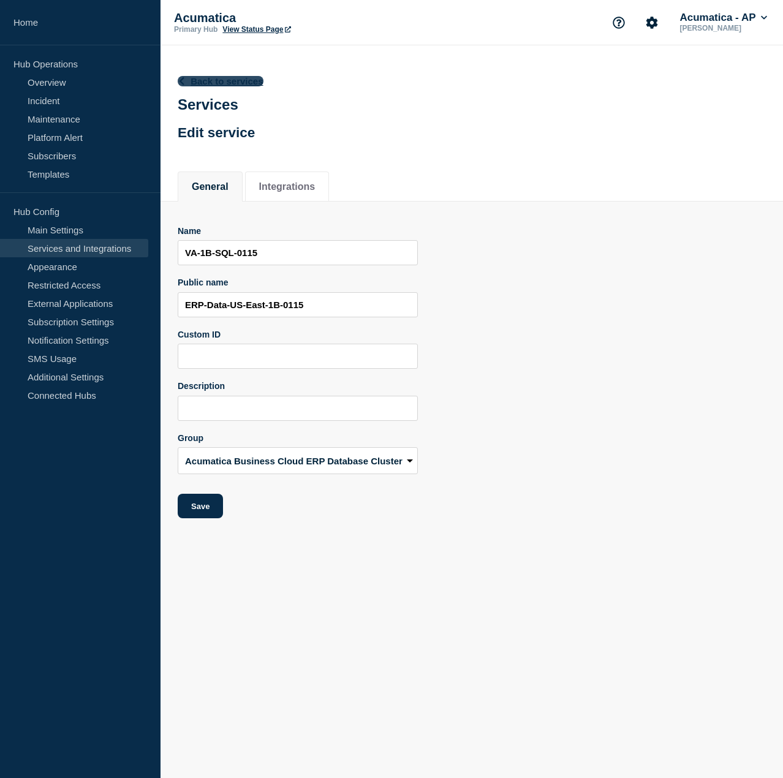
click at [211, 81] on link "Back to services" at bounding box center [221, 81] width 86 height 10
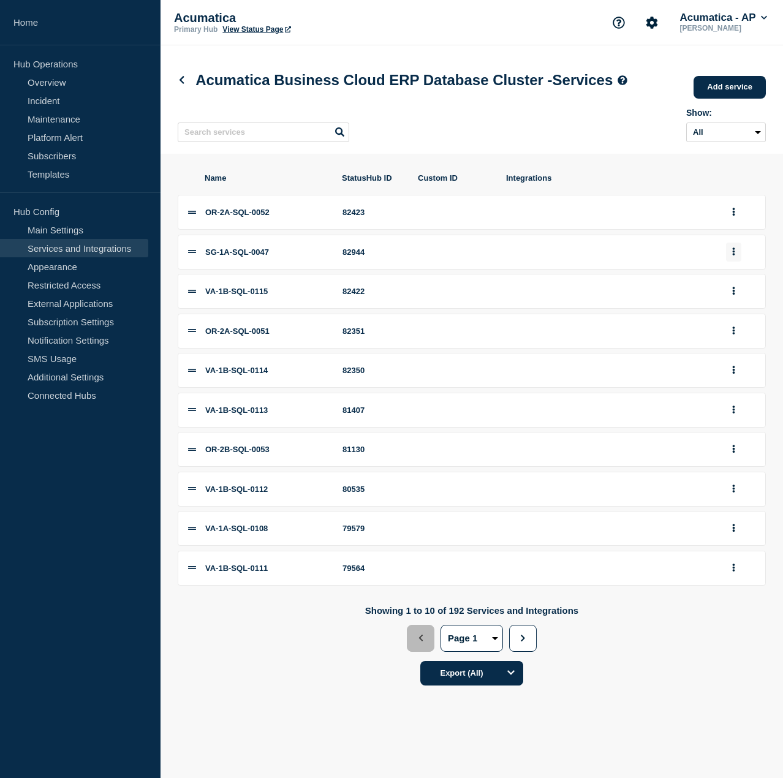
click at [733, 255] on icon "group actions" at bounding box center [733, 252] width 3 height 8
drag, startPoint x: 730, startPoint y: 300, endPoint x: 719, endPoint y: 303, distance: 10.9
click at [730, 284] on button "Edit" at bounding box center [735, 274] width 61 height 19
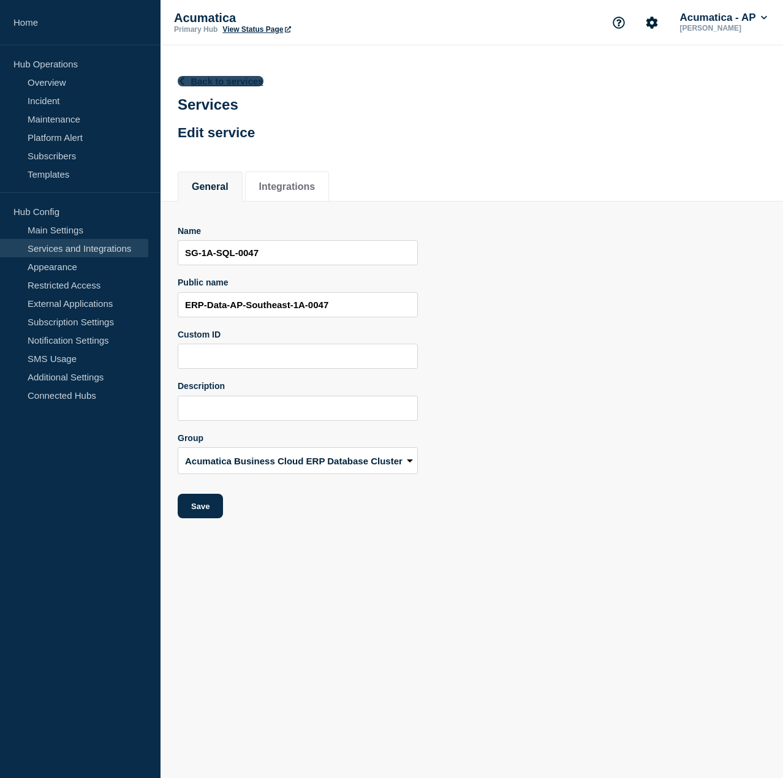
click at [202, 82] on link "Back to services" at bounding box center [221, 81] width 86 height 10
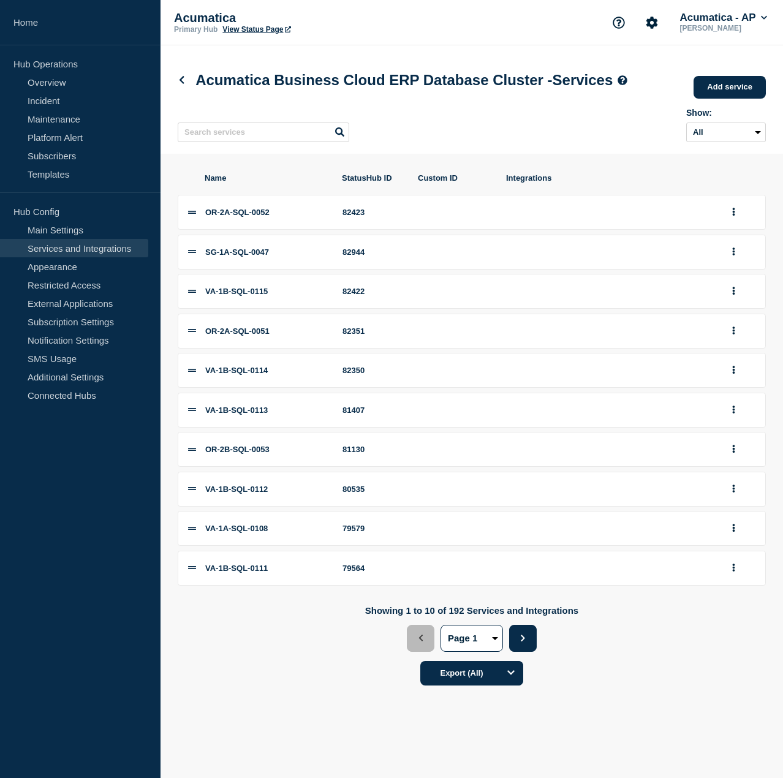
click at [519, 641] on icon "button" at bounding box center [523, 638] width 8 height 7
click at [733, 255] on icon "group actions" at bounding box center [733, 252] width 3 height 8
click at [722, 284] on button "Edit" at bounding box center [735, 274] width 61 height 19
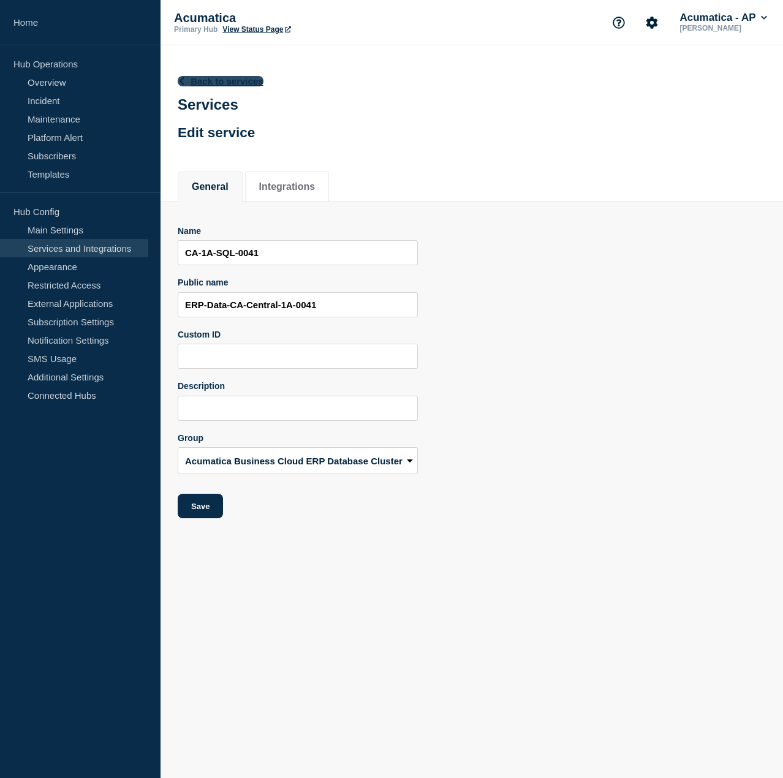
click at [186, 85] on link "Back to services" at bounding box center [221, 81] width 86 height 10
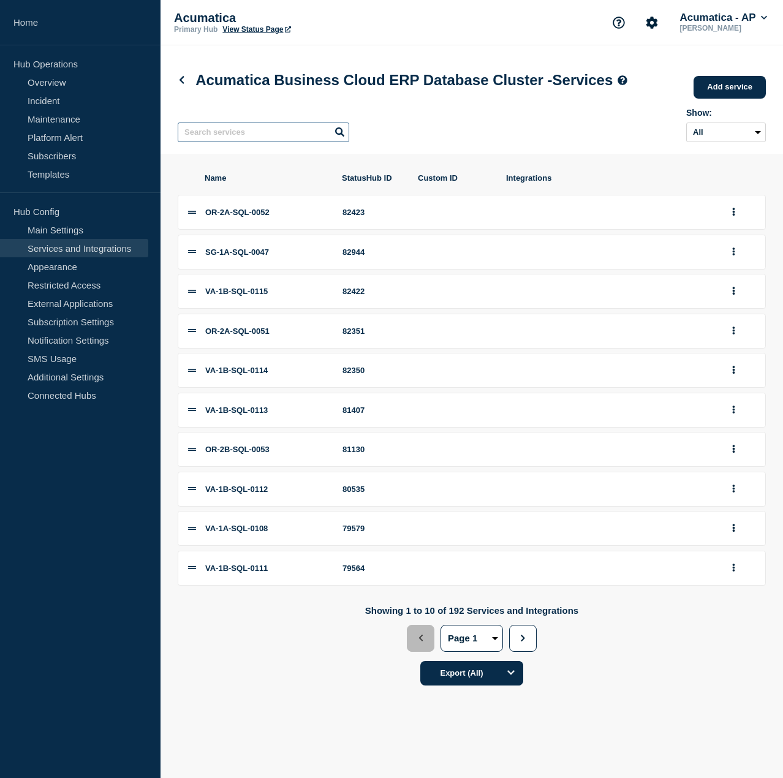
click at [309, 142] on input "text" at bounding box center [264, 133] width 172 height 20
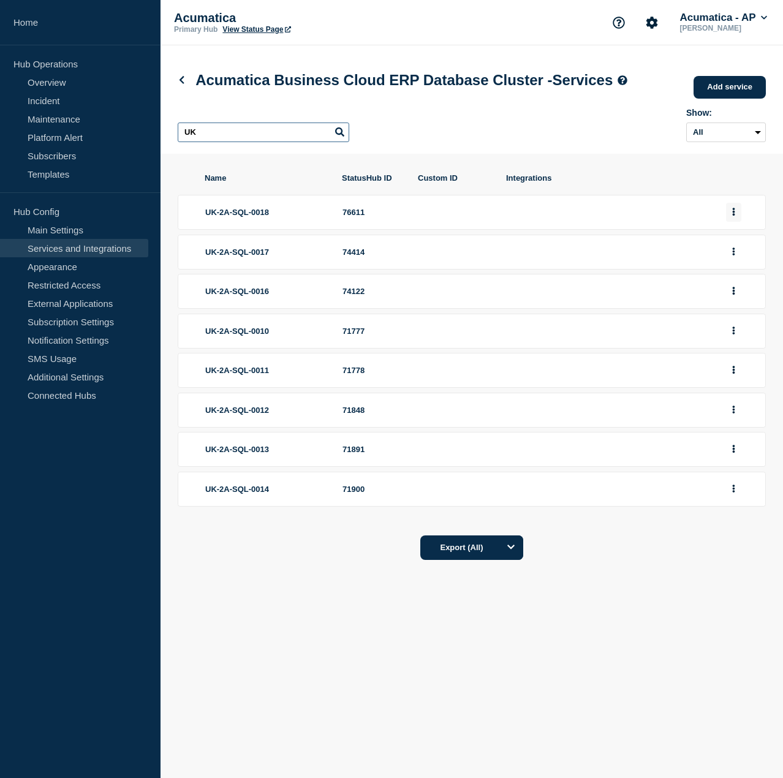
type input "UK"
click at [739, 222] on button "group actions" at bounding box center [733, 212] width 15 height 19
click at [731, 244] on button "Edit" at bounding box center [735, 234] width 61 height 19
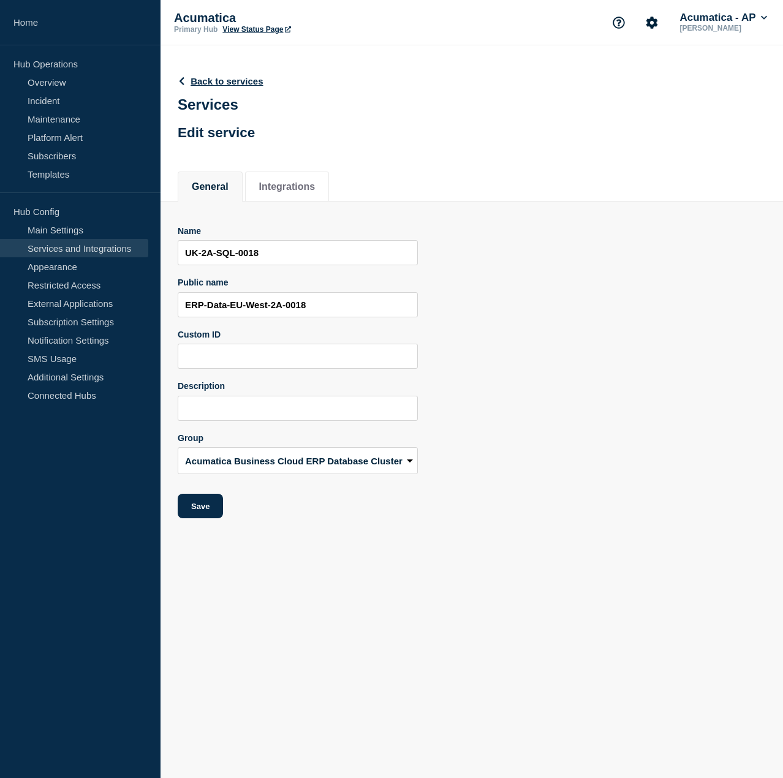
click at [532, 554] on body "Home Hub Operations Overview Incident Maintenance Platform Alert Subscribers Te…" at bounding box center [391, 389] width 783 height 778
